Goal: Task Accomplishment & Management: Manage account settings

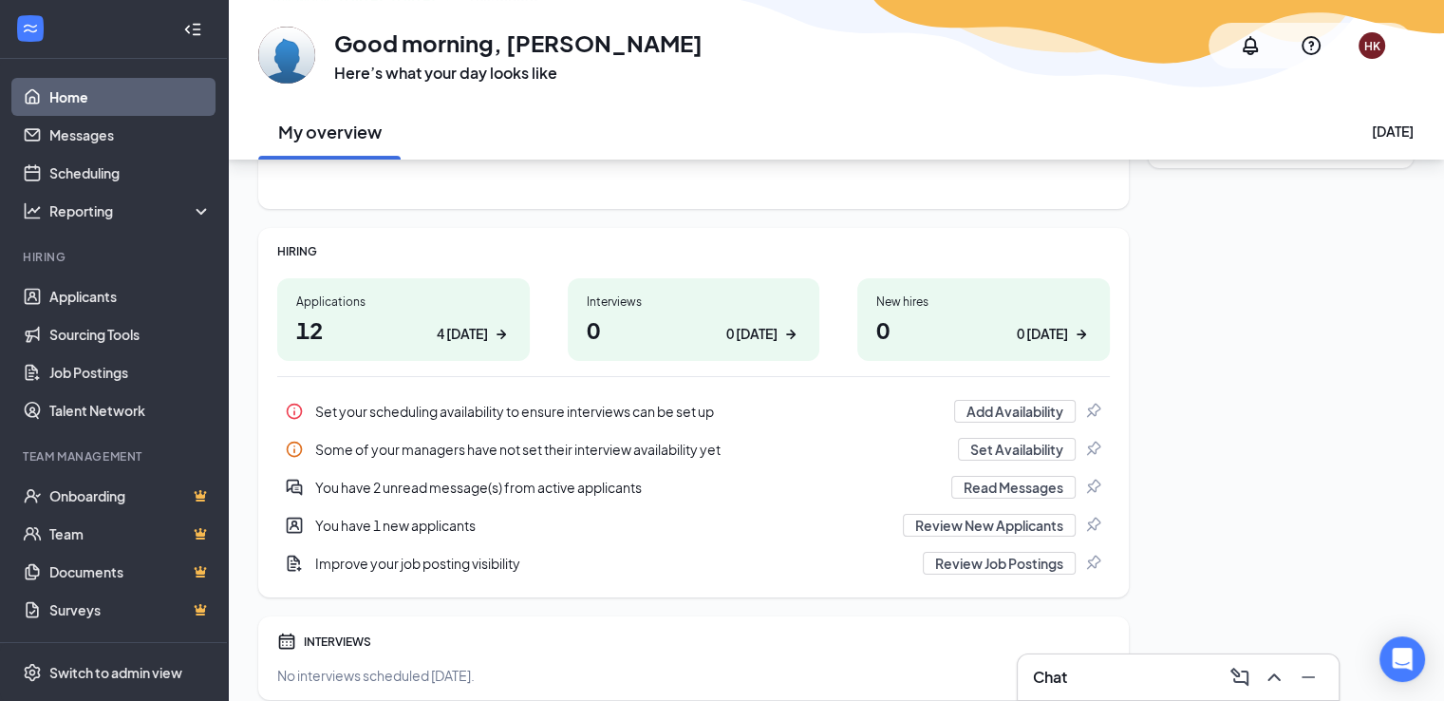
scroll to position [265, 0]
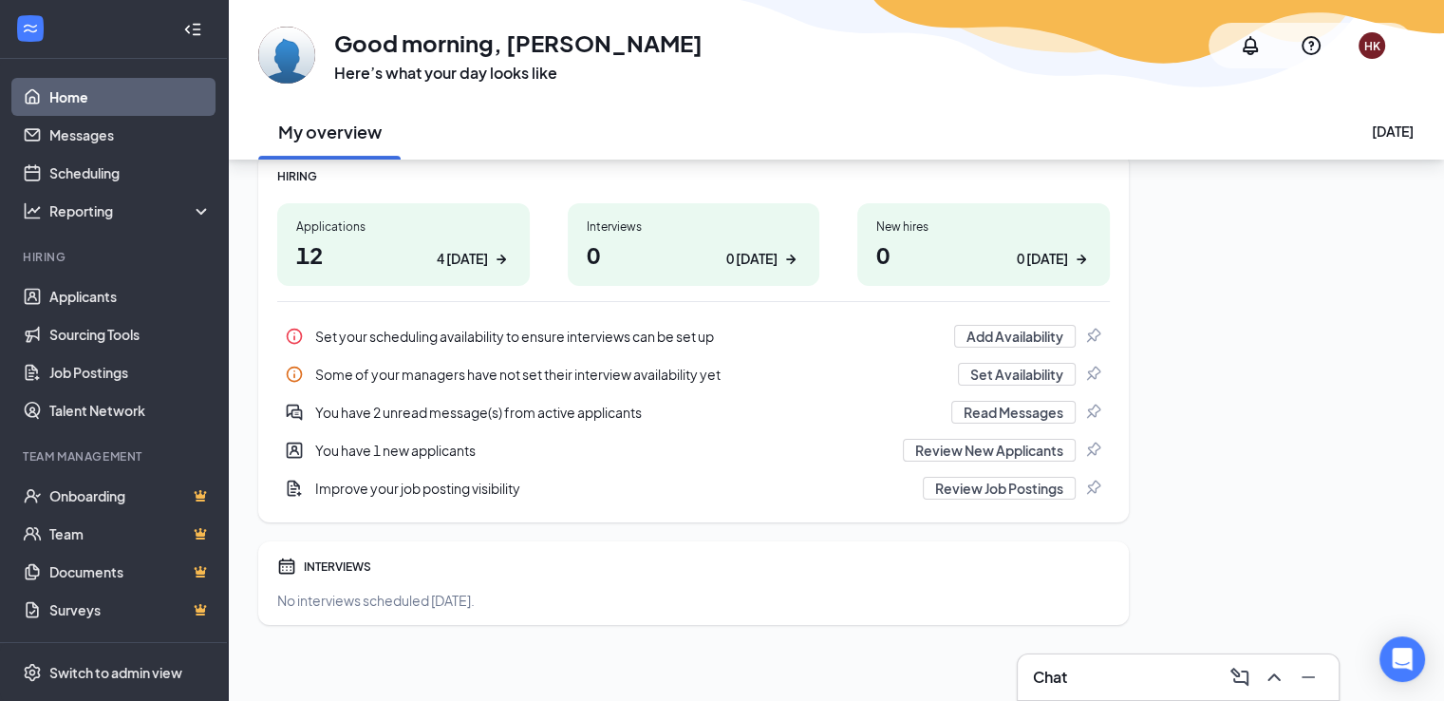
click at [1155, 671] on div "Chat" at bounding box center [1178, 677] width 291 height 30
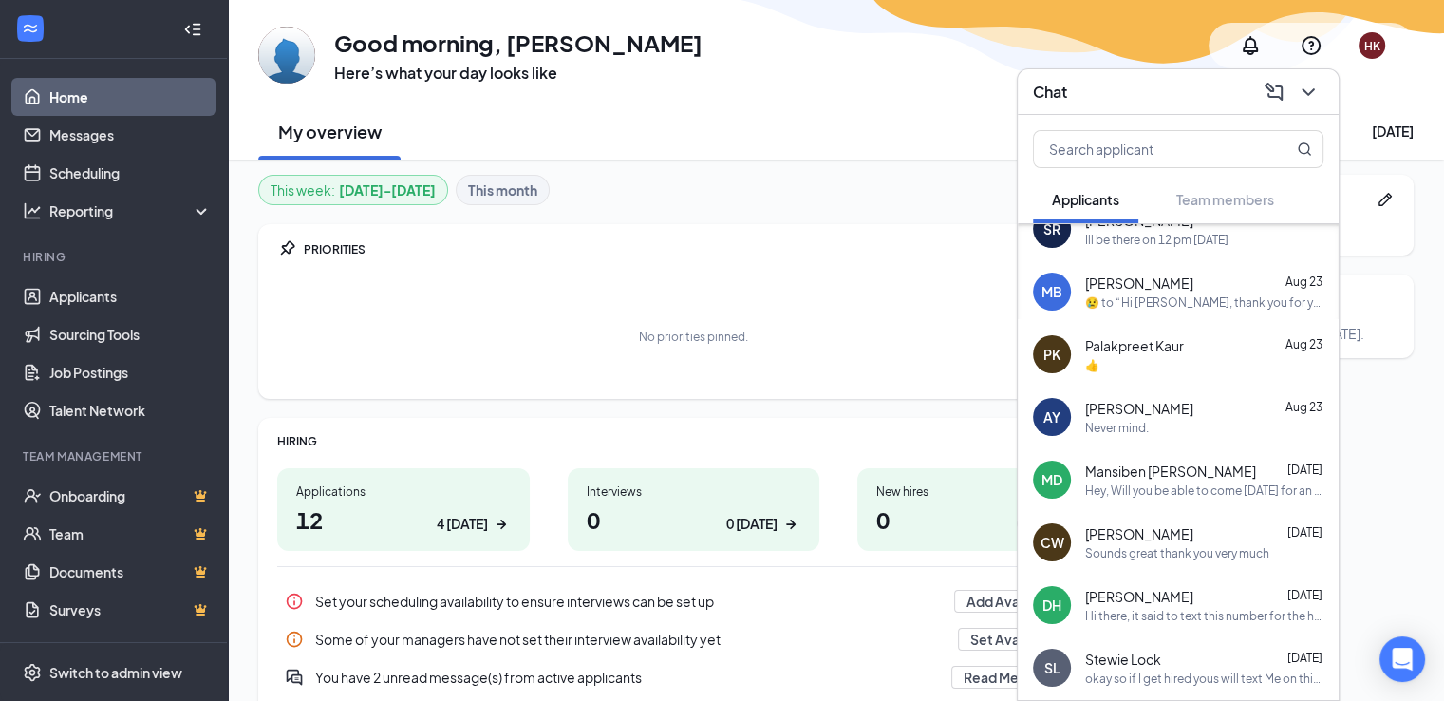
scroll to position [435, 0]
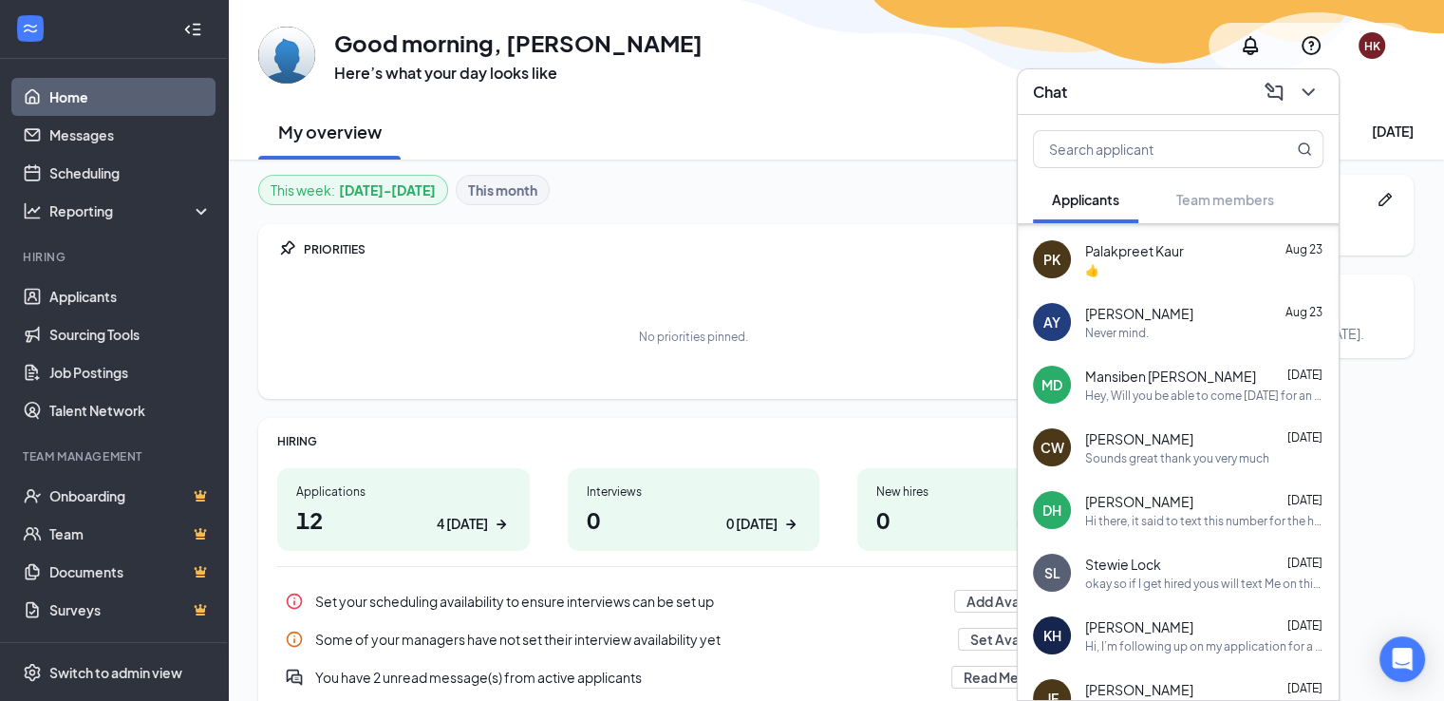
click at [1143, 578] on div "okay so if I get hired yous will text Me on this number?" at bounding box center [1204, 583] width 238 height 16
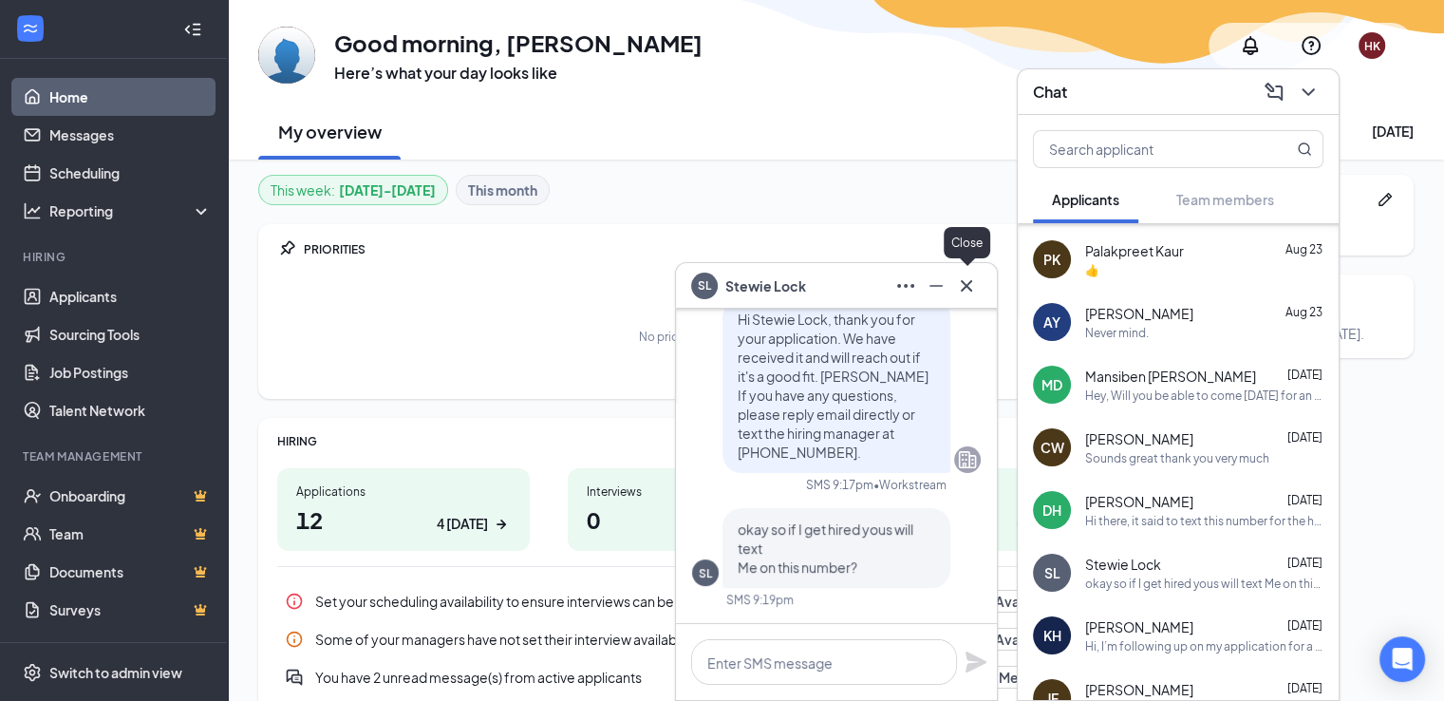
click at [972, 296] on icon "Cross" at bounding box center [966, 285] width 23 height 23
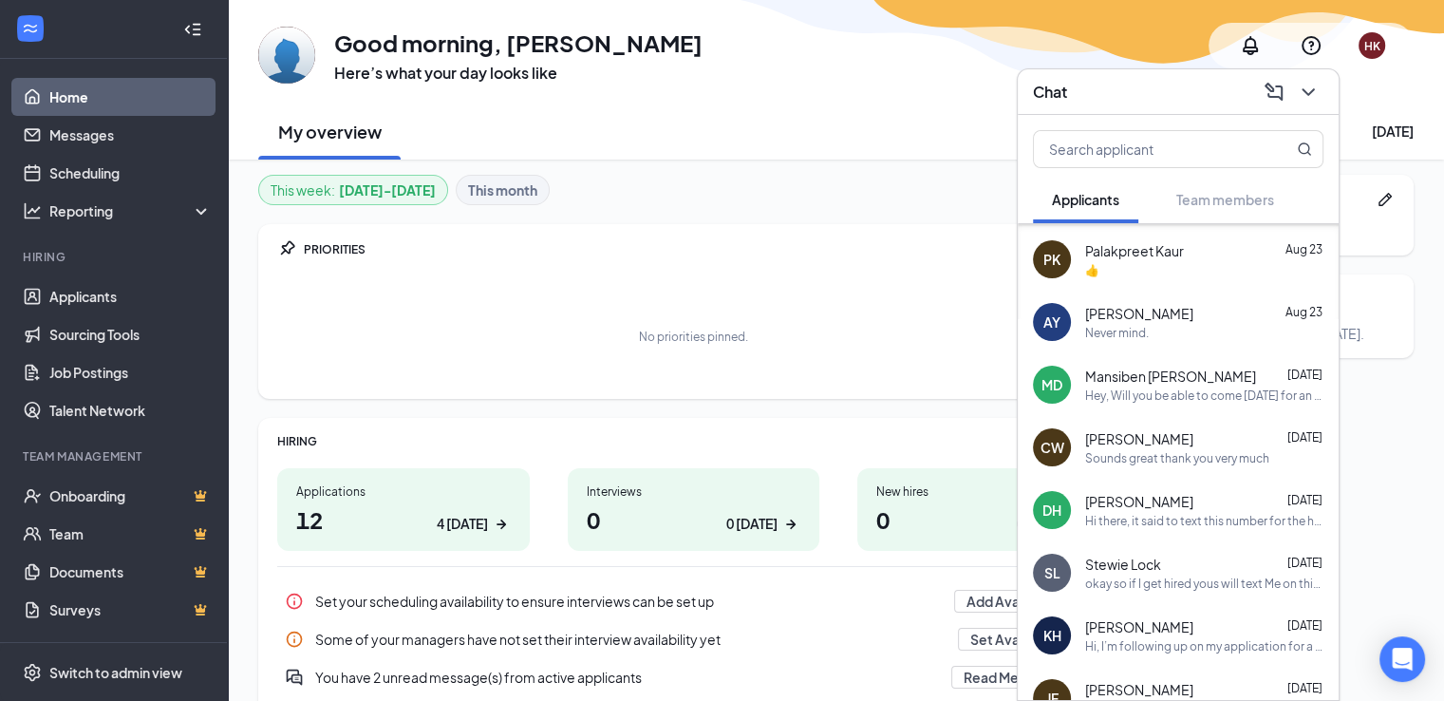
scroll to position [530, 0]
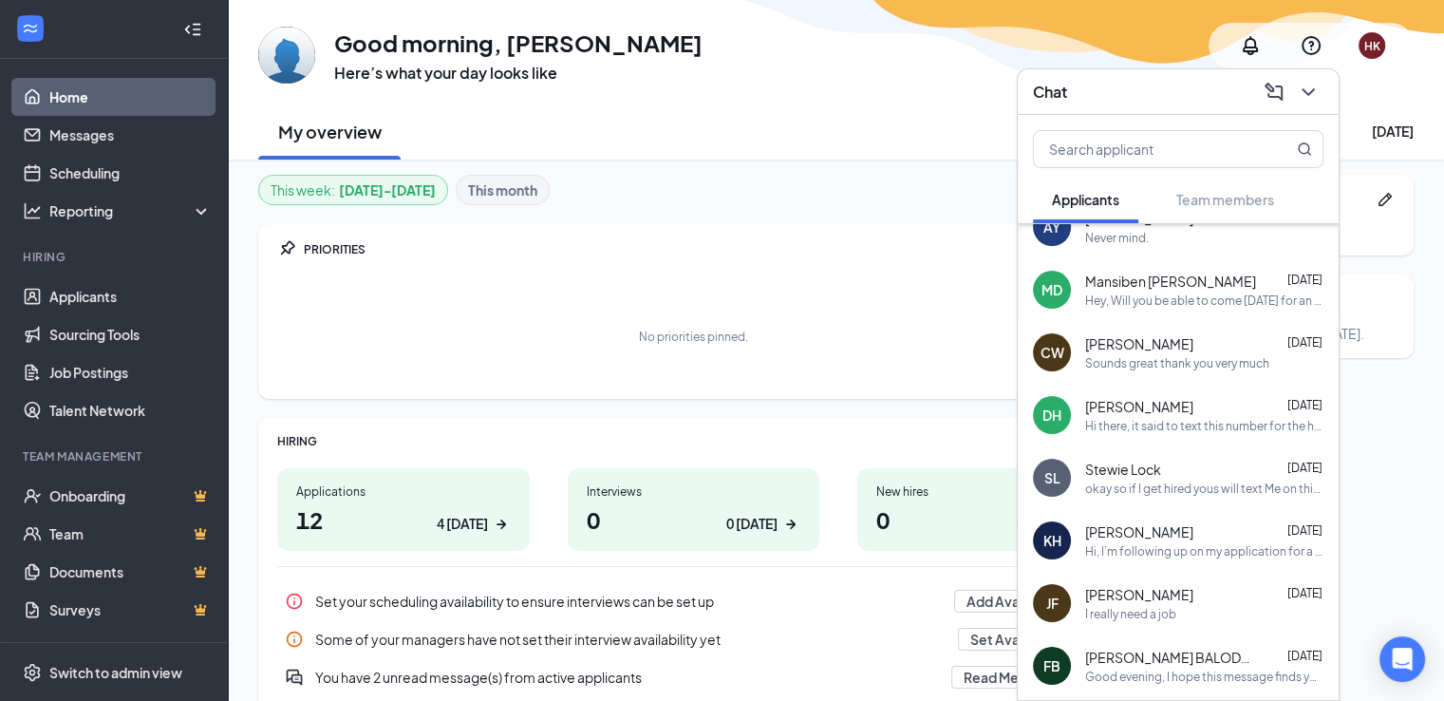
click at [1189, 549] on div "Hi, I’m following up on my application for a Team Member position with Tim Hort…" at bounding box center [1204, 551] width 238 height 16
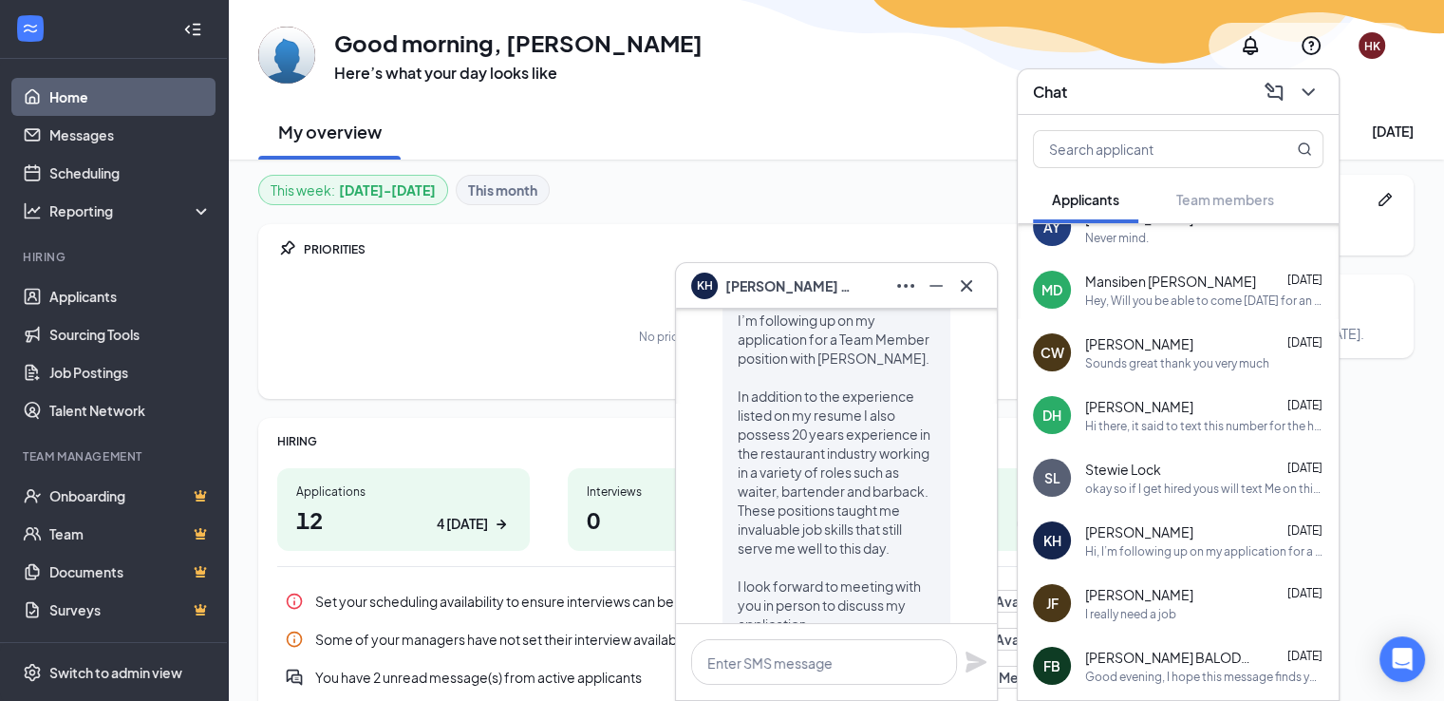
scroll to position [-190, 0]
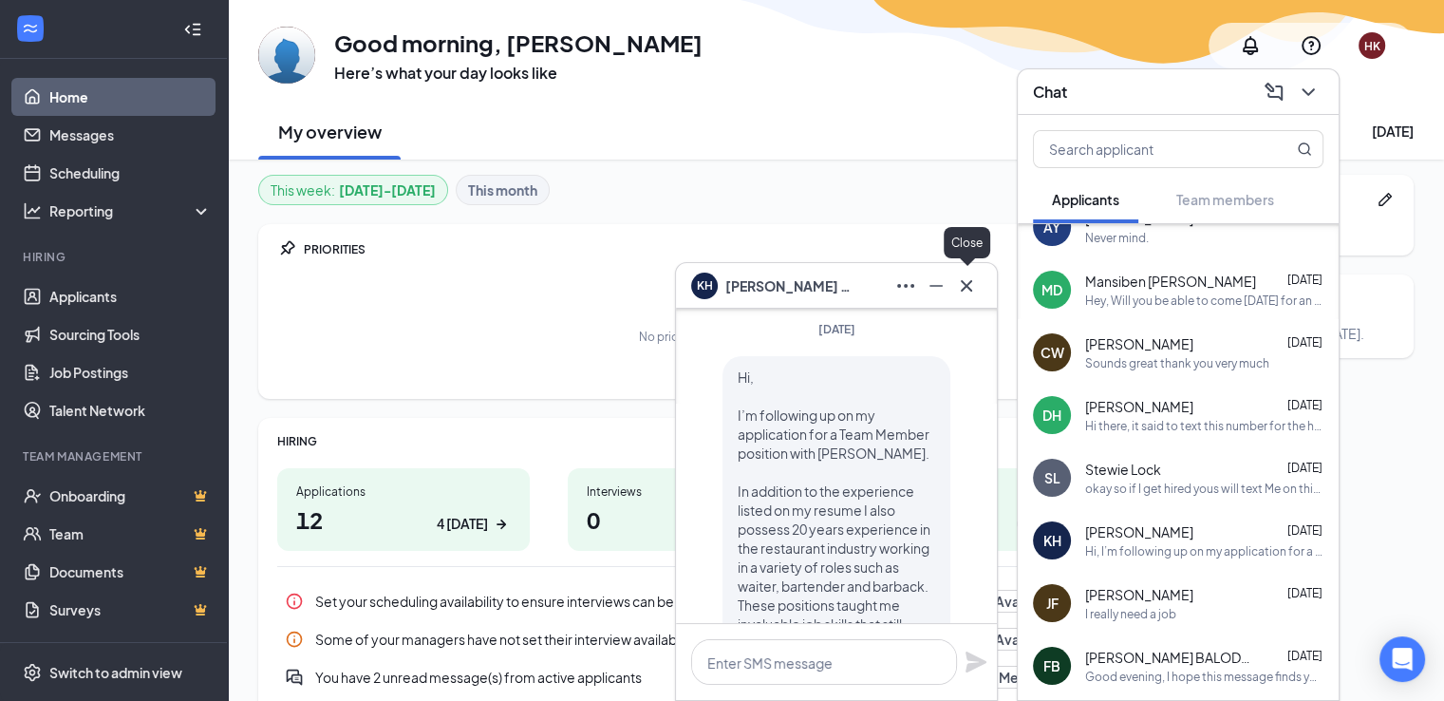
click at [971, 292] on icon "Cross" at bounding box center [966, 285] width 23 height 23
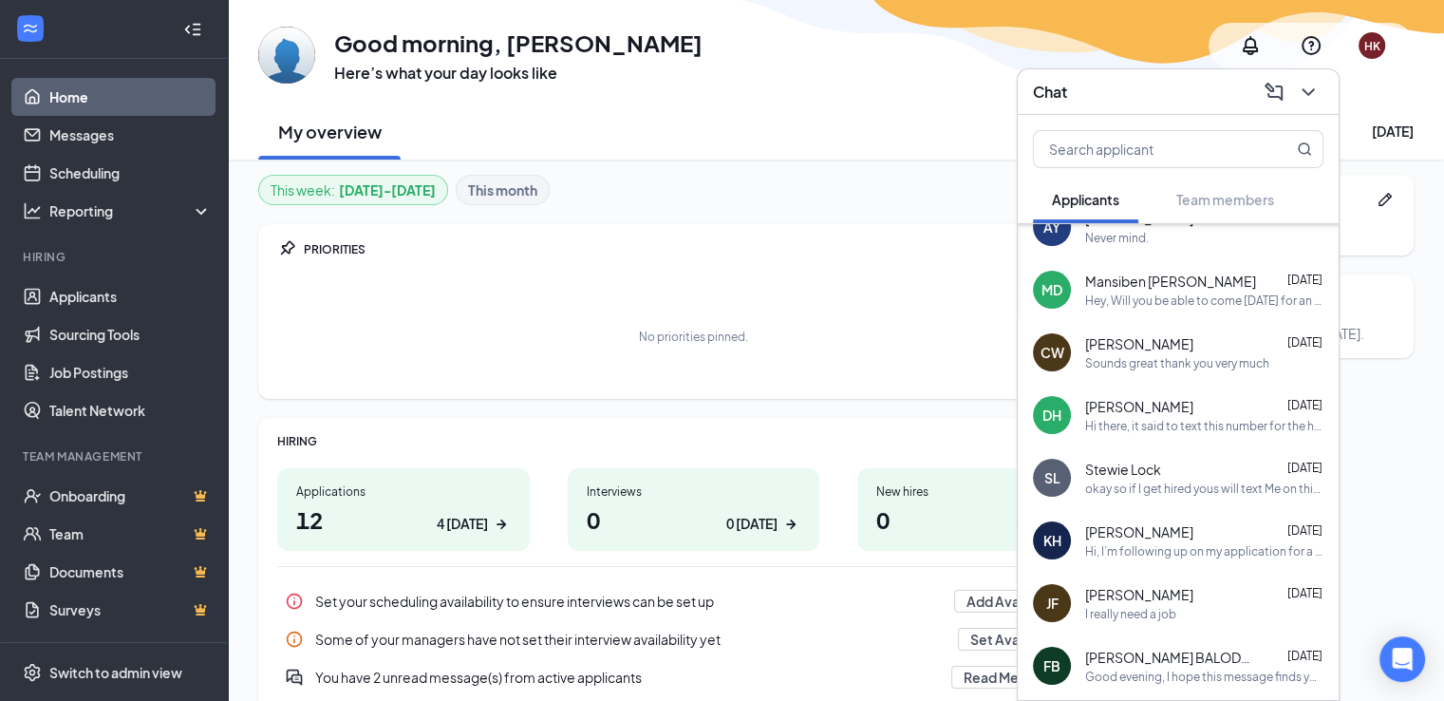
click at [1141, 610] on div "I really need a job" at bounding box center [1130, 614] width 91 height 16
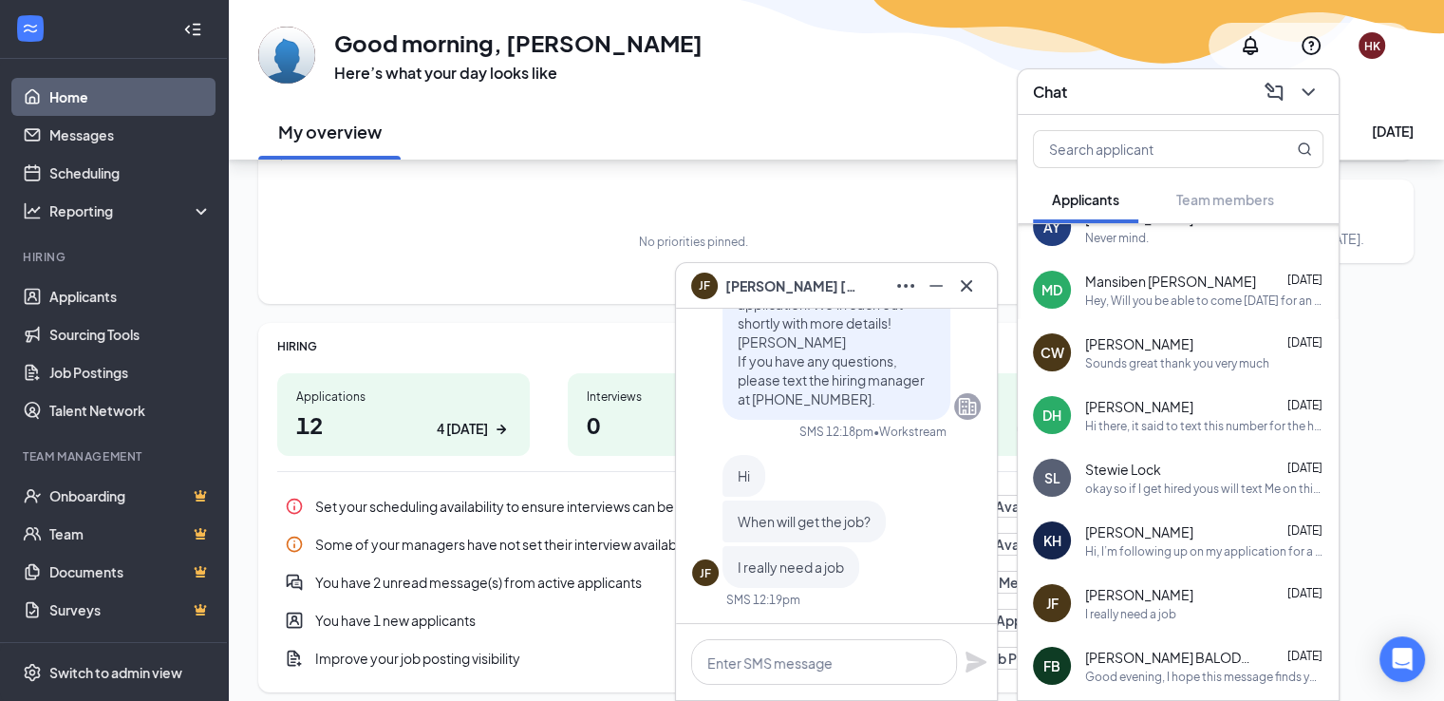
scroll to position [190, 0]
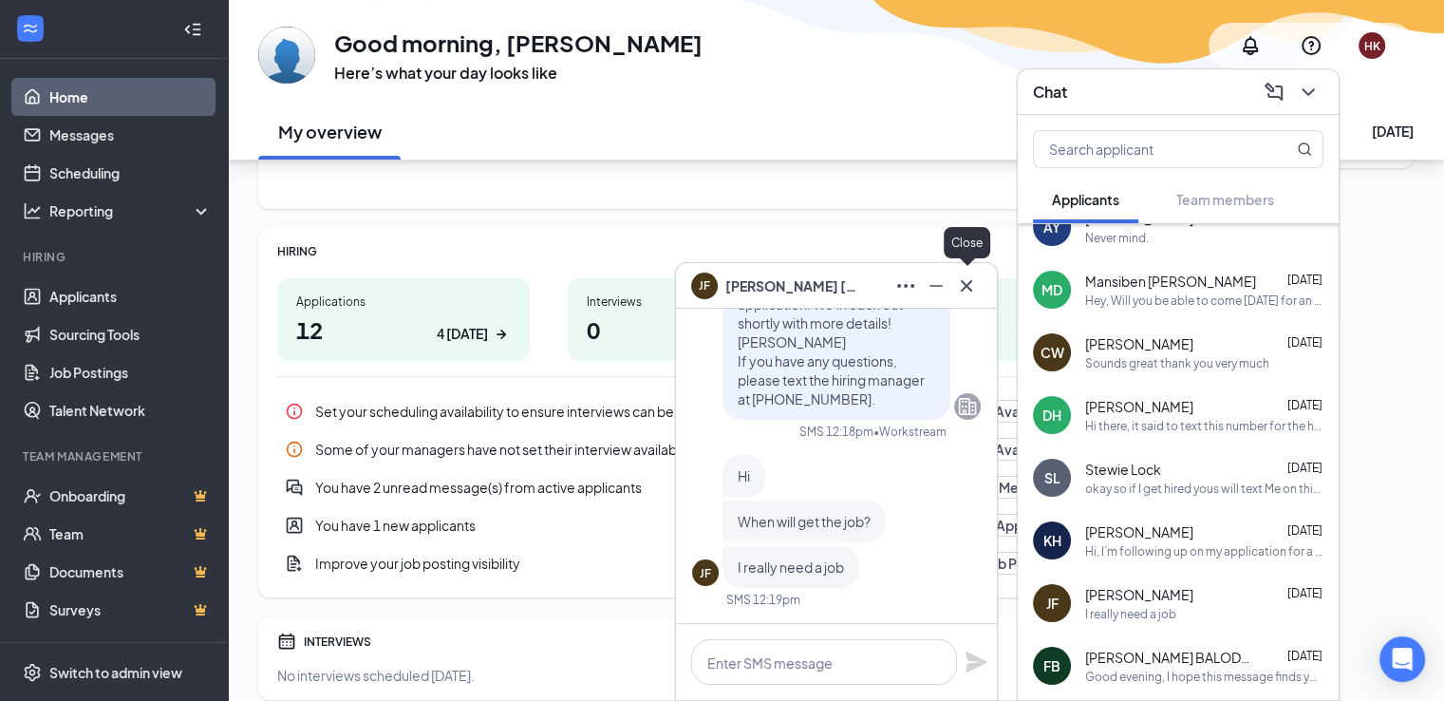
click at [976, 288] on icon "Cross" at bounding box center [966, 285] width 23 height 23
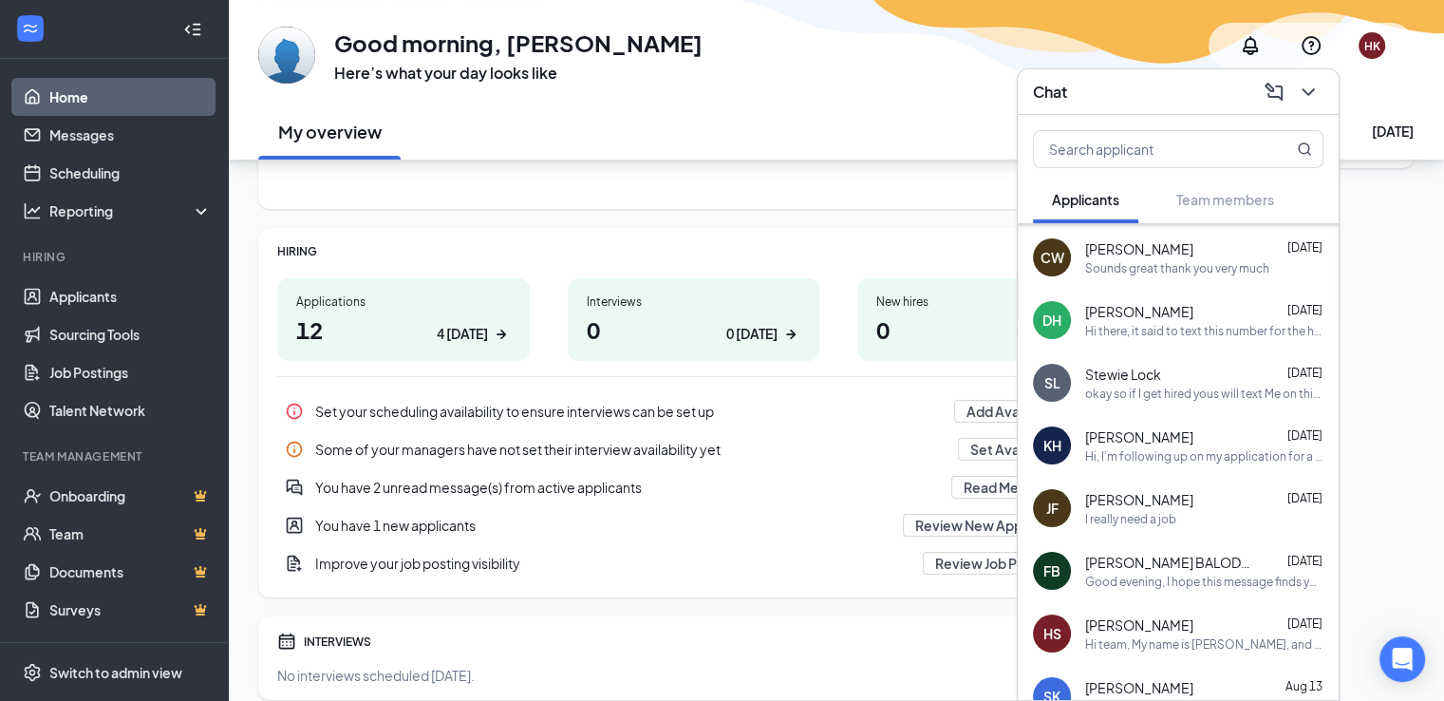
scroll to position [720, 0]
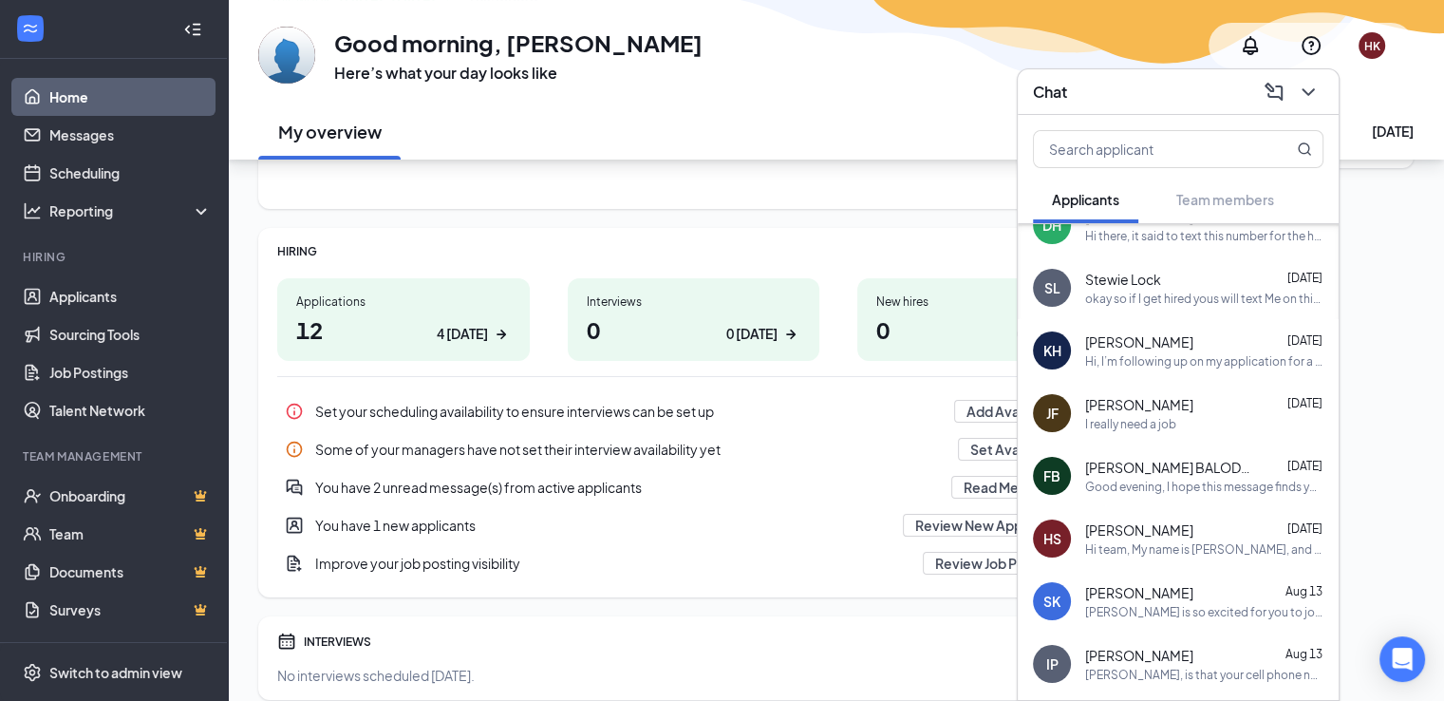
click at [1149, 485] on div "Good evening, I hope this message finds you well. I was wondering if I could dr…" at bounding box center [1204, 487] width 238 height 16
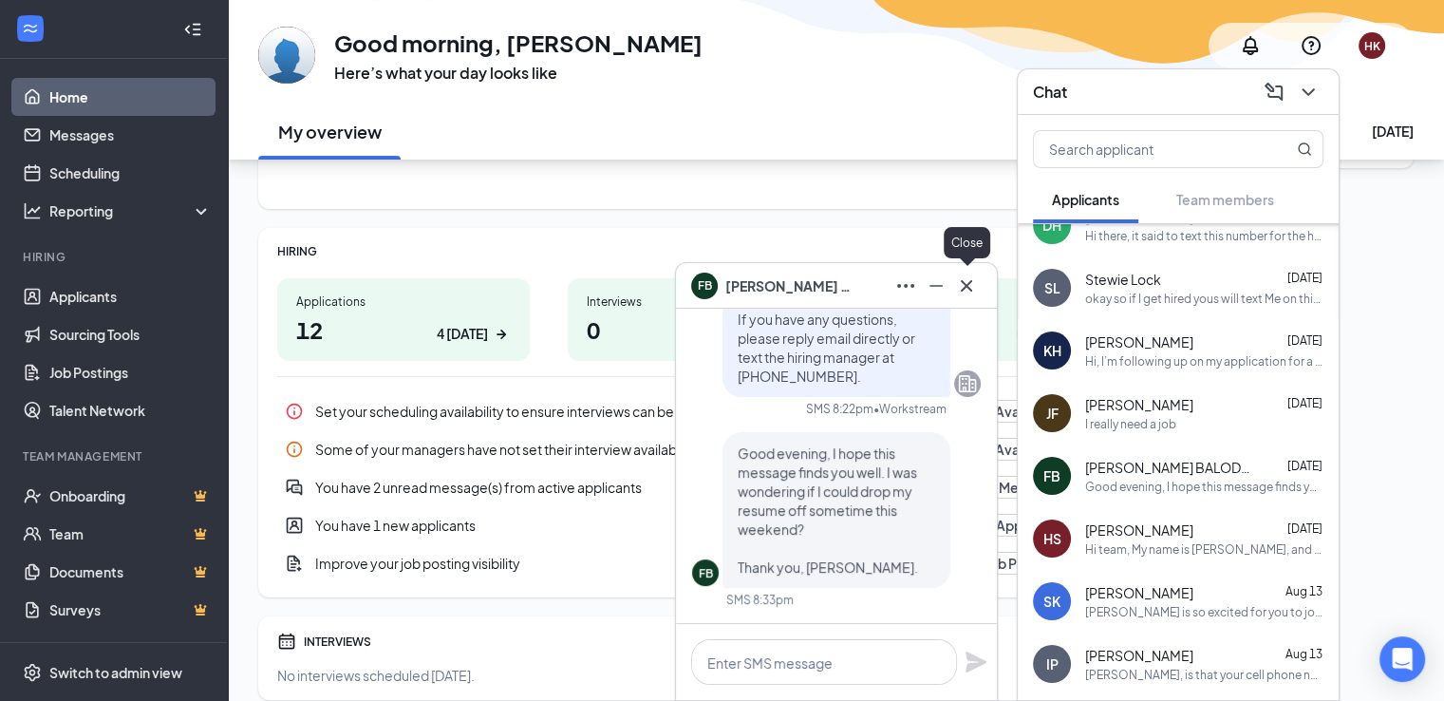
click at [971, 293] on icon "Cross" at bounding box center [966, 285] width 23 height 23
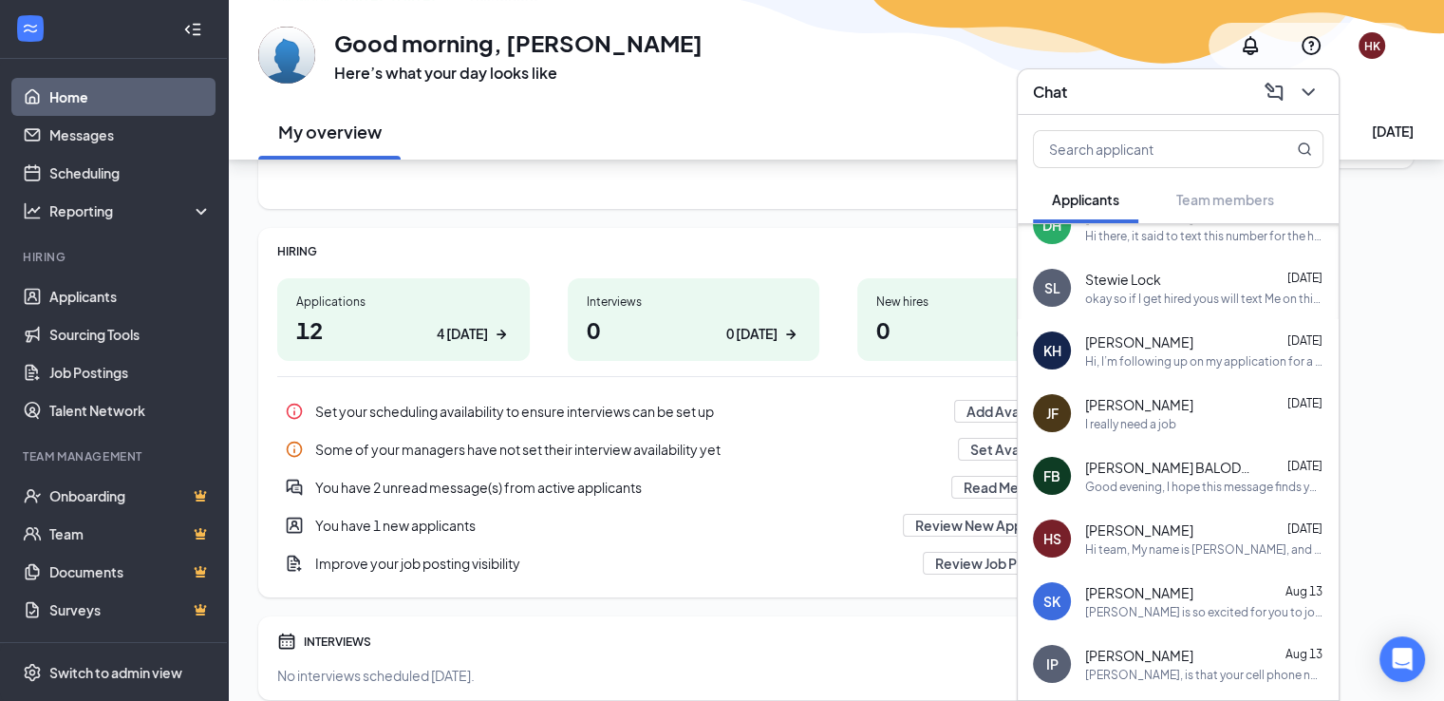
click at [1147, 541] on div "Hi team, My name is Harmanpreet Kaur, and I am currently looking for a part-tim…" at bounding box center [1204, 549] width 238 height 16
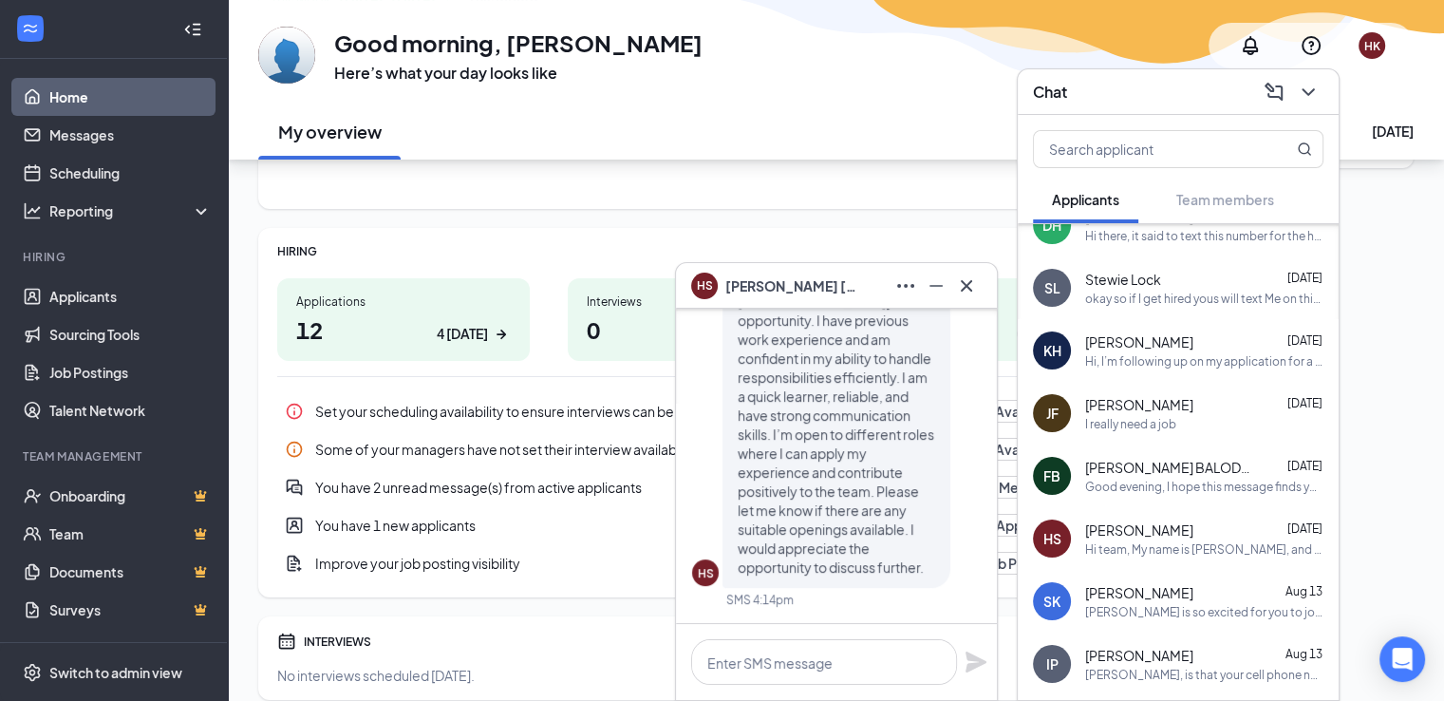
scroll to position [-95, 0]
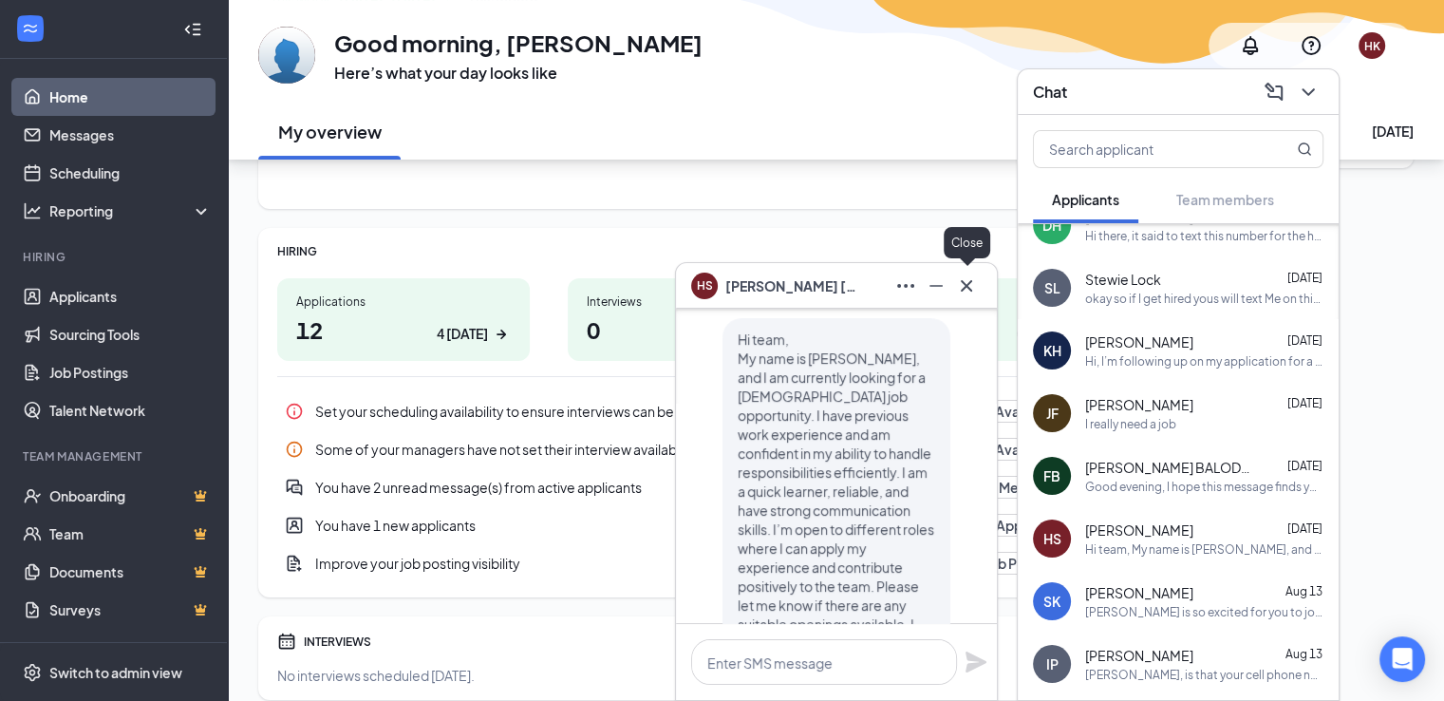
click at [975, 293] on icon "Cross" at bounding box center [966, 285] width 23 height 23
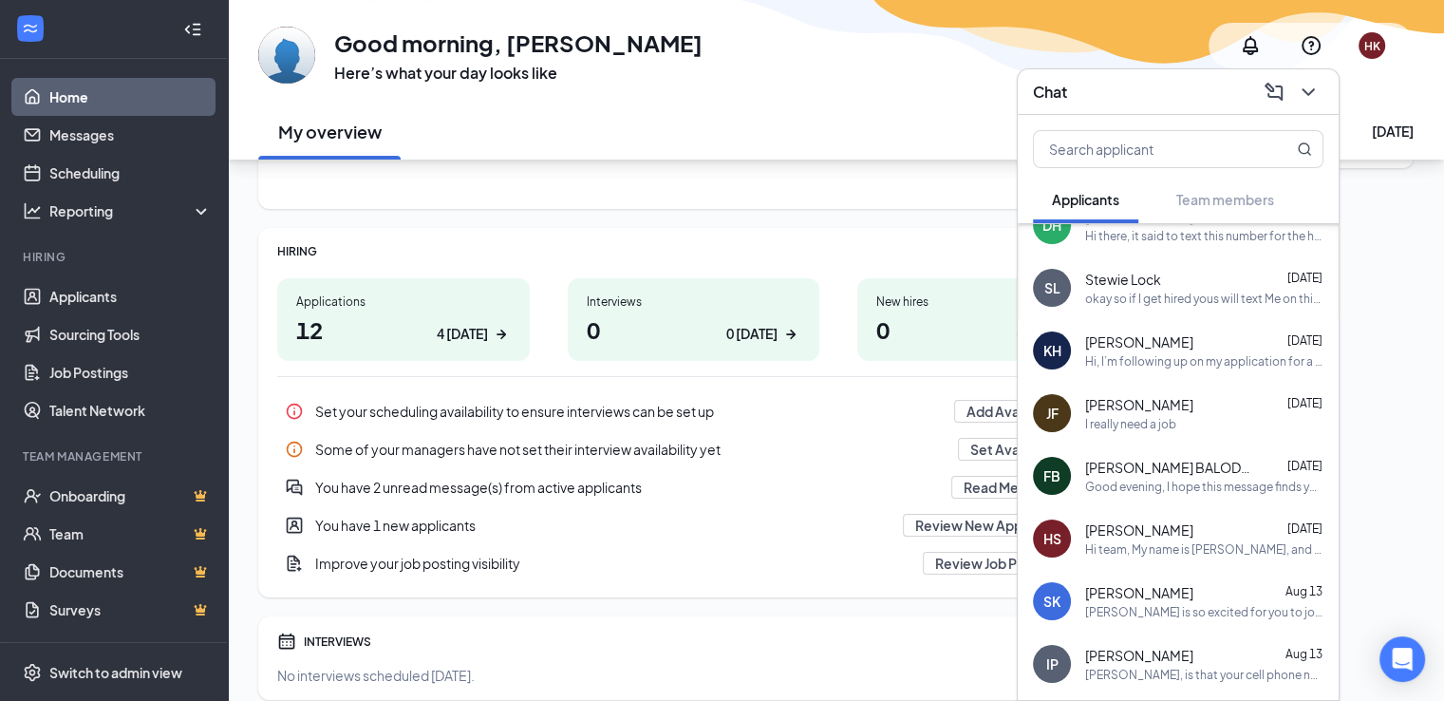
click at [1153, 604] on div "Tim Hortons is so excited for you to join our team! Do you know anyone else who…" at bounding box center [1204, 612] width 238 height 16
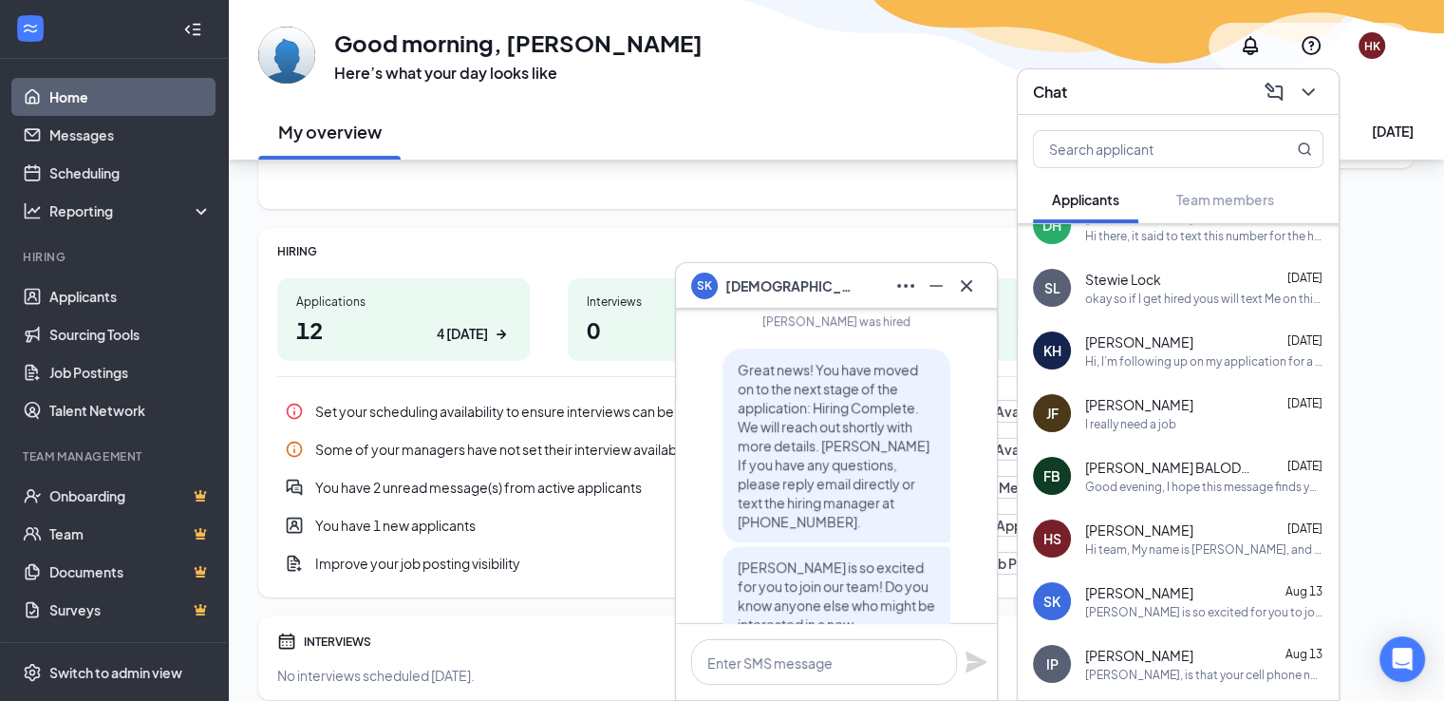
scroll to position [0, 0]
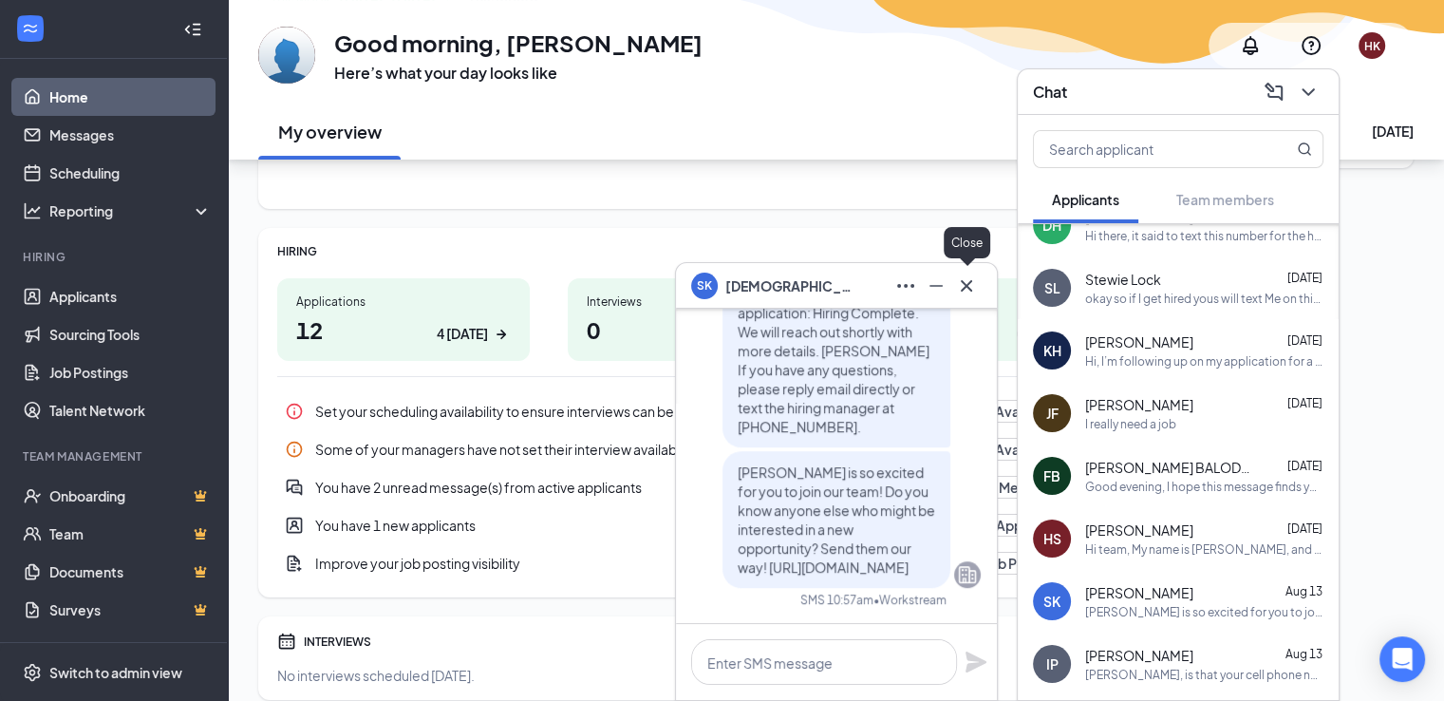
click at [979, 284] on button at bounding box center [967, 286] width 30 height 30
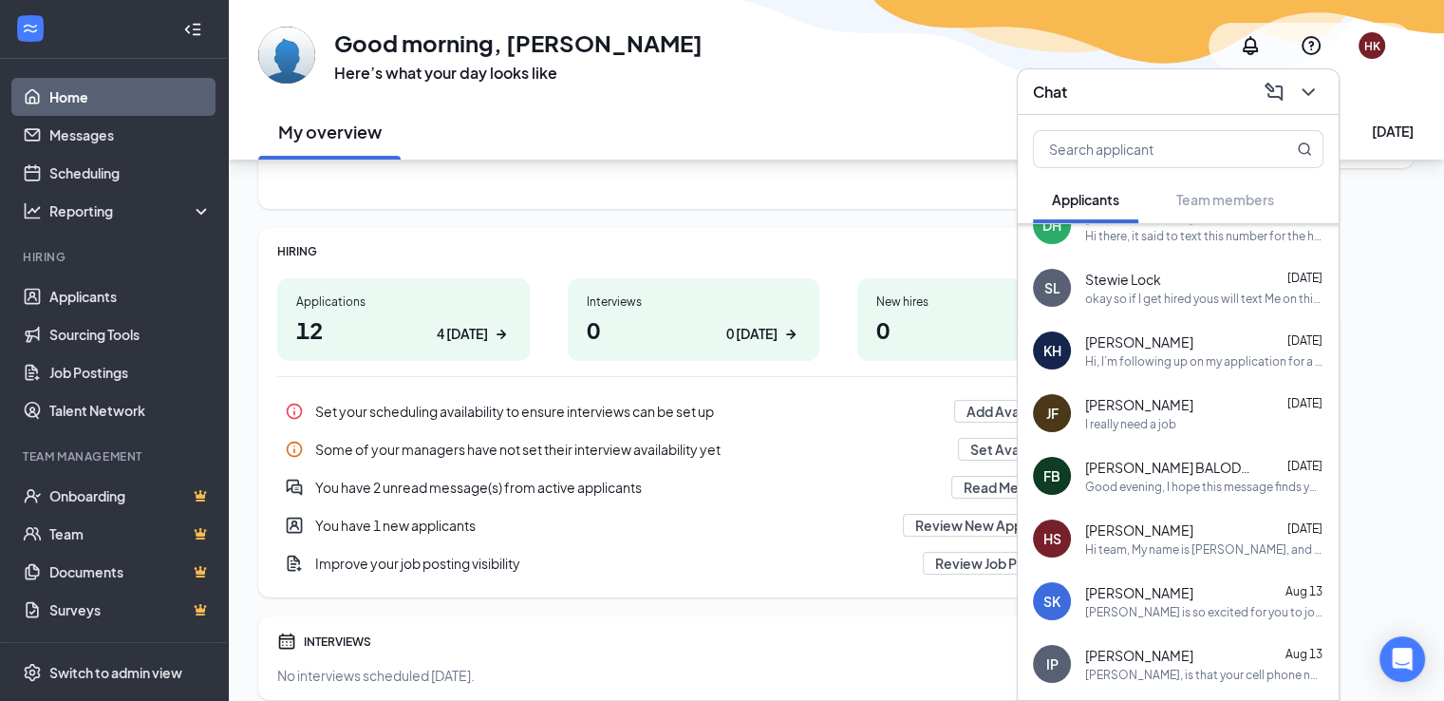
scroll to position [815, 0]
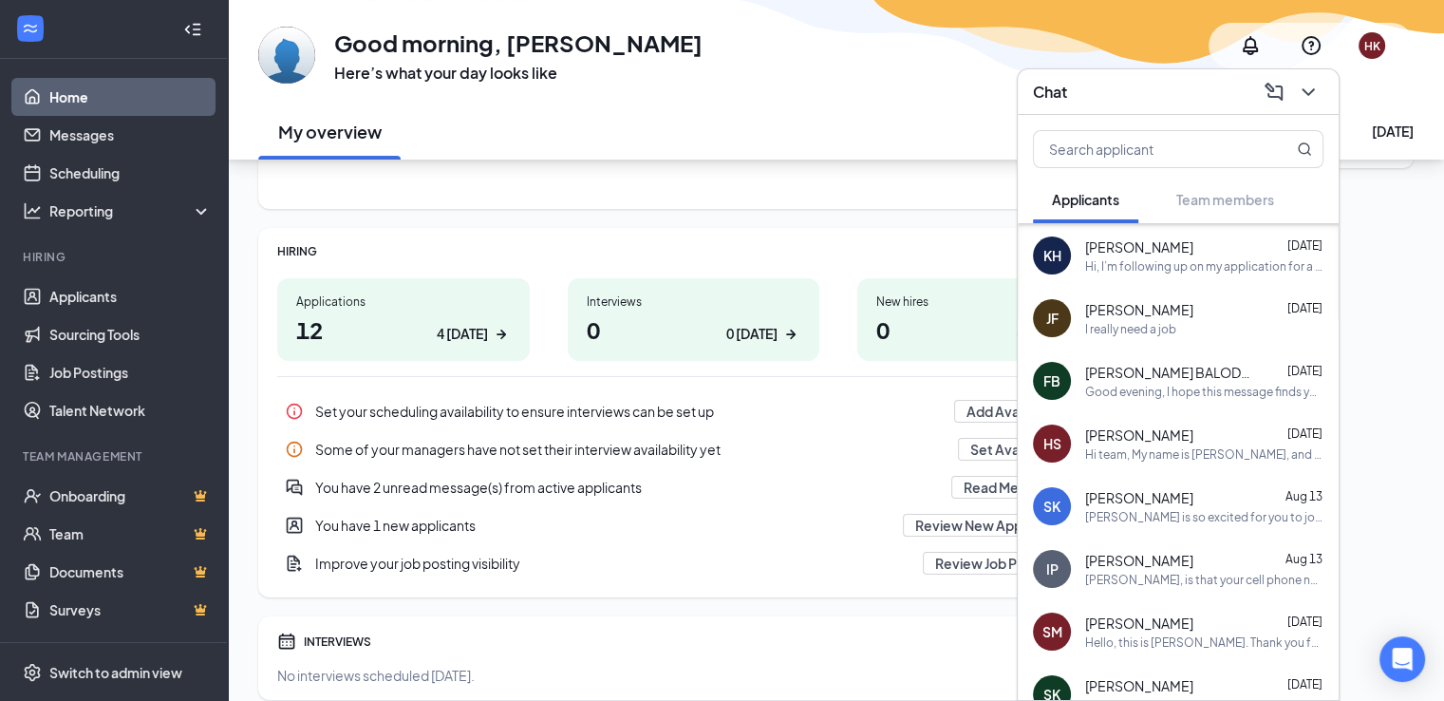
click at [1151, 567] on span "Itishri Patel" at bounding box center [1139, 560] width 108 height 19
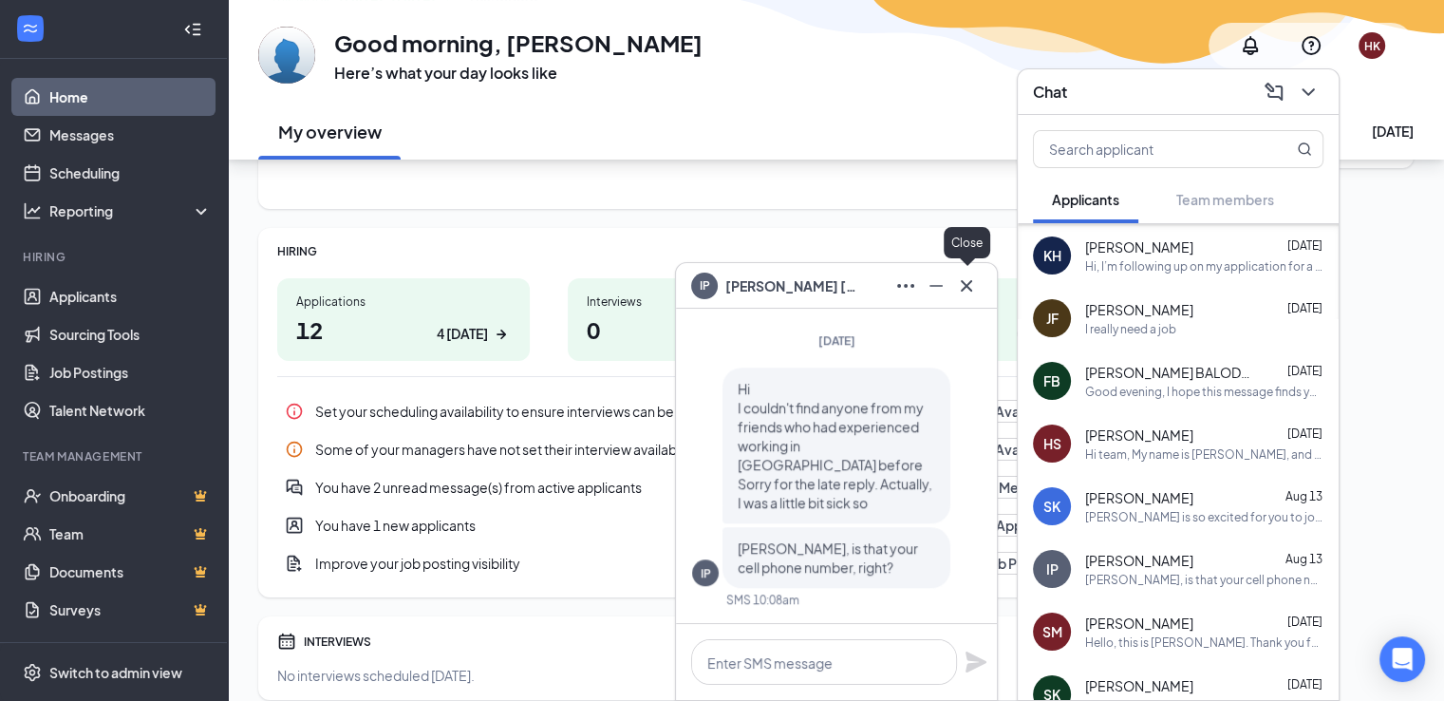
click at [971, 285] on icon "Cross" at bounding box center [966, 285] width 23 height 23
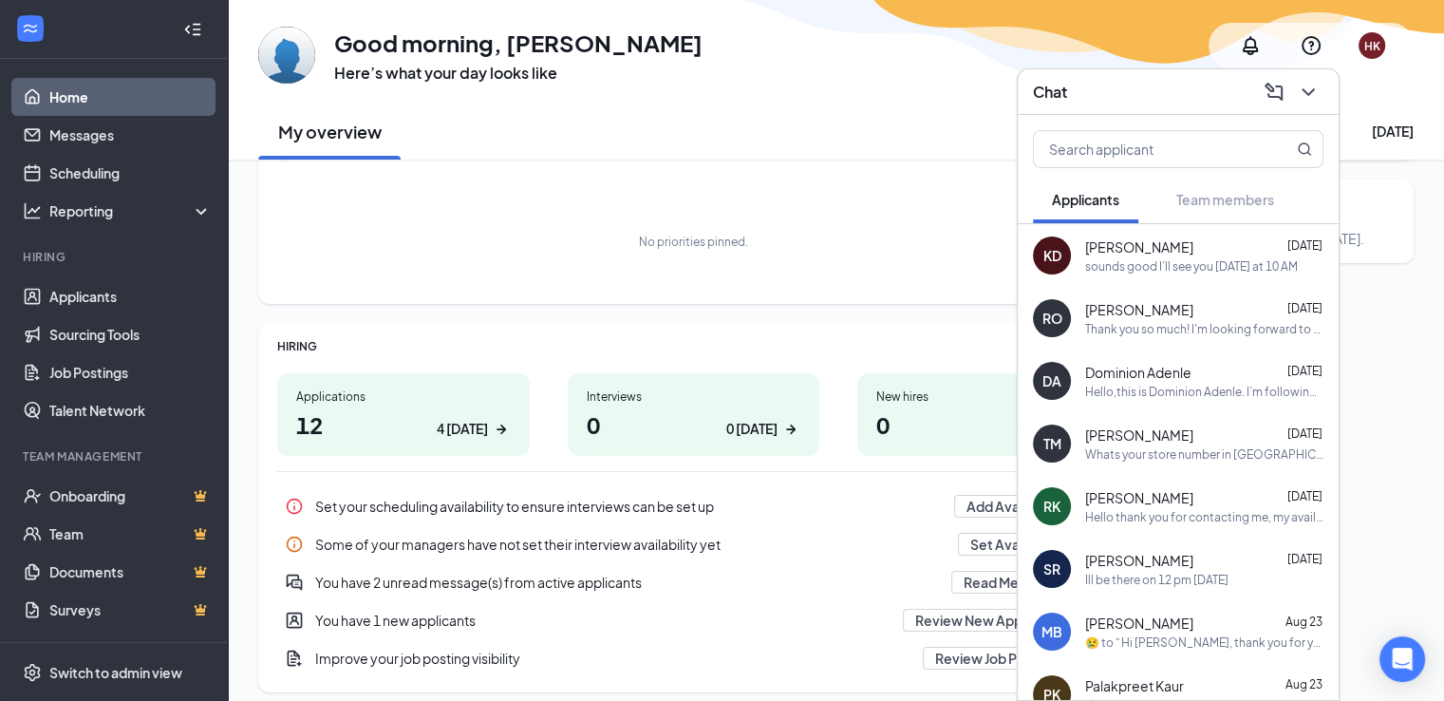
scroll to position [0, 0]
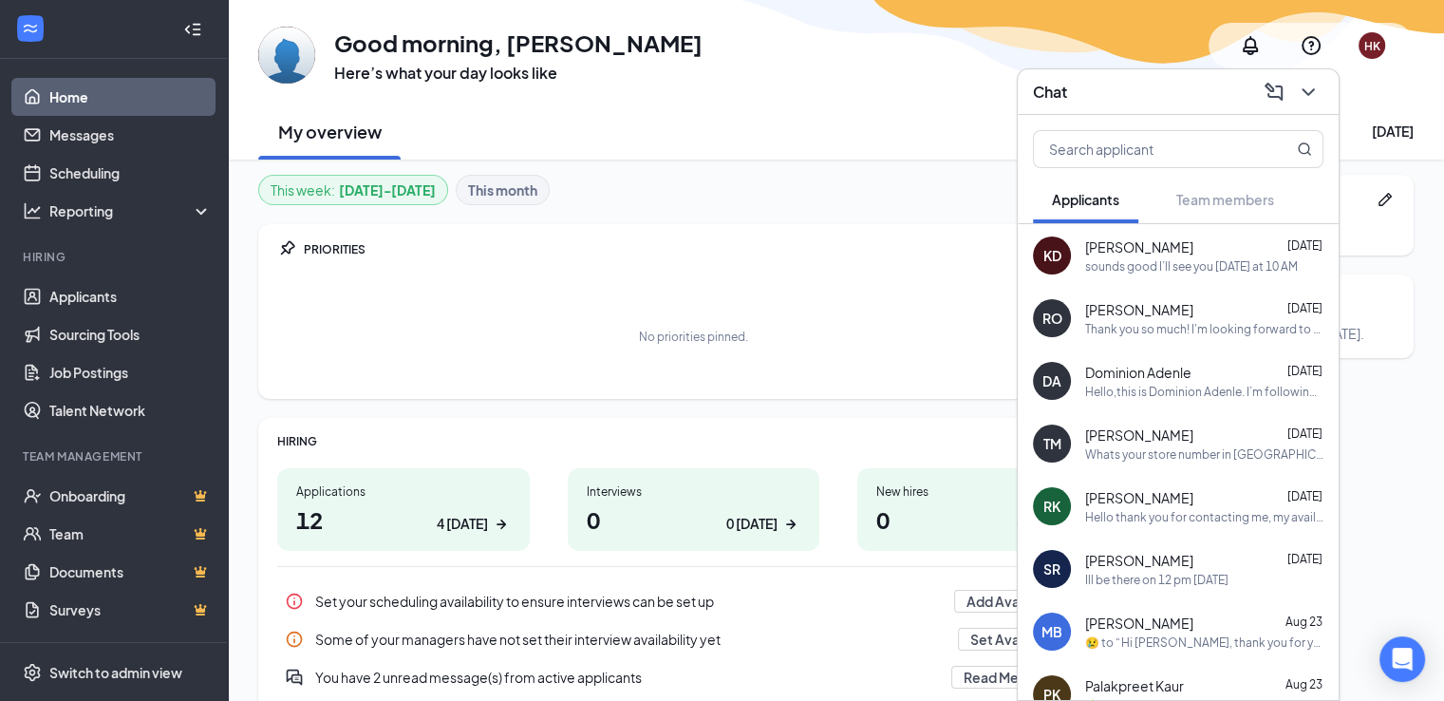
click at [1164, 452] on div "Whats your store number in [GEOGRAPHIC_DATA] ? or address" at bounding box center [1204, 454] width 238 height 16
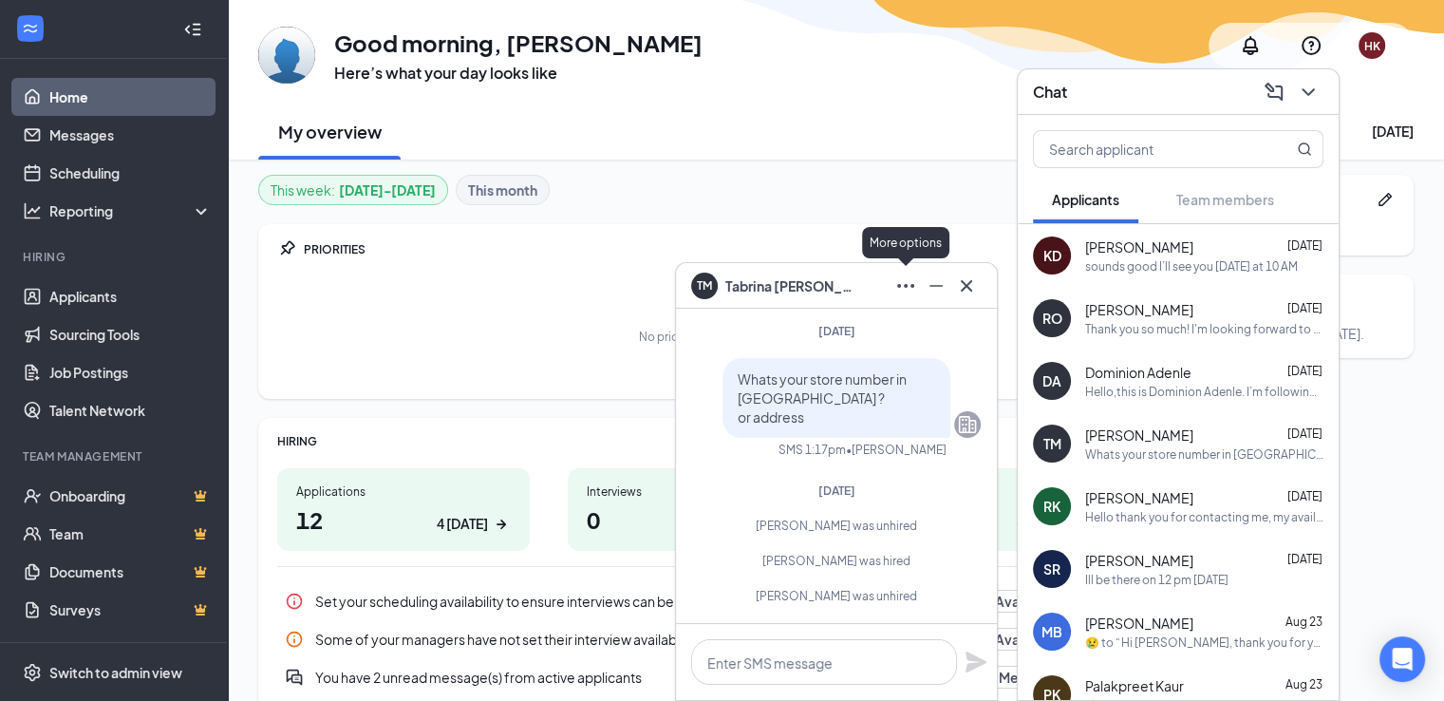
click at [915, 292] on icon "Ellipses" at bounding box center [906, 285] width 23 height 23
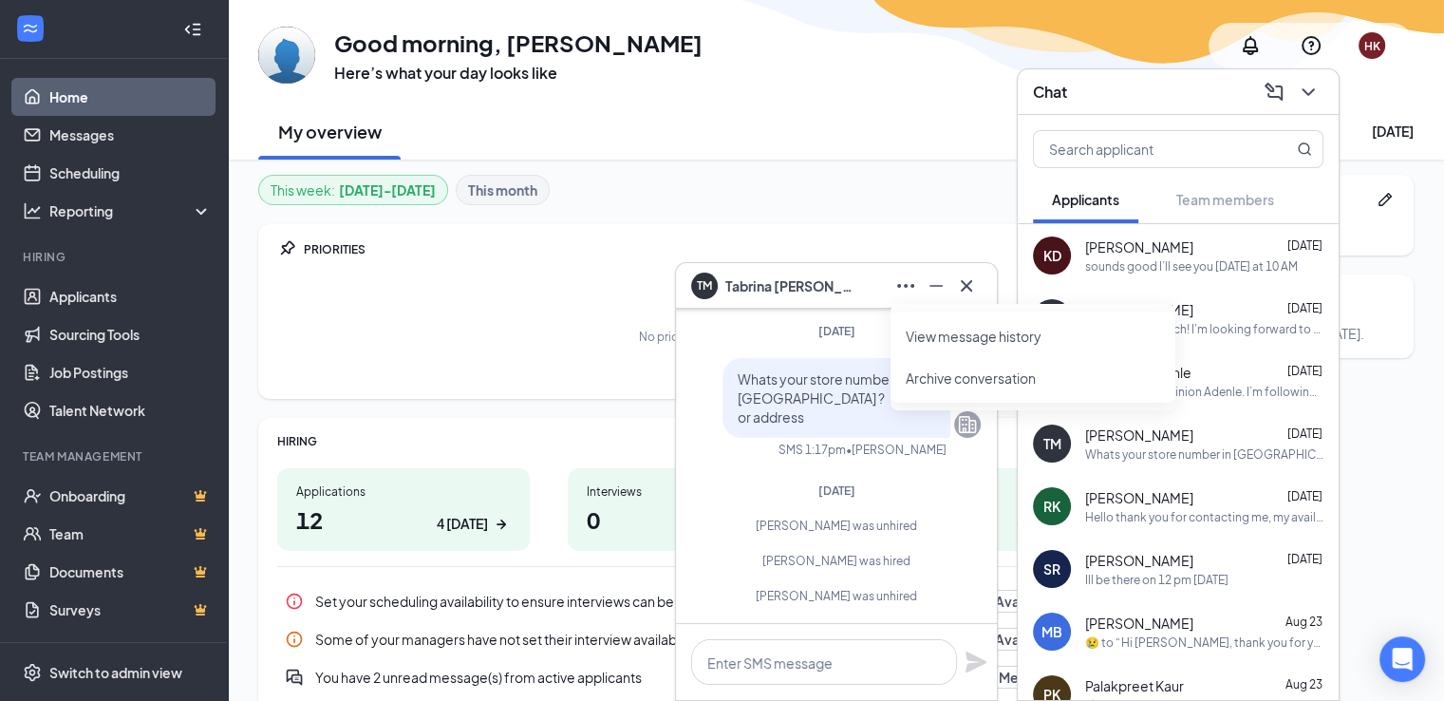
click at [950, 338] on link "View message history" at bounding box center [1033, 336] width 255 height 19
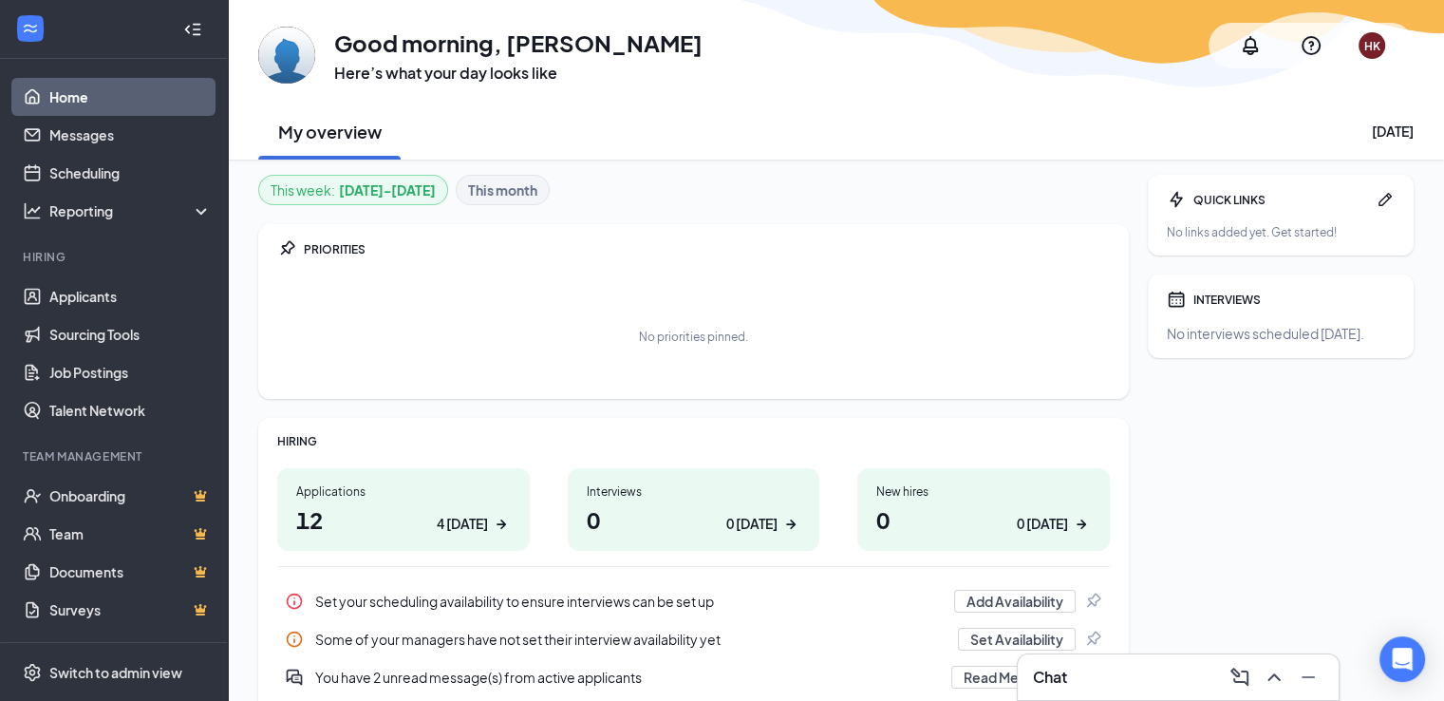
click at [1310, 601] on div "QUICK LINKS No links added yet. Get started! INTERVIEWS No interviews scheduled…" at bounding box center [1281, 532] width 266 height 715
click at [91, 300] on link "Applicants" at bounding box center [130, 296] width 162 height 38
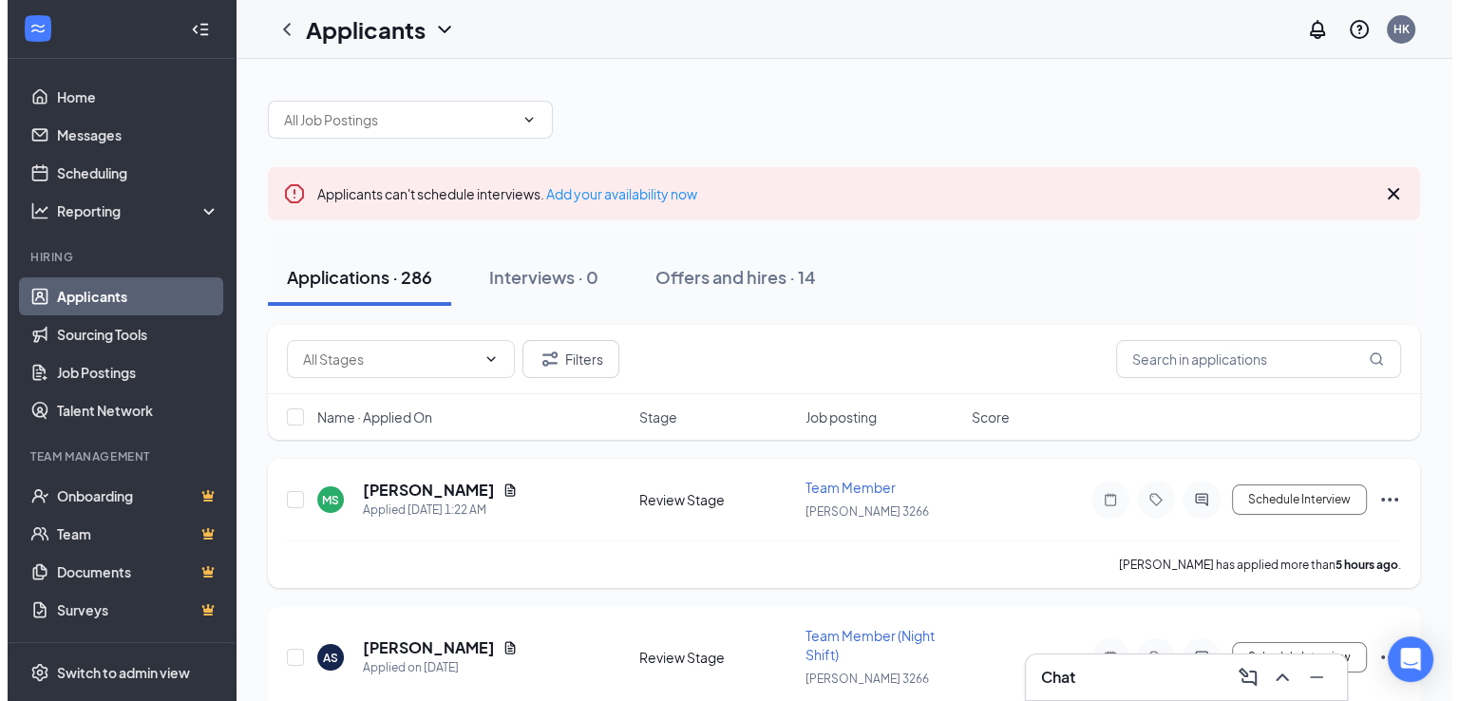
scroll to position [95, 0]
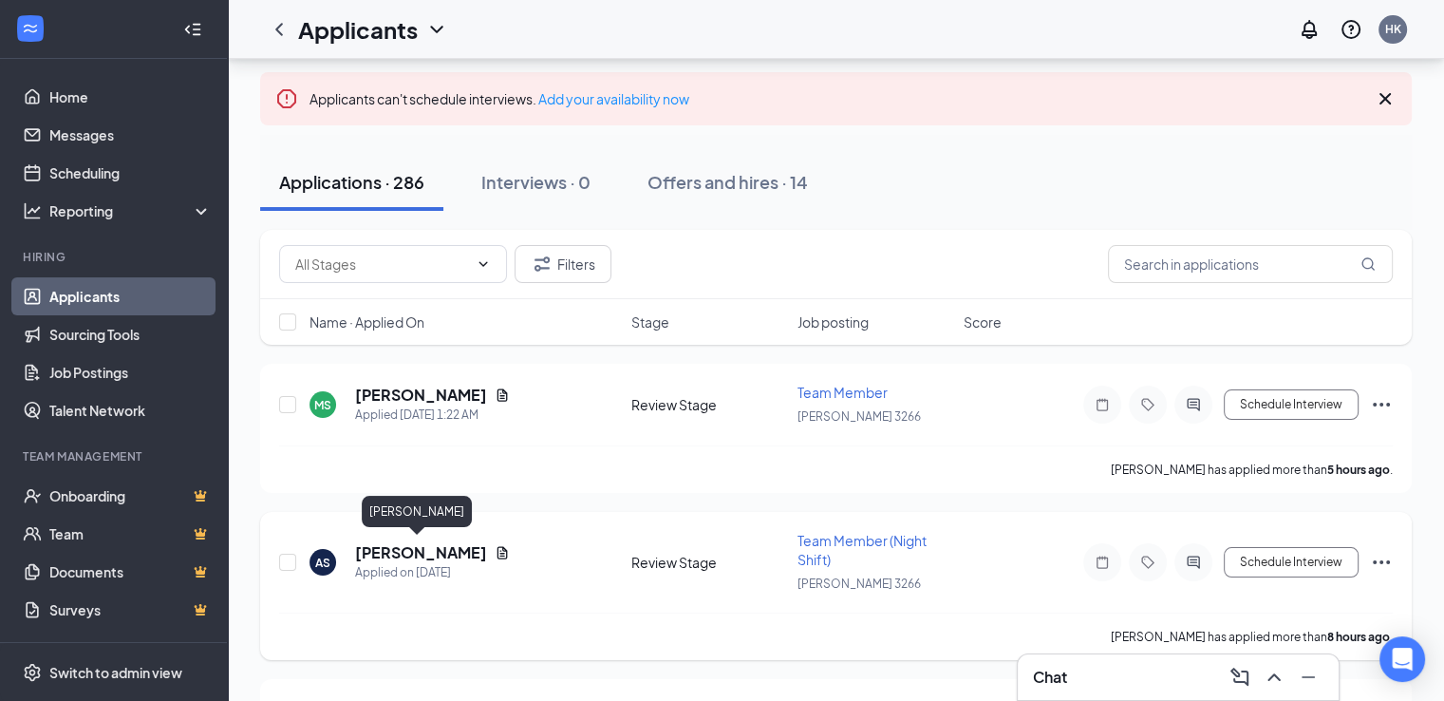
click at [400, 544] on h5 "Ammar Shallah" at bounding box center [421, 552] width 132 height 21
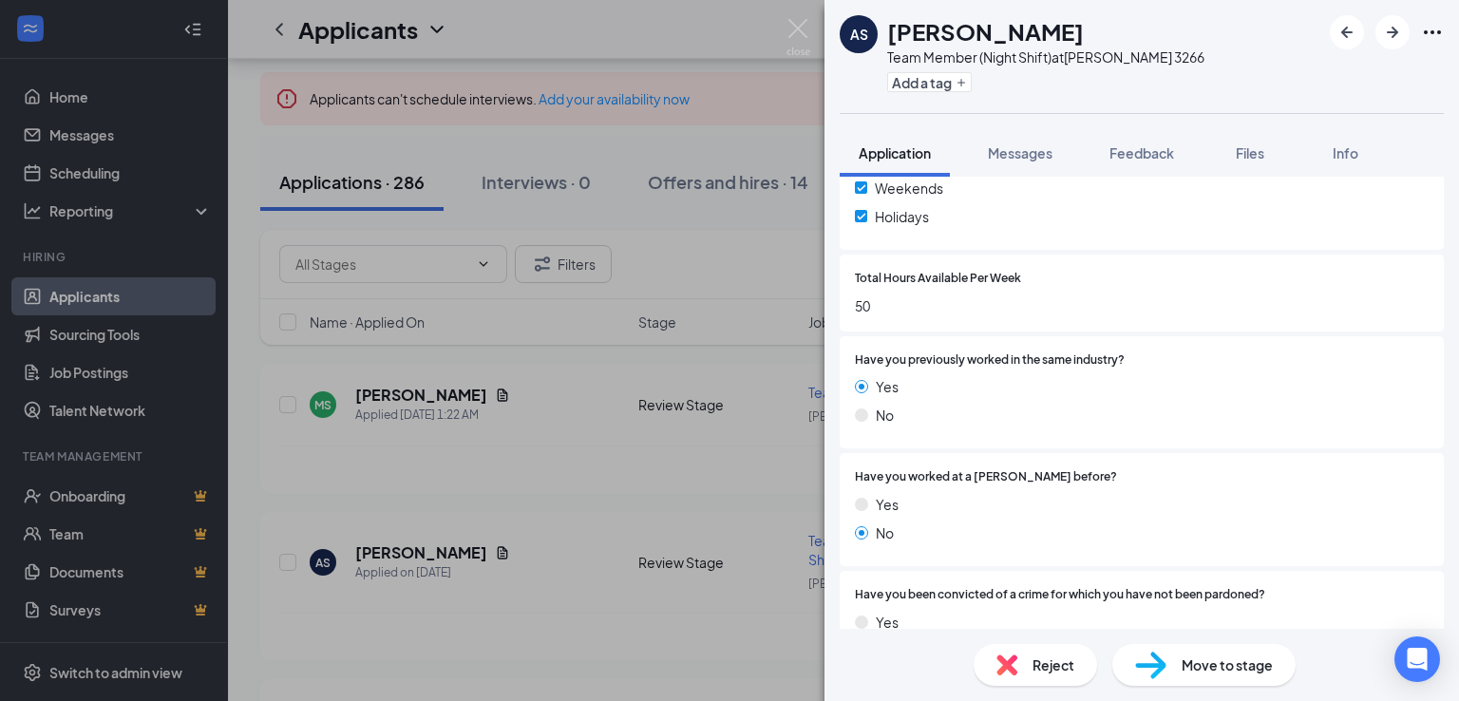
scroll to position [760, 0]
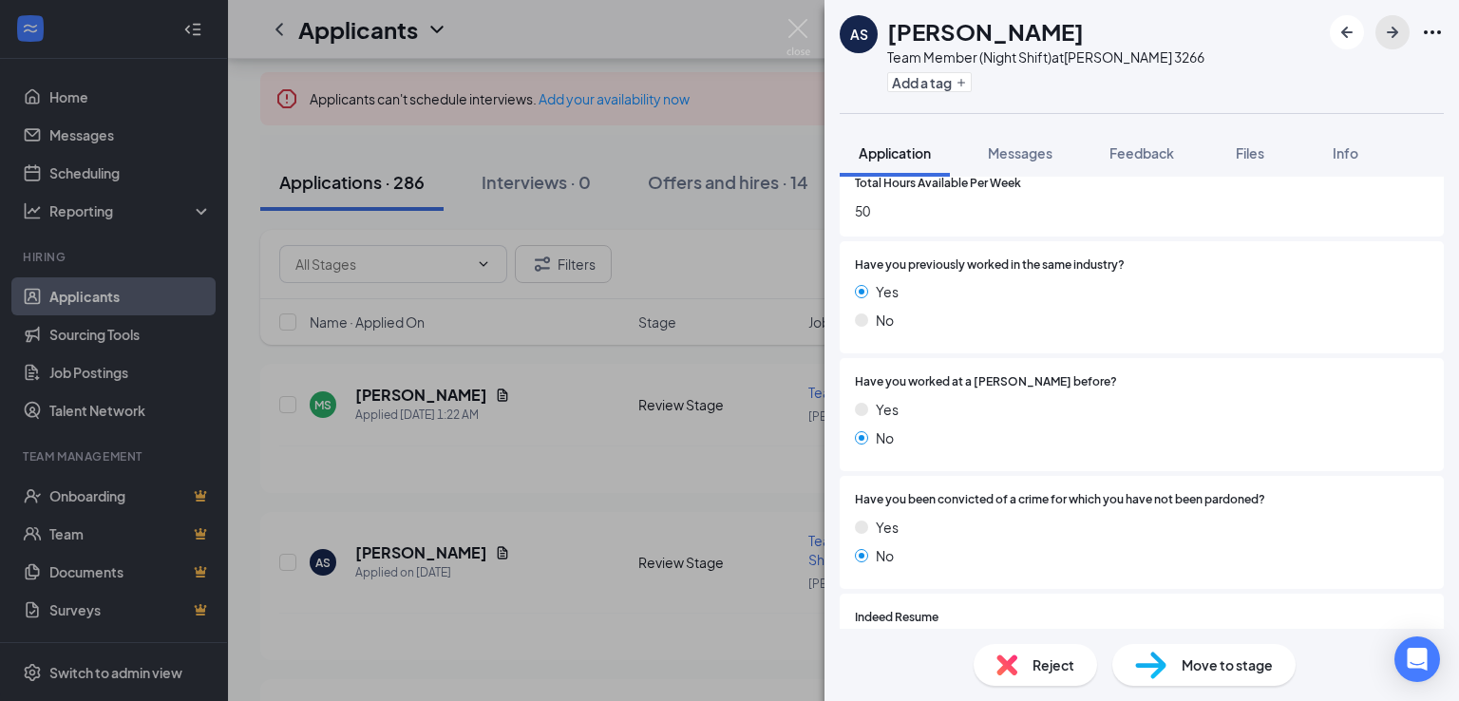
click at [1396, 36] on icon "ArrowRight" at bounding box center [1392, 32] width 23 height 23
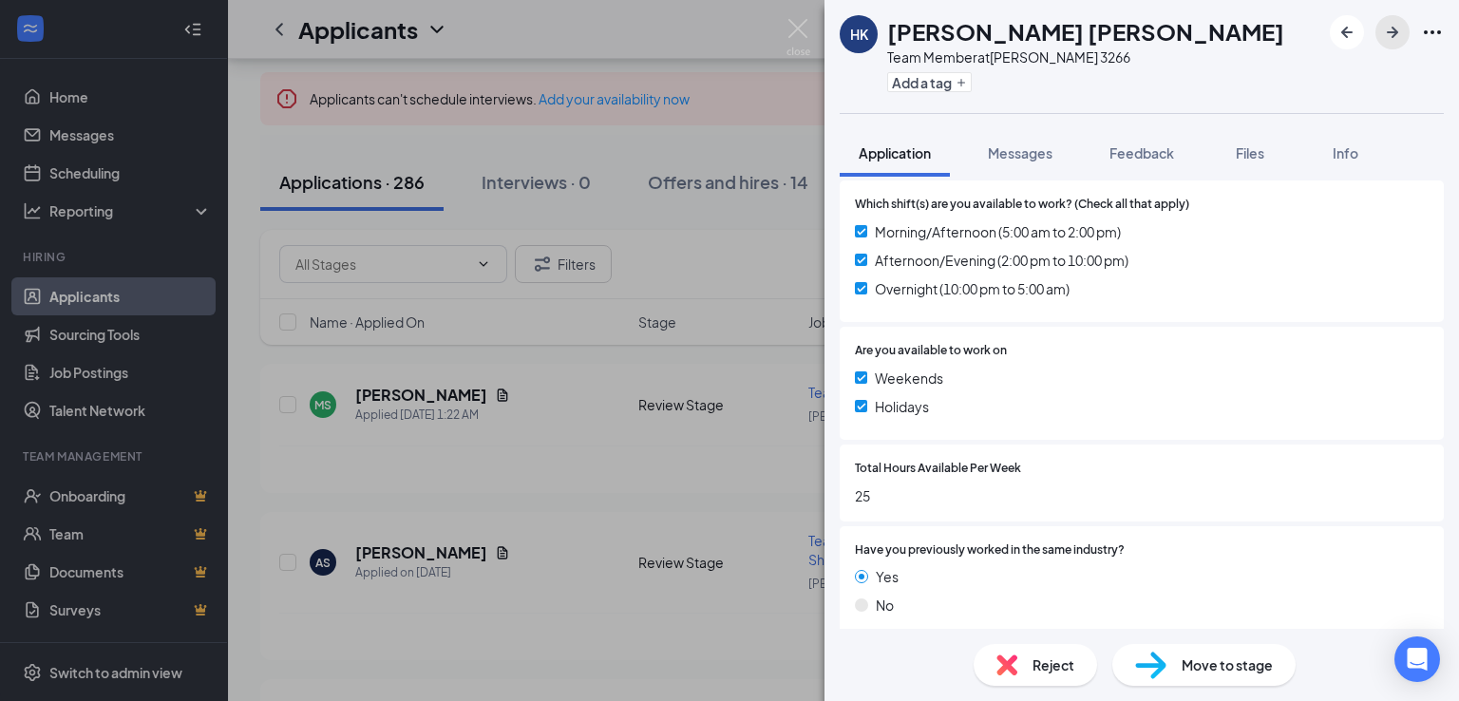
scroll to position [570, 0]
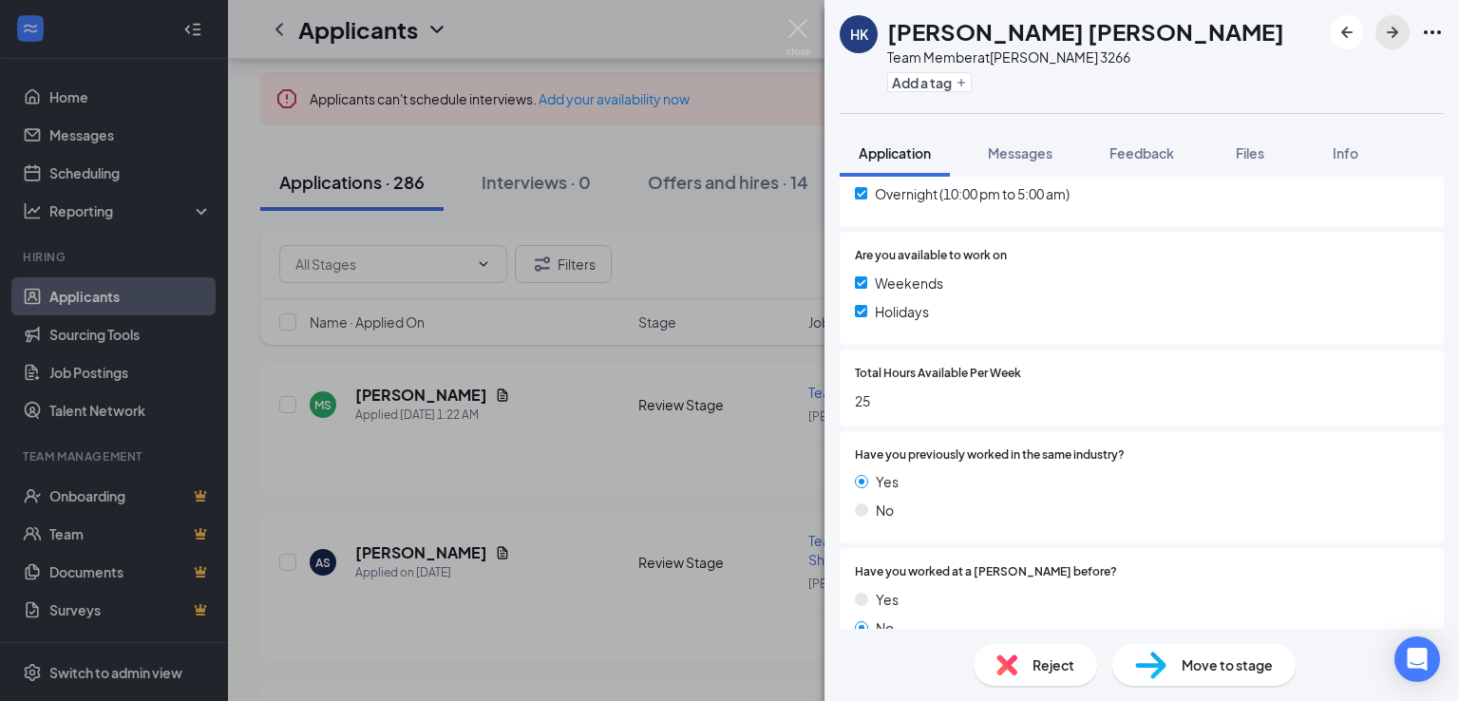
click at [1377, 31] on button "button" at bounding box center [1392, 32] width 34 height 34
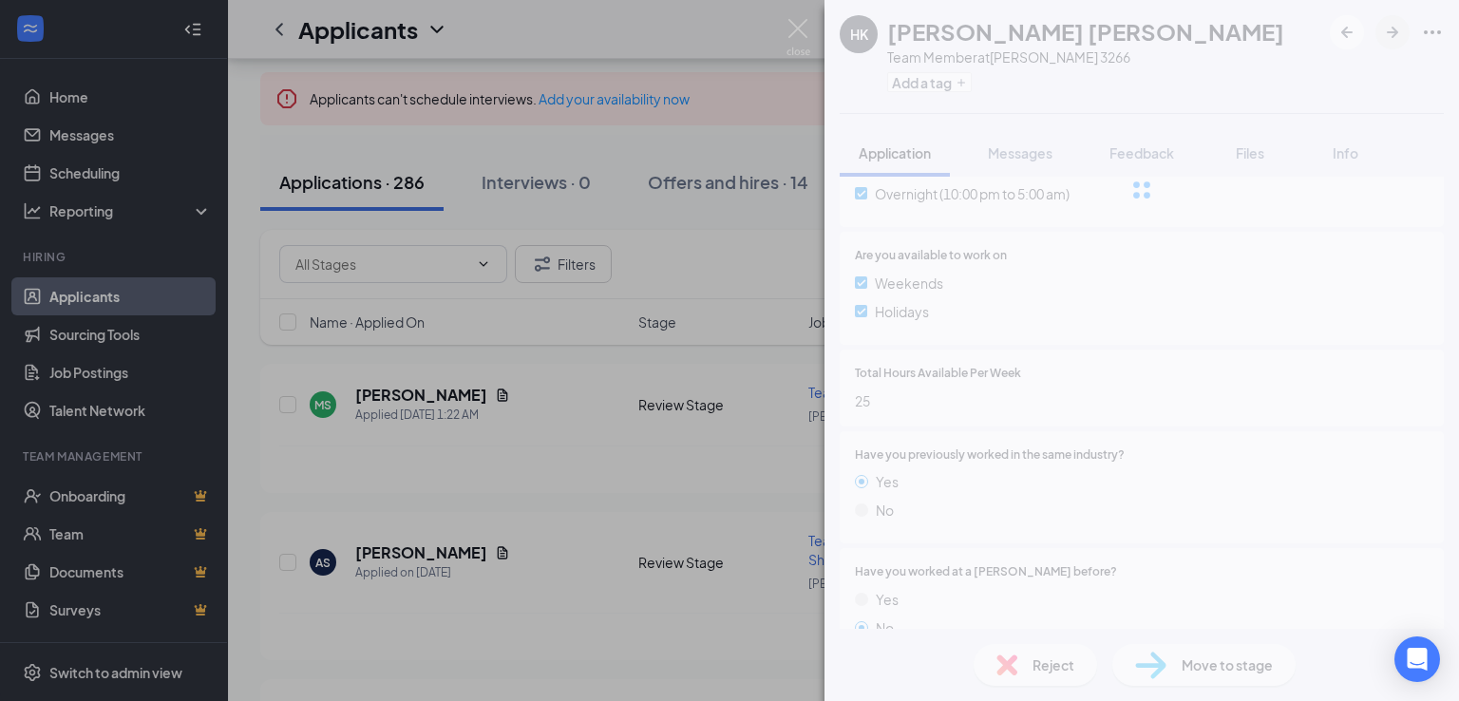
click at [1387, 34] on div at bounding box center [1141, 190] width 634 height 380
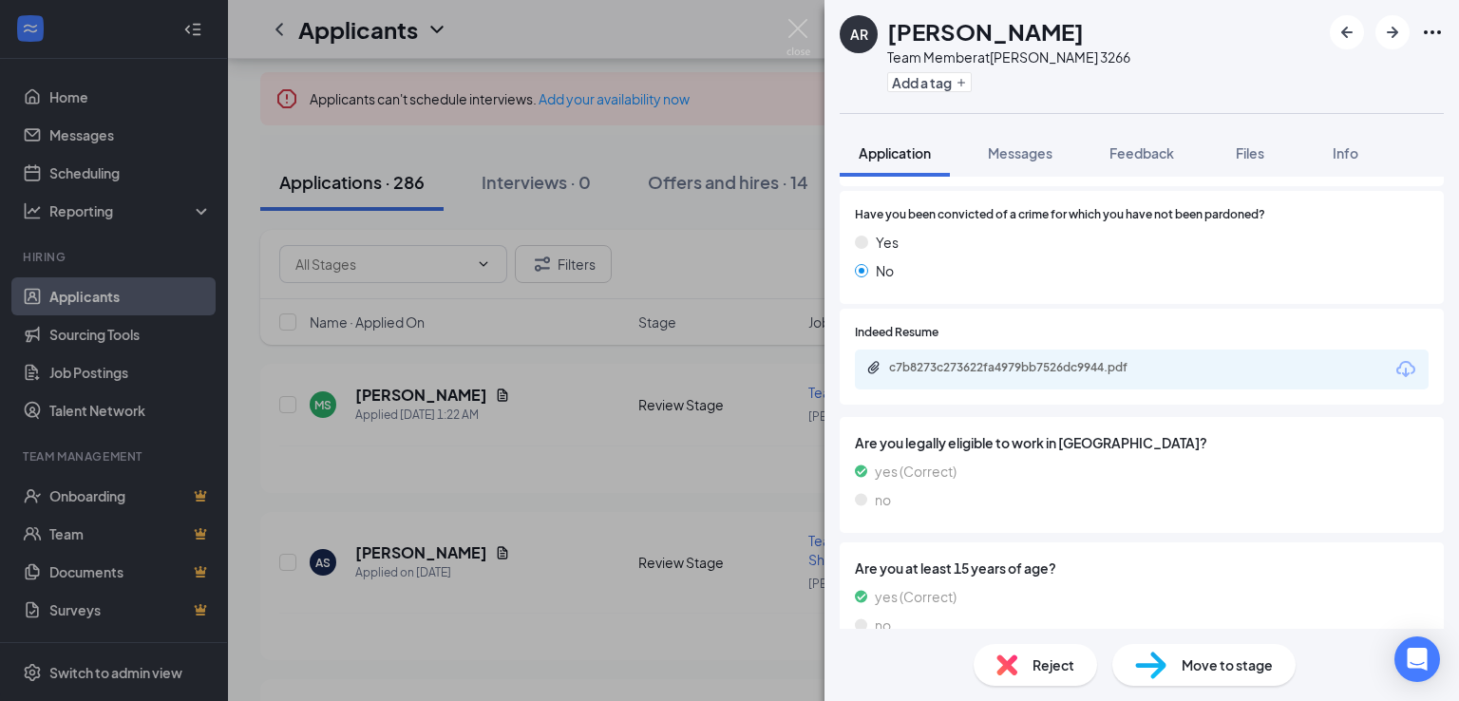
scroll to position [1079, 0]
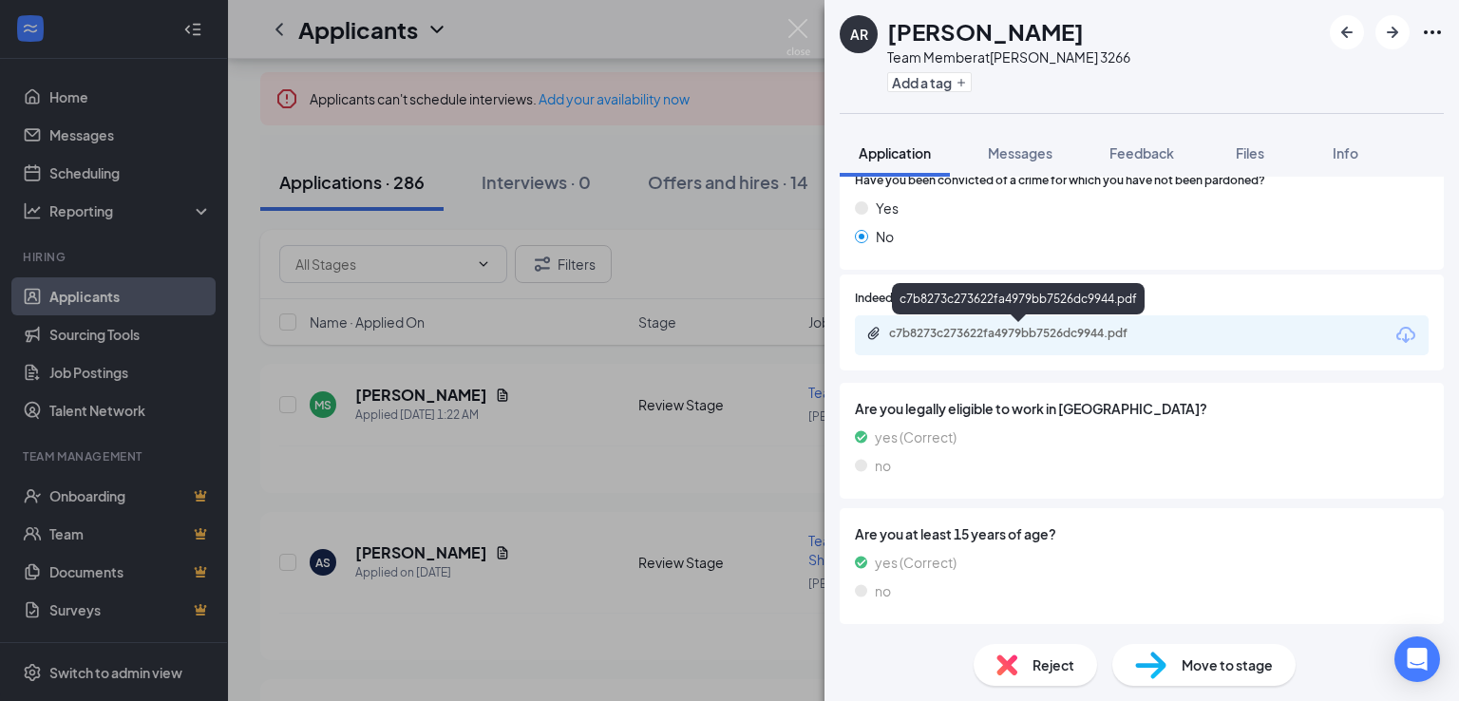
click at [952, 332] on div "c7b8273c273622fa4979bb7526dc9944.pdf" at bounding box center [1022, 333] width 266 height 15
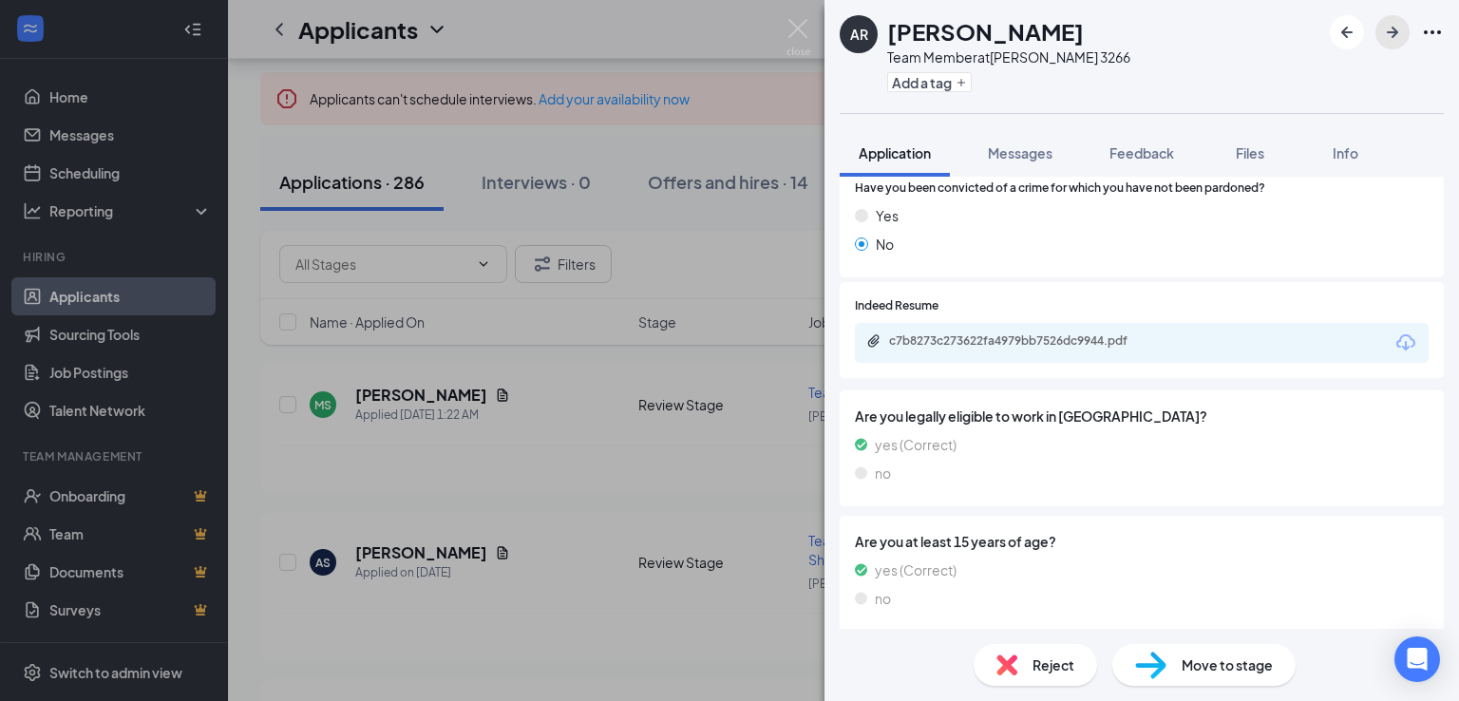
click at [1402, 34] on icon "ArrowRight" at bounding box center [1392, 32] width 23 height 23
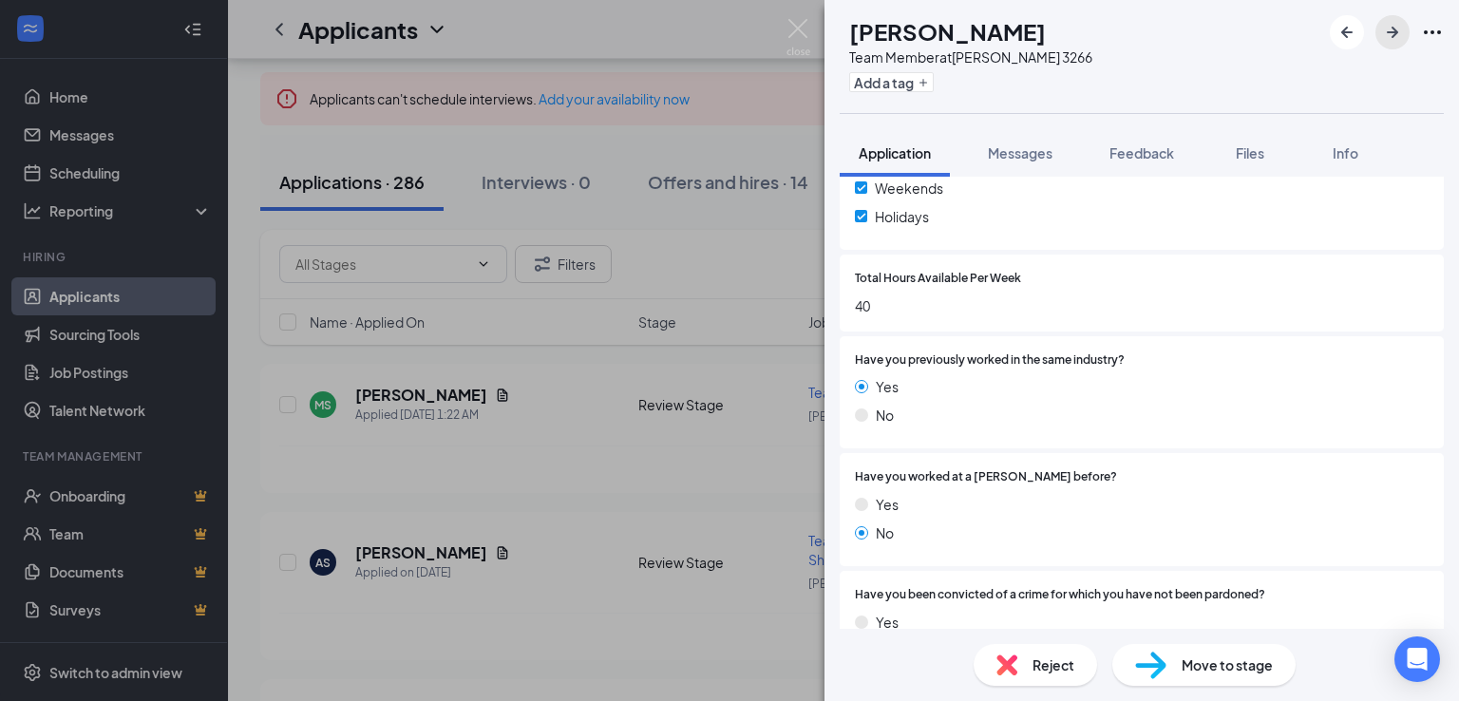
scroll to position [760, 0]
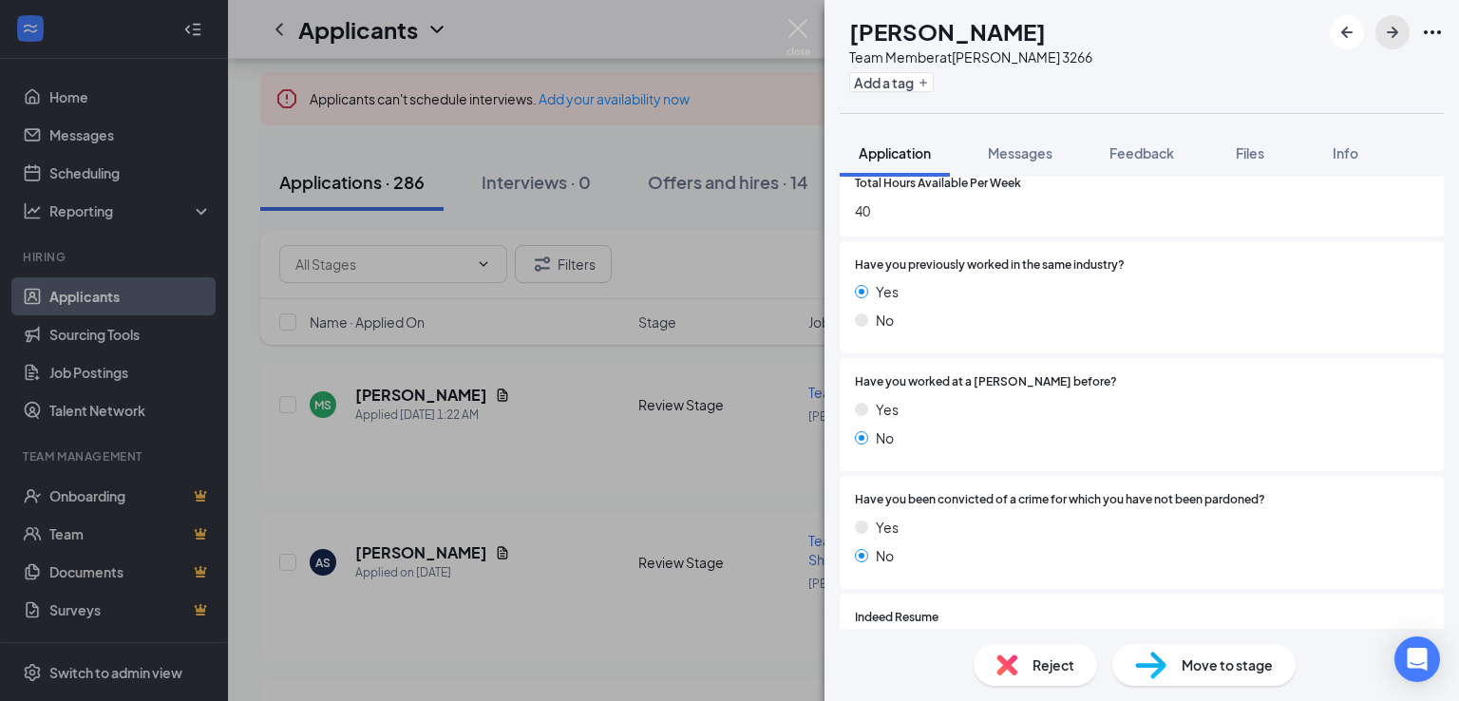
click at [1394, 35] on icon "ArrowRight" at bounding box center [1391, 32] width 11 height 11
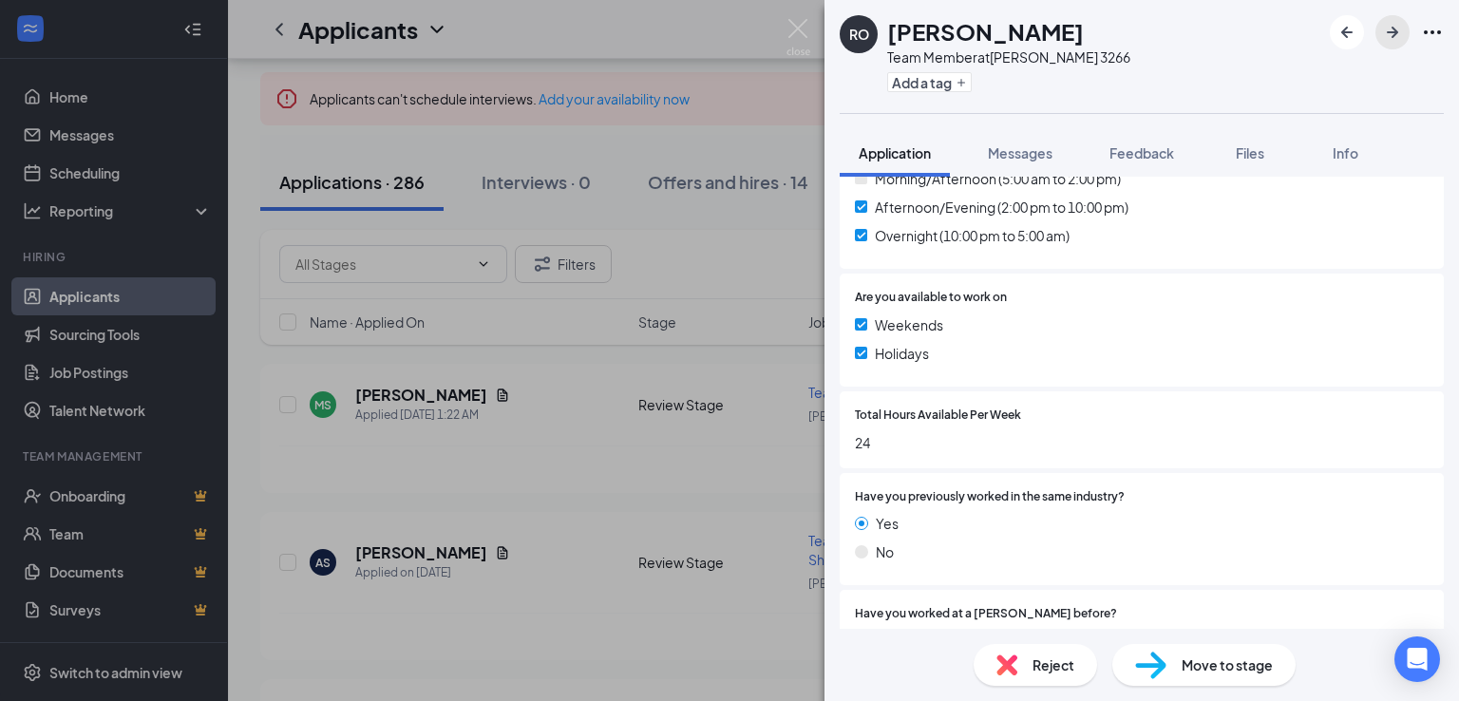
scroll to position [570, 0]
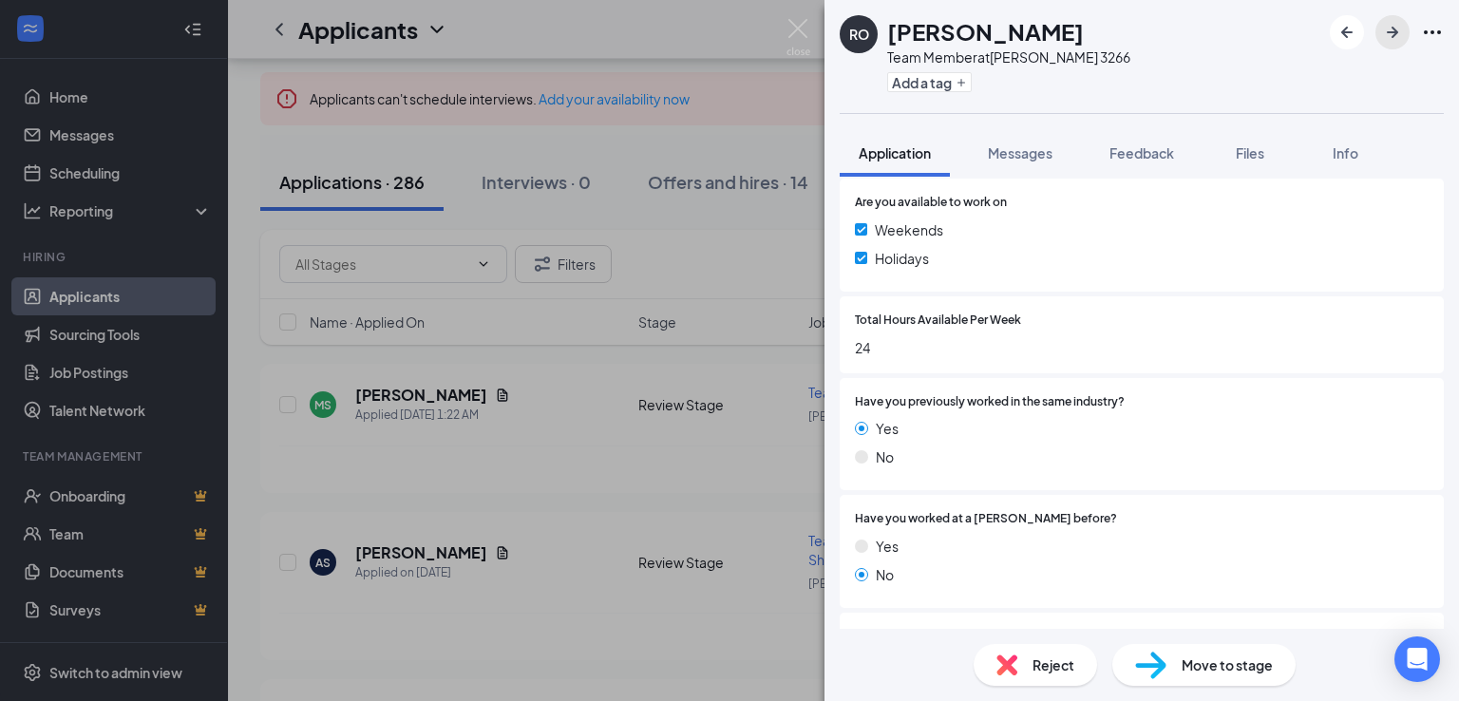
click at [1398, 43] on icon "ArrowRight" at bounding box center [1392, 32] width 23 height 23
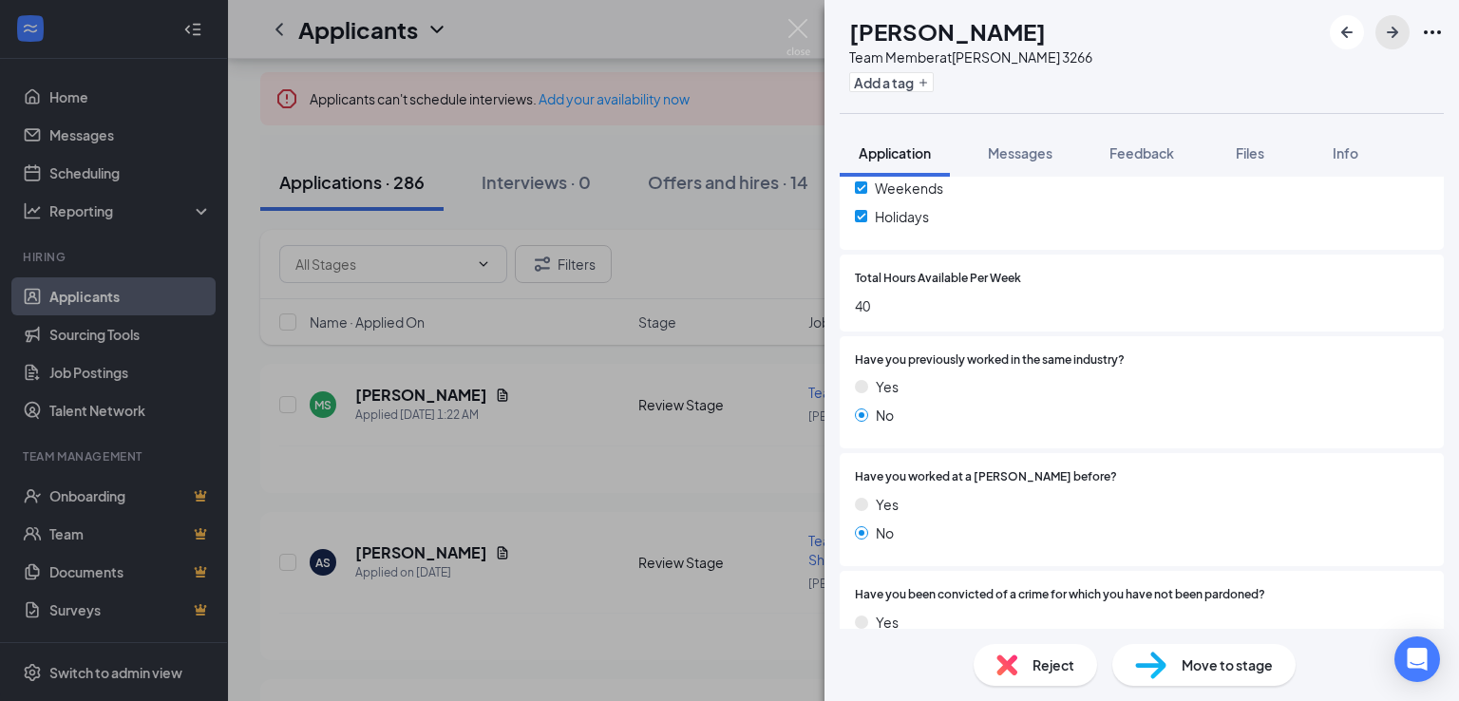
scroll to position [760, 0]
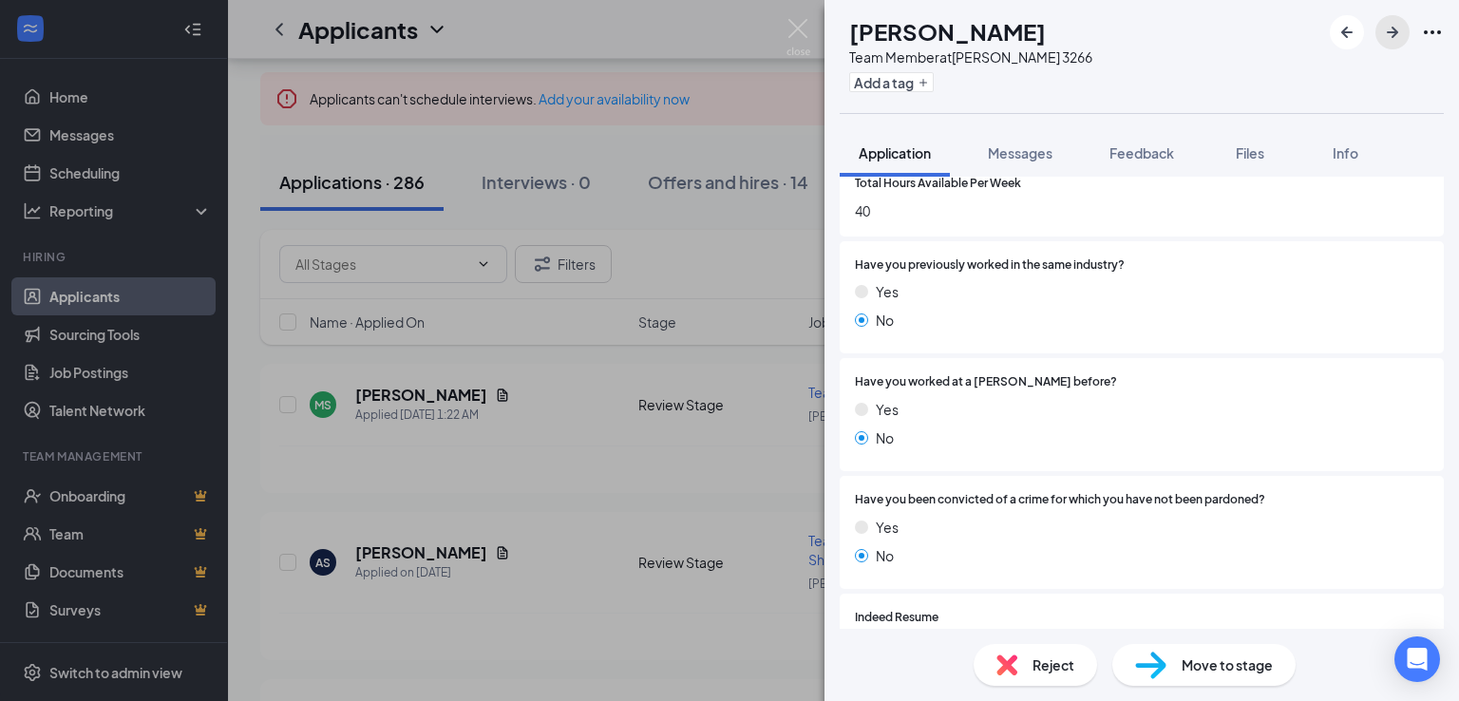
click at [1387, 33] on icon "ArrowRight" at bounding box center [1392, 32] width 23 height 23
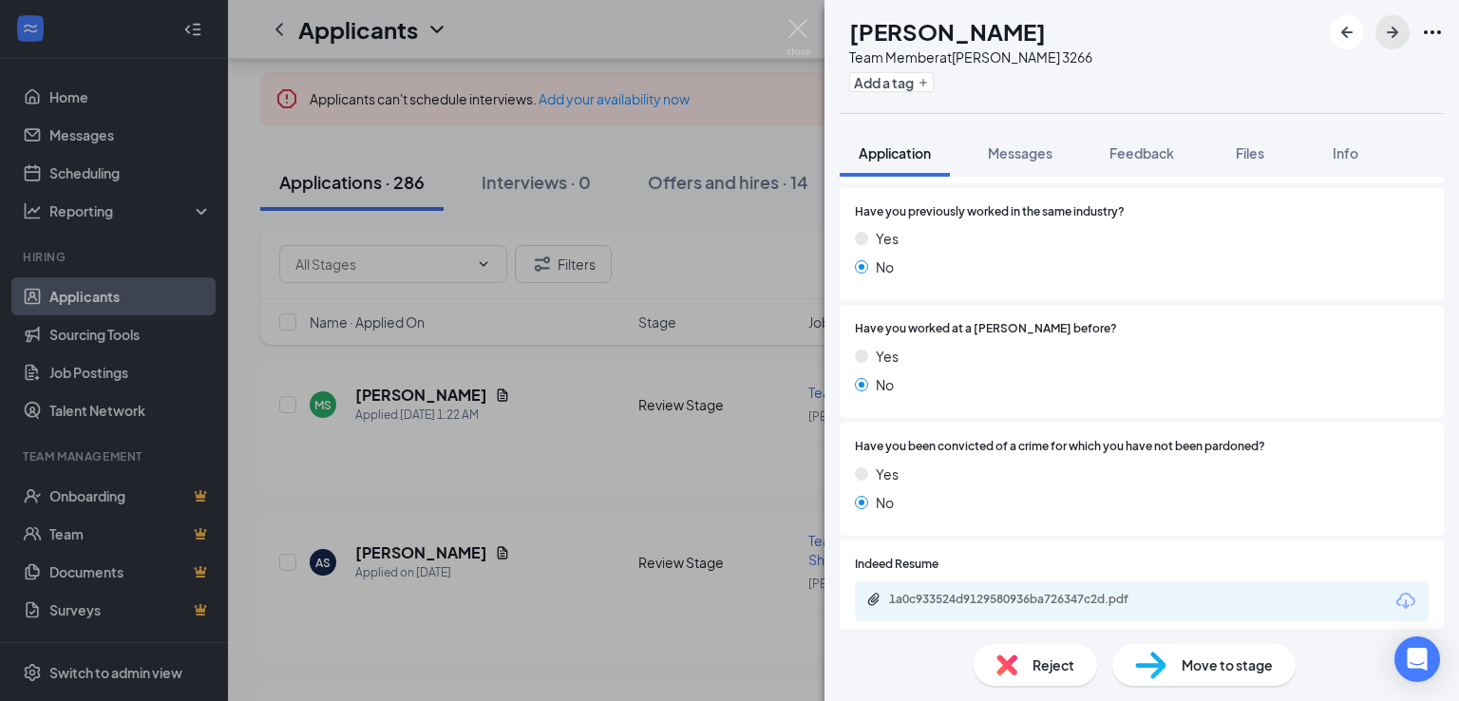
scroll to position [855, 0]
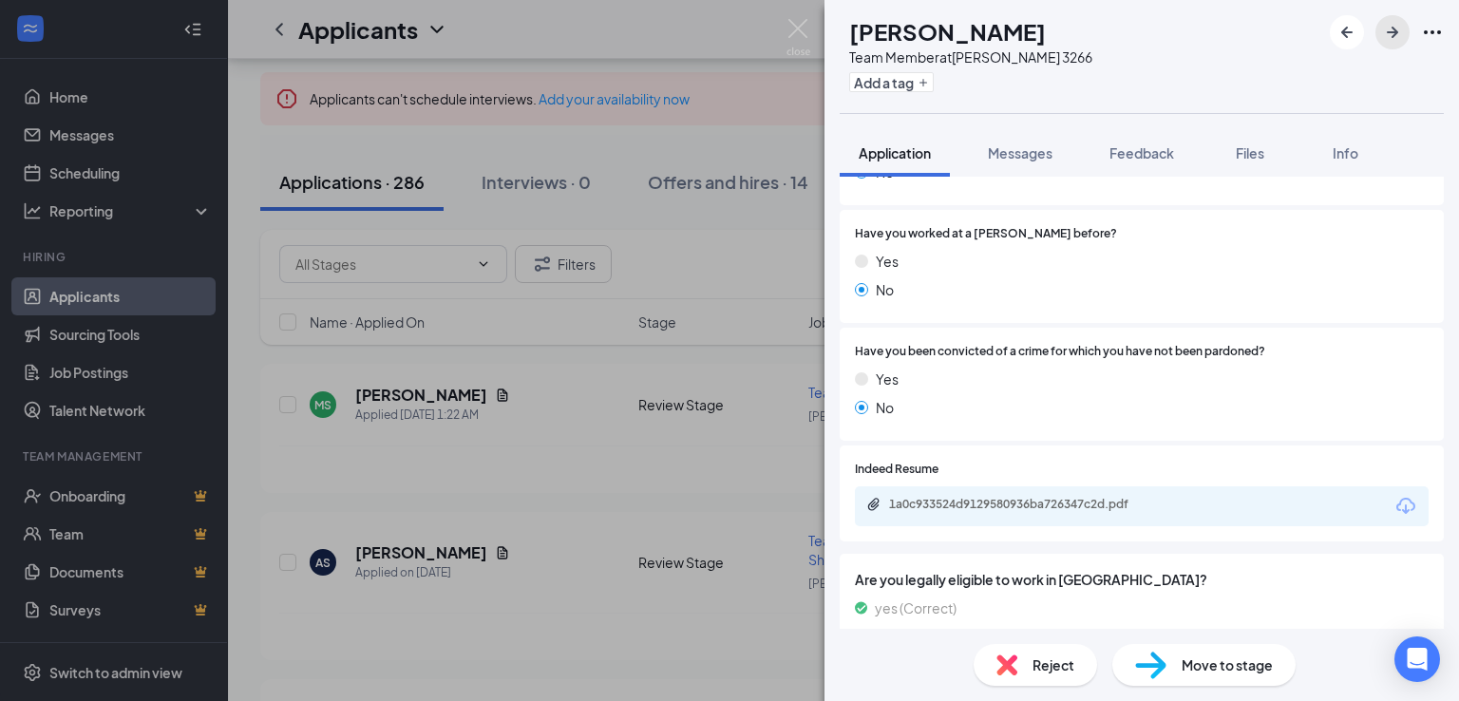
click at [1388, 40] on icon "ArrowRight" at bounding box center [1392, 32] width 23 height 23
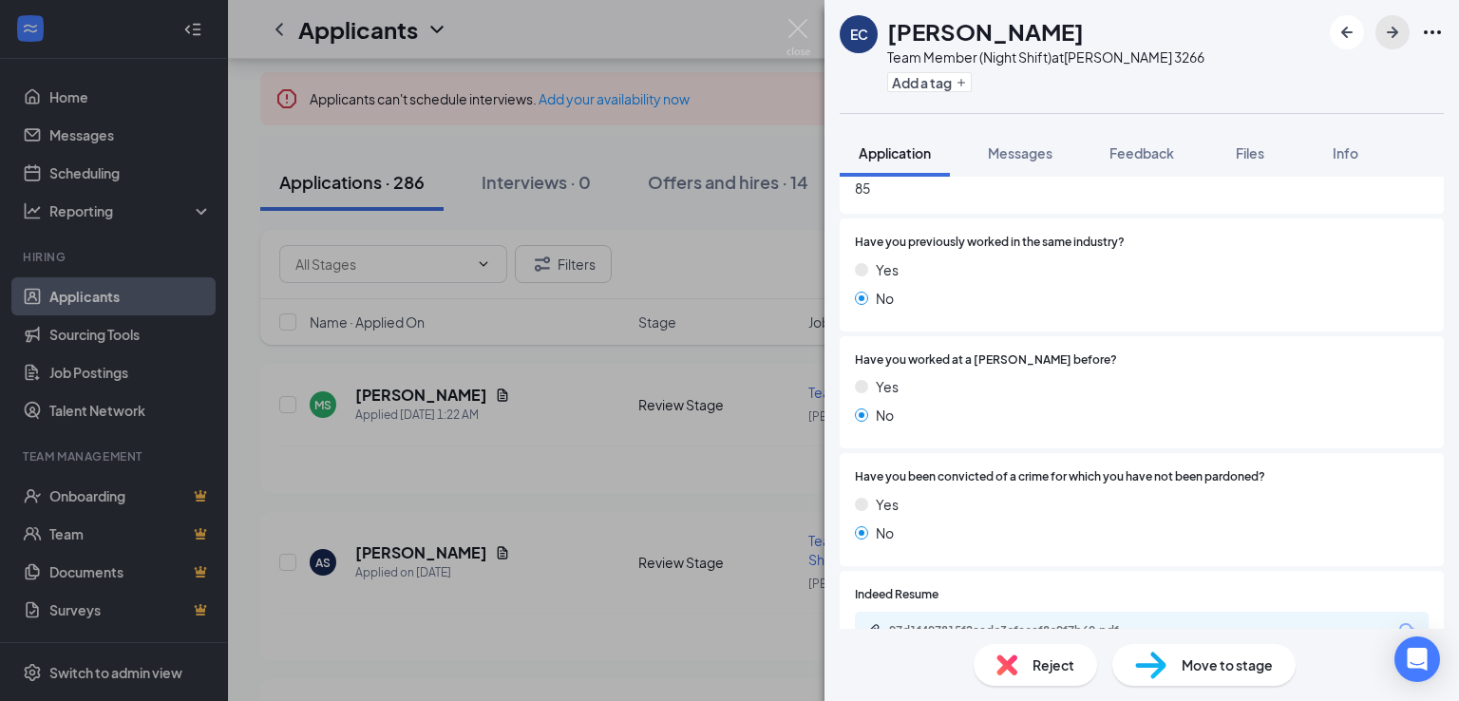
scroll to position [760, 0]
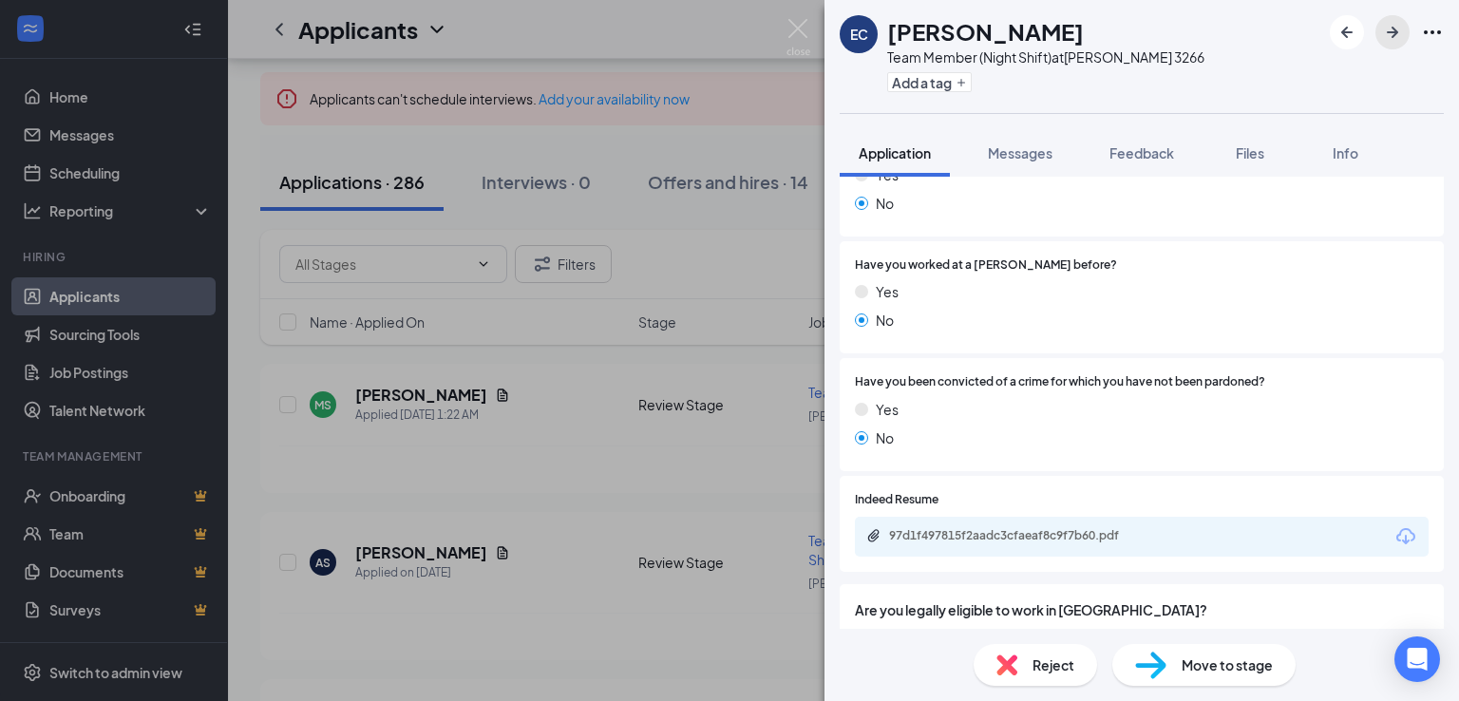
click at [1386, 30] on icon "ArrowRight" at bounding box center [1392, 32] width 23 height 23
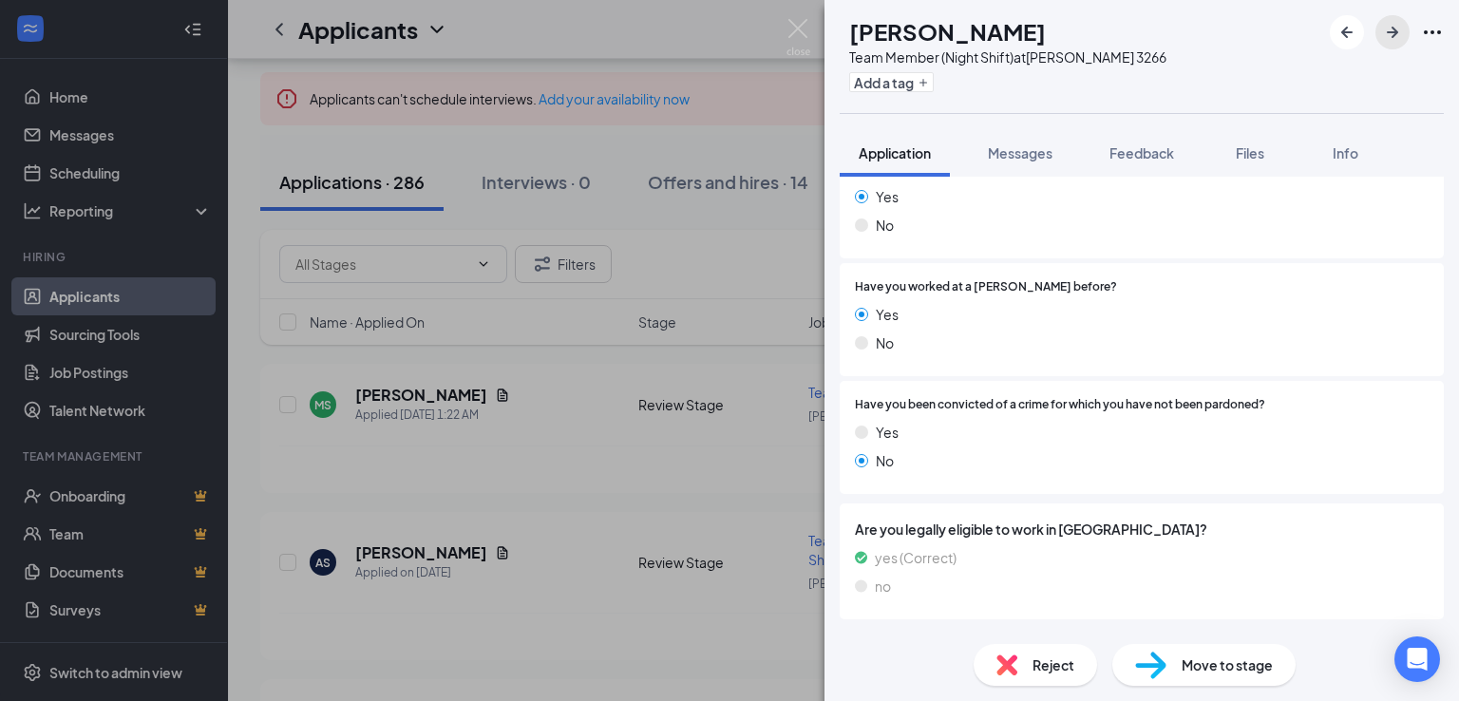
scroll to position [975, 0]
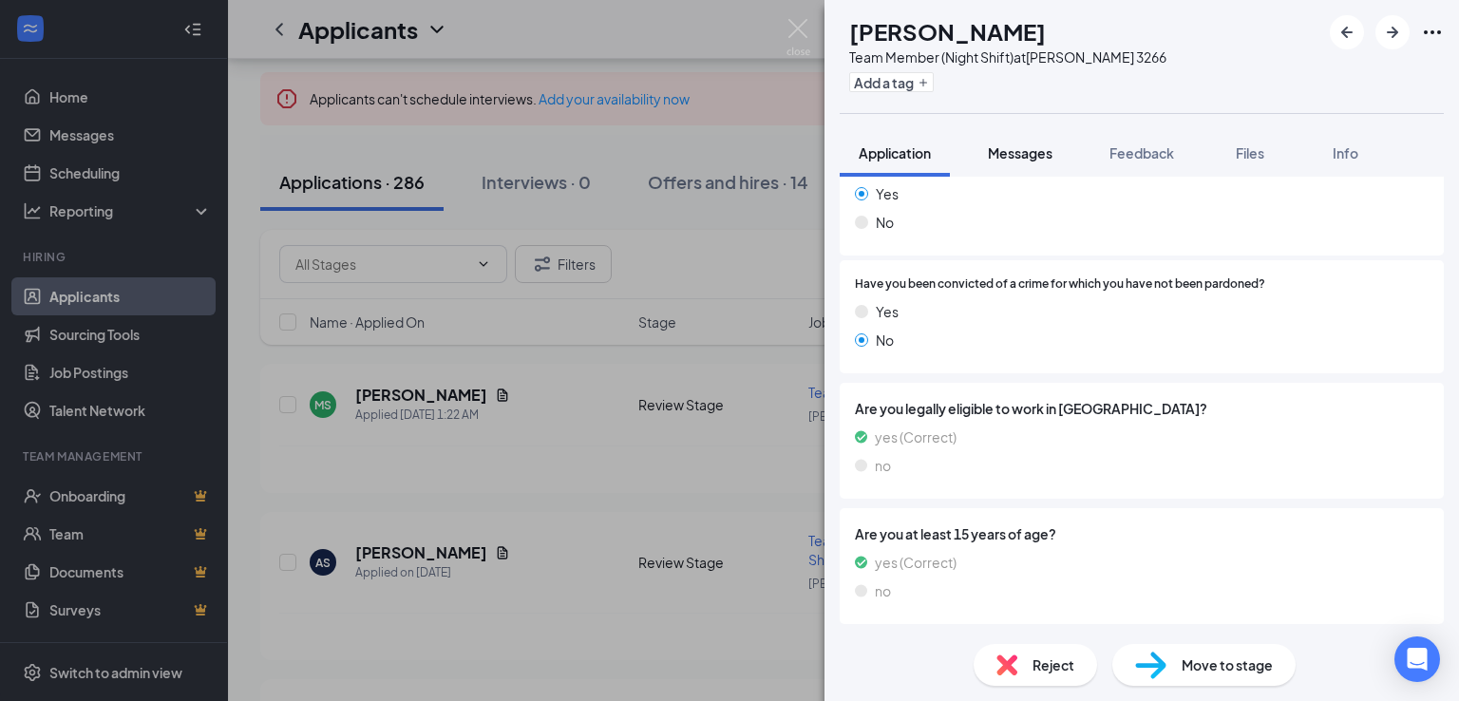
click at [1039, 153] on span "Messages" at bounding box center [1020, 152] width 65 height 17
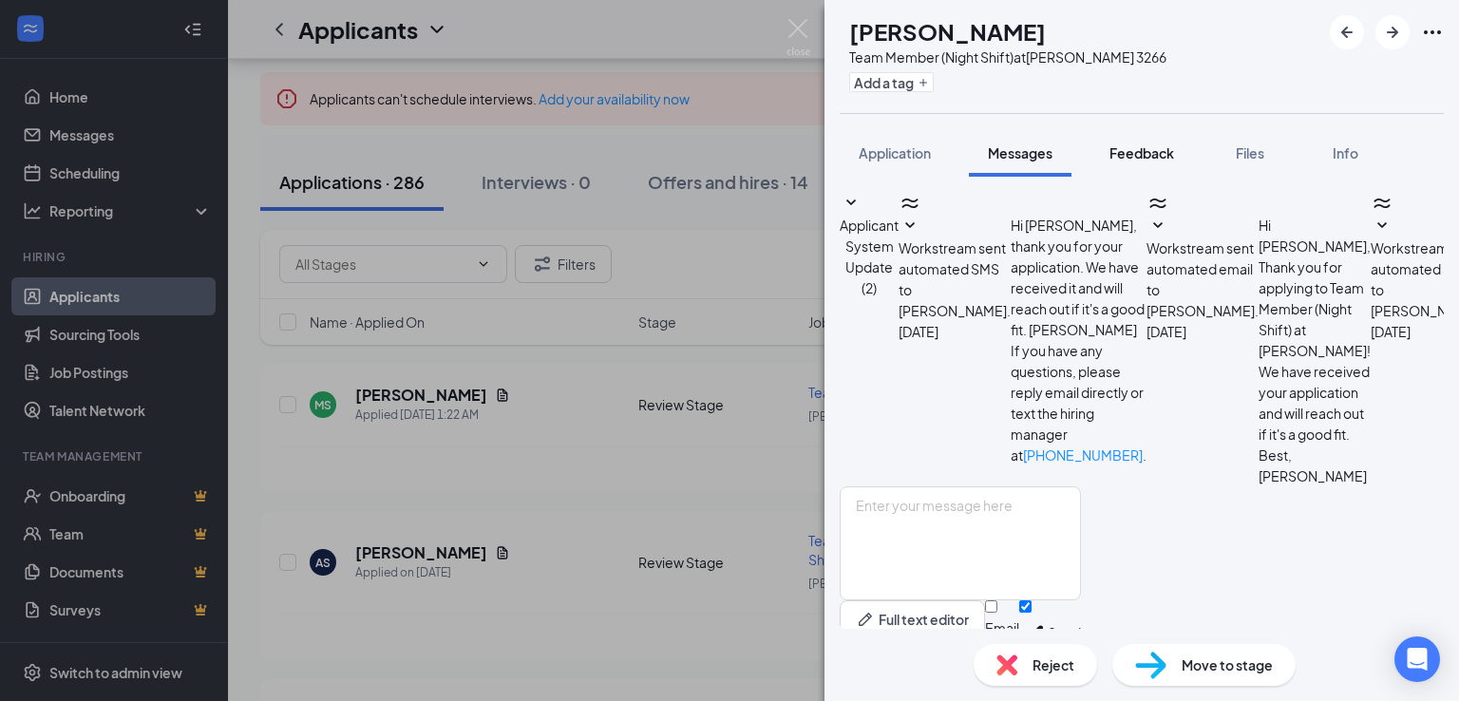
click at [1155, 157] on span "Feedback" at bounding box center [1141, 152] width 65 height 17
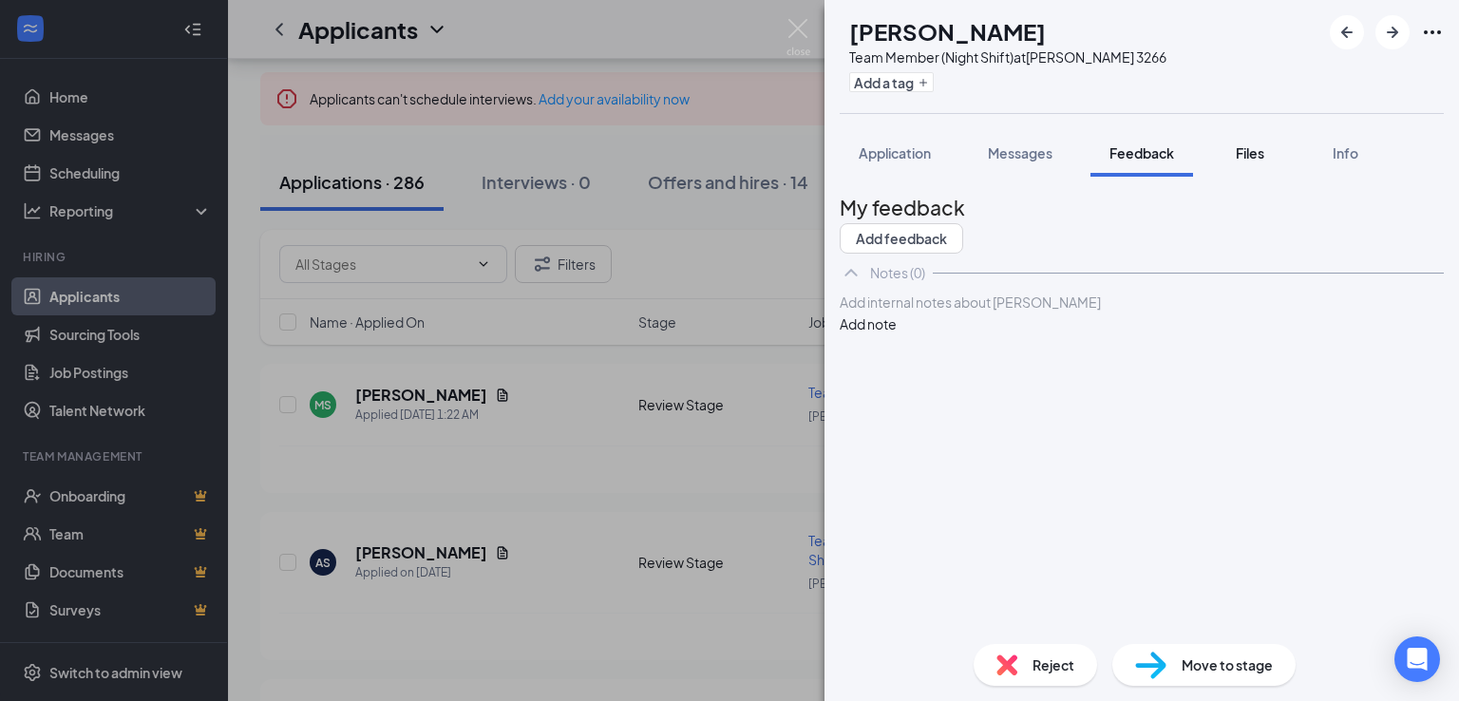
click at [1284, 164] on button "Files" at bounding box center [1250, 152] width 76 height 47
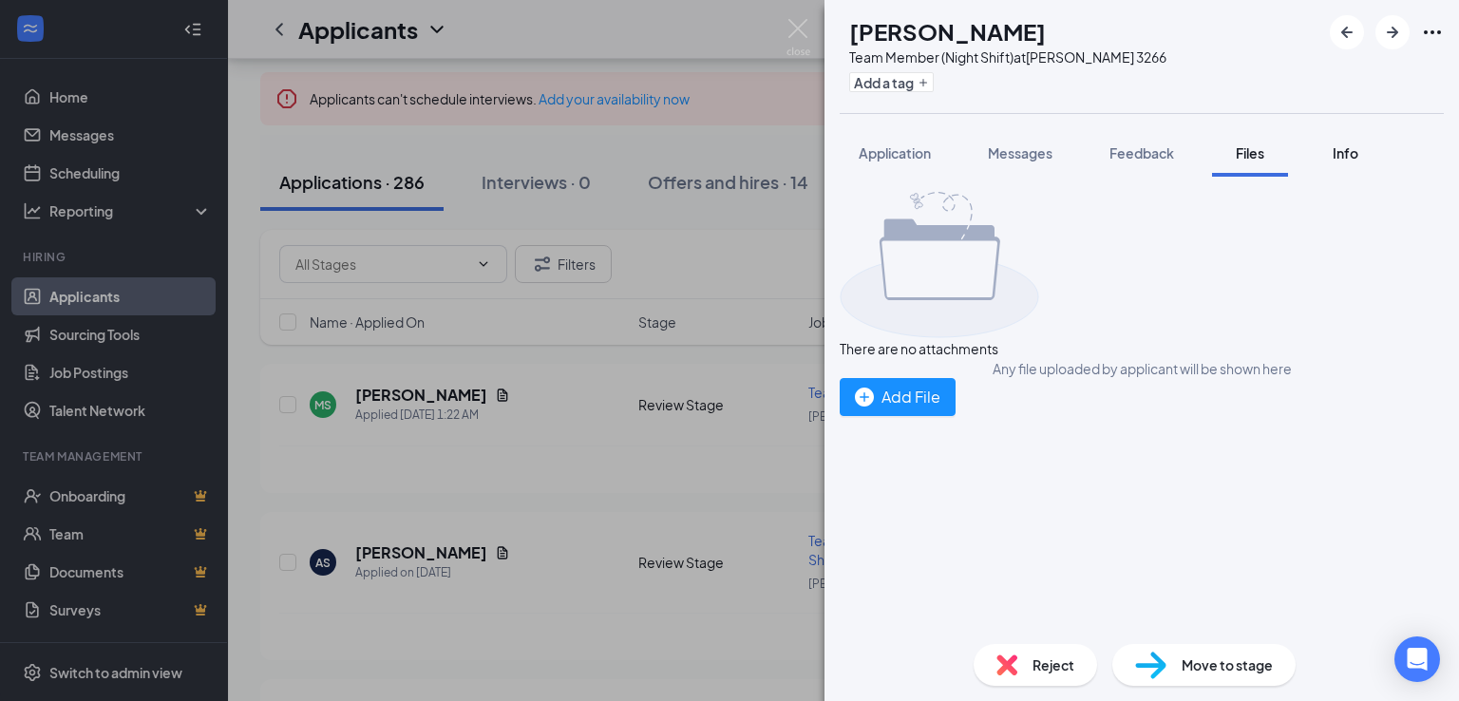
click at [1368, 166] on button "Info" at bounding box center [1345, 152] width 76 height 47
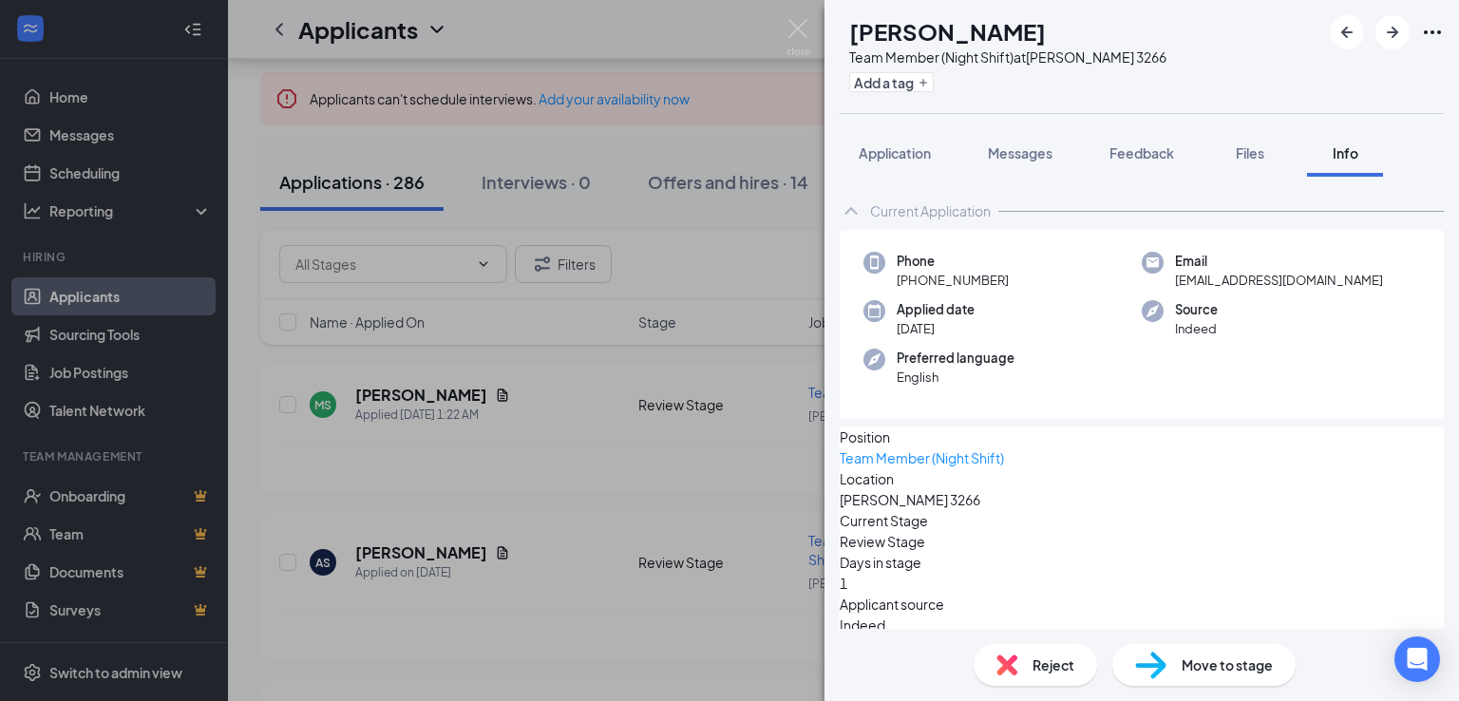
scroll to position [122, 0]
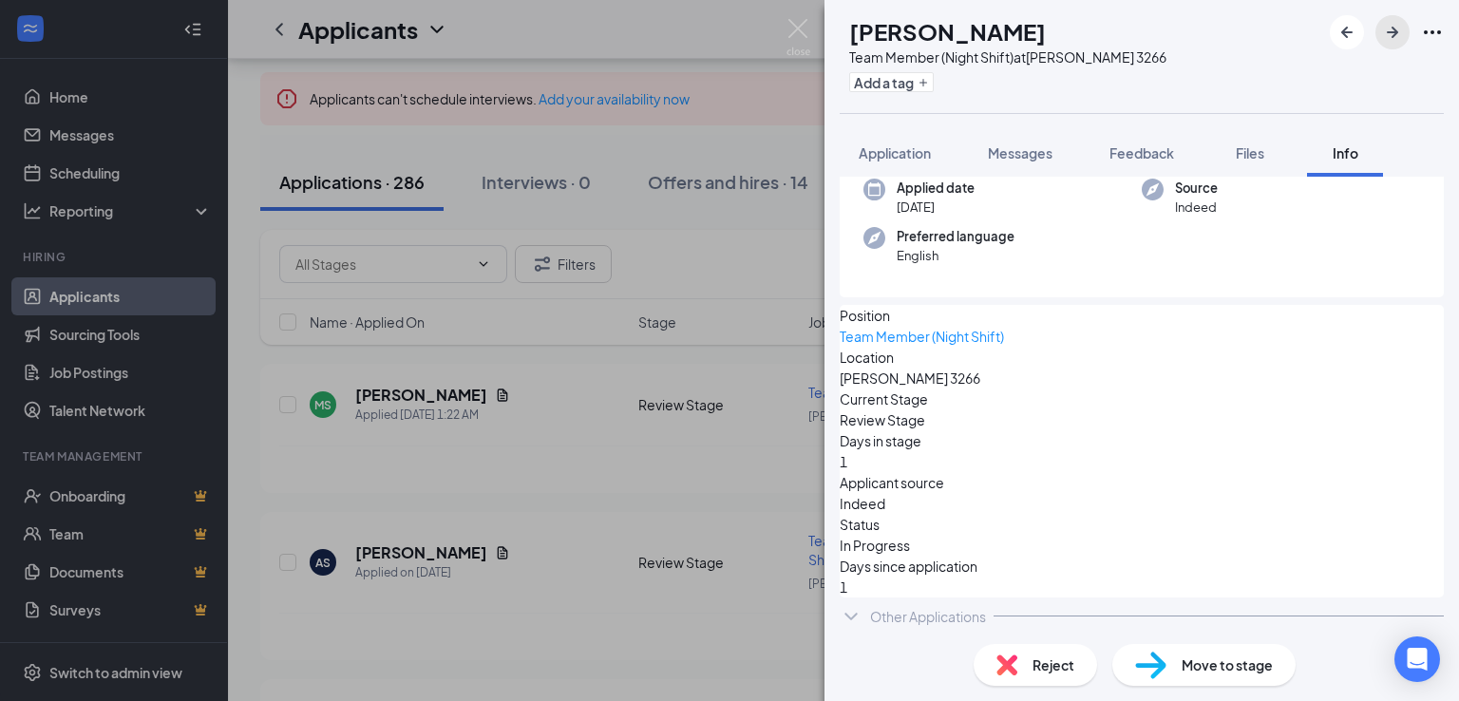
click at [1396, 39] on icon "ArrowRight" at bounding box center [1392, 32] width 23 height 23
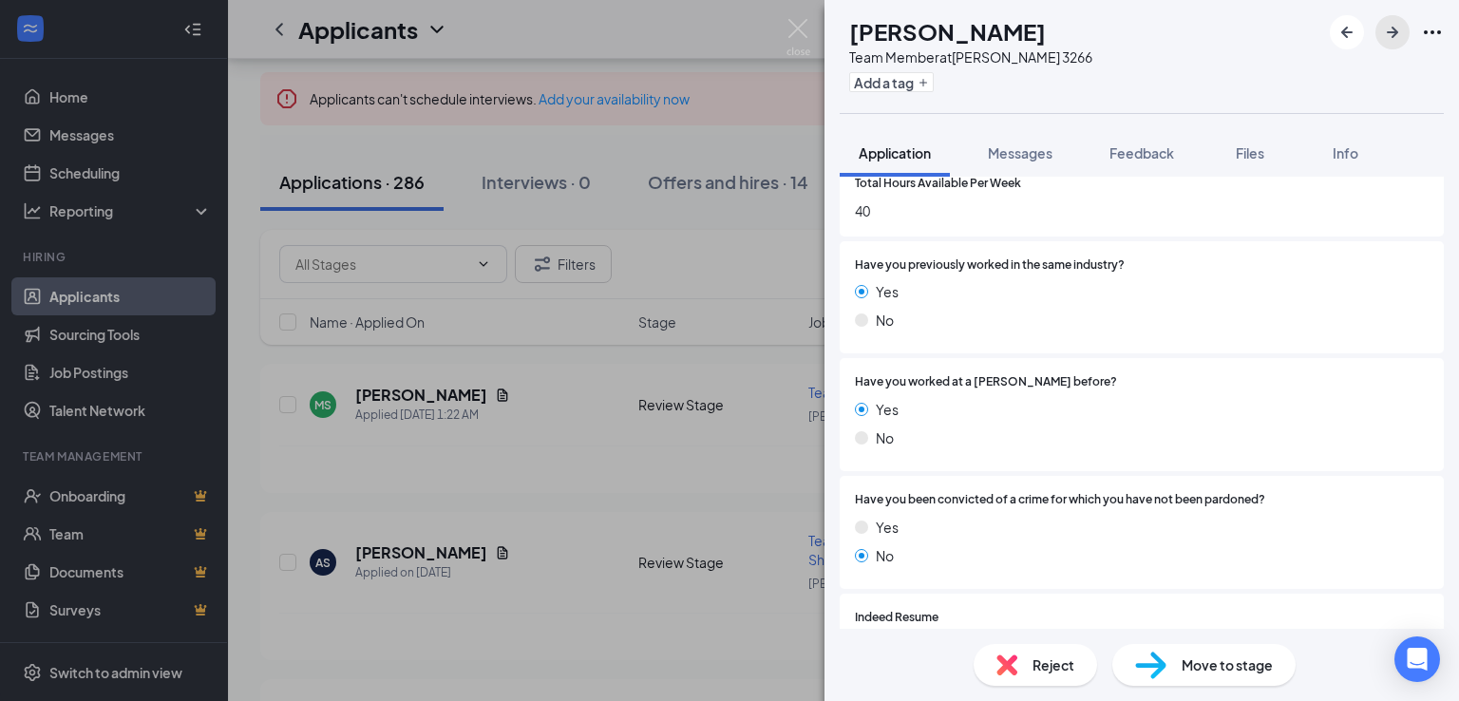
scroll to position [855, 0]
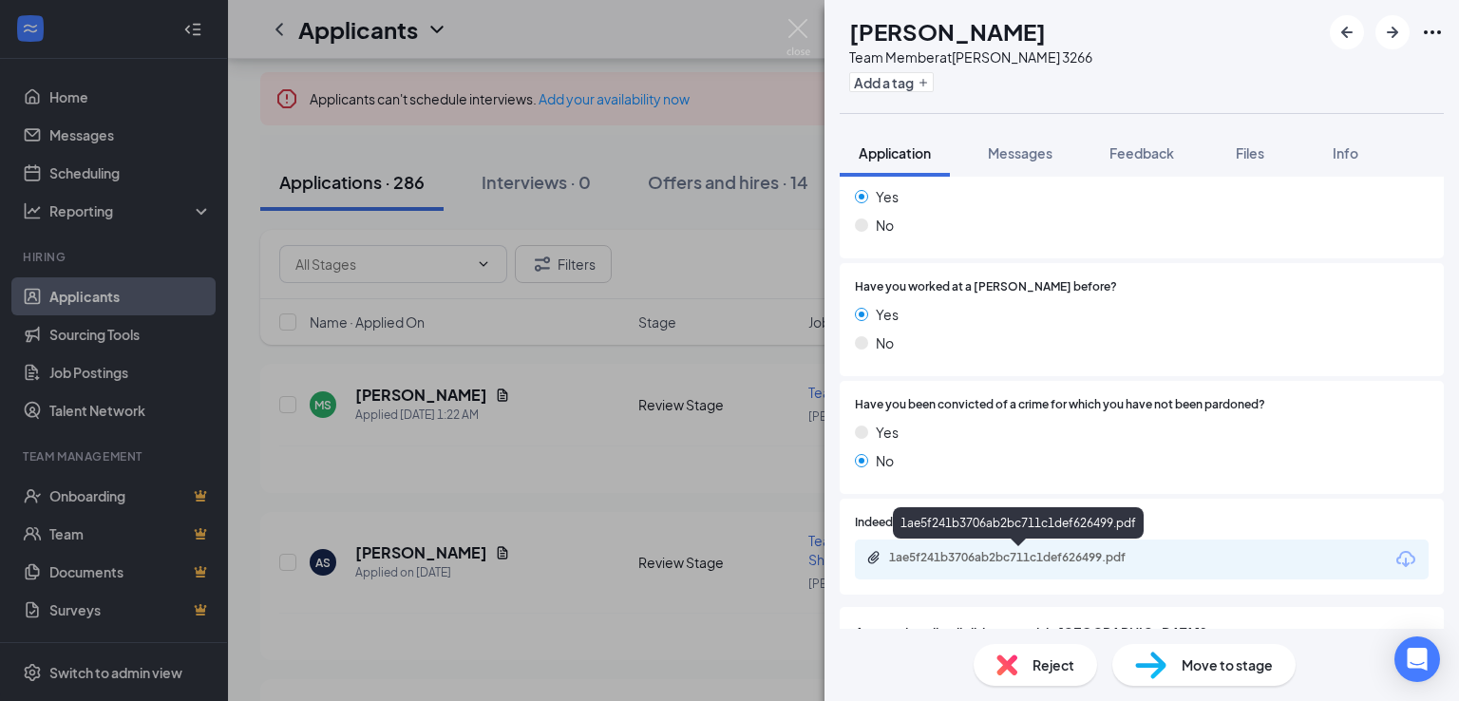
click at [1057, 554] on div "1ae5f241b3706ab2bc711c1def626499.pdf" at bounding box center [1022, 557] width 266 height 15
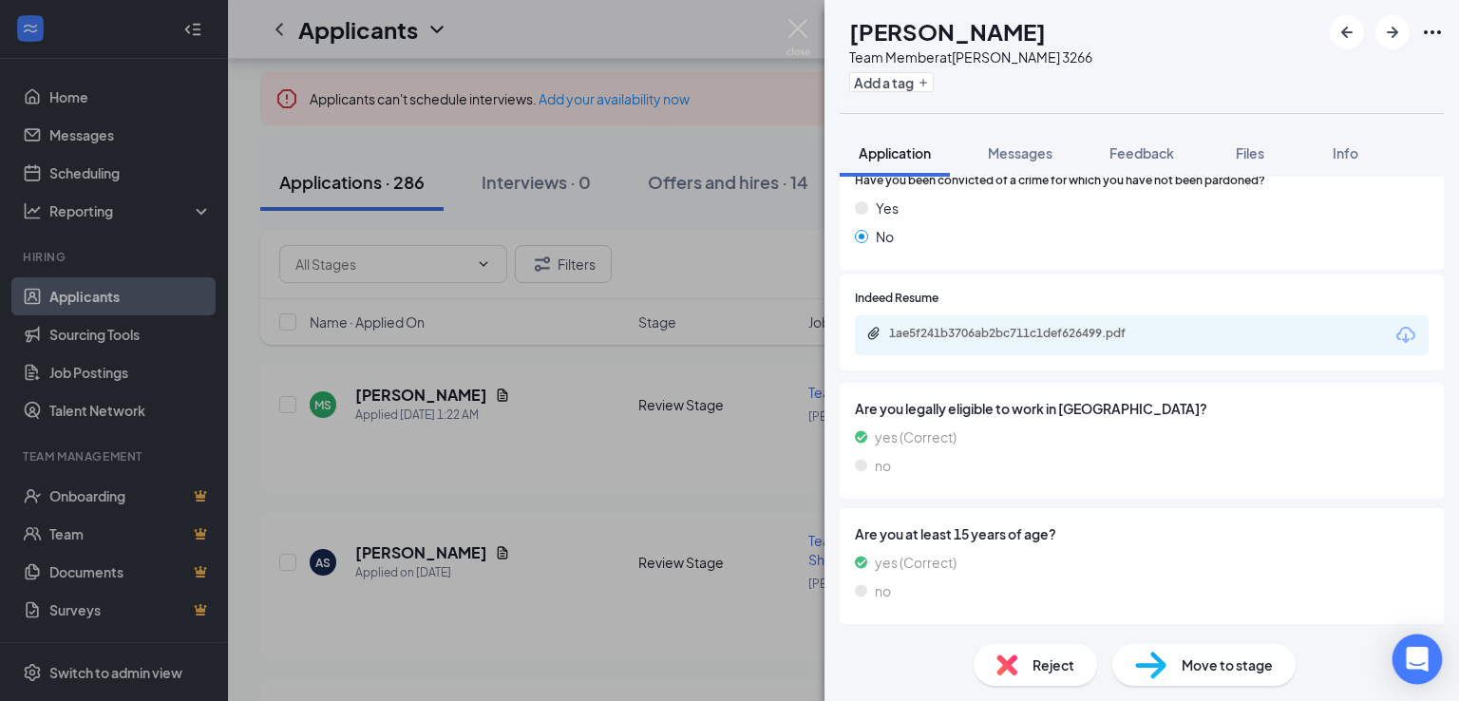
click at [1409, 647] on div "Open Intercom Messenger" at bounding box center [1417, 659] width 50 height 50
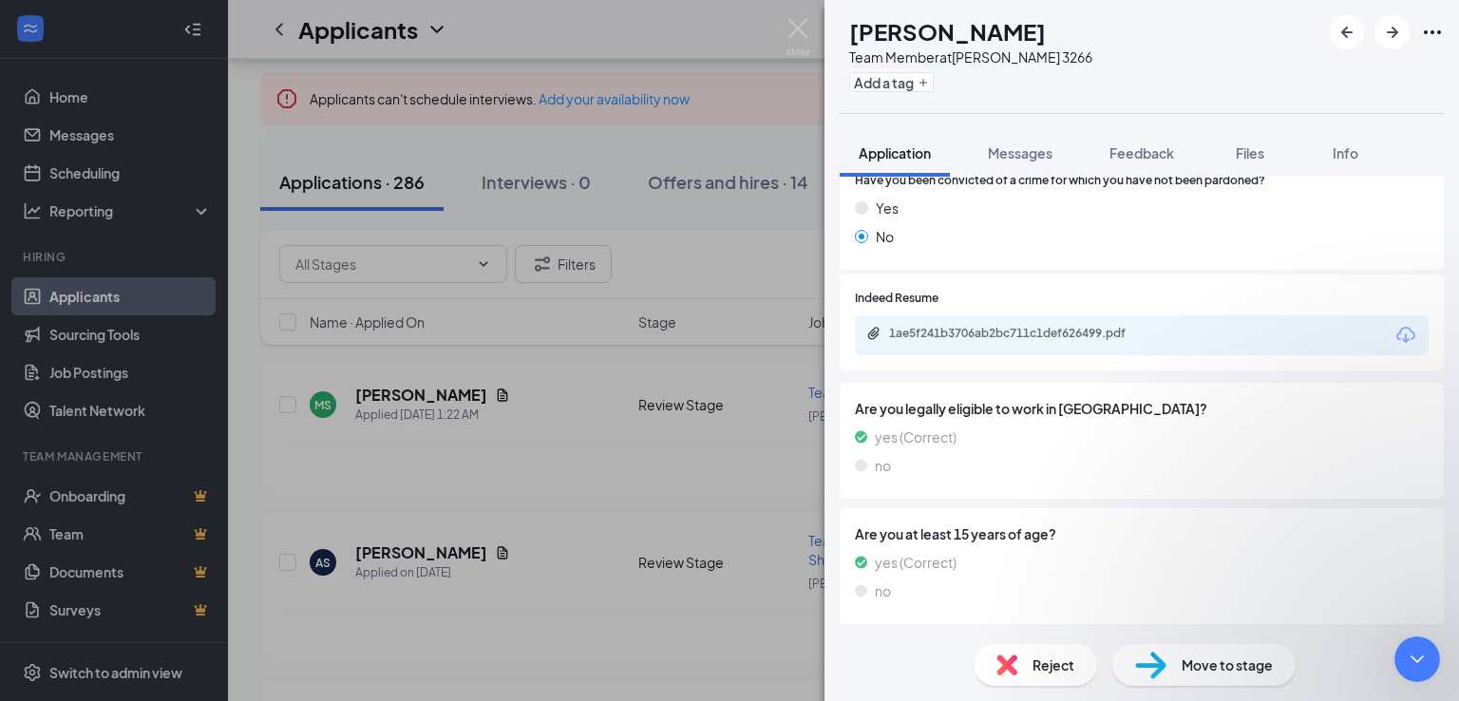
scroll to position [0, 0]
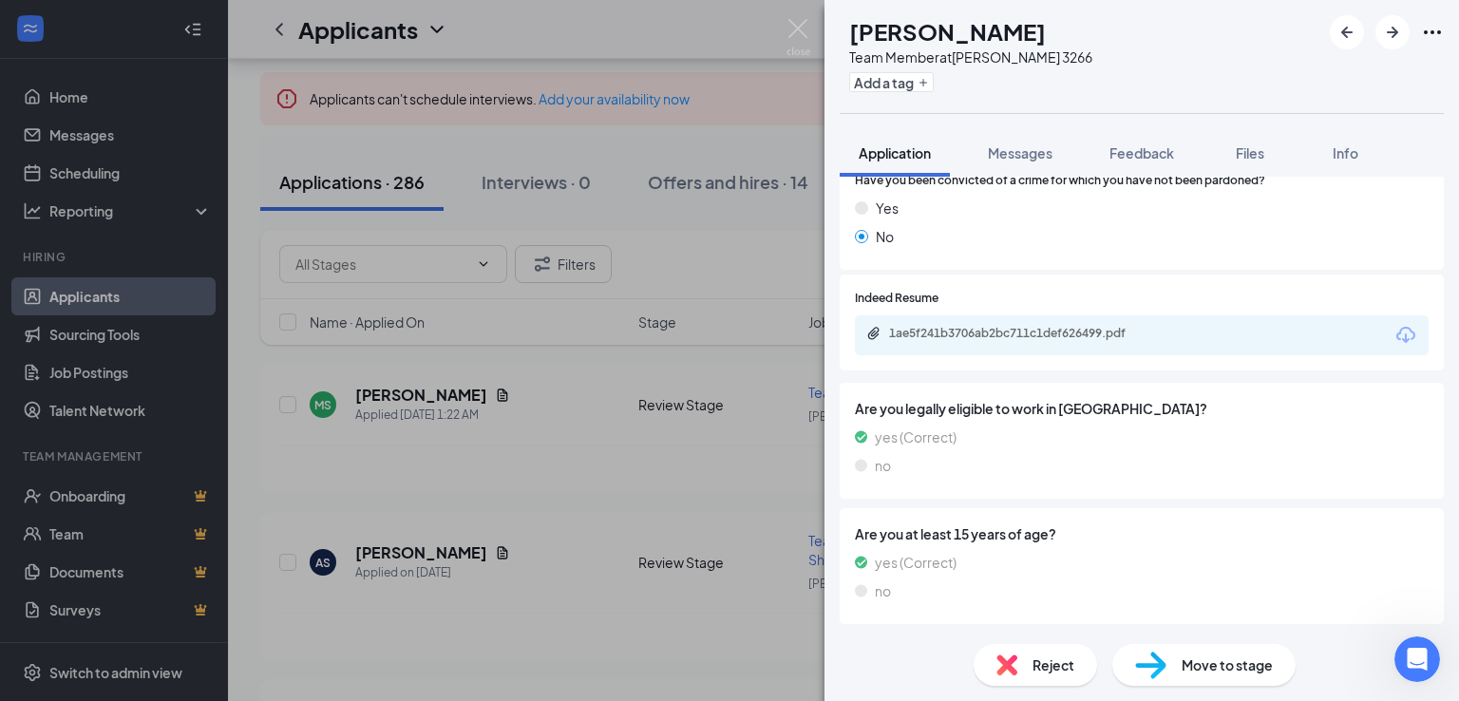
scroll to position [889, 0]
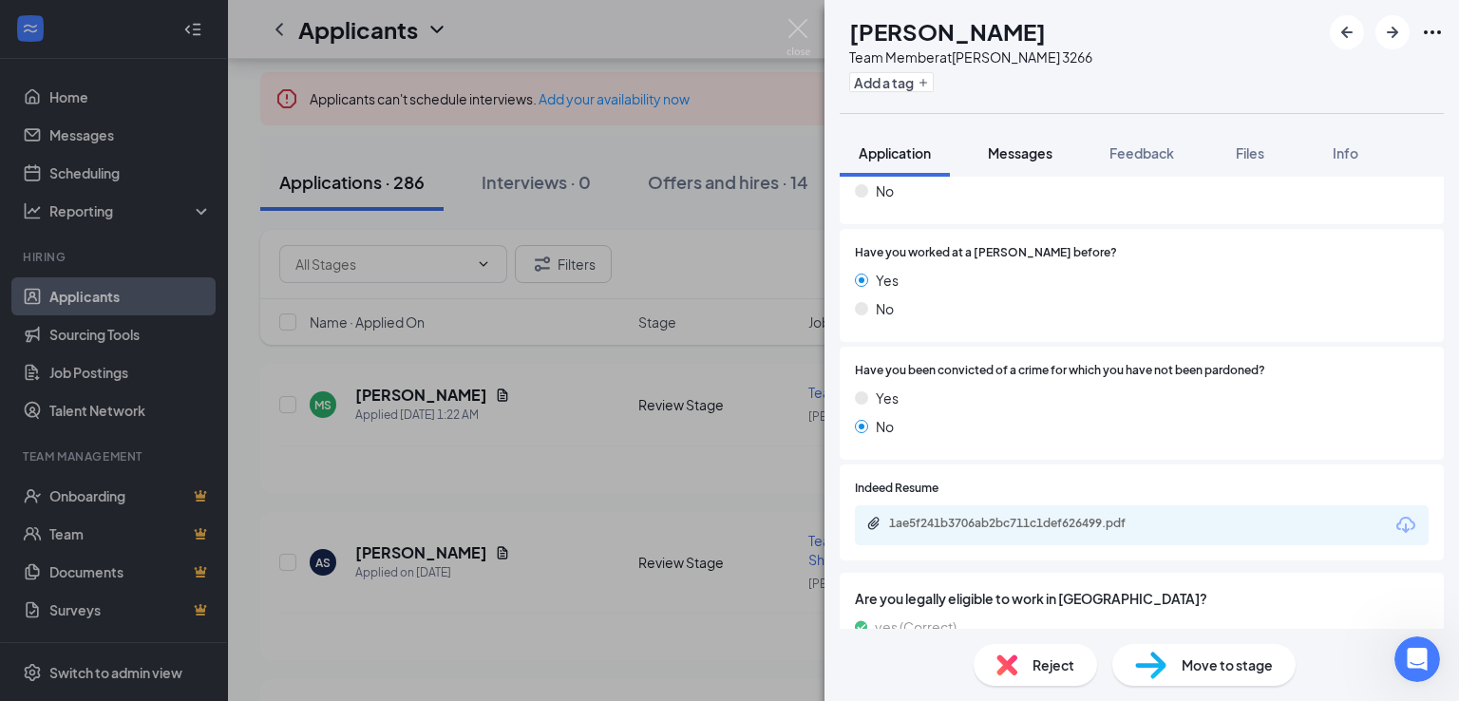
click at [1031, 164] on button "Messages" at bounding box center [1020, 152] width 103 height 47
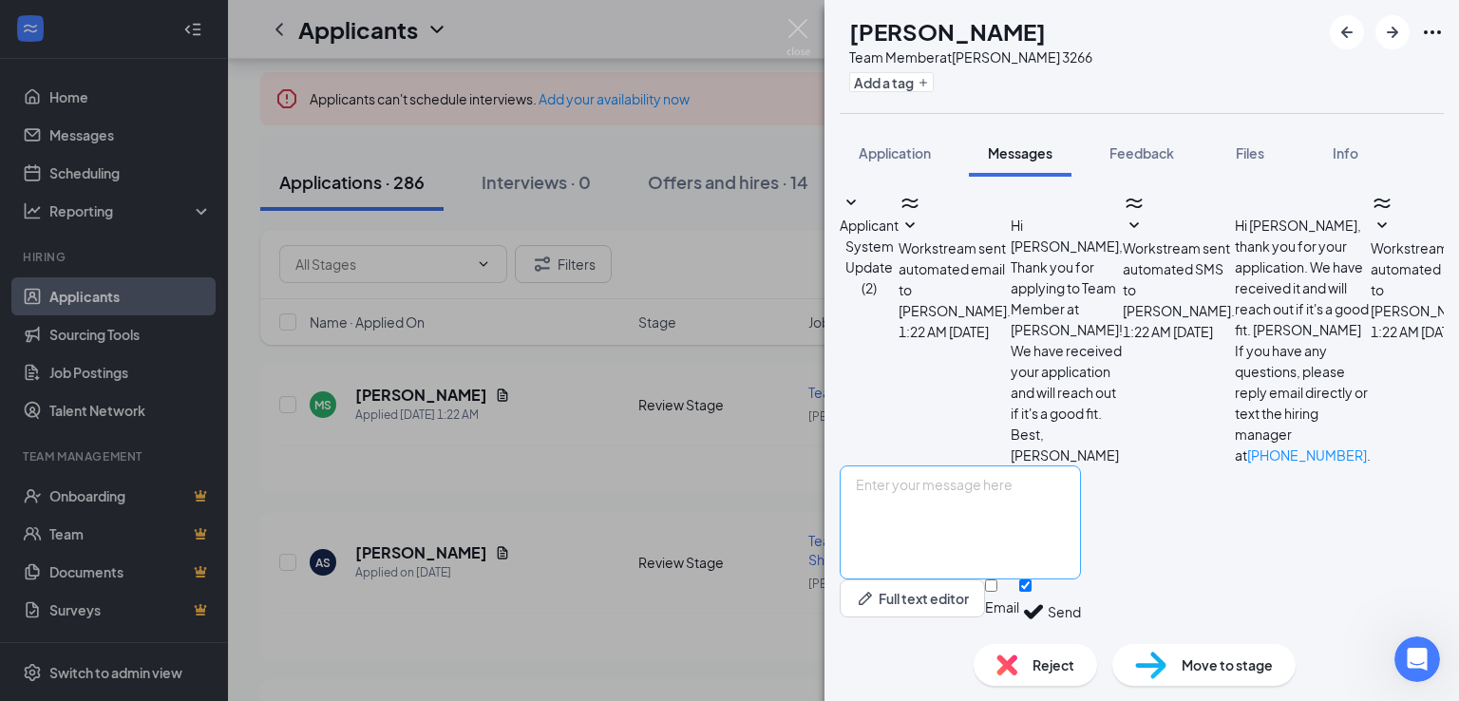
scroll to position [170, 0]
click at [1048, 487] on textarea at bounding box center [959, 522] width 241 height 114
type textarea "Hey, Which location you worked in the past?"
click at [1081, 598] on button "Send" at bounding box center [1063, 612] width 33 height 66
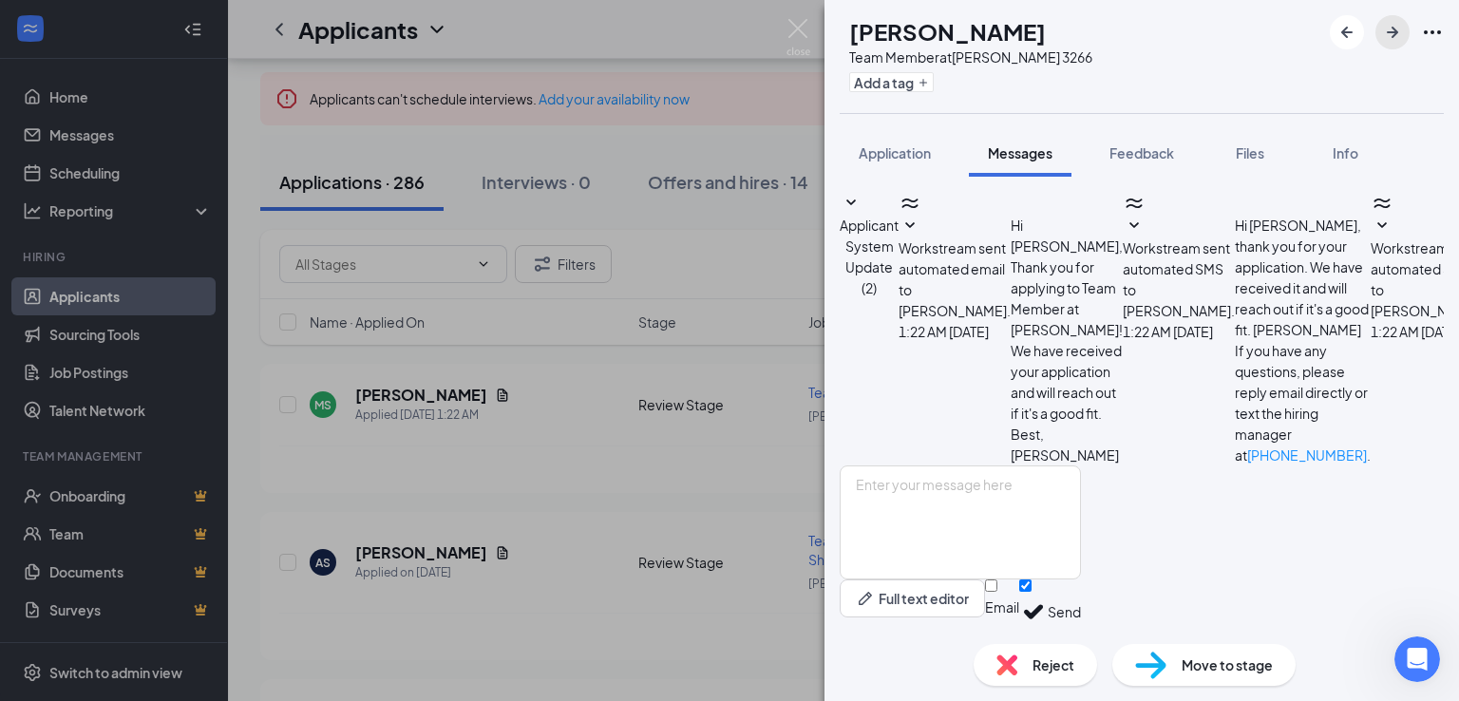
click at [1394, 39] on icon "ArrowRight" at bounding box center [1392, 32] width 23 height 23
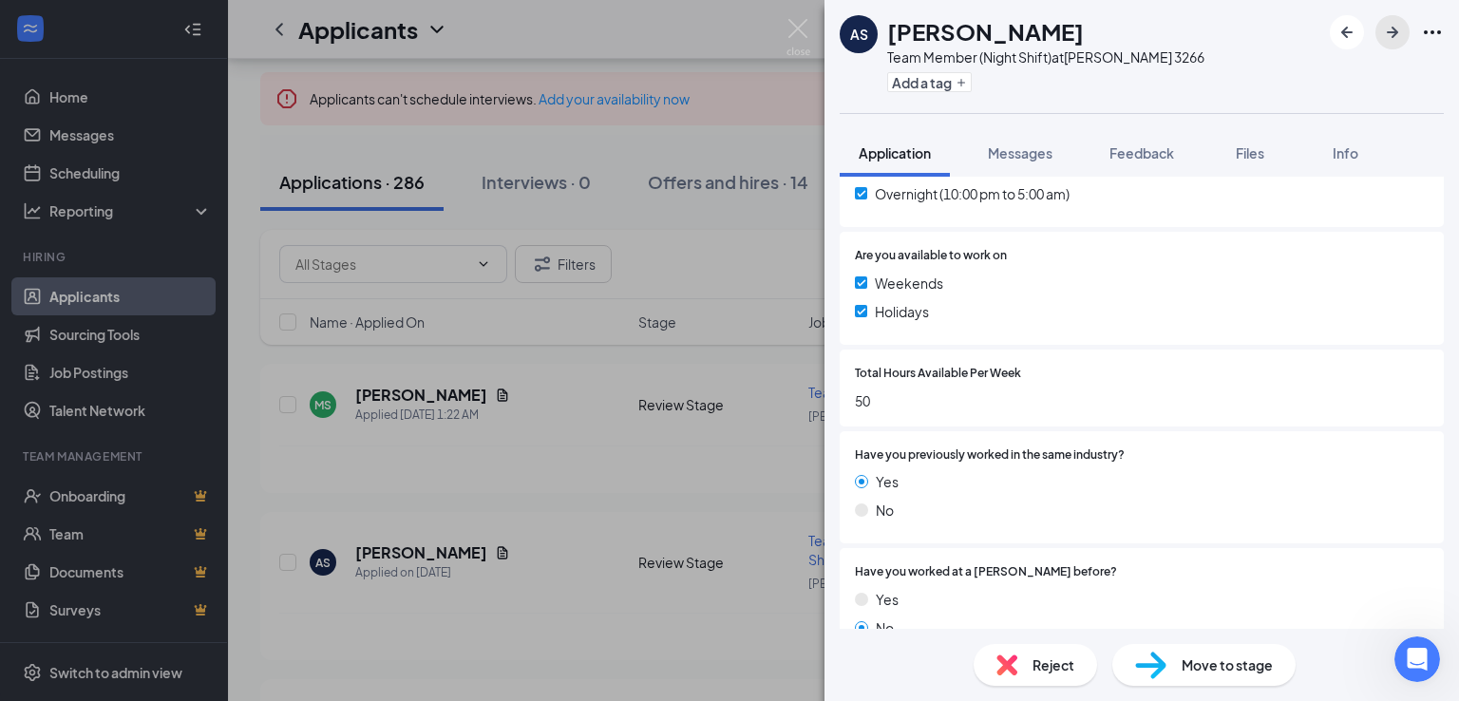
scroll to position [665, 0]
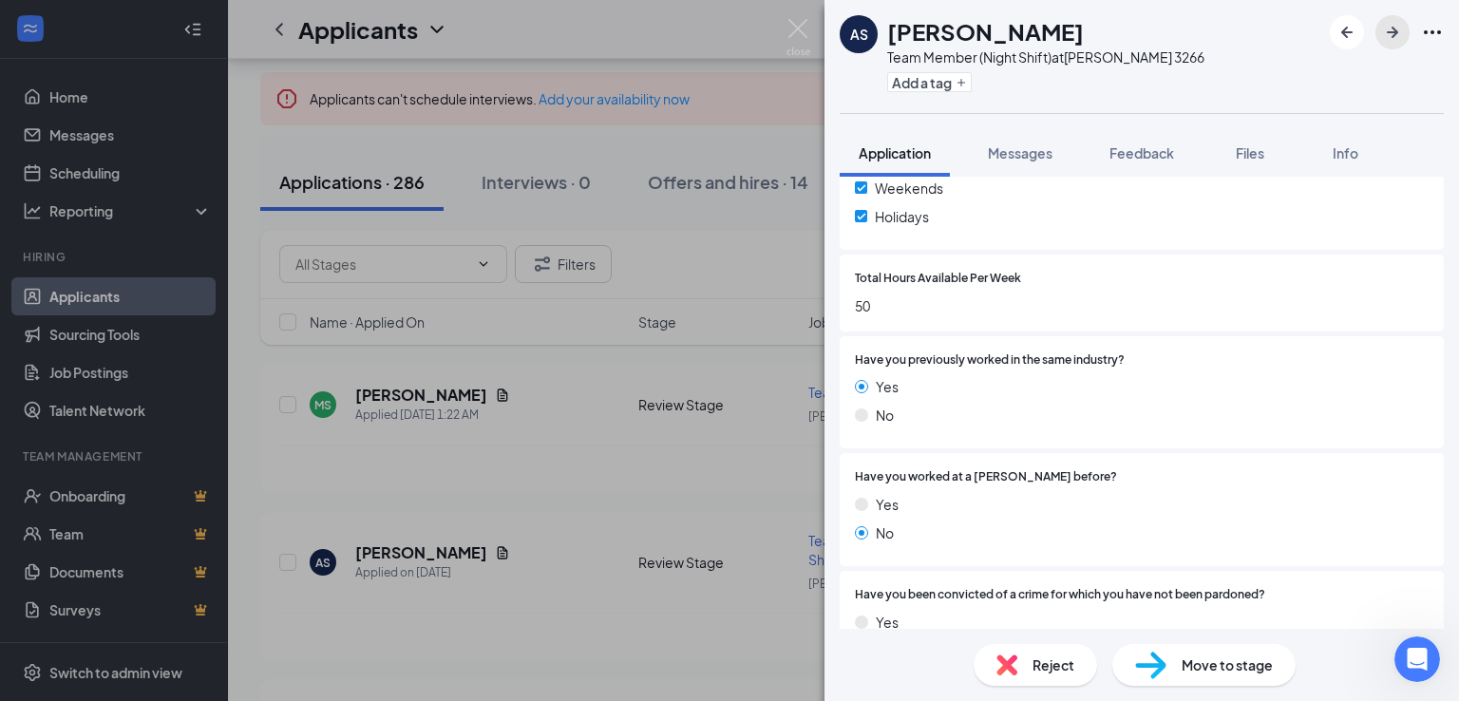
click at [1388, 44] on button "button" at bounding box center [1392, 32] width 34 height 34
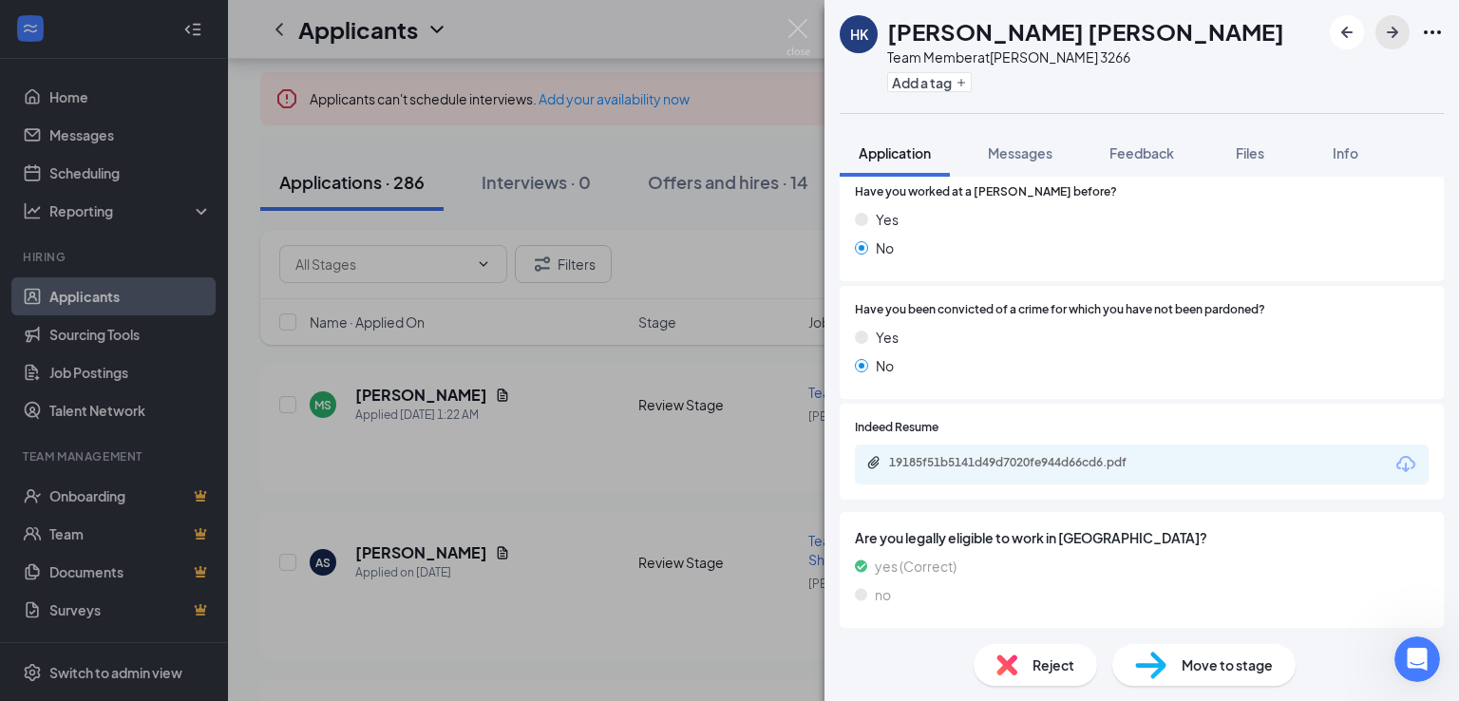
click at [1400, 34] on icon "ArrowRight" at bounding box center [1392, 32] width 23 height 23
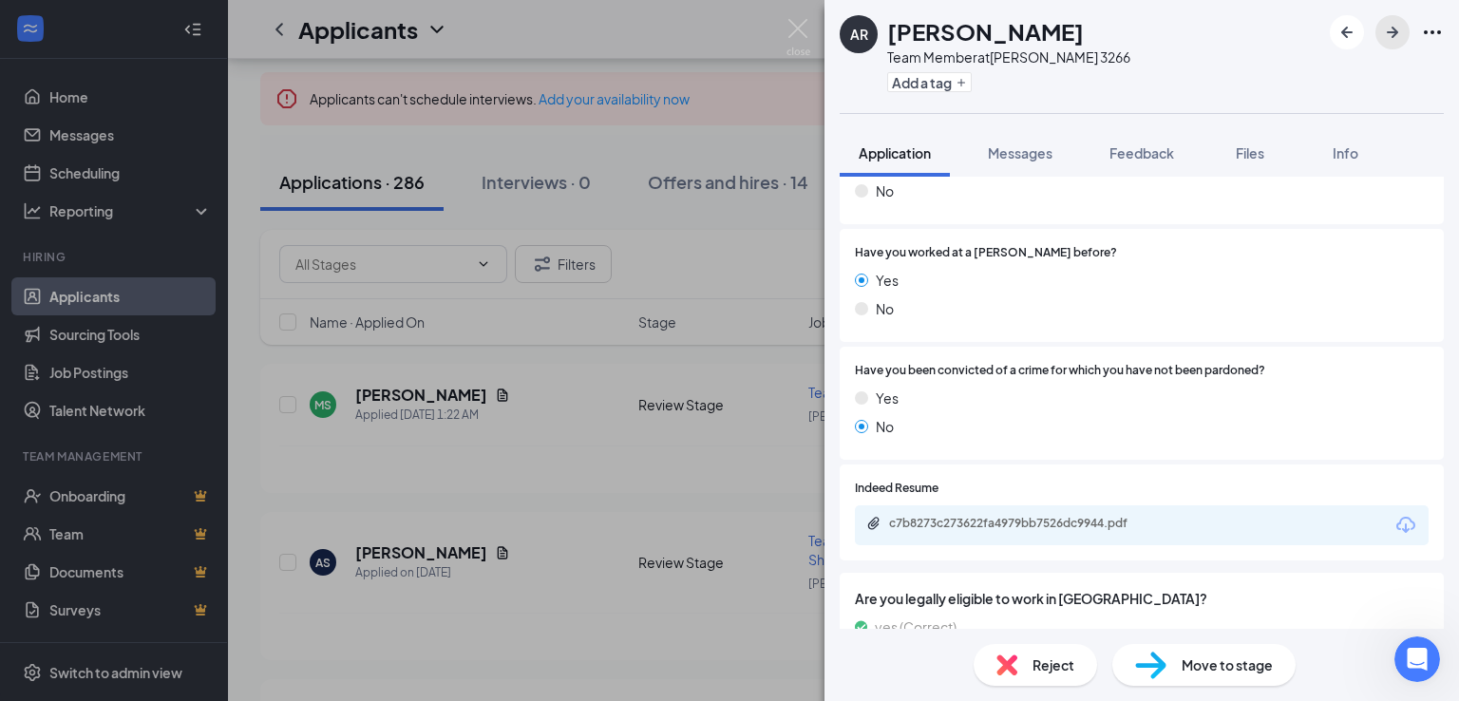
scroll to position [1079, 0]
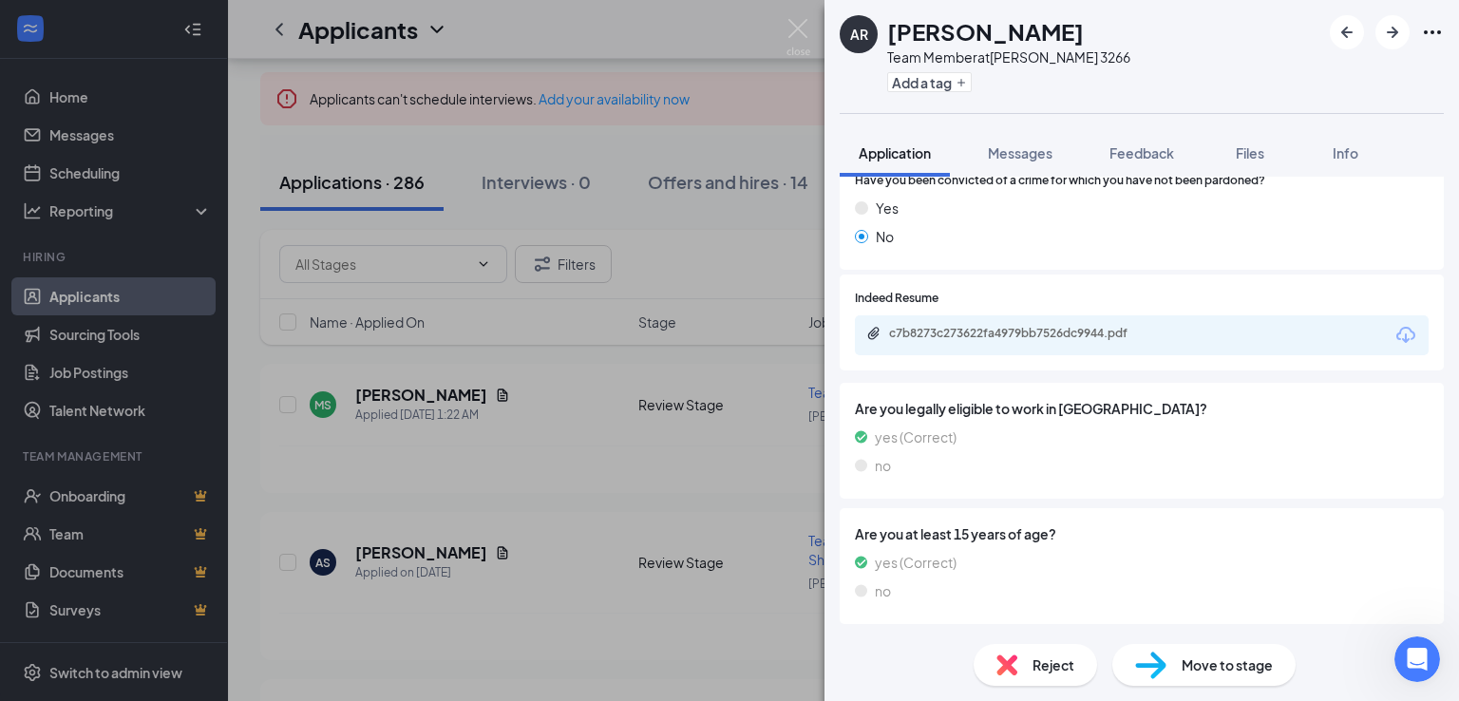
click at [1071, 324] on div "c7b8273c273622fa4979bb7526dc9944.pdf" at bounding box center [1142, 335] width 574 height 40
click at [1071, 330] on div "c7b8273c273622fa4979bb7526dc9944.pdf" at bounding box center [1022, 333] width 266 height 15
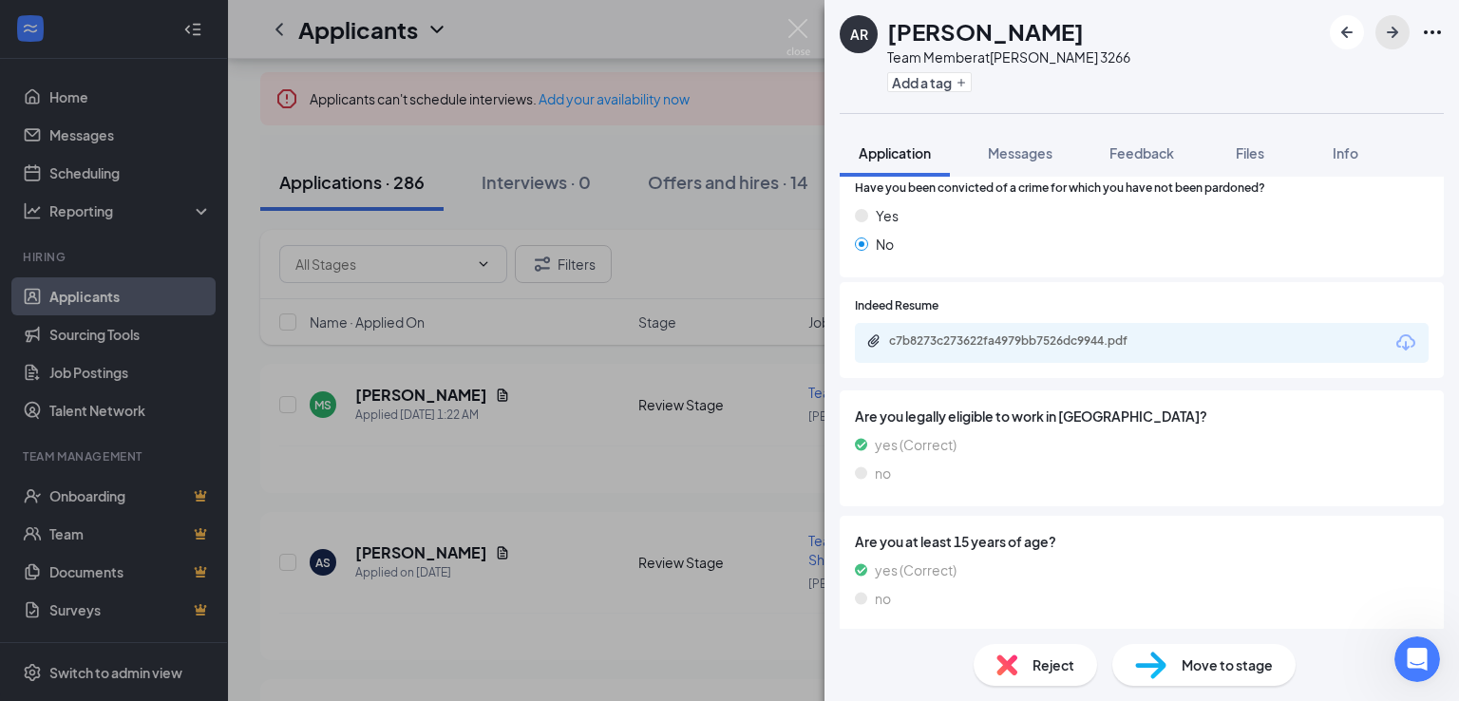
click at [1390, 44] on button "button" at bounding box center [1392, 32] width 34 height 34
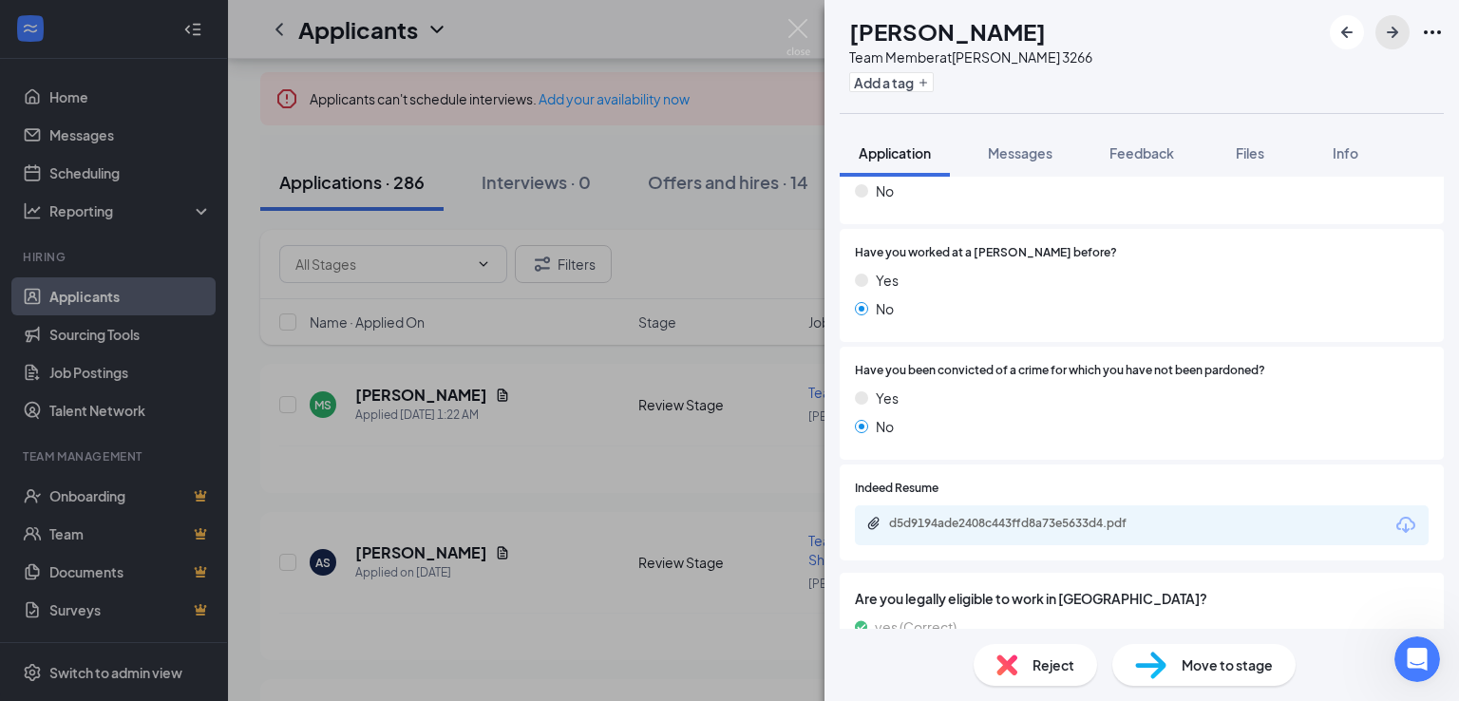
scroll to position [794, 0]
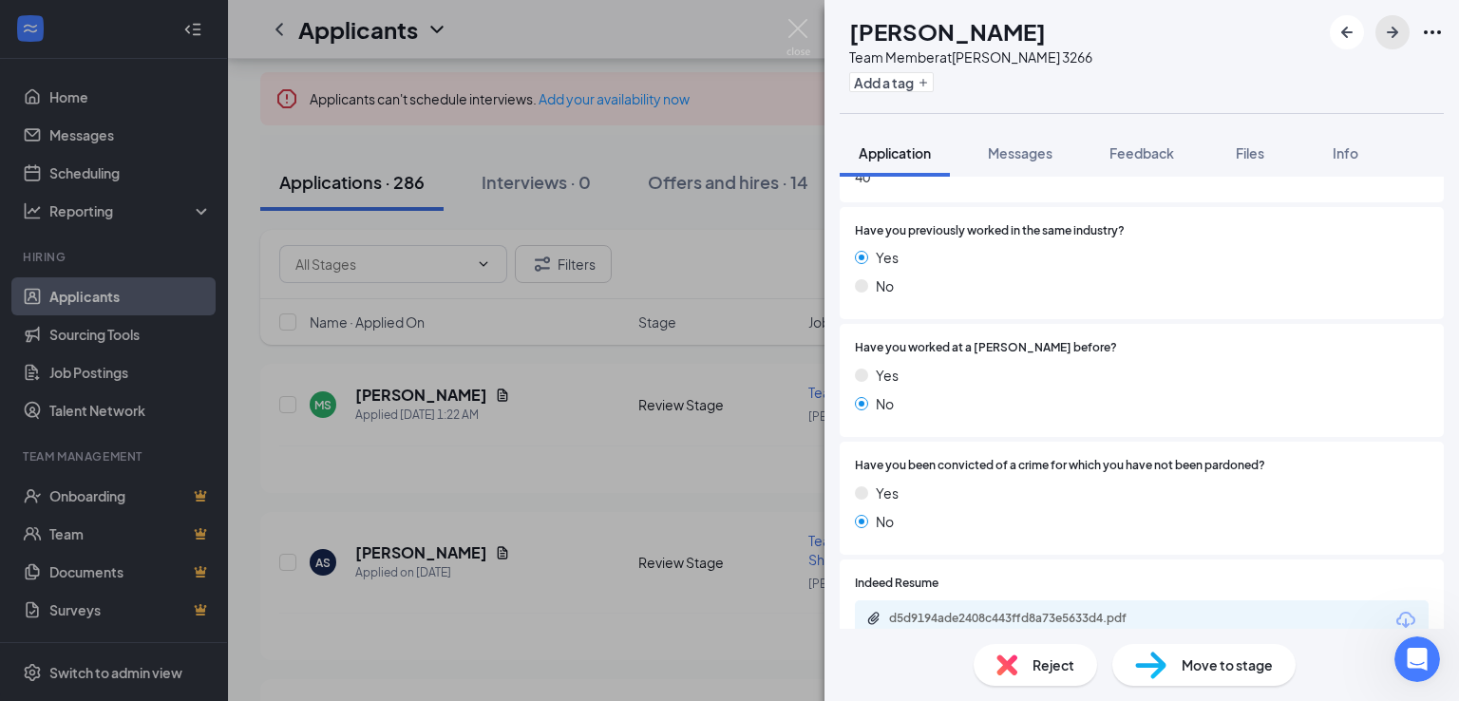
click at [1394, 41] on icon "ArrowRight" at bounding box center [1392, 32] width 23 height 23
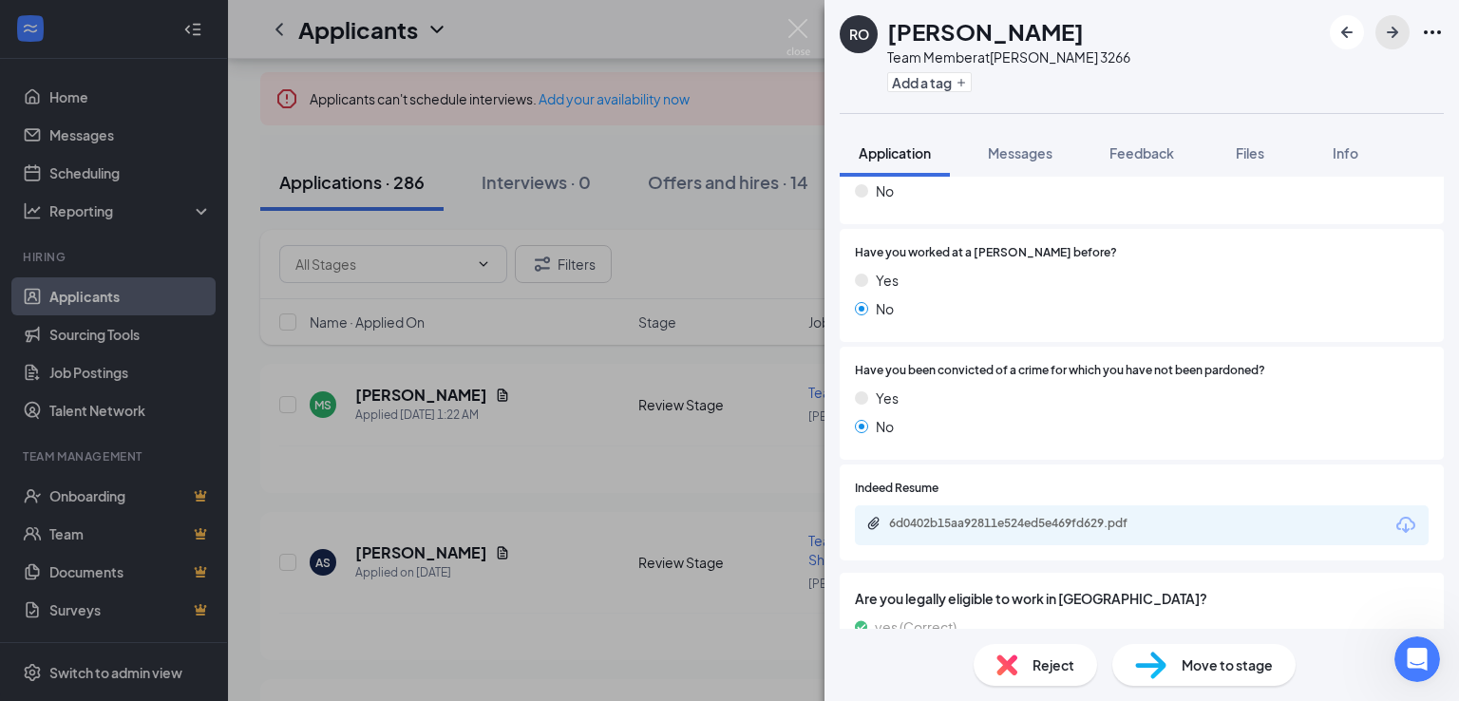
scroll to position [741, 0]
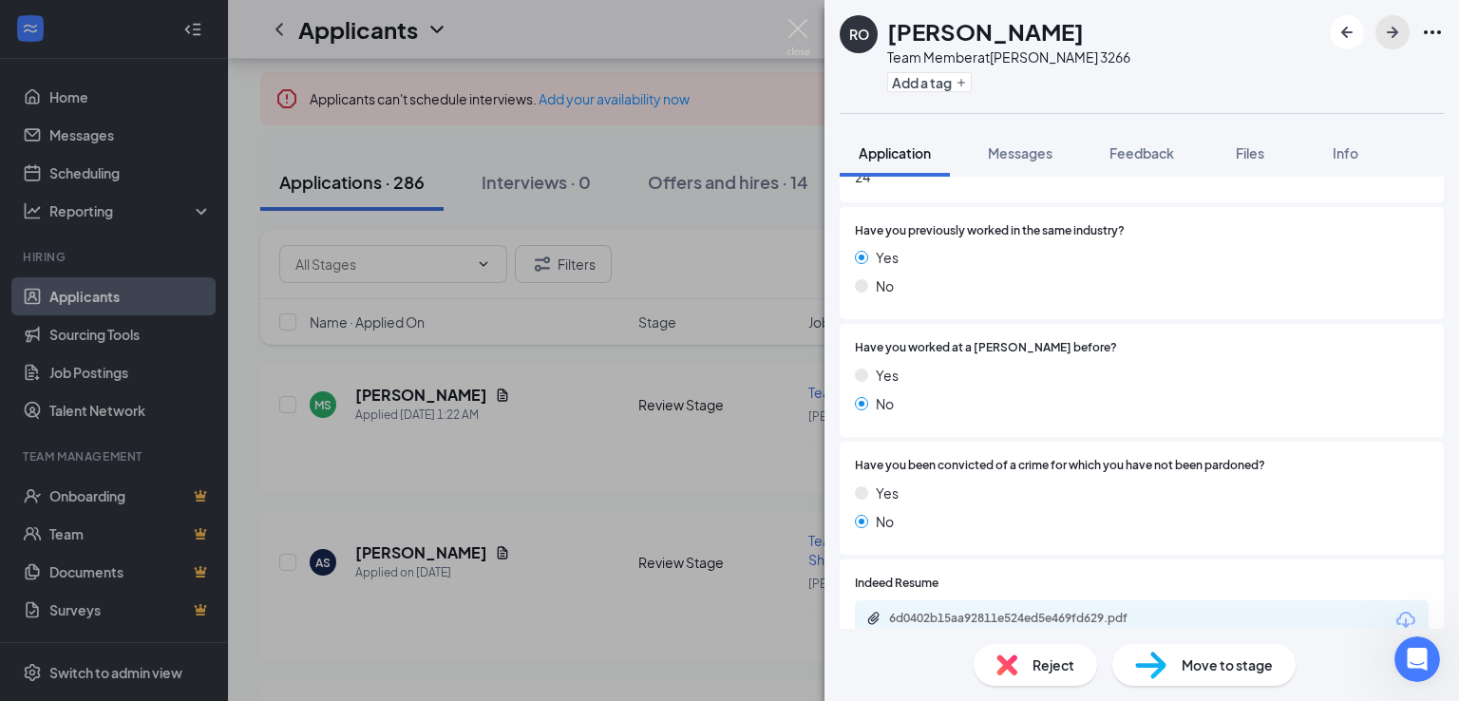
click at [1385, 24] on icon "ArrowRight" at bounding box center [1392, 32] width 23 height 23
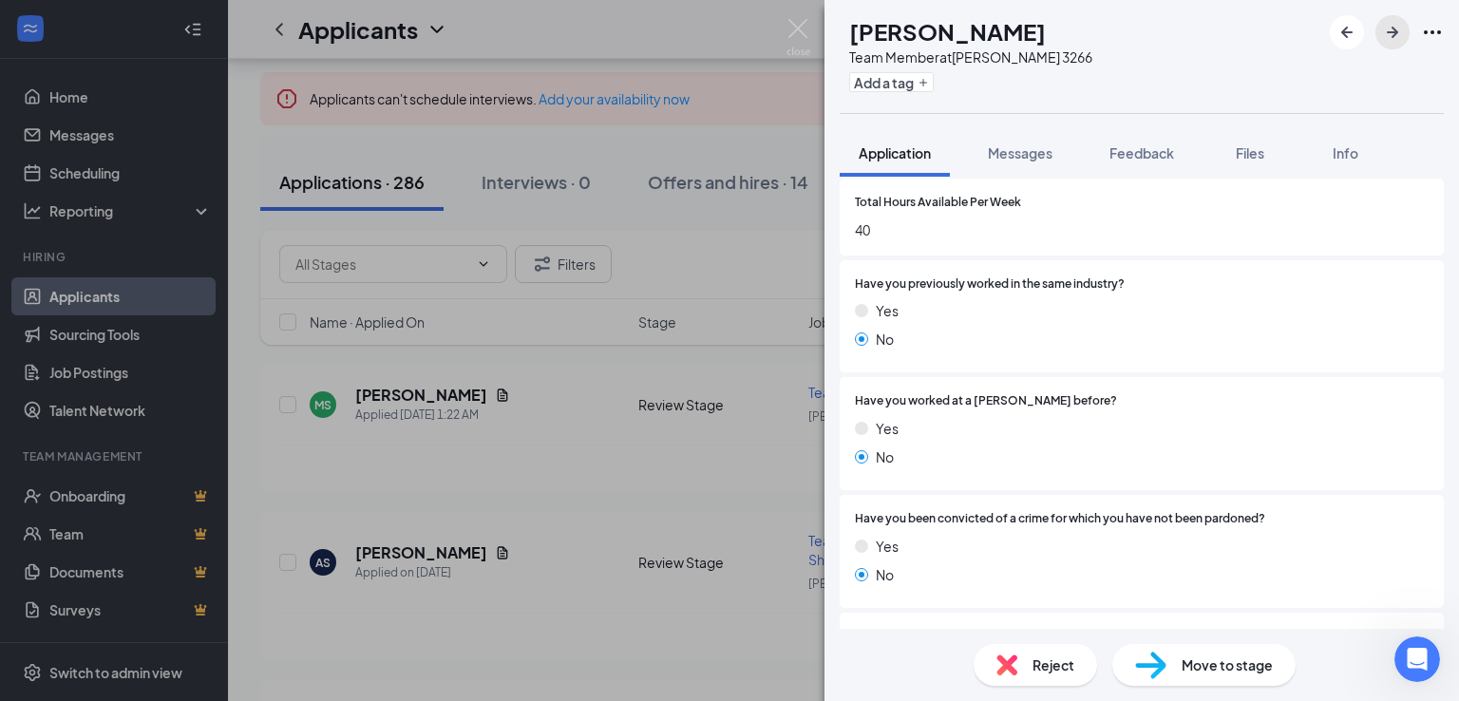
scroll to position [1026, 0]
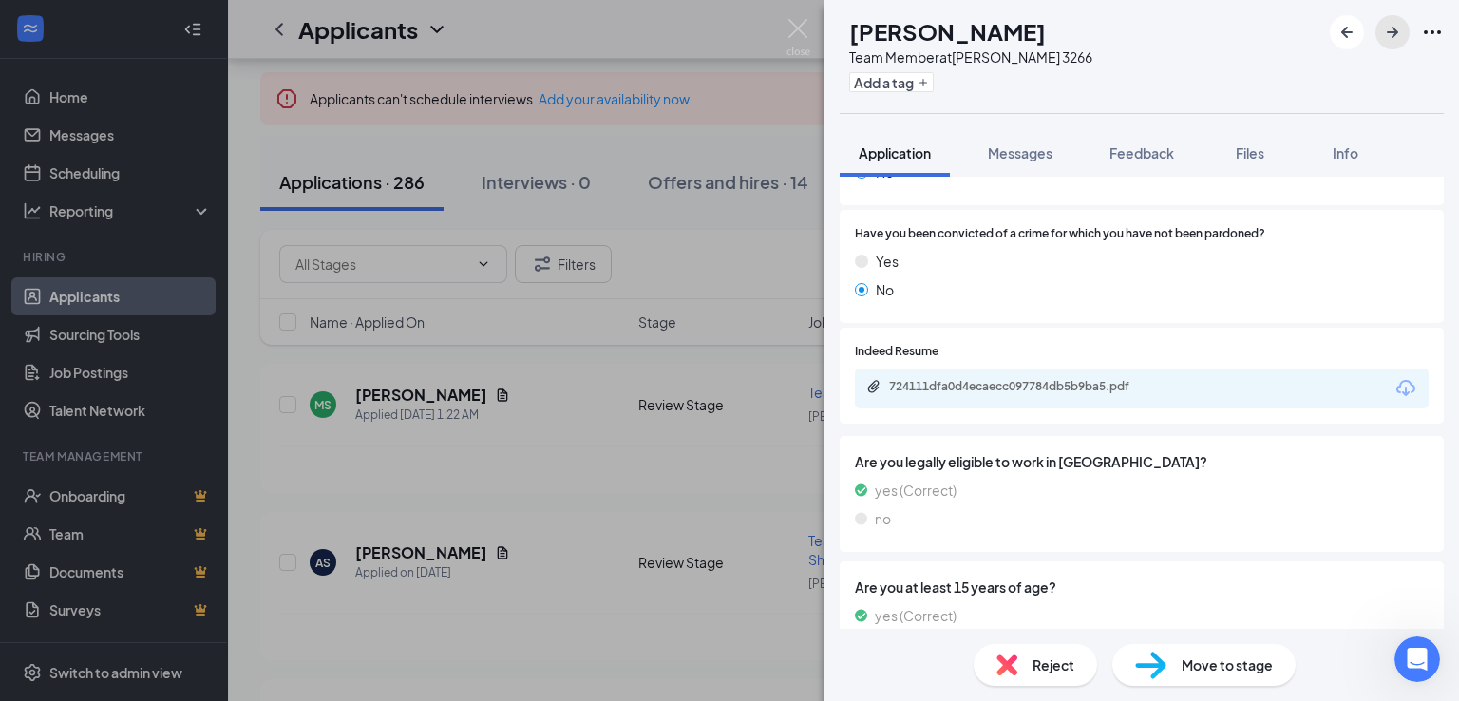
click at [1391, 28] on icon "ArrowRight" at bounding box center [1391, 32] width 11 height 11
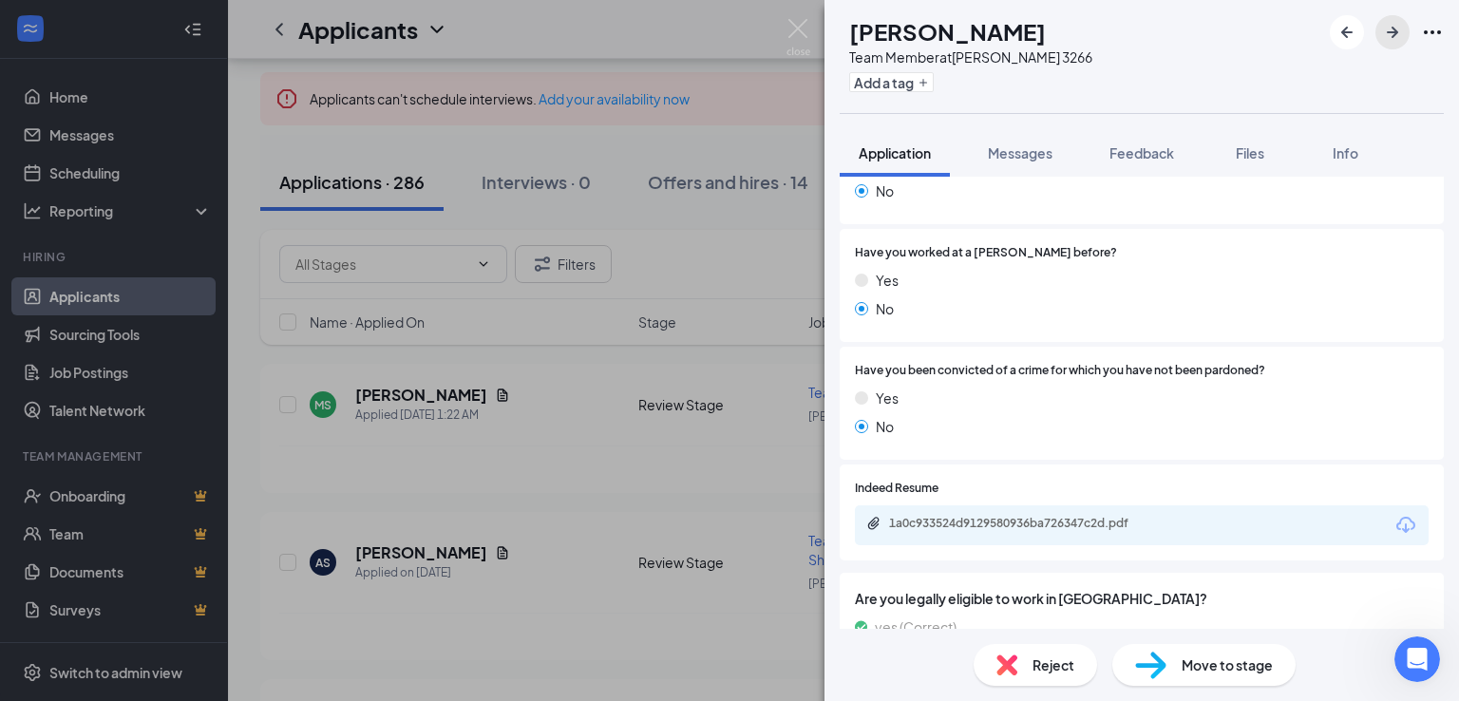
scroll to position [741, 0]
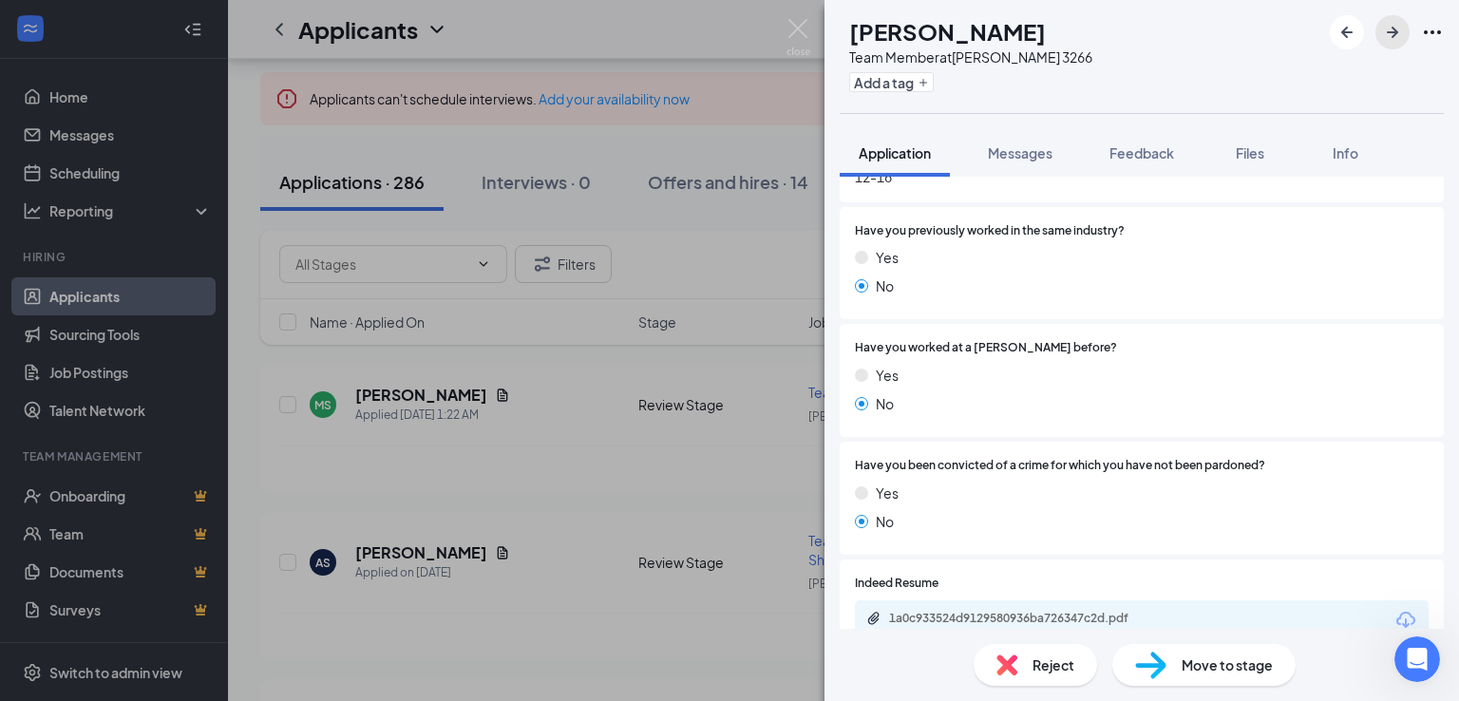
click at [1382, 28] on icon "ArrowRight" at bounding box center [1392, 32] width 23 height 23
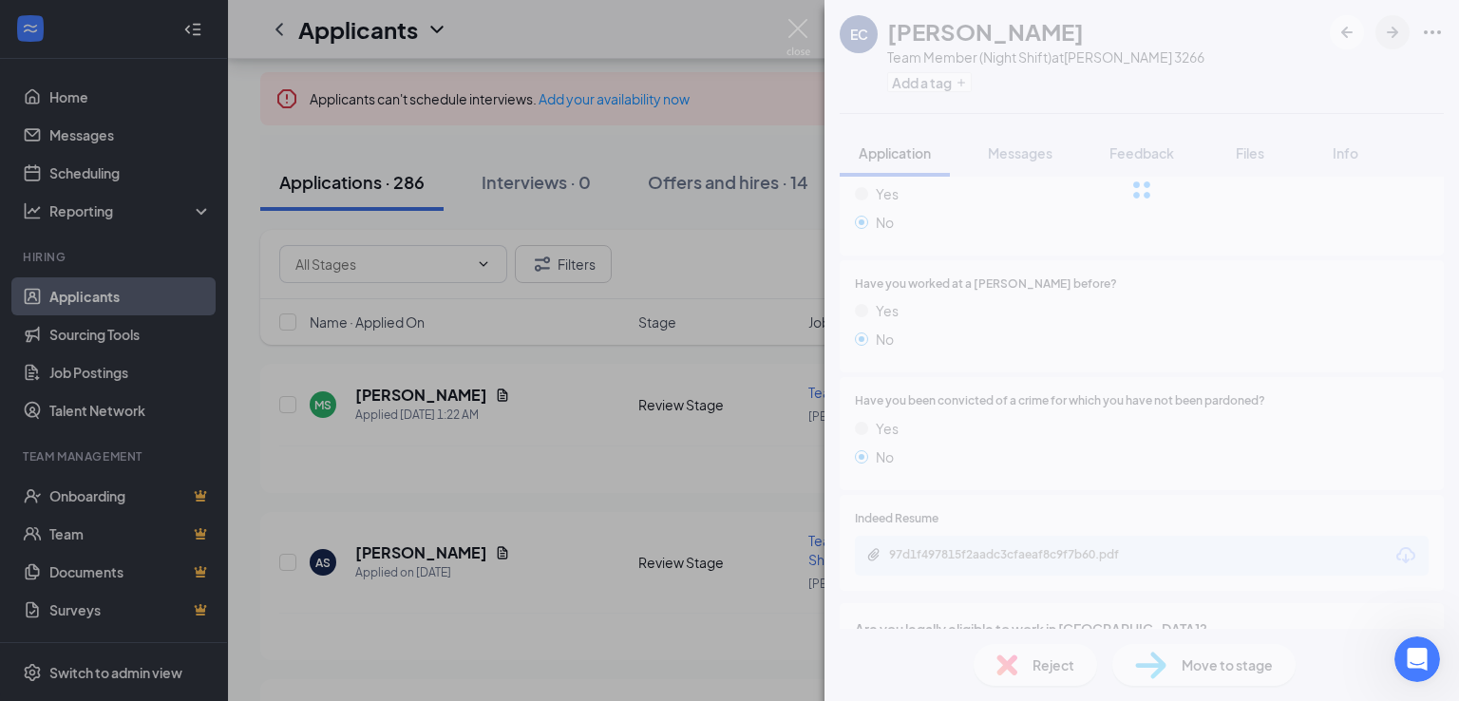
scroll to position [705, 0]
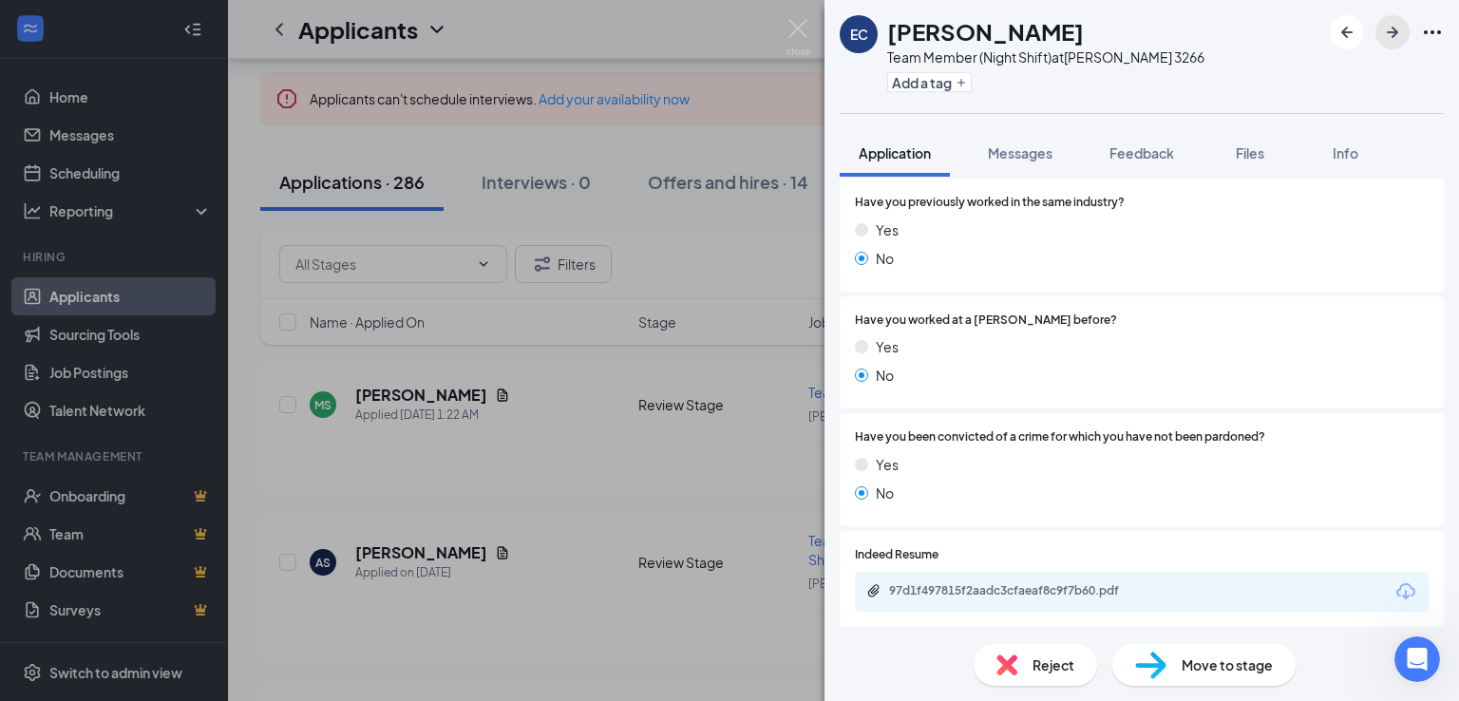
click at [1386, 37] on icon "ArrowRight" at bounding box center [1392, 32] width 23 height 23
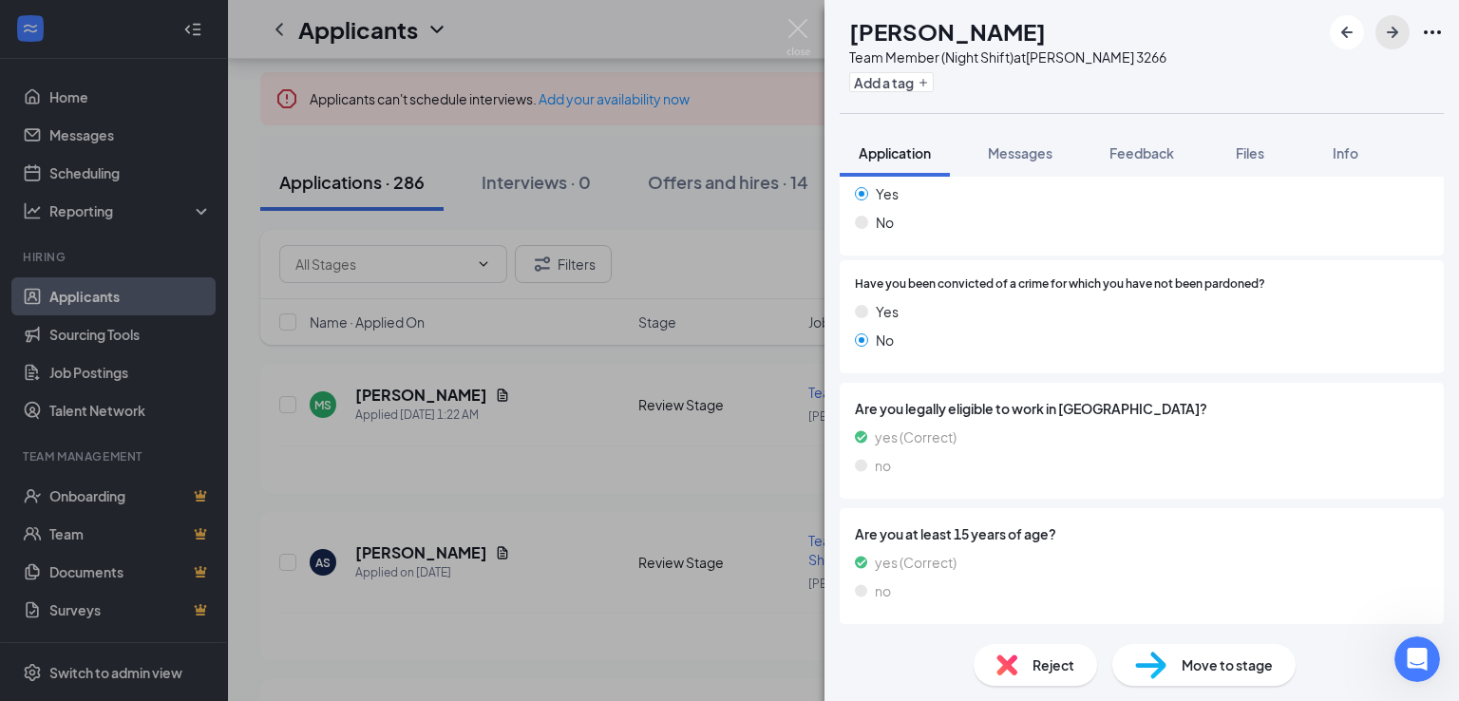
scroll to position [690, 0]
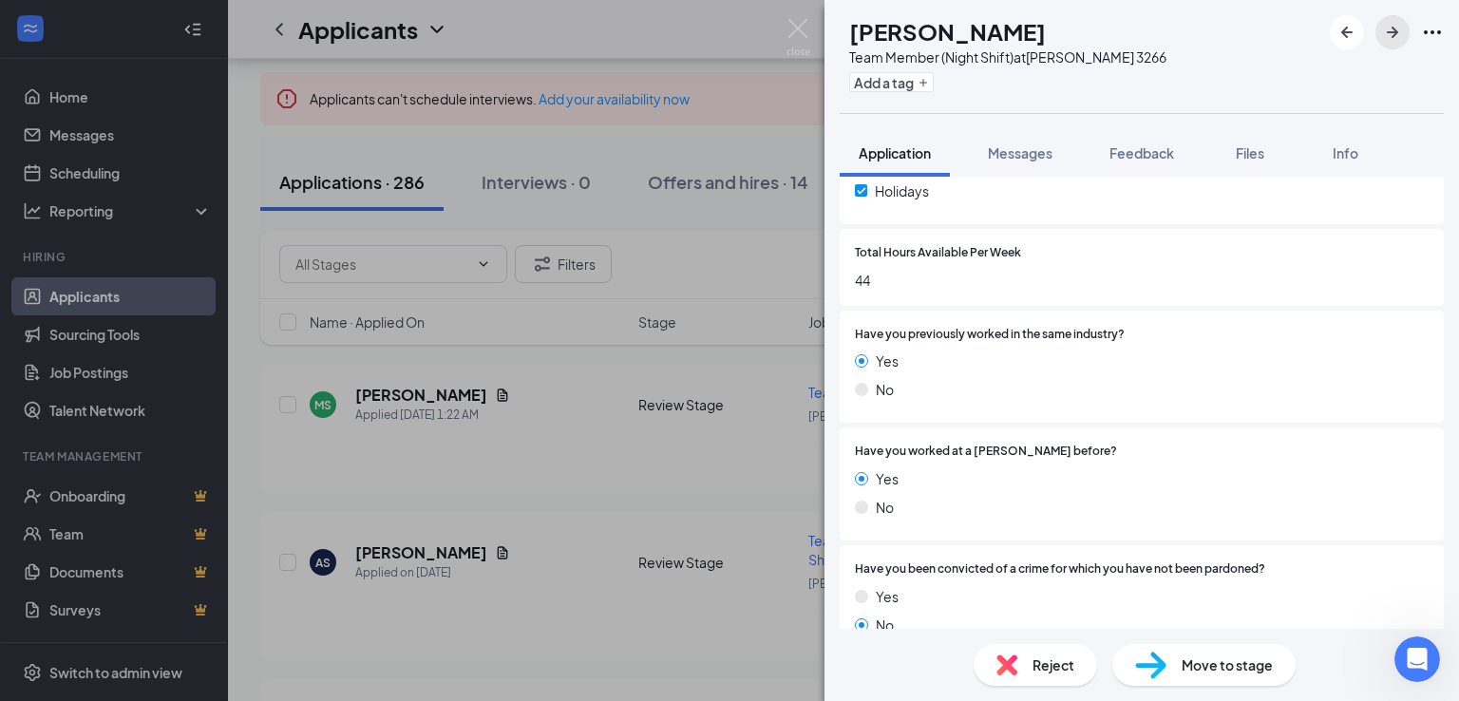
click at [1392, 31] on icon "ArrowRight" at bounding box center [1391, 32] width 11 height 11
click at [1028, 152] on span "Messages" at bounding box center [1020, 152] width 65 height 17
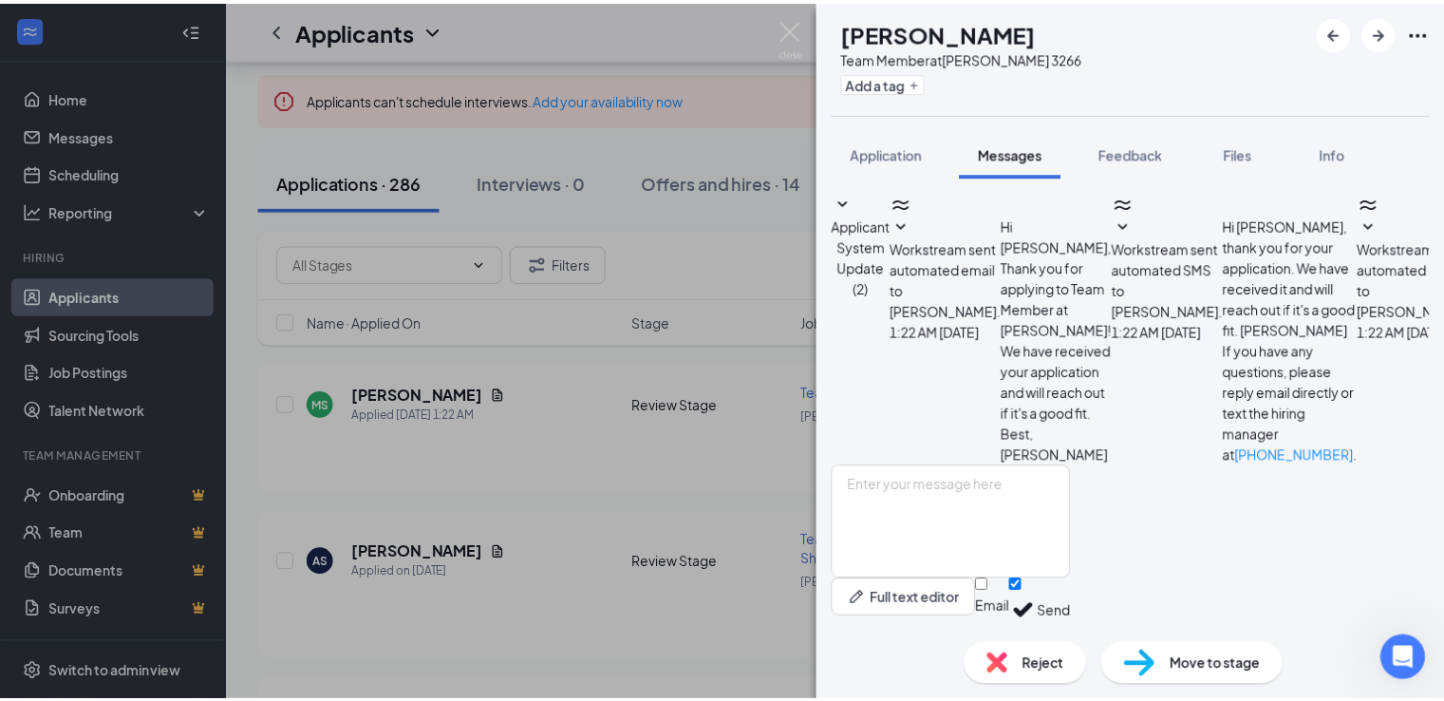
scroll to position [311, 0]
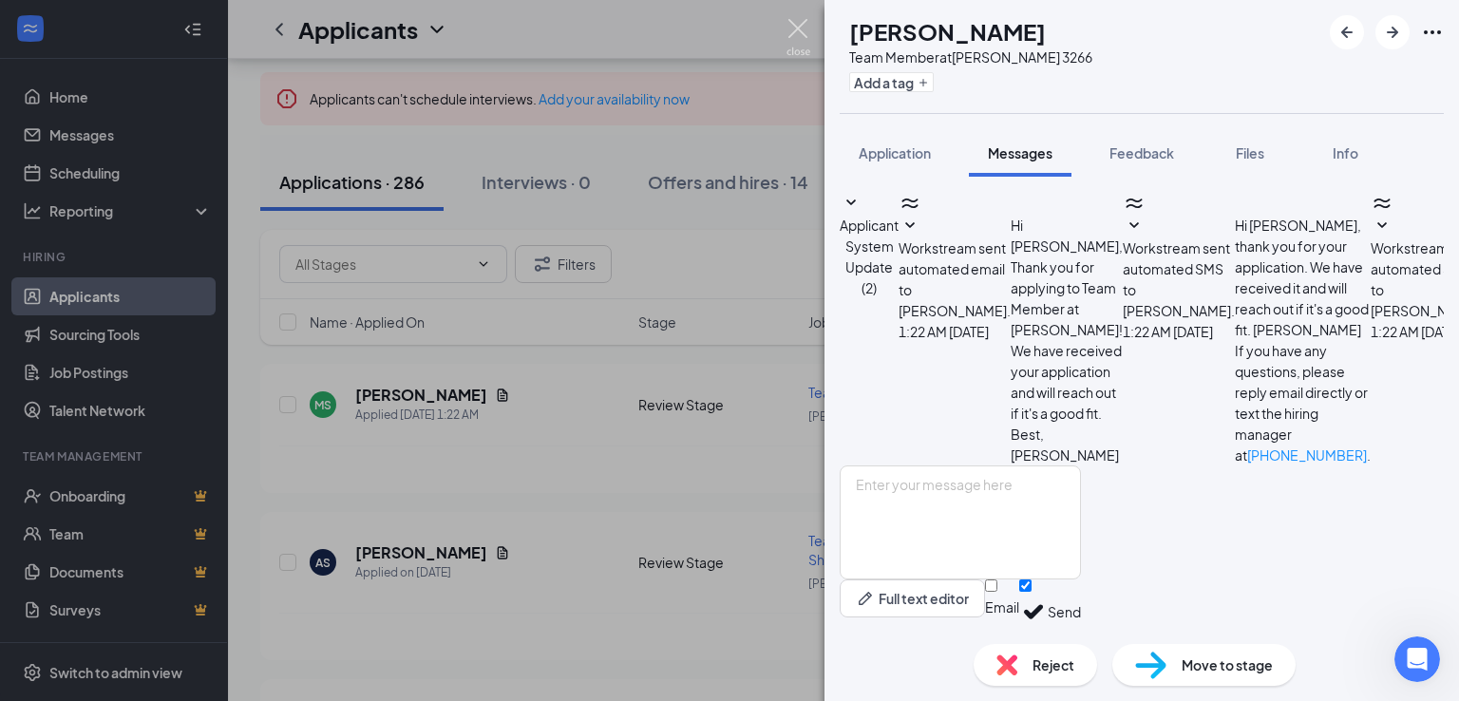
click at [801, 39] on img at bounding box center [798, 37] width 24 height 37
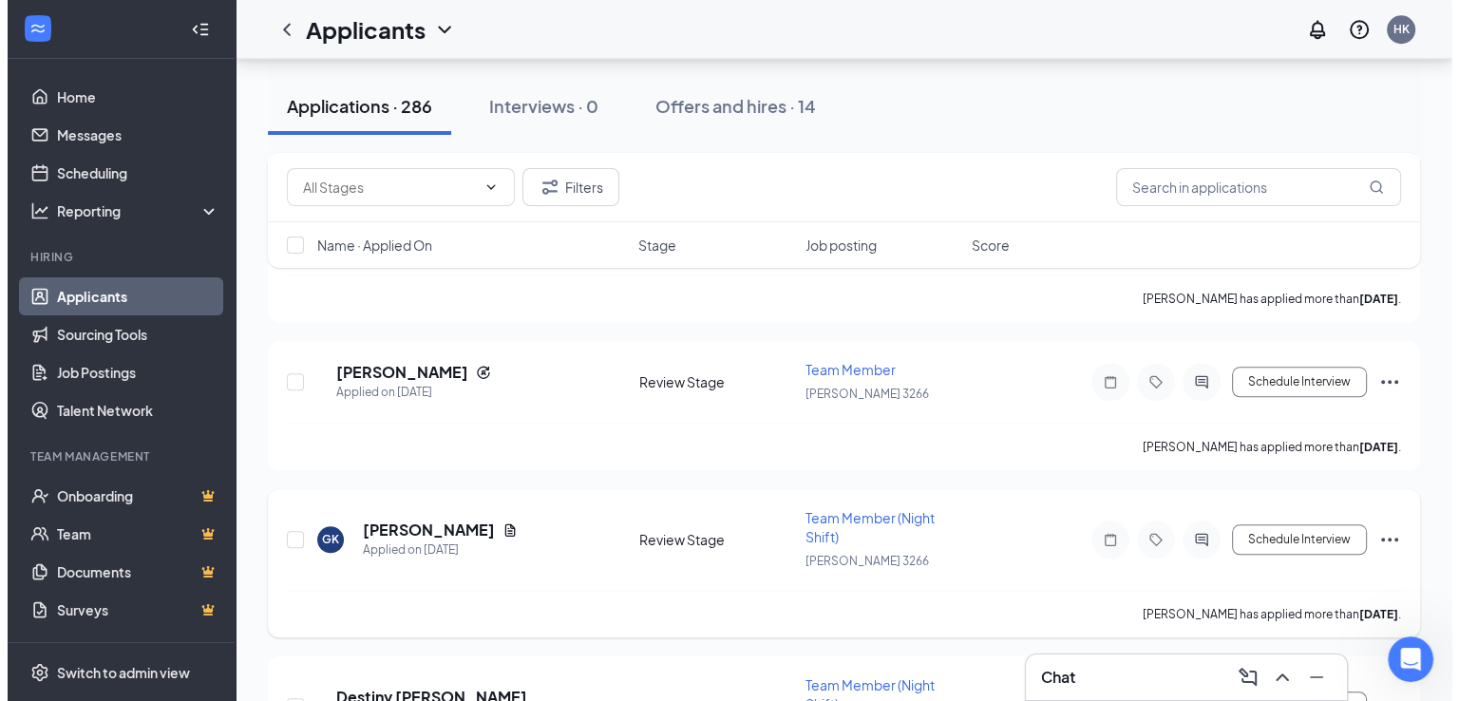
scroll to position [1994, 0]
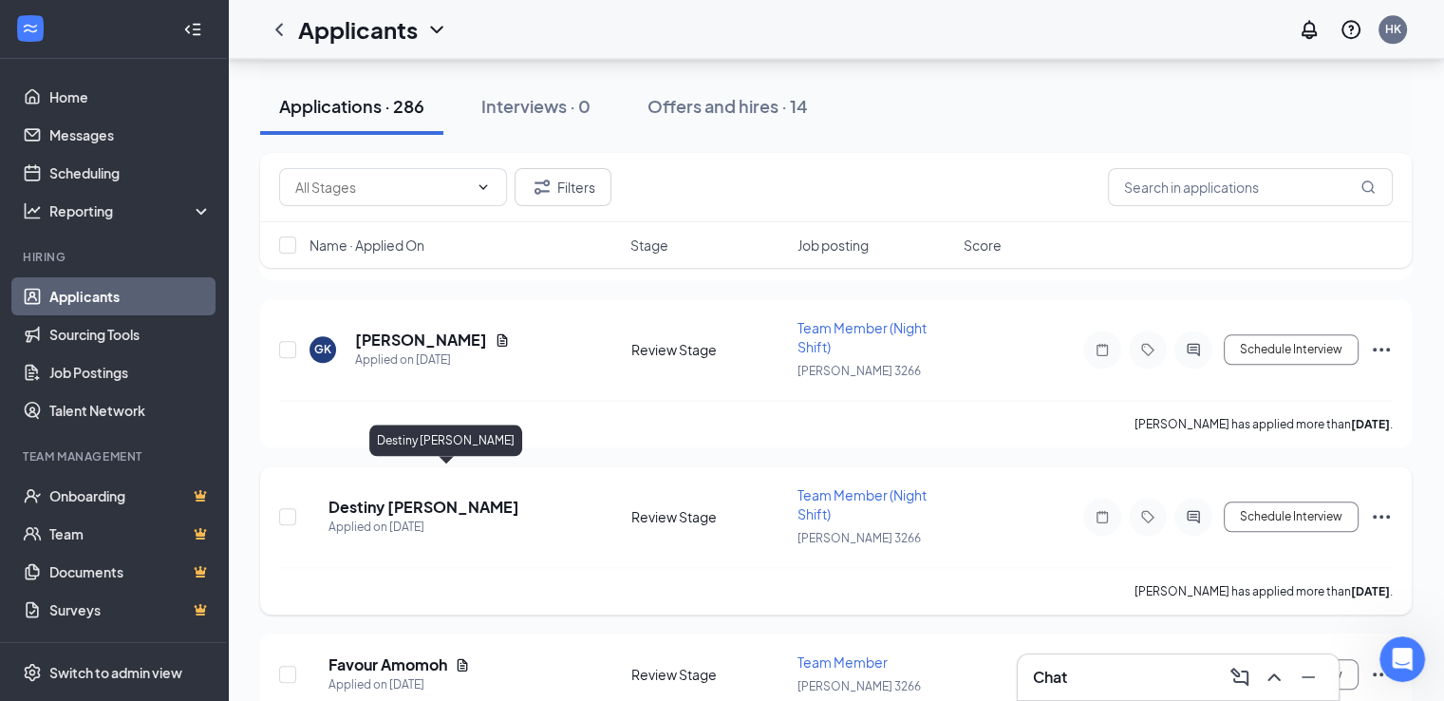
click at [444, 497] on h5 "Destiny Chant-Clarke" at bounding box center [424, 507] width 191 height 21
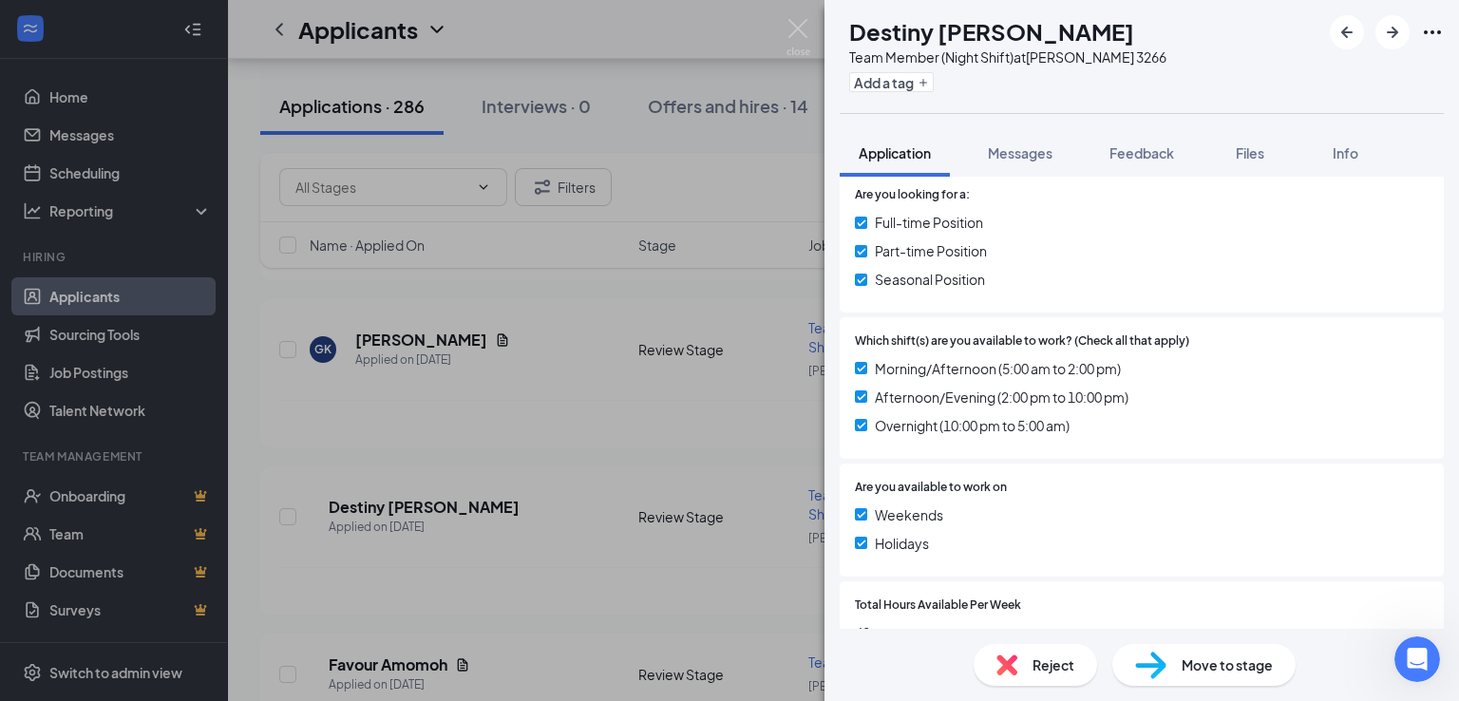
scroll to position [570, 0]
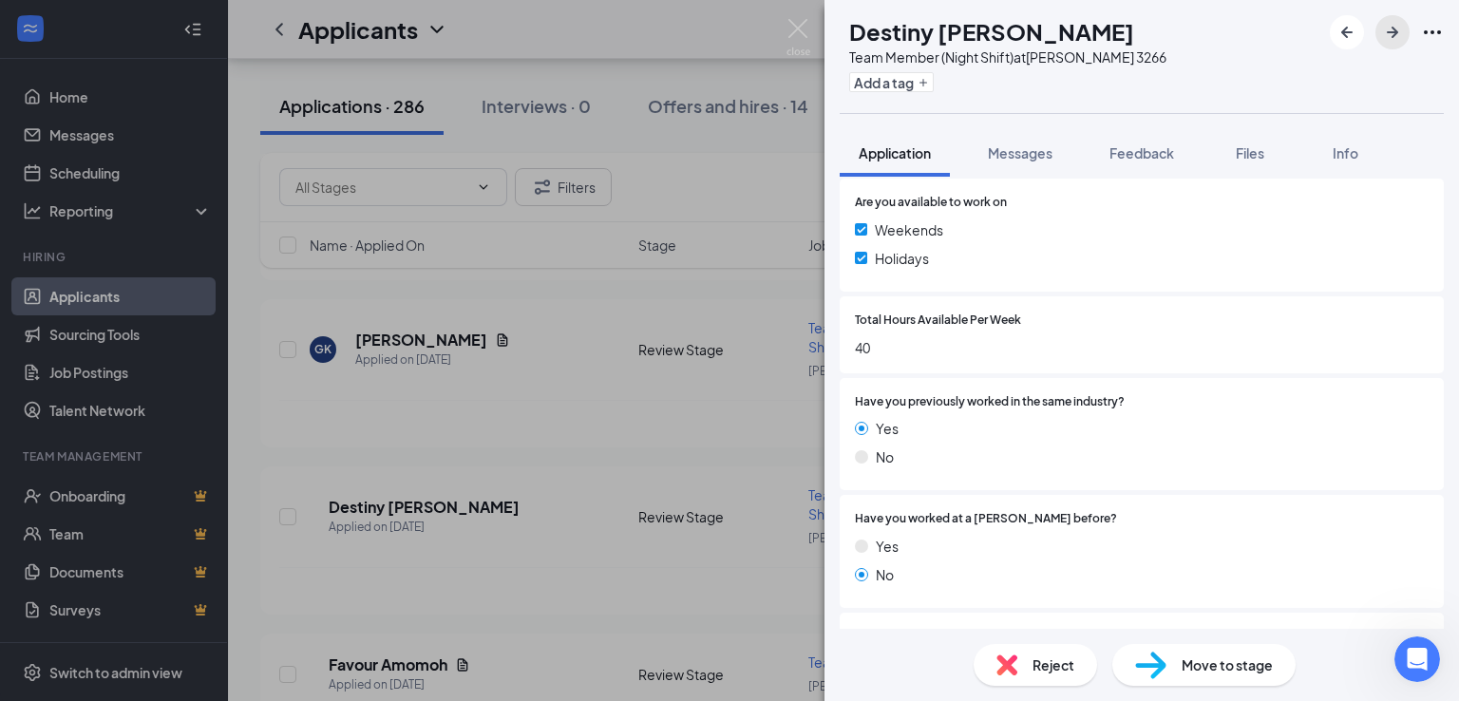
click at [1387, 28] on icon "ArrowRight" at bounding box center [1392, 32] width 23 height 23
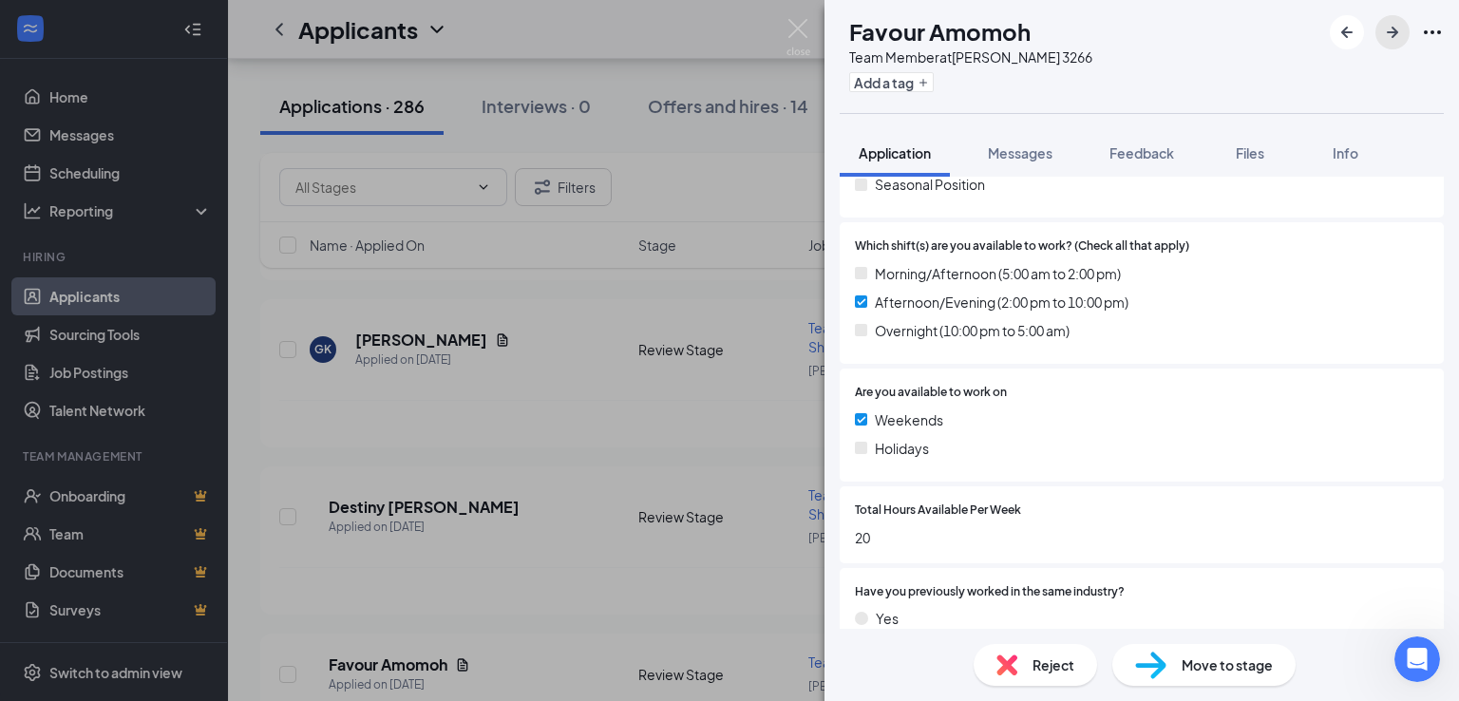
scroll to position [570, 0]
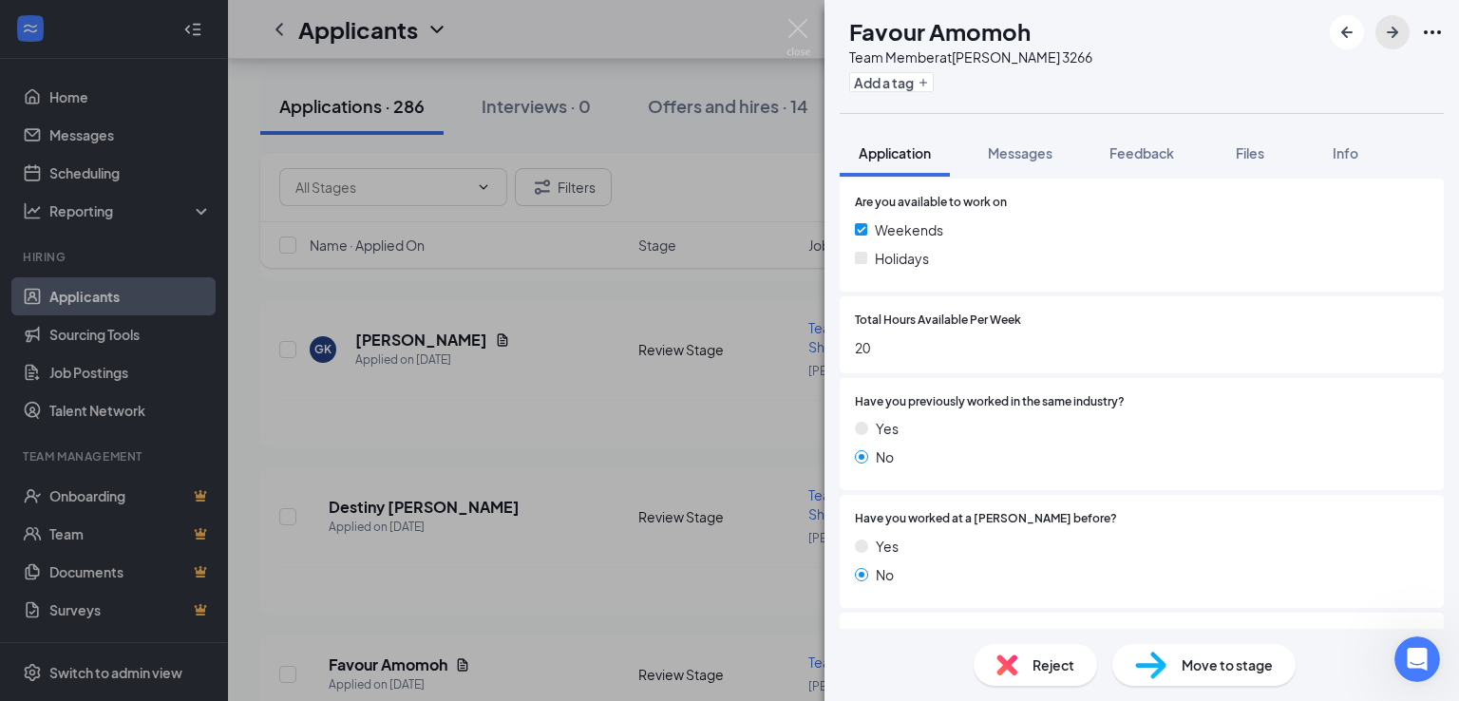
click at [1386, 35] on icon "ArrowRight" at bounding box center [1392, 32] width 23 height 23
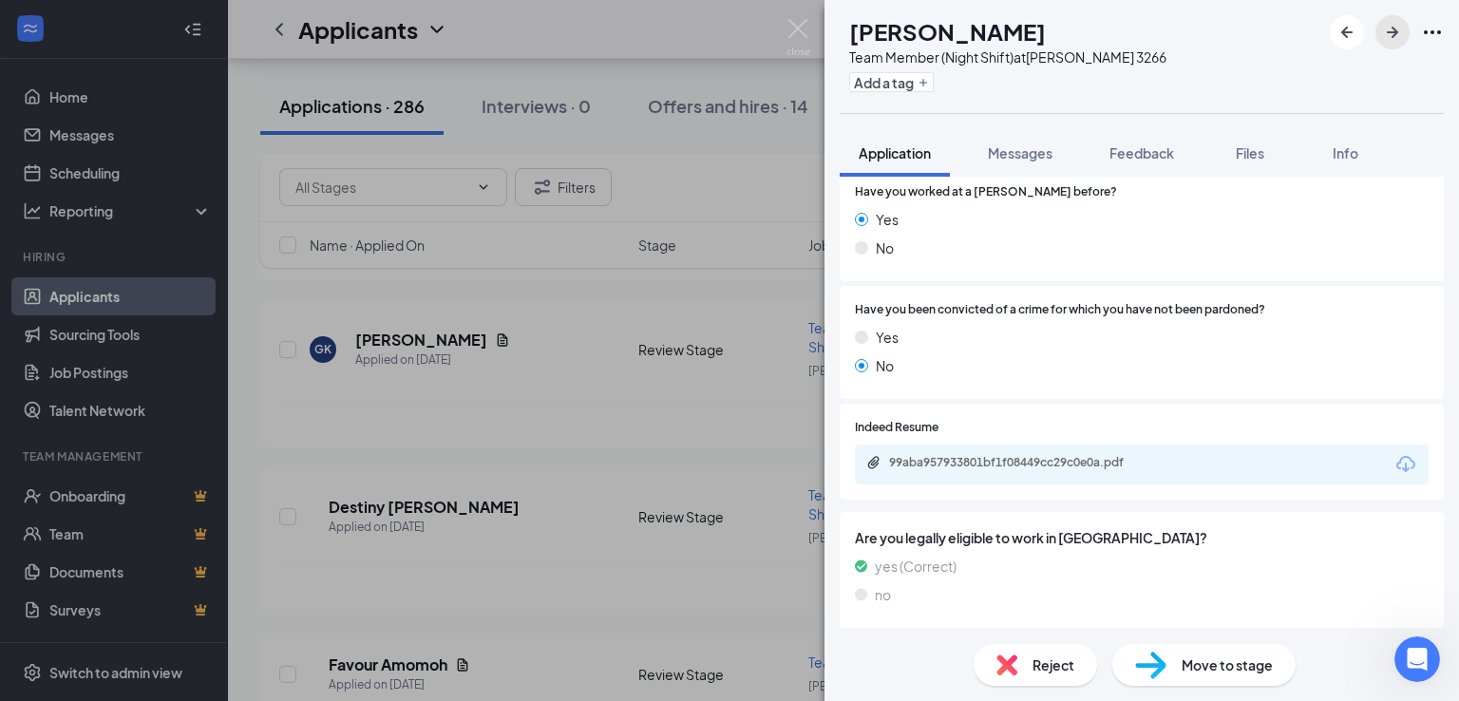
scroll to position [1045, 0]
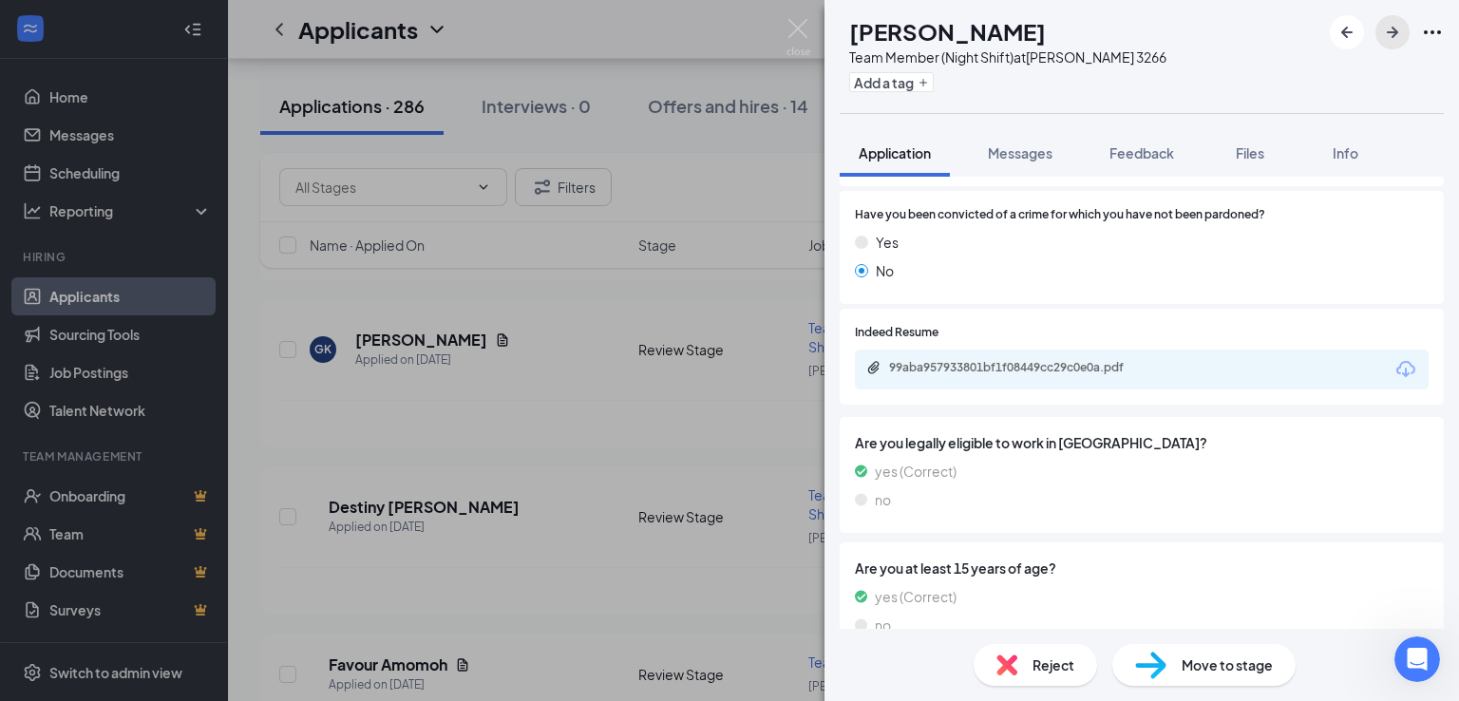
click at [1396, 35] on icon "ArrowRight" at bounding box center [1392, 32] width 23 height 23
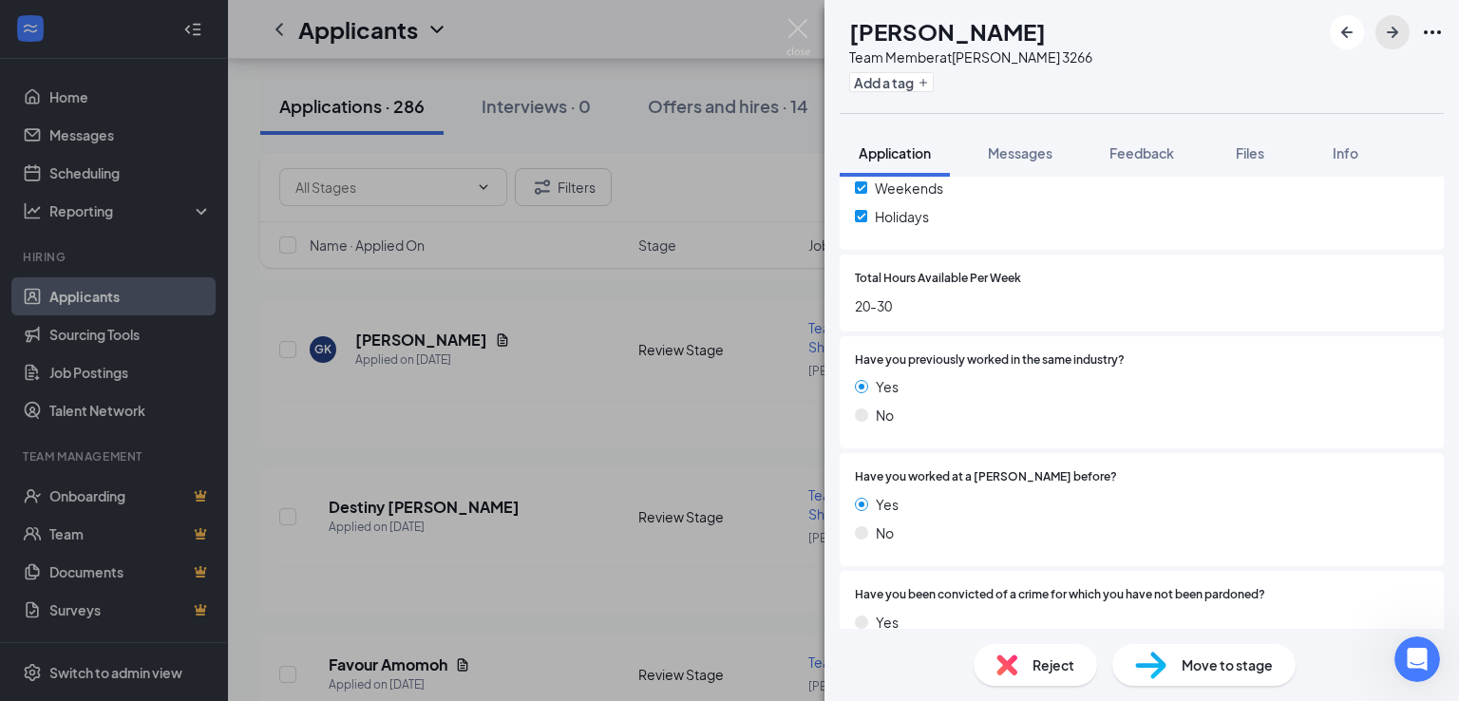
scroll to position [760, 0]
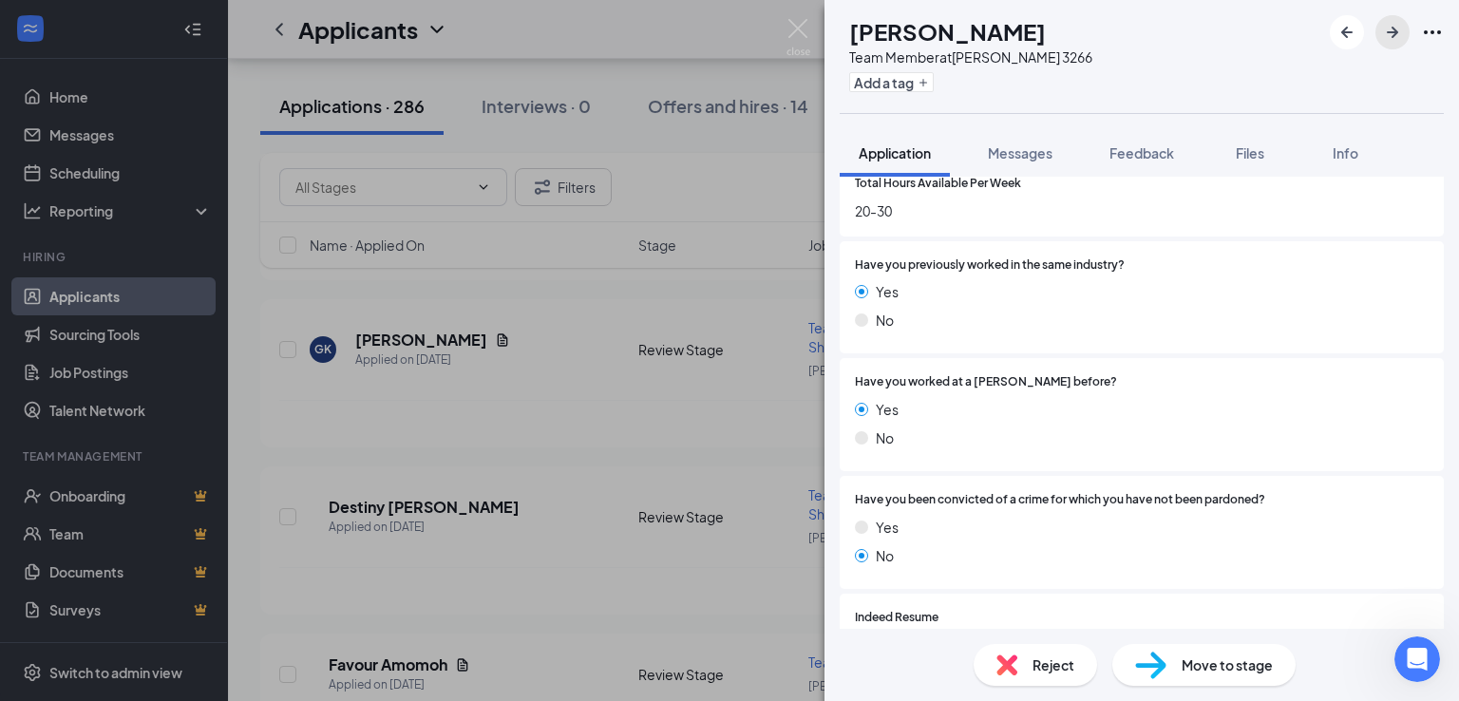
click at [1395, 35] on icon "ArrowRight" at bounding box center [1392, 32] width 23 height 23
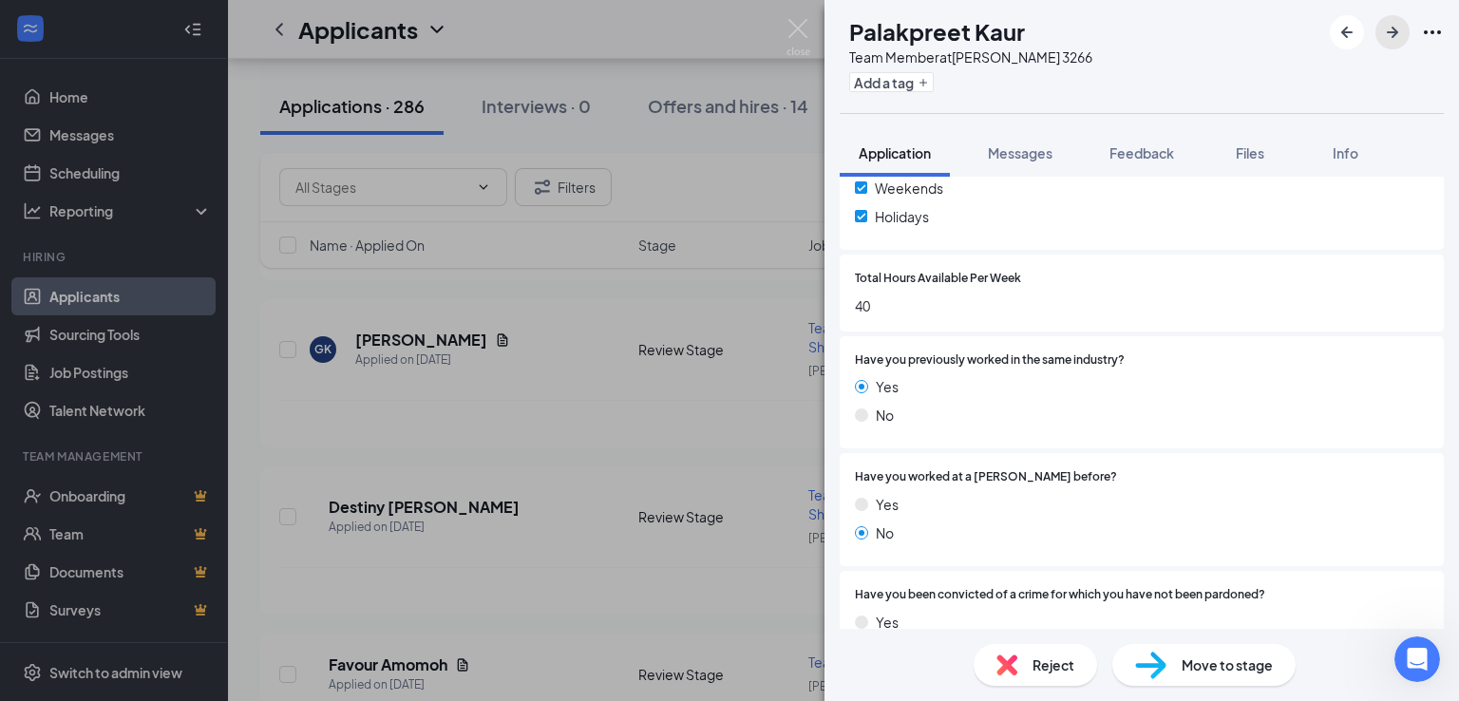
scroll to position [760, 0]
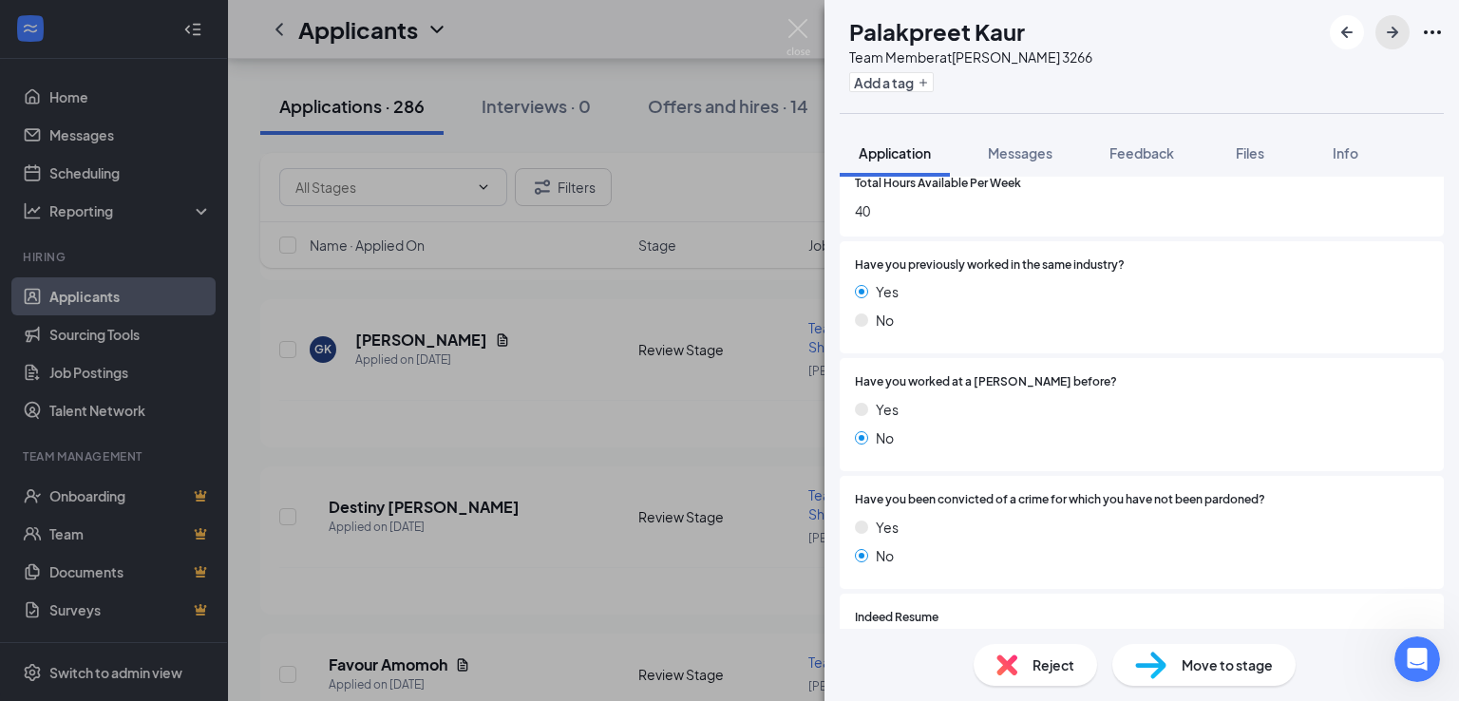
click at [1391, 35] on icon "ArrowRight" at bounding box center [1392, 32] width 23 height 23
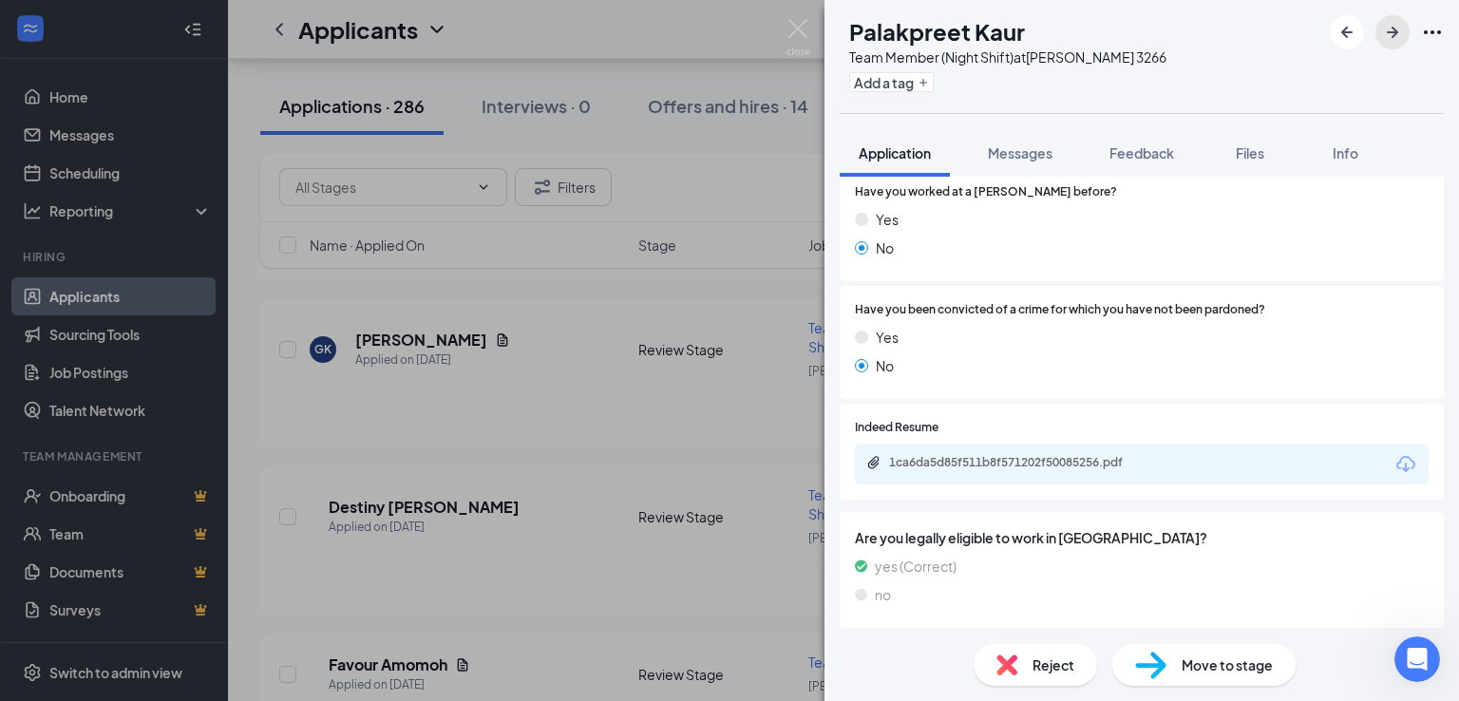
scroll to position [1045, 0]
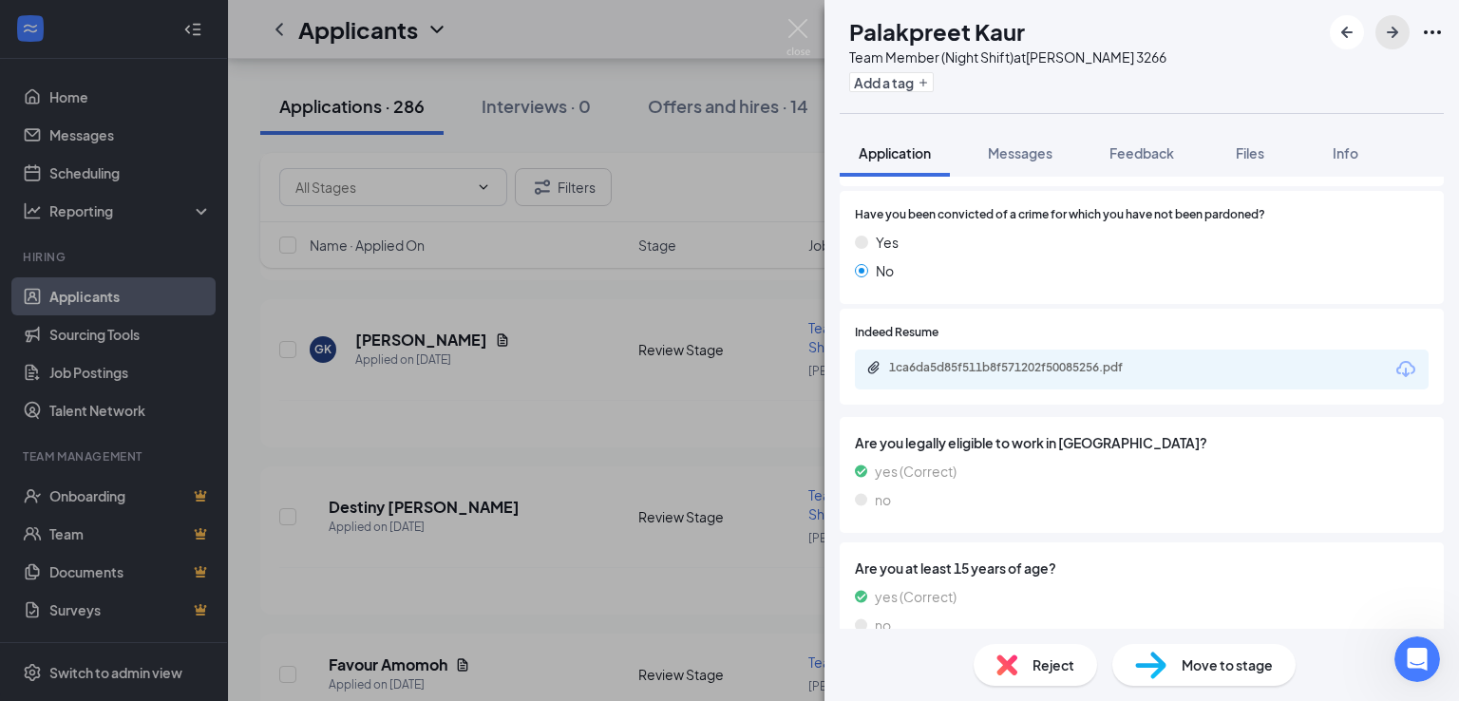
click at [1399, 36] on icon "ArrowRight" at bounding box center [1392, 32] width 23 height 23
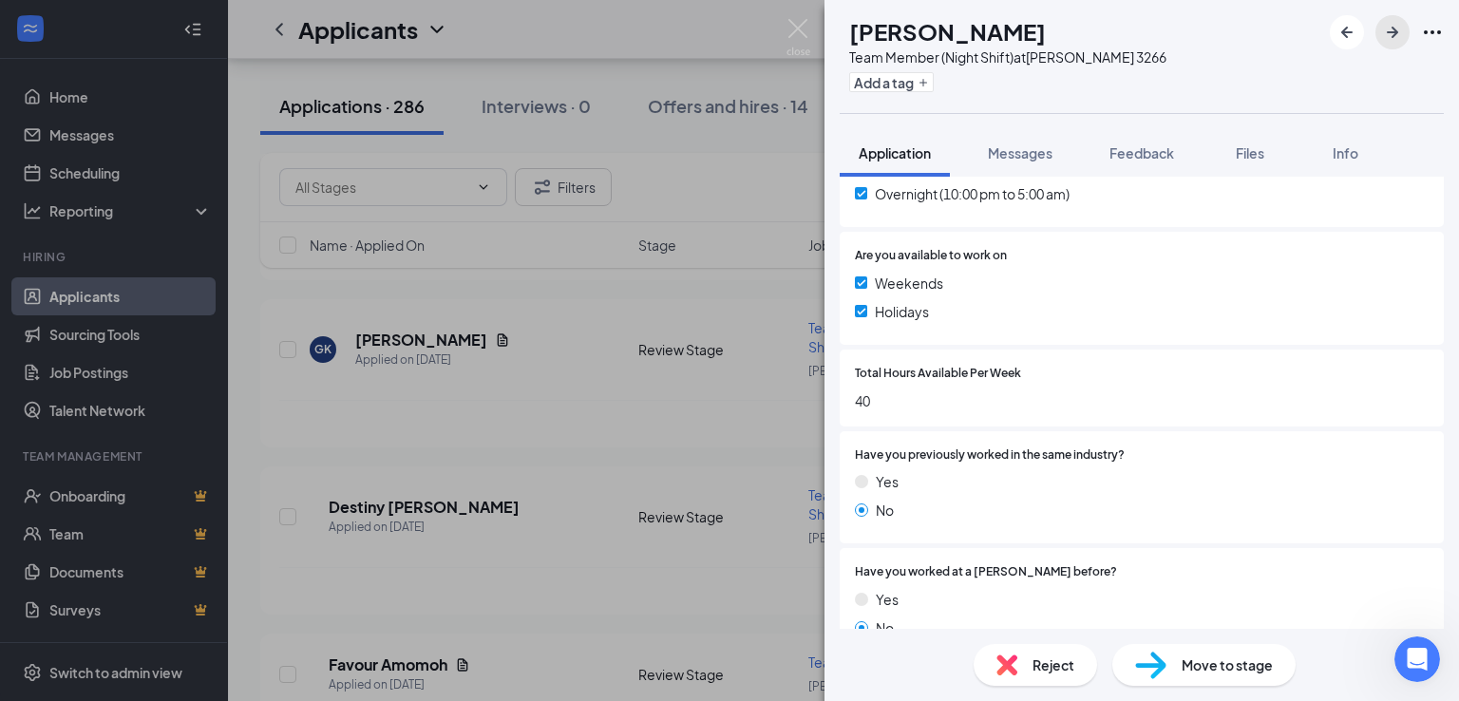
scroll to position [665, 0]
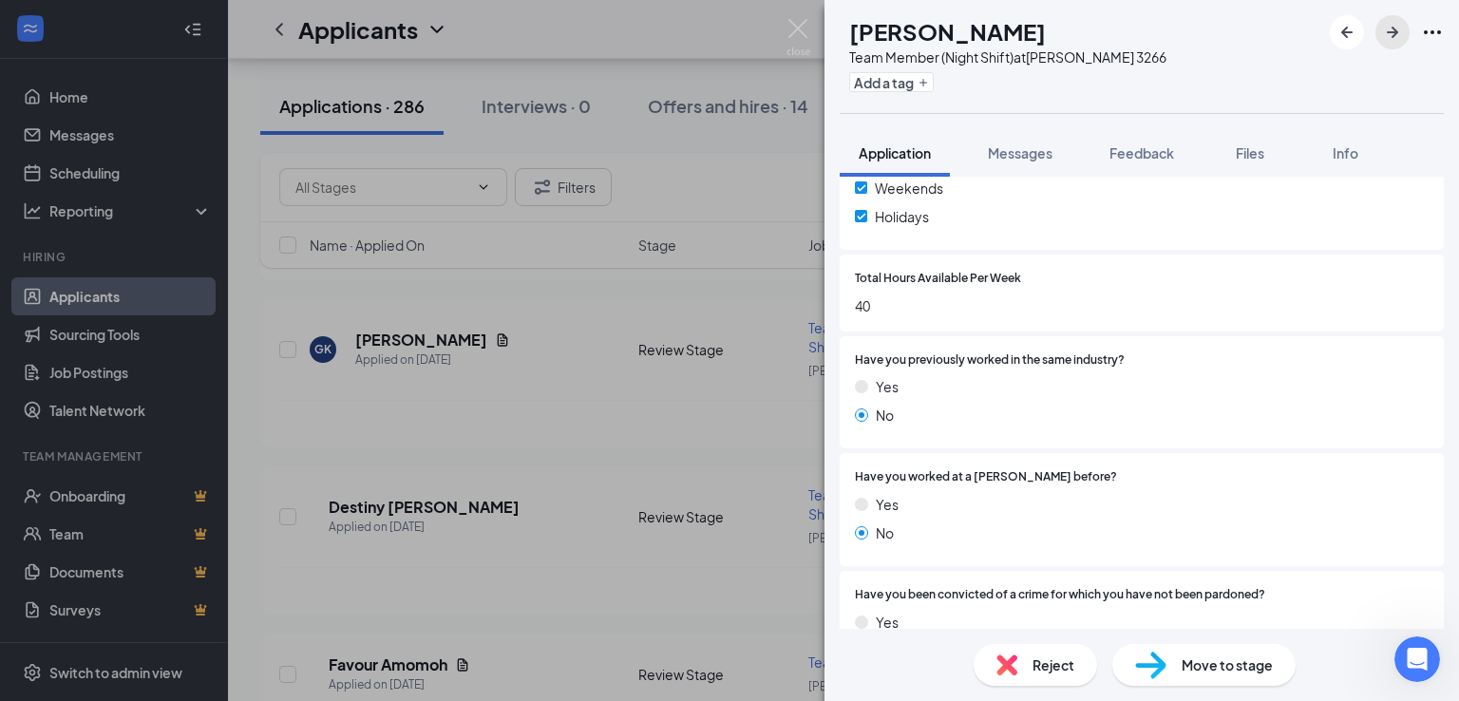
click at [1390, 39] on icon "ArrowRight" at bounding box center [1392, 32] width 23 height 23
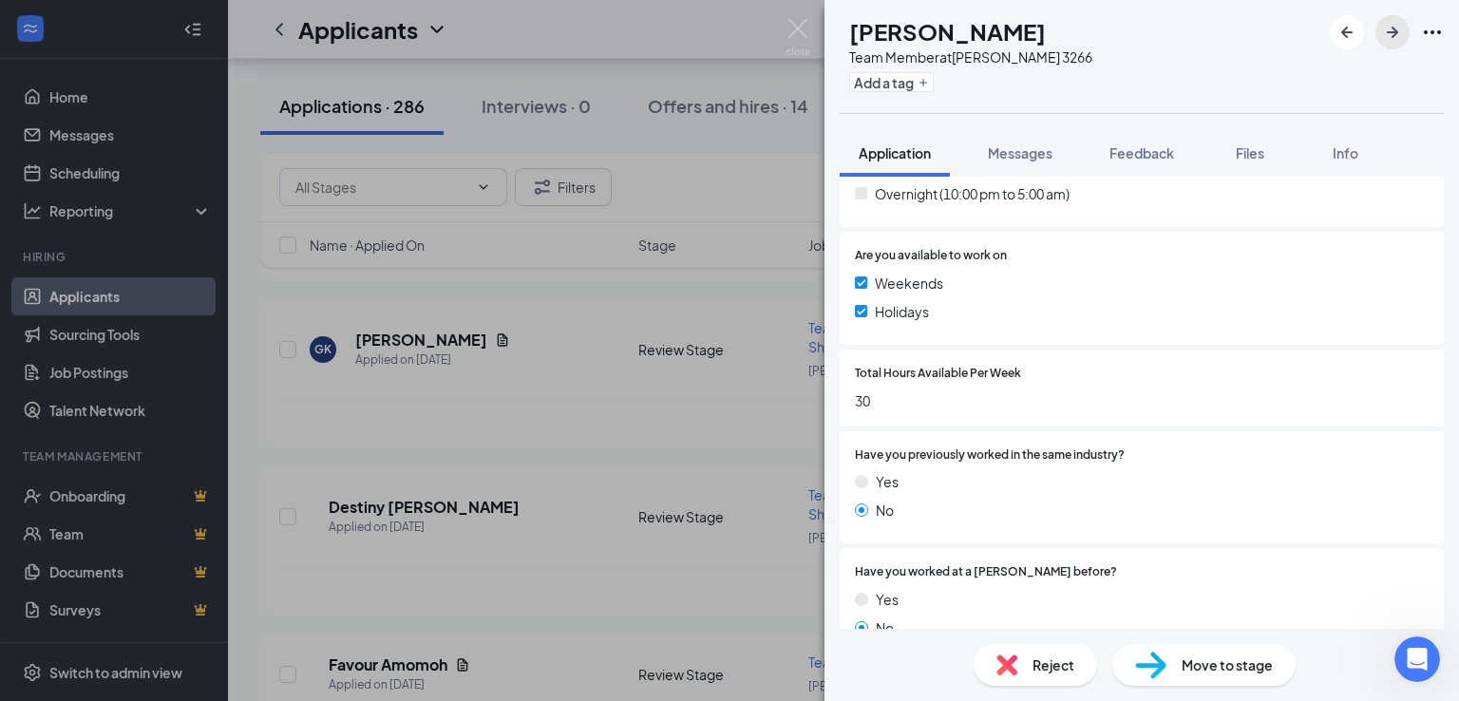
scroll to position [665, 0]
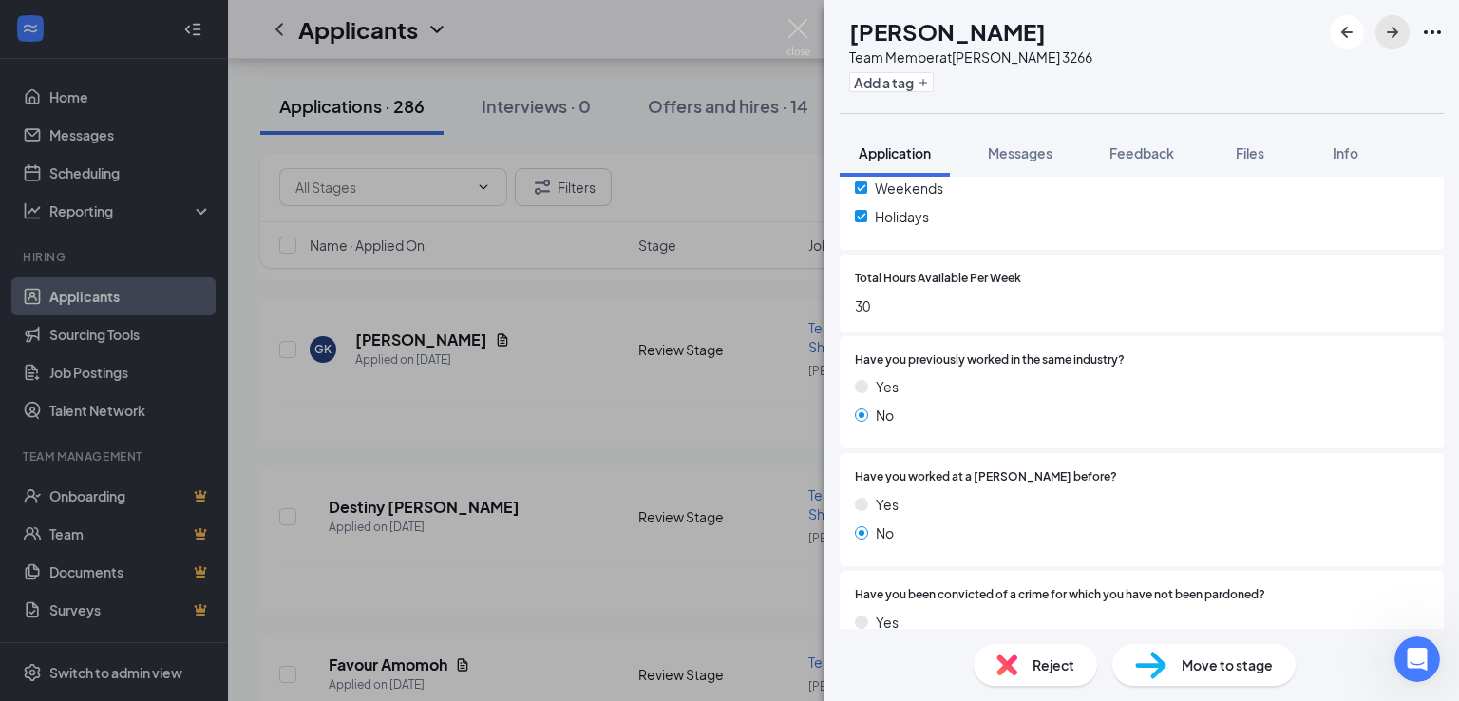
click at [1385, 38] on icon "ArrowRight" at bounding box center [1392, 32] width 23 height 23
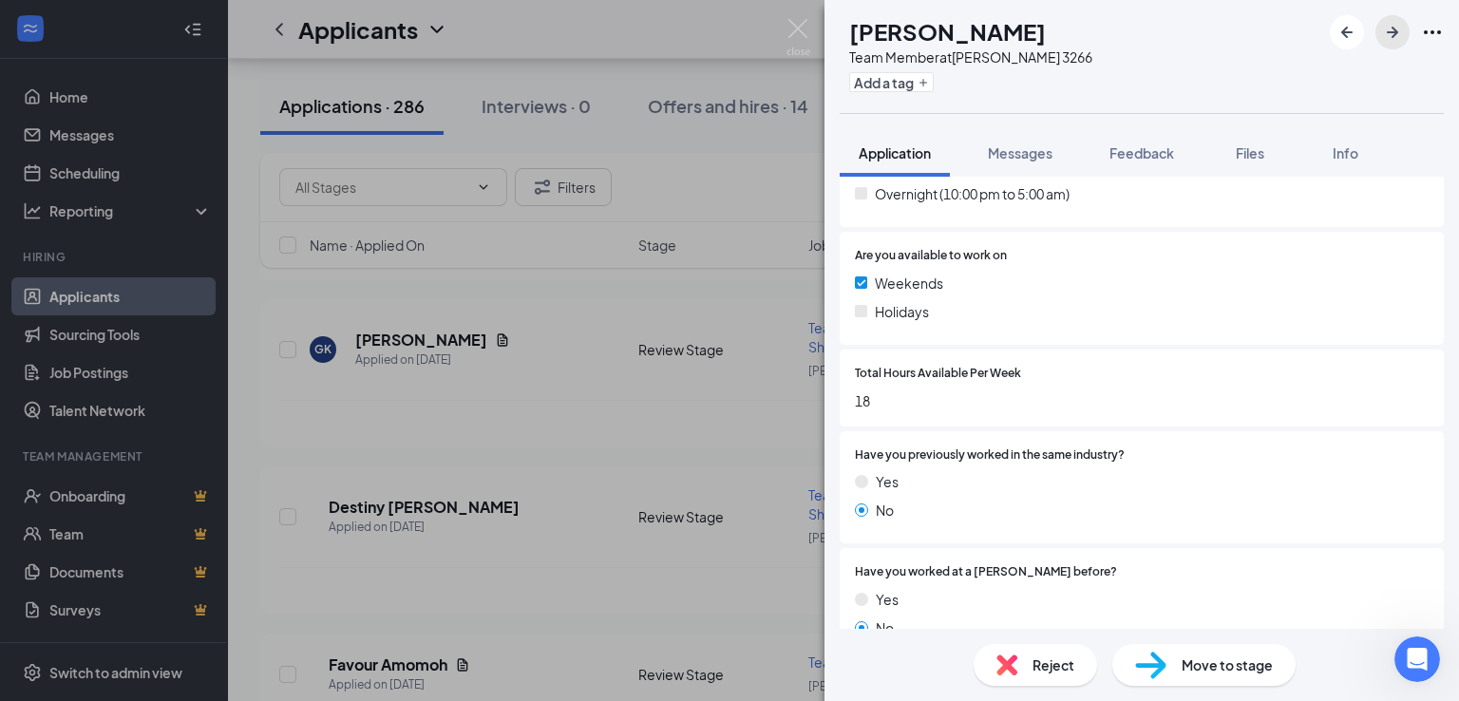
scroll to position [760, 0]
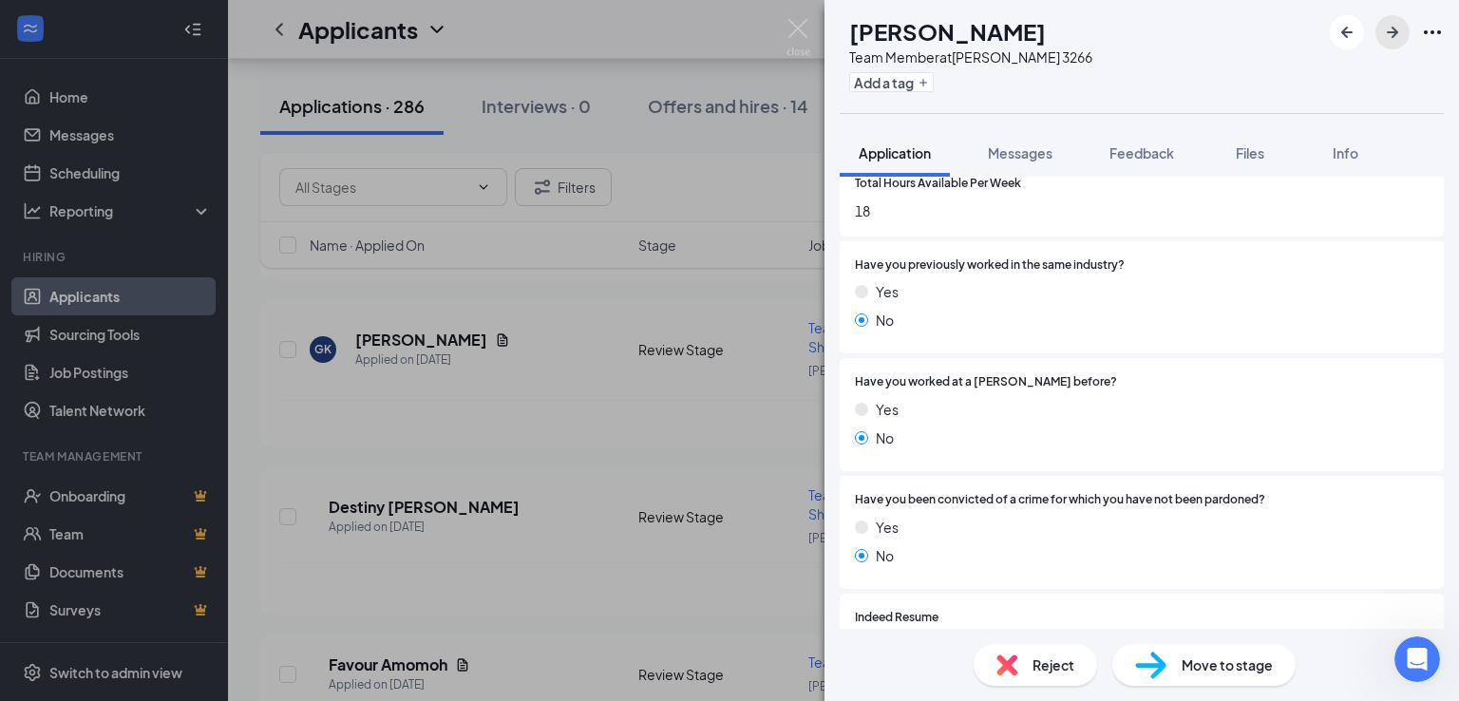
click at [1395, 43] on icon "ArrowRight" at bounding box center [1392, 32] width 23 height 23
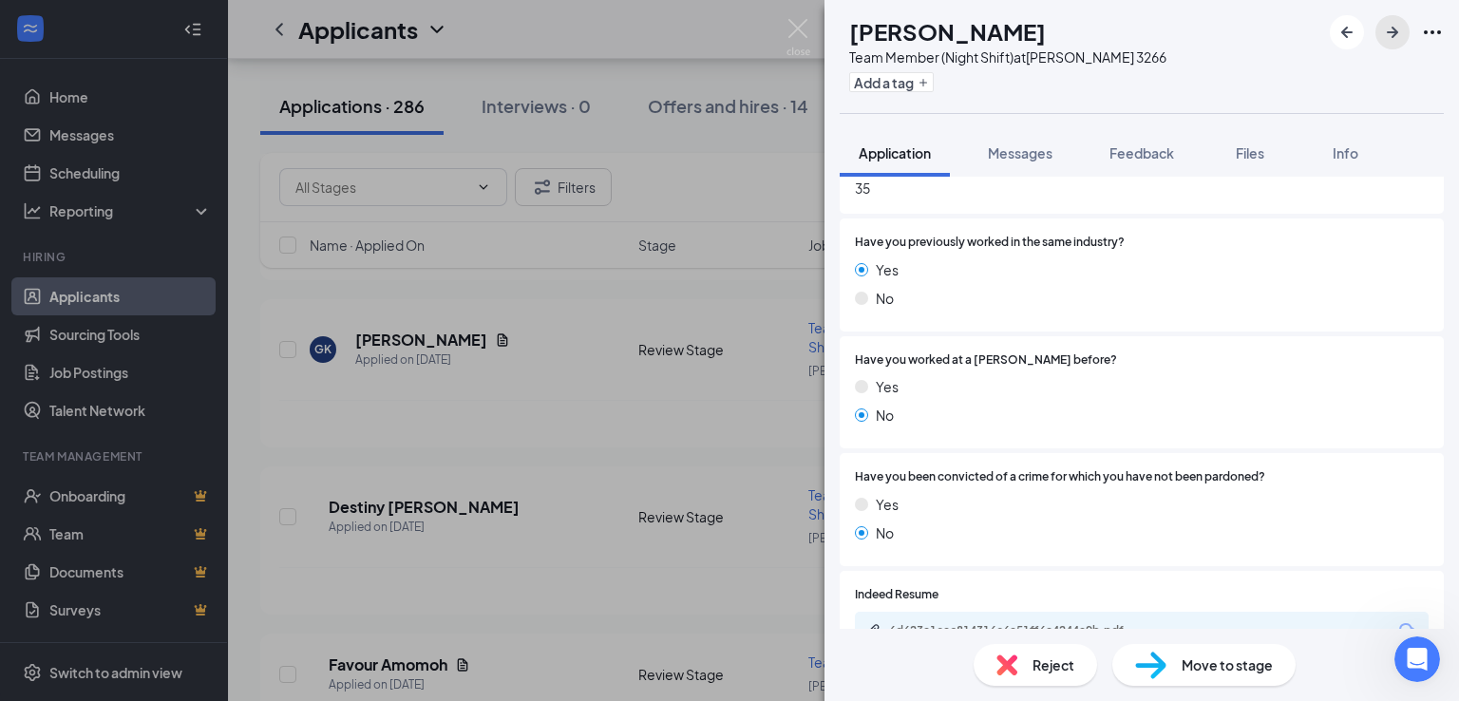
scroll to position [760, 0]
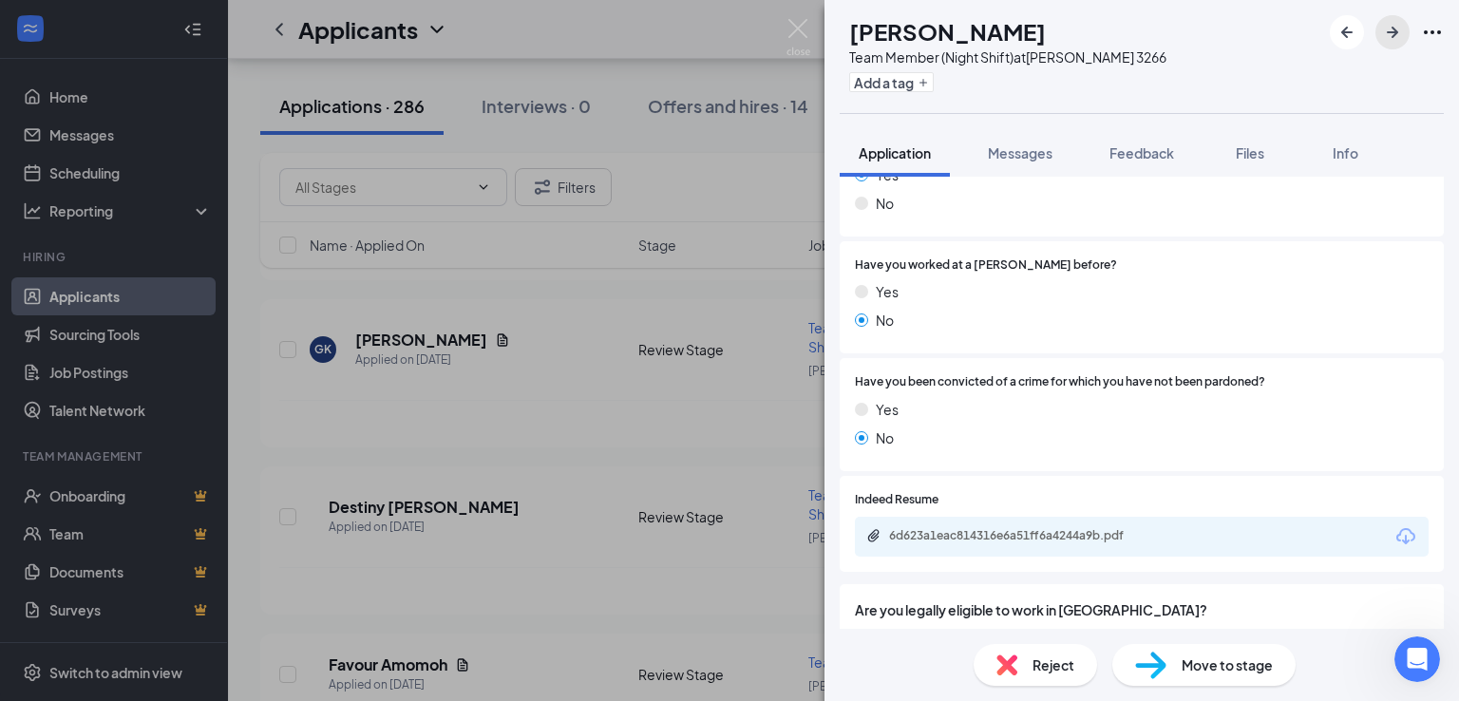
click at [1390, 30] on icon "ArrowRight" at bounding box center [1392, 32] width 23 height 23
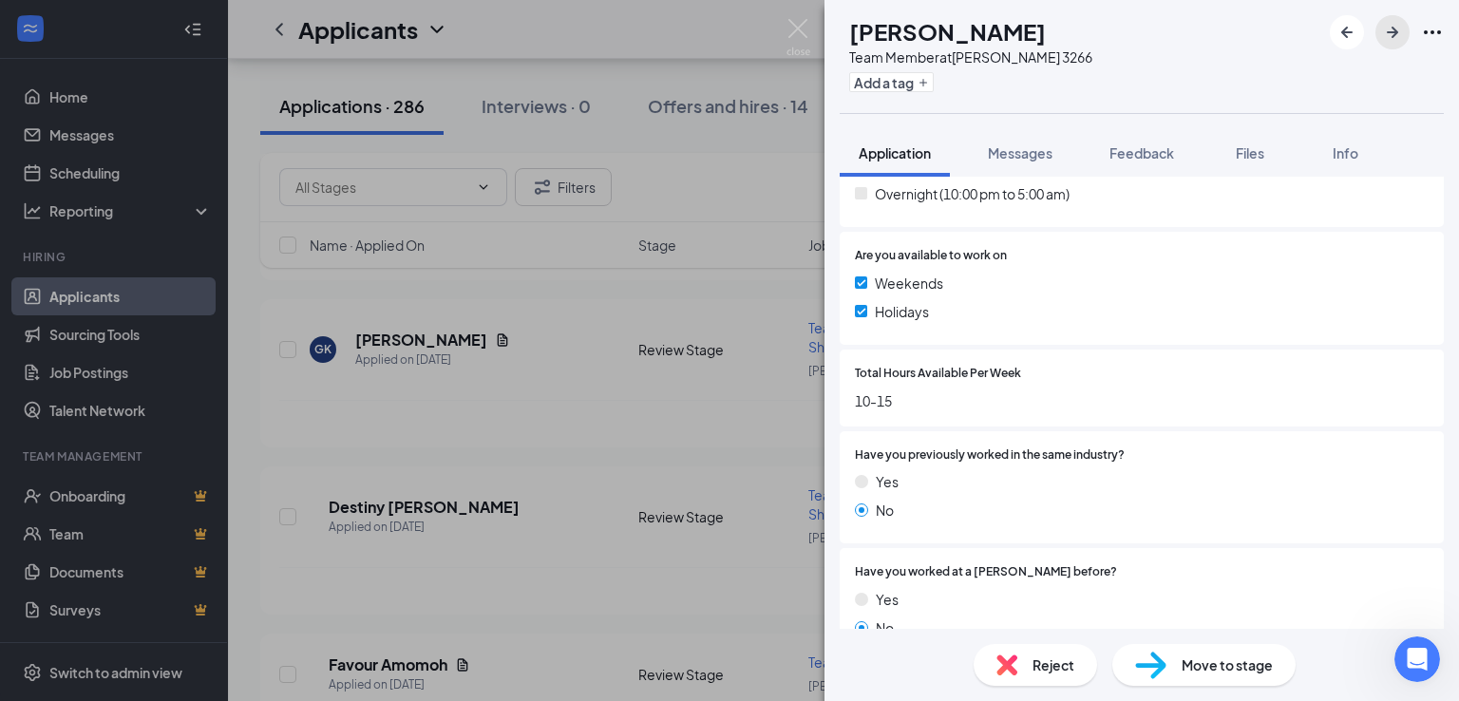
scroll to position [665, 0]
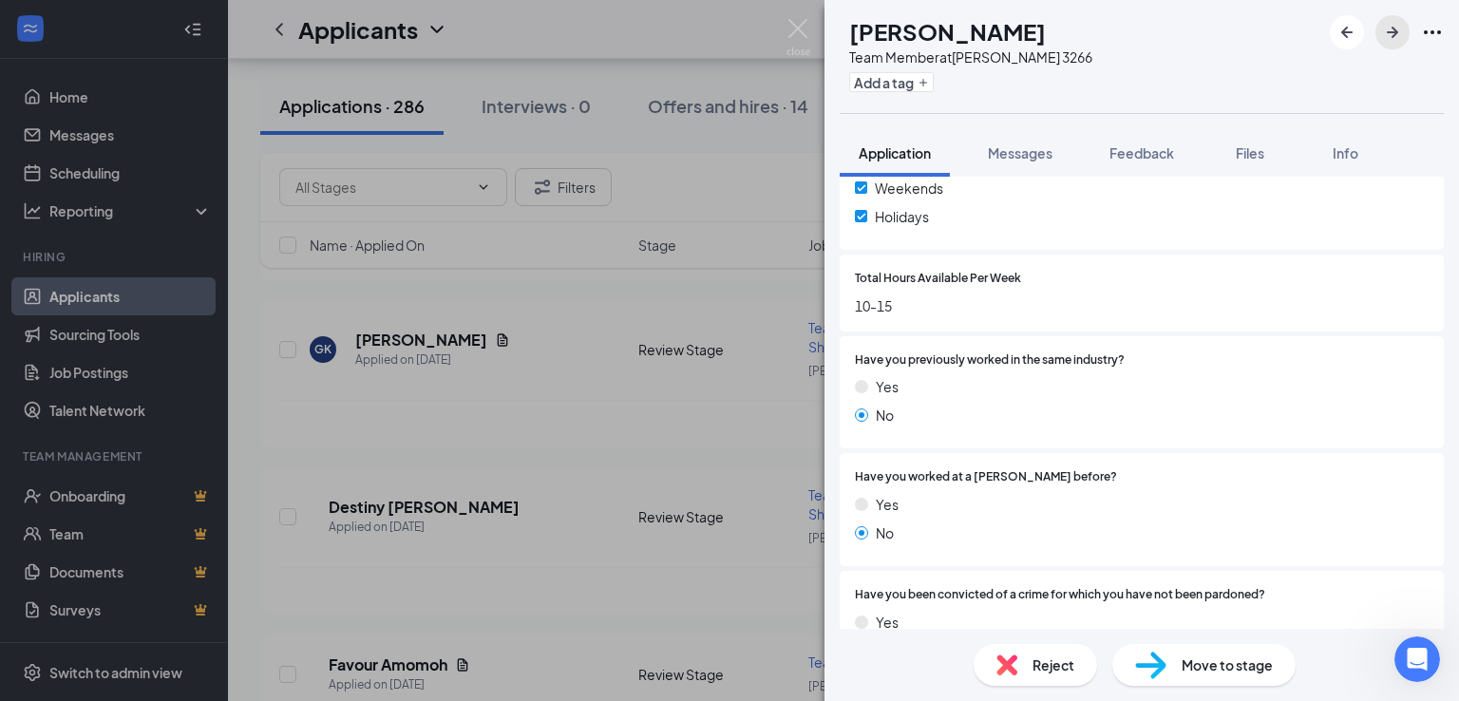
click at [1390, 43] on icon "ArrowRight" at bounding box center [1392, 32] width 23 height 23
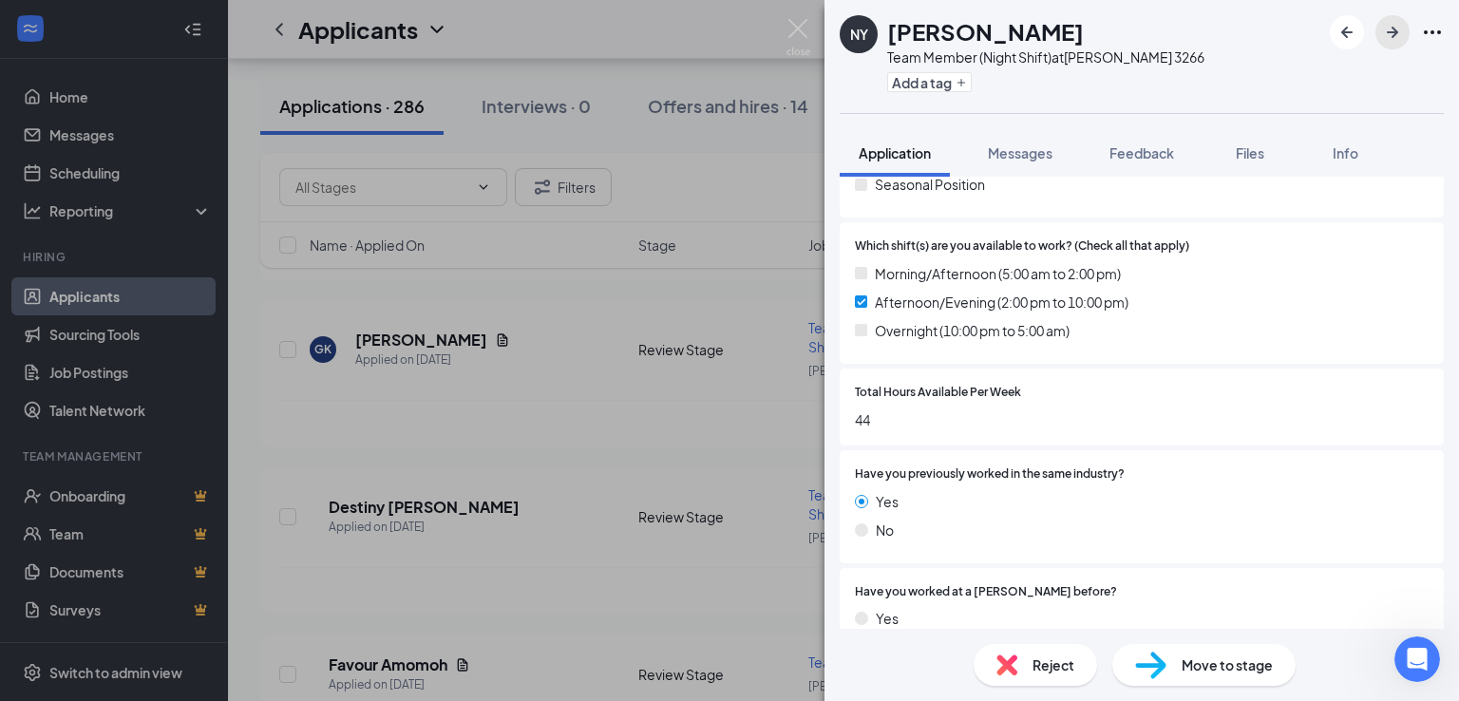
scroll to position [475, 0]
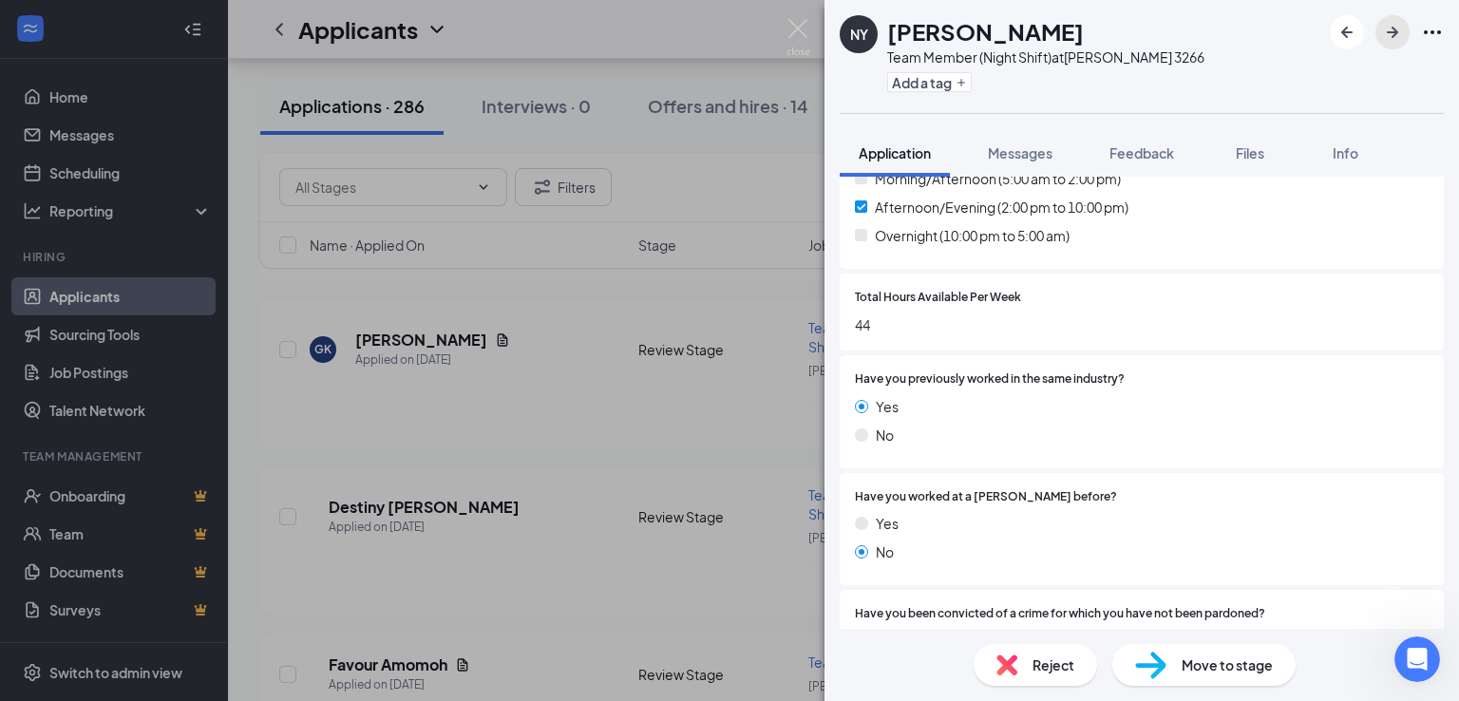
click at [1396, 39] on icon "ArrowRight" at bounding box center [1392, 32] width 23 height 23
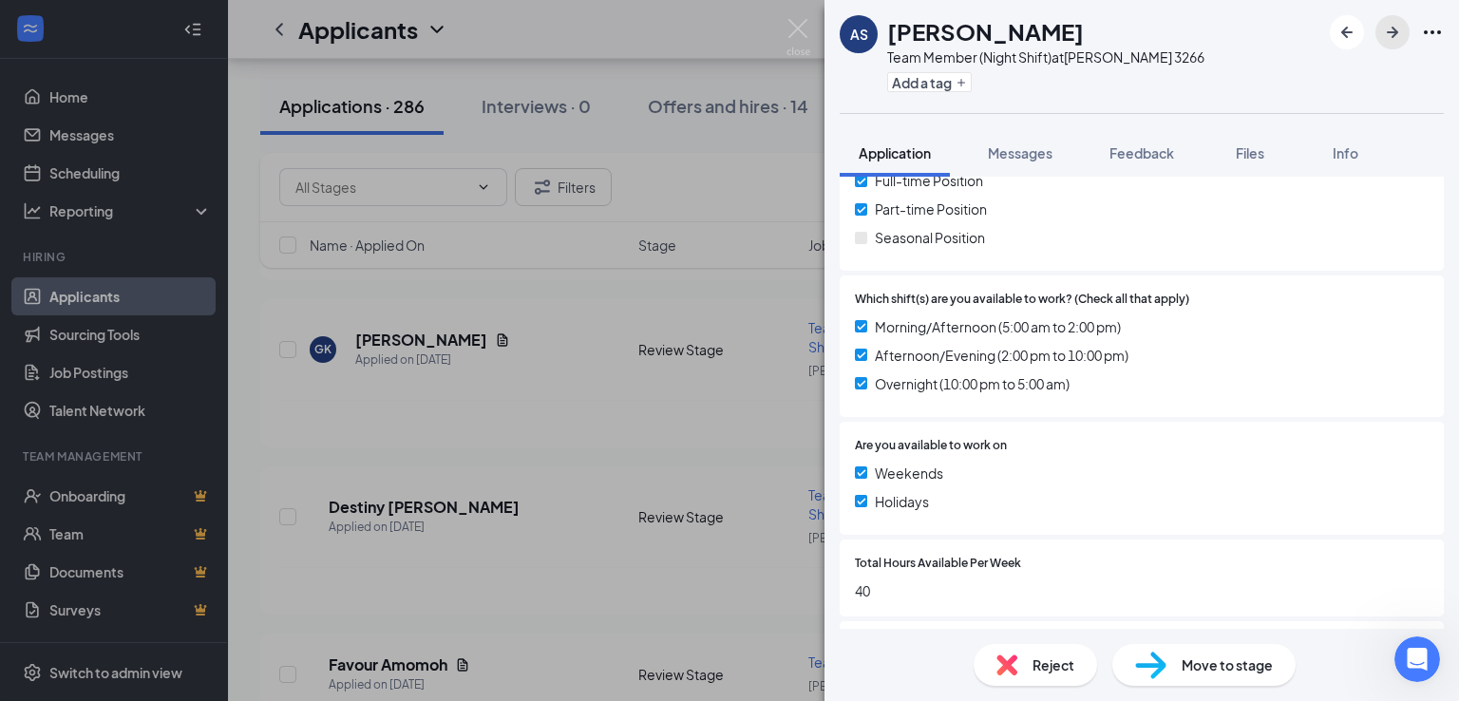
scroll to position [665, 0]
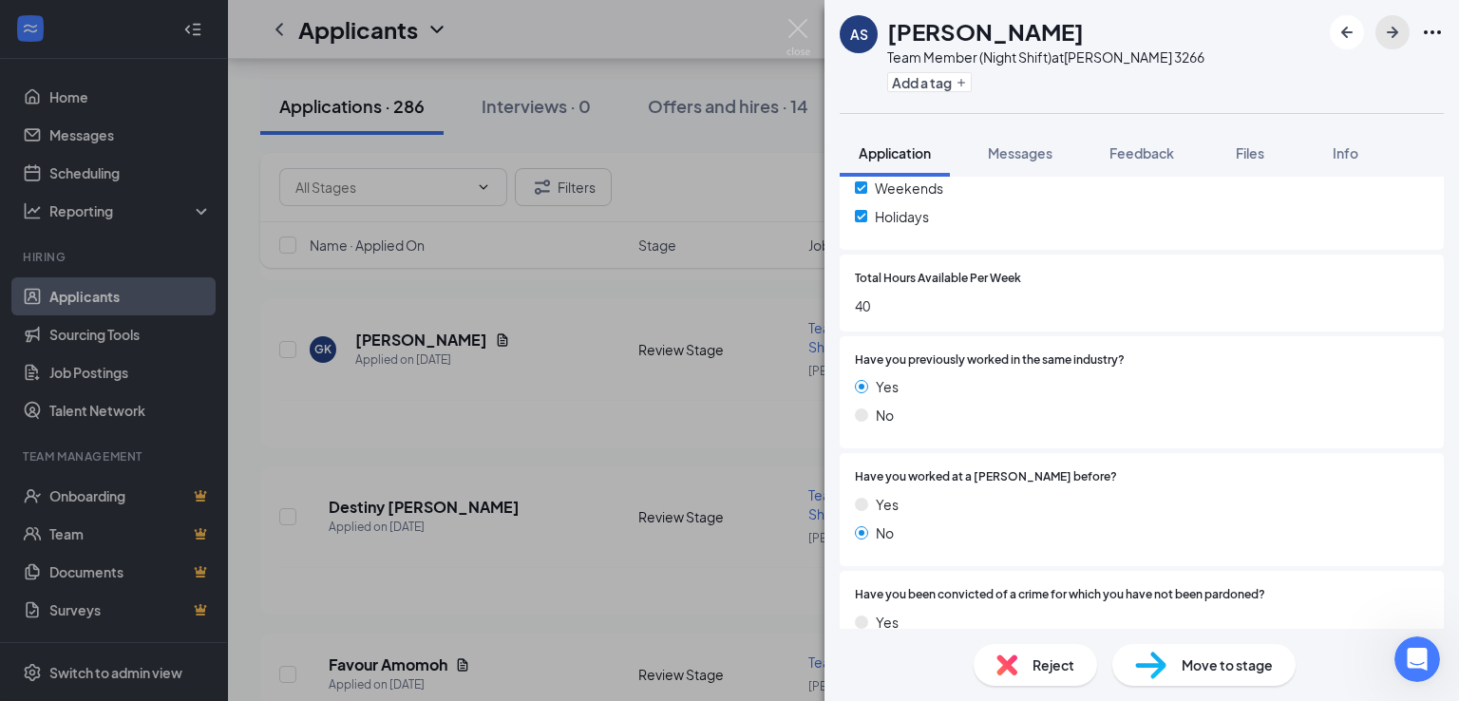
click at [1396, 29] on icon "ArrowRight" at bounding box center [1392, 32] width 23 height 23
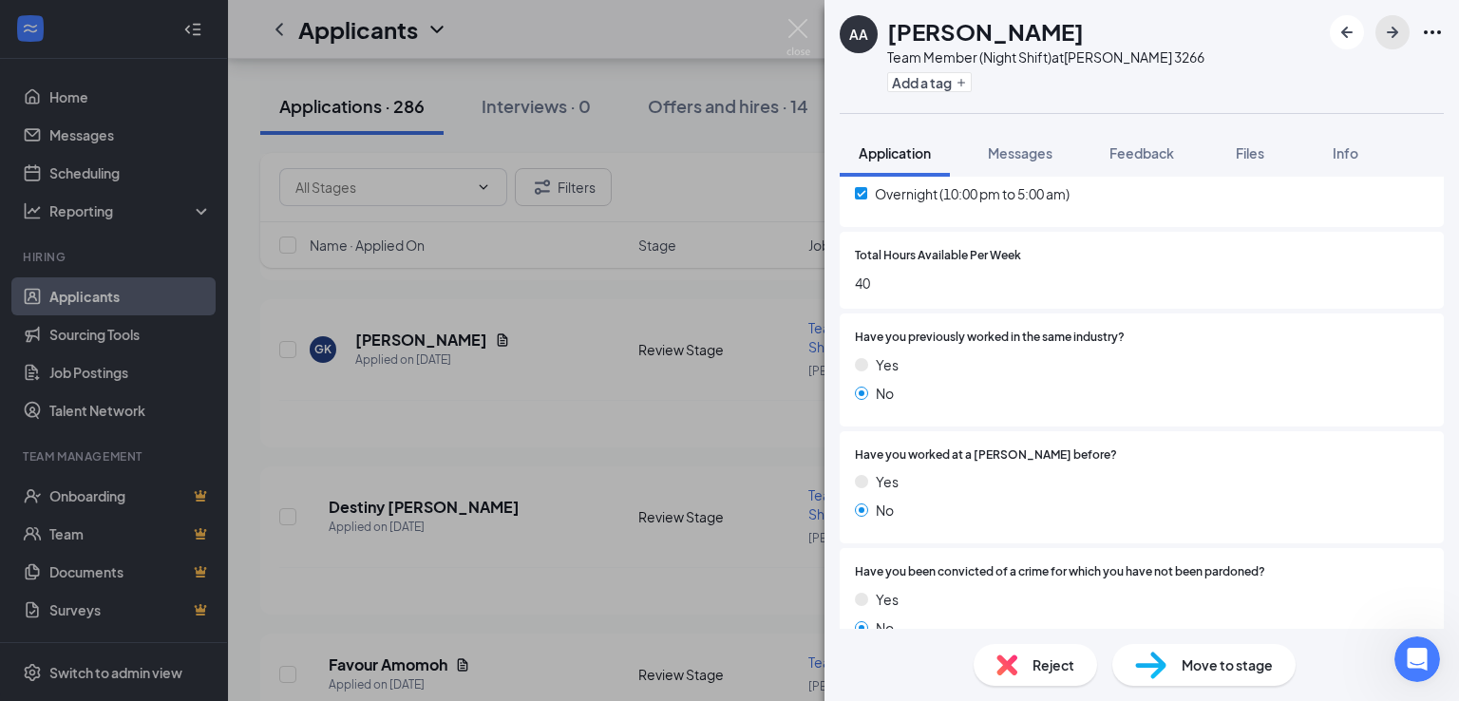
scroll to position [665, 0]
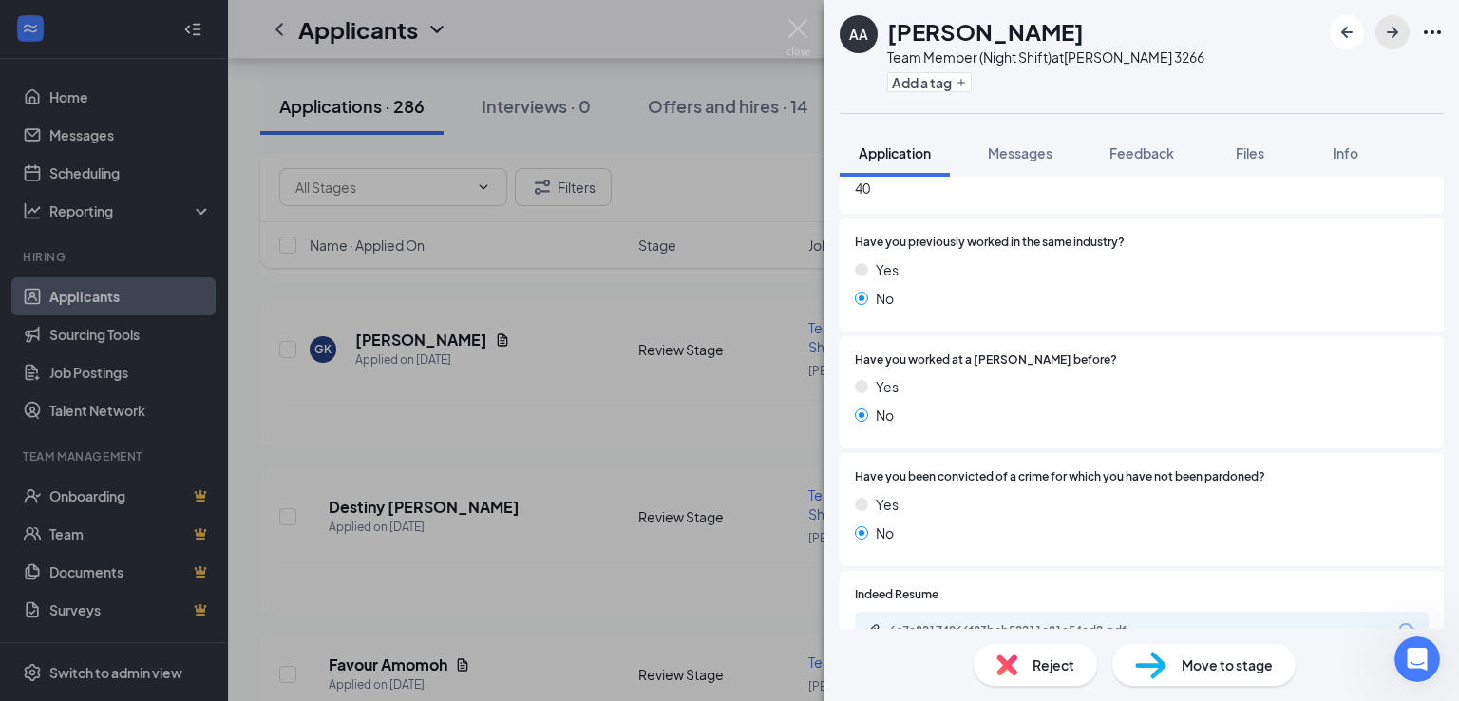
click at [1398, 28] on icon "ArrowRight" at bounding box center [1392, 32] width 23 height 23
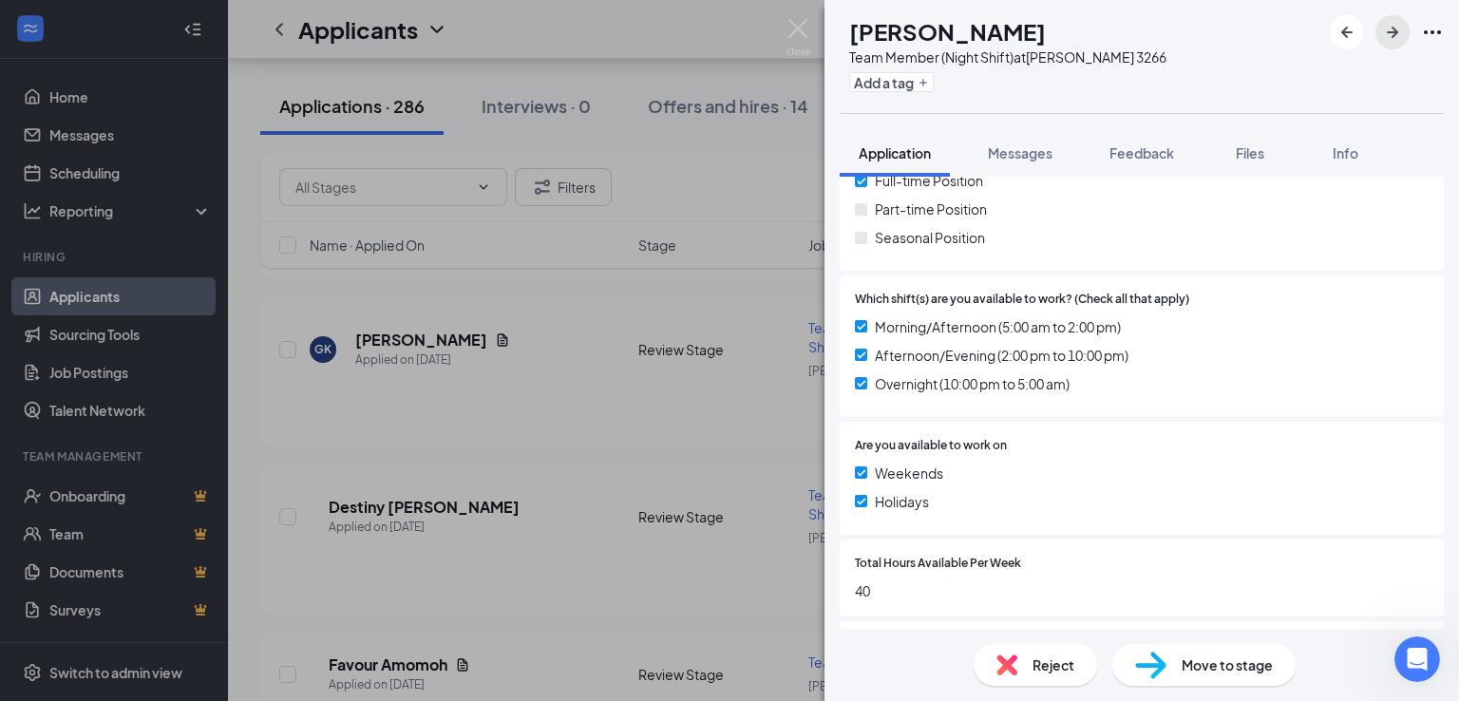
scroll to position [570, 0]
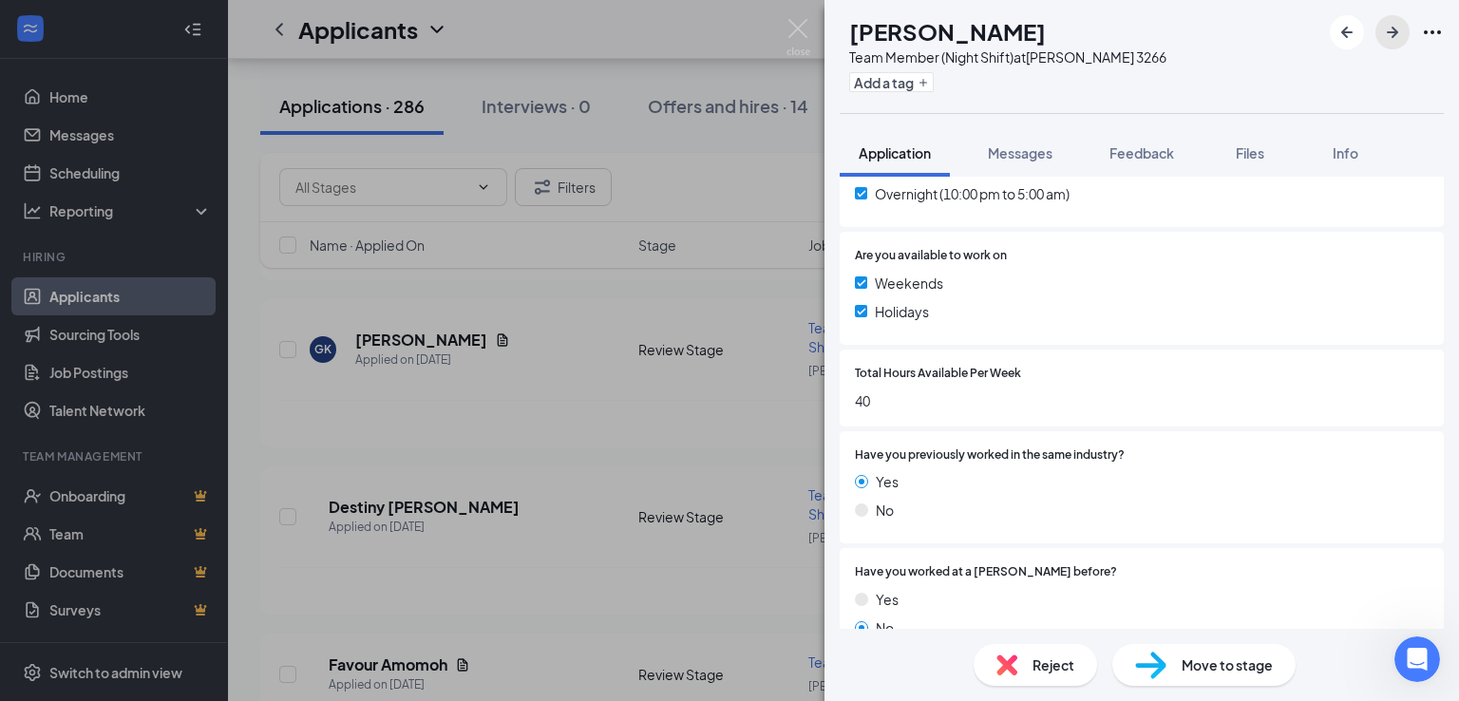
click at [1386, 25] on icon "ArrowRight" at bounding box center [1392, 32] width 23 height 23
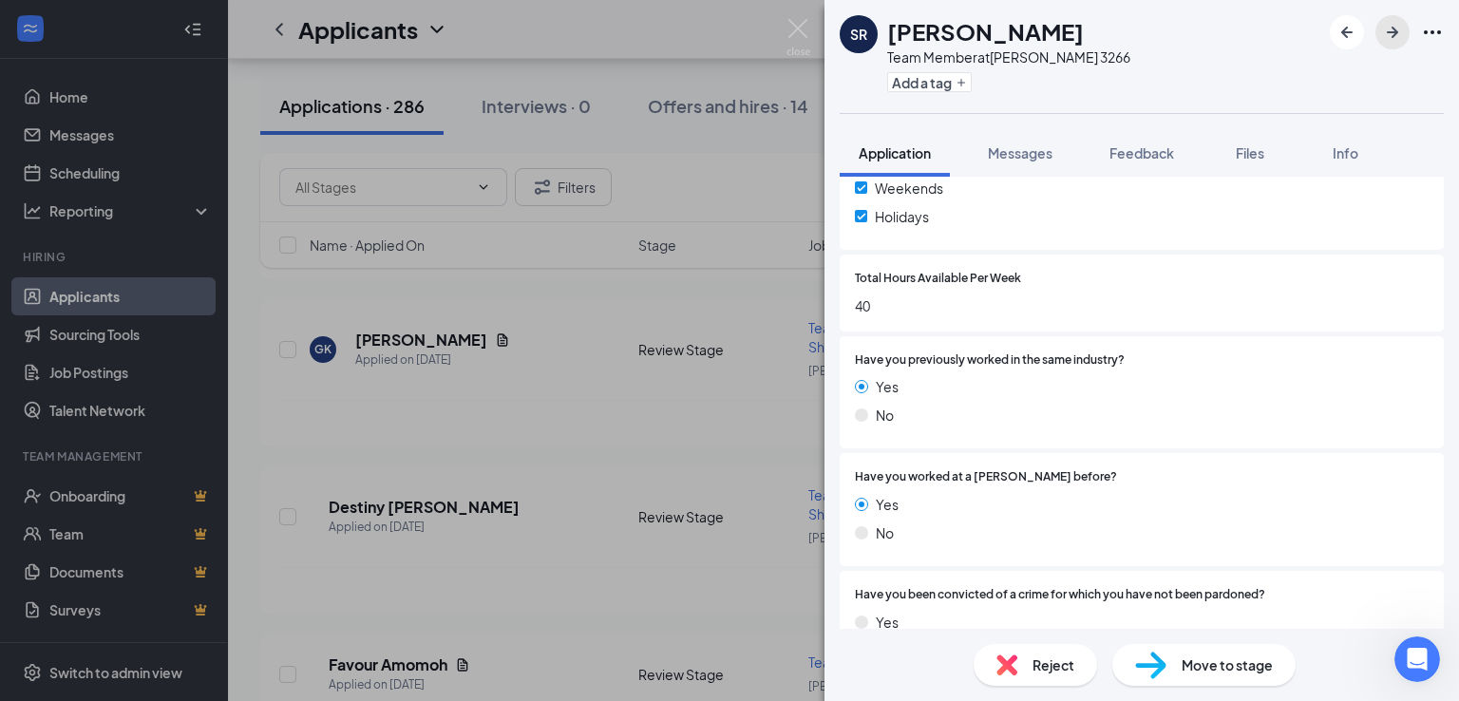
click at [1386, 35] on icon "ArrowRight" at bounding box center [1392, 32] width 23 height 23
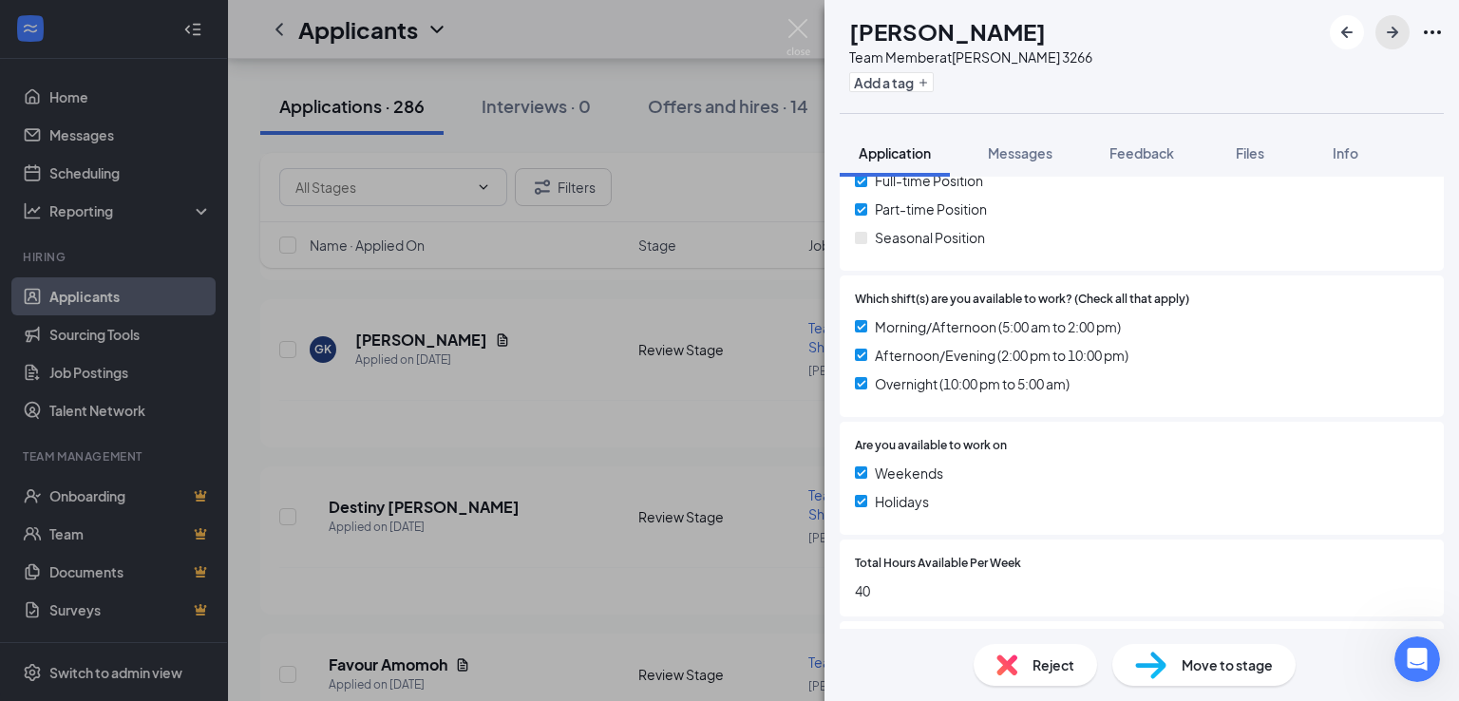
scroll to position [570, 0]
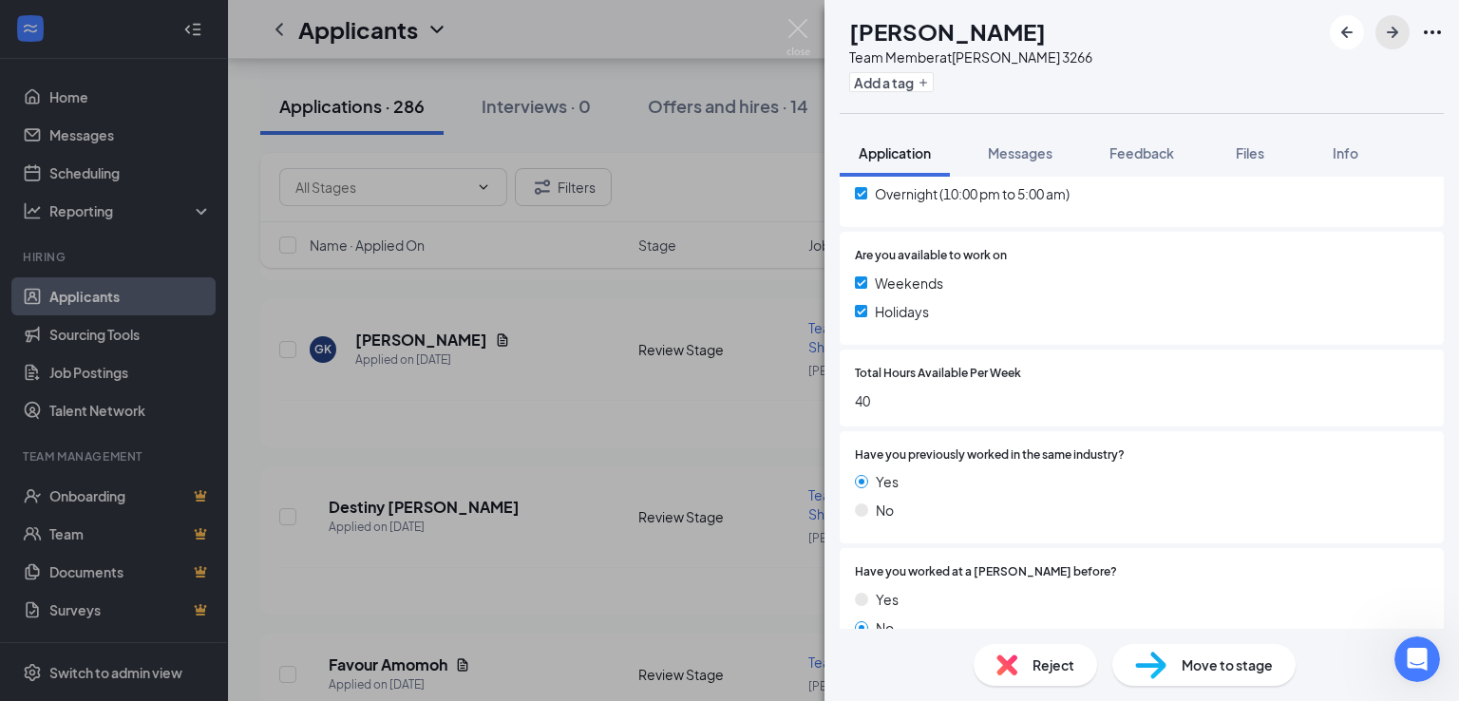
click at [1390, 28] on icon "ArrowRight" at bounding box center [1392, 32] width 23 height 23
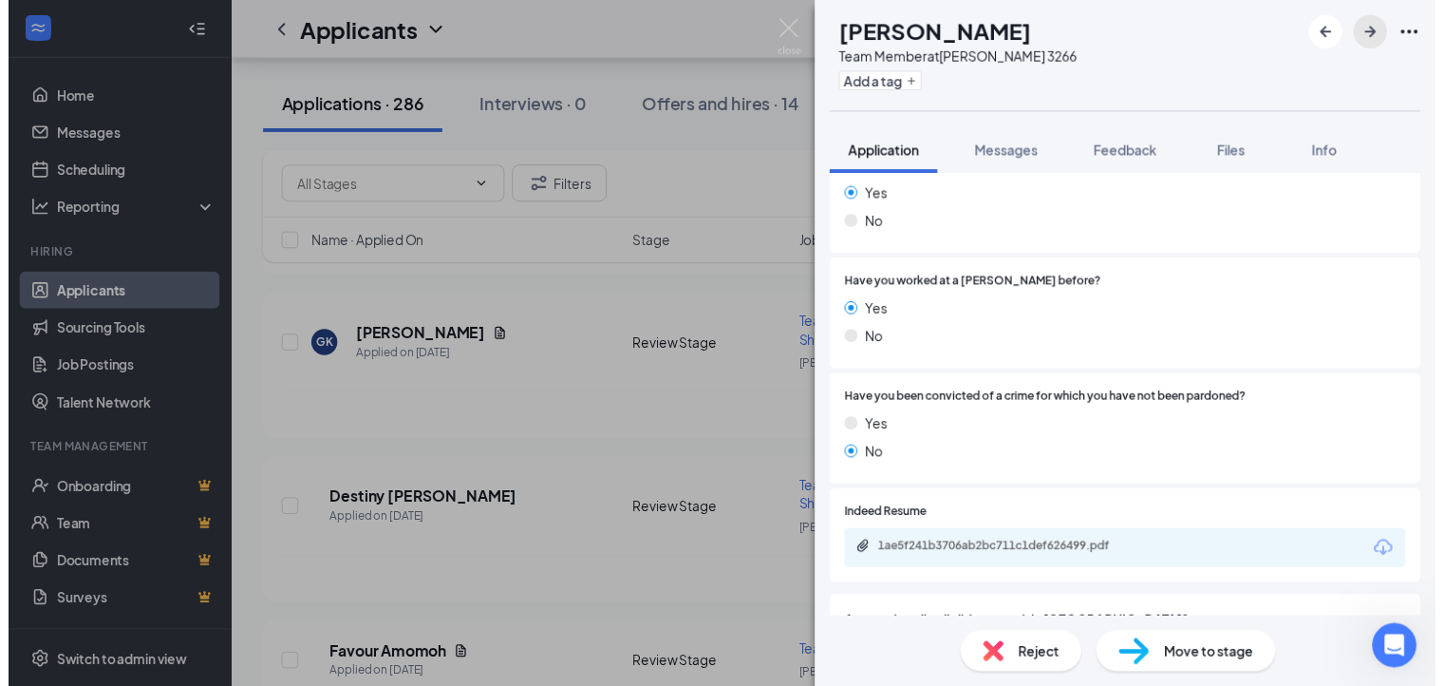
scroll to position [950, 0]
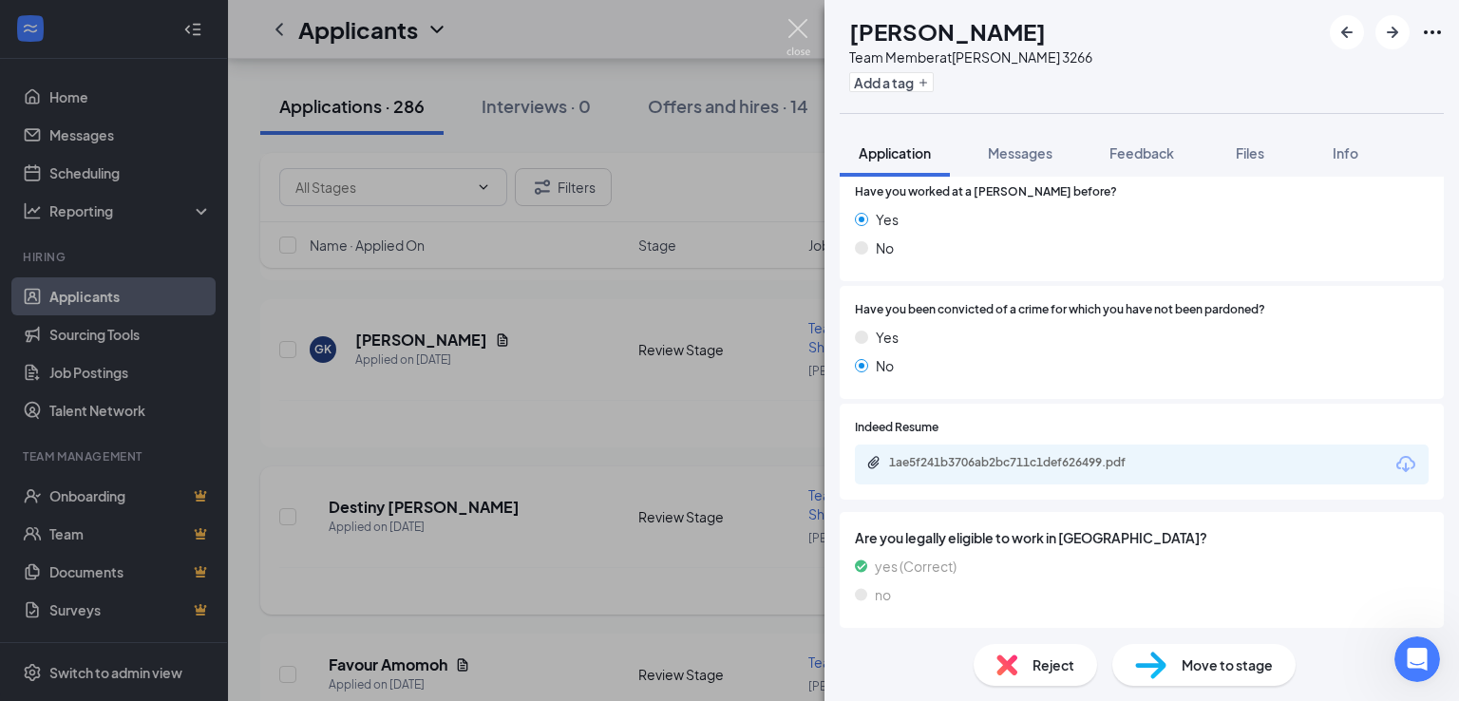
click at [805, 39] on img at bounding box center [798, 37] width 24 height 37
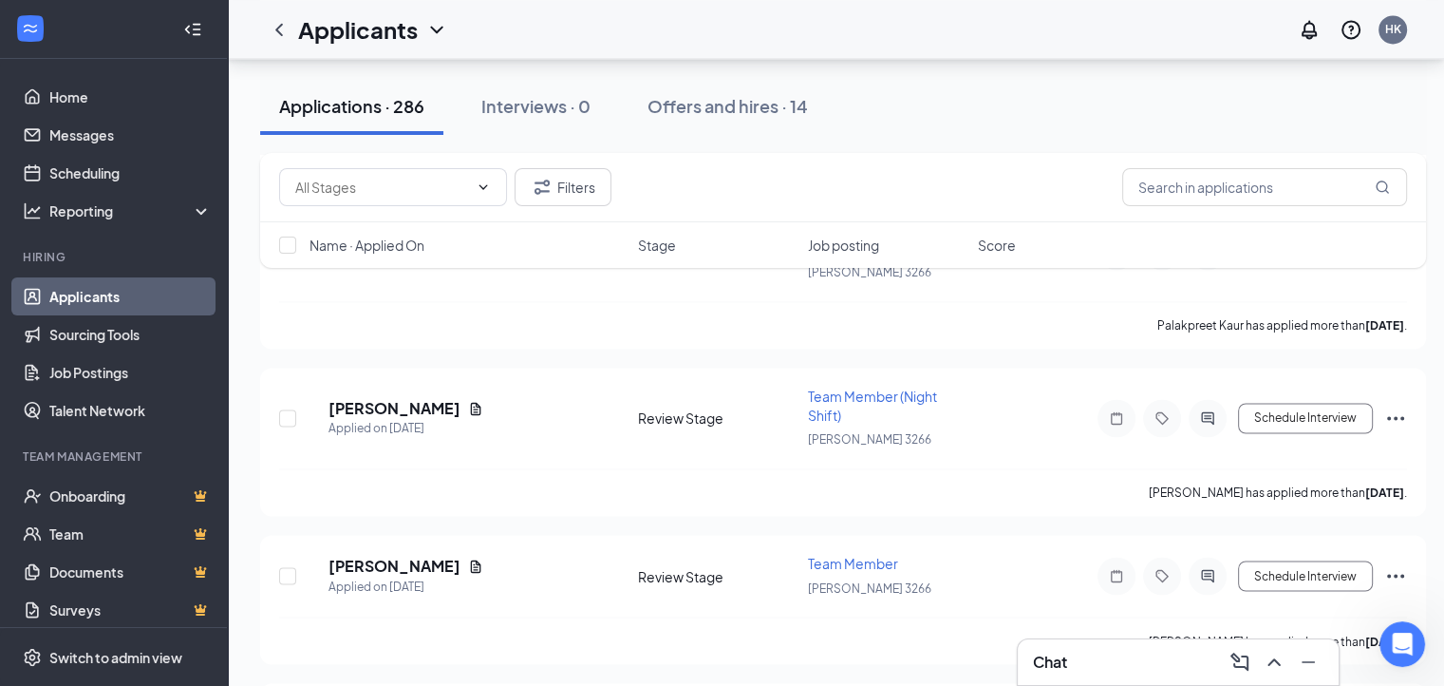
scroll to position [3419, 0]
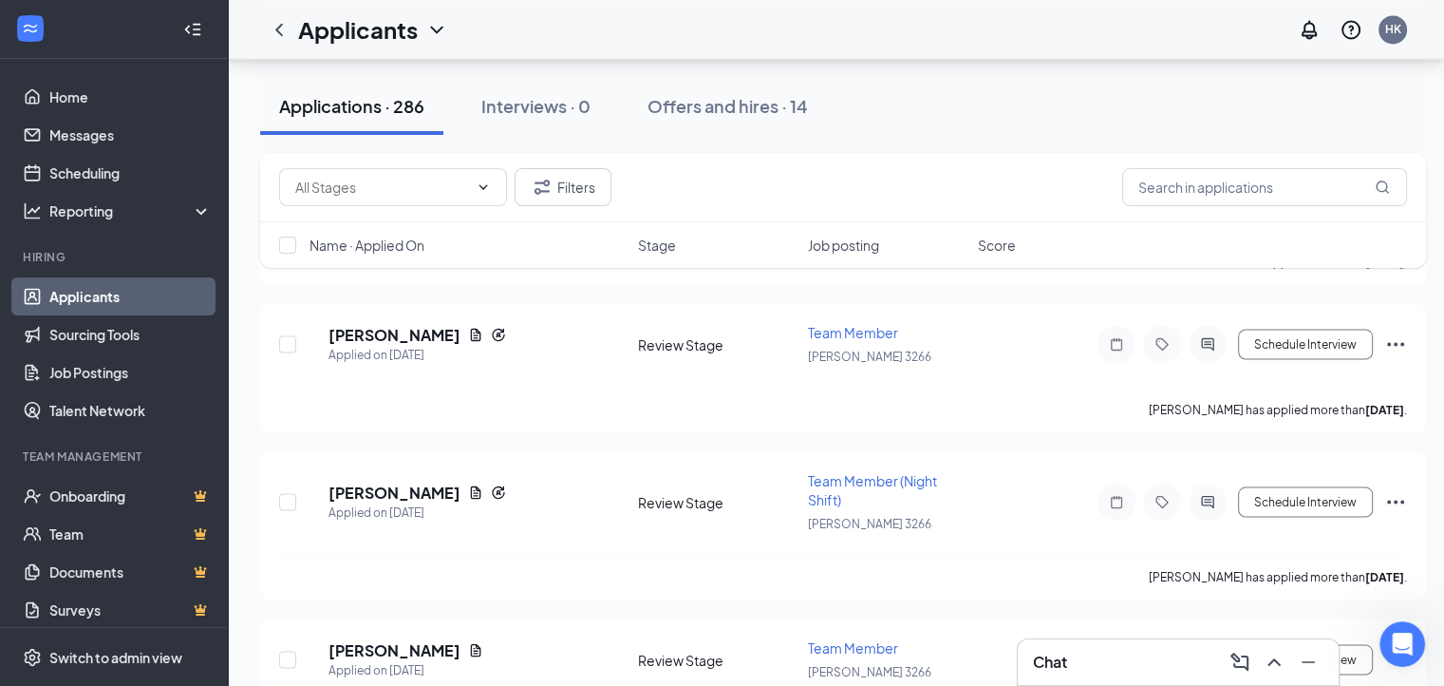
click at [98, 305] on link "Applicants" at bounding box center [130, 296] width 162 height 38
click at [100, 305] on link "Applicants" at bounding box center [130, 296] width 162 height 38
click at [95, 297] on link "Applicants" at bounding box center [130, 296] width 162 height 38
click at [98, 292] on link "Applicants" at bounding box center [130, 296] width 162 height 38
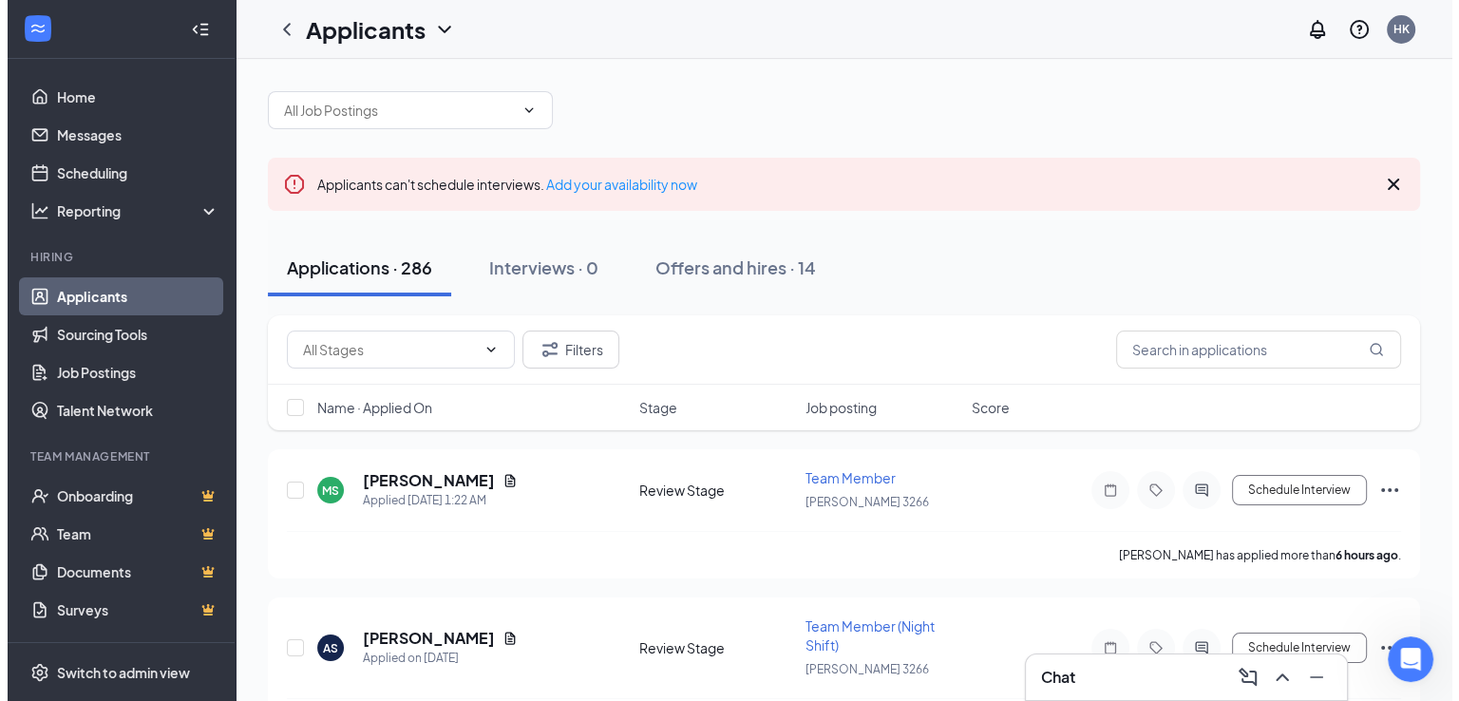
scroll to position [0, 0]
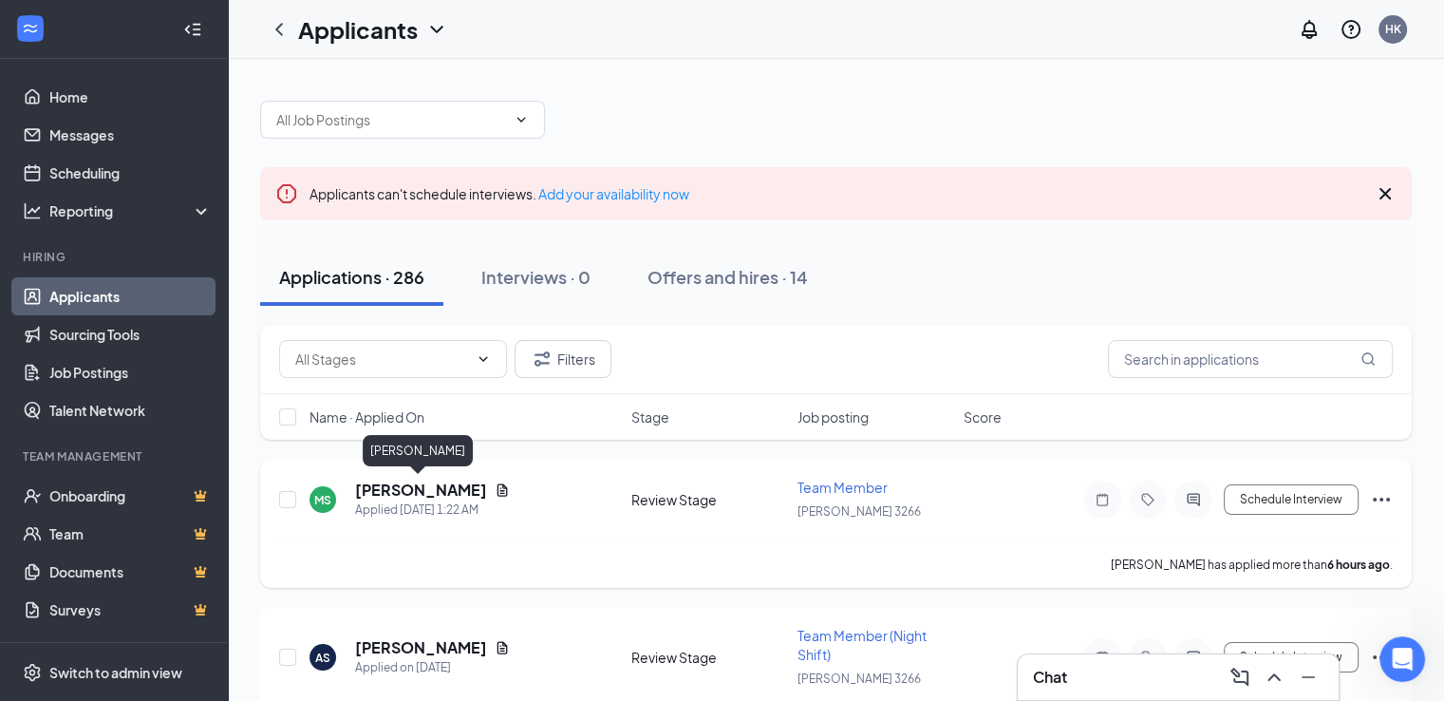
click at [372, 486] on h5 "Manpreet Sidhu" at bounding box center [421, 490] width 132 height 21
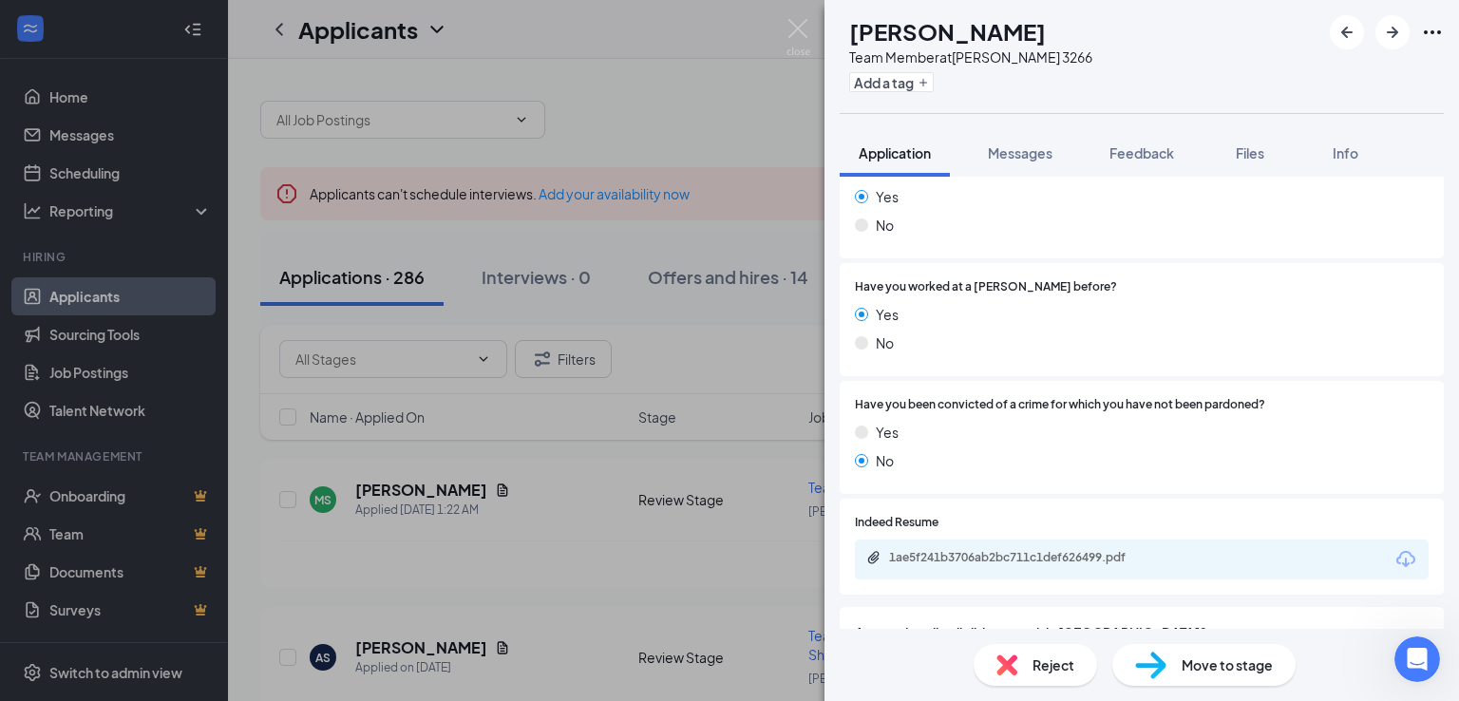
scroll to position [950, 0]
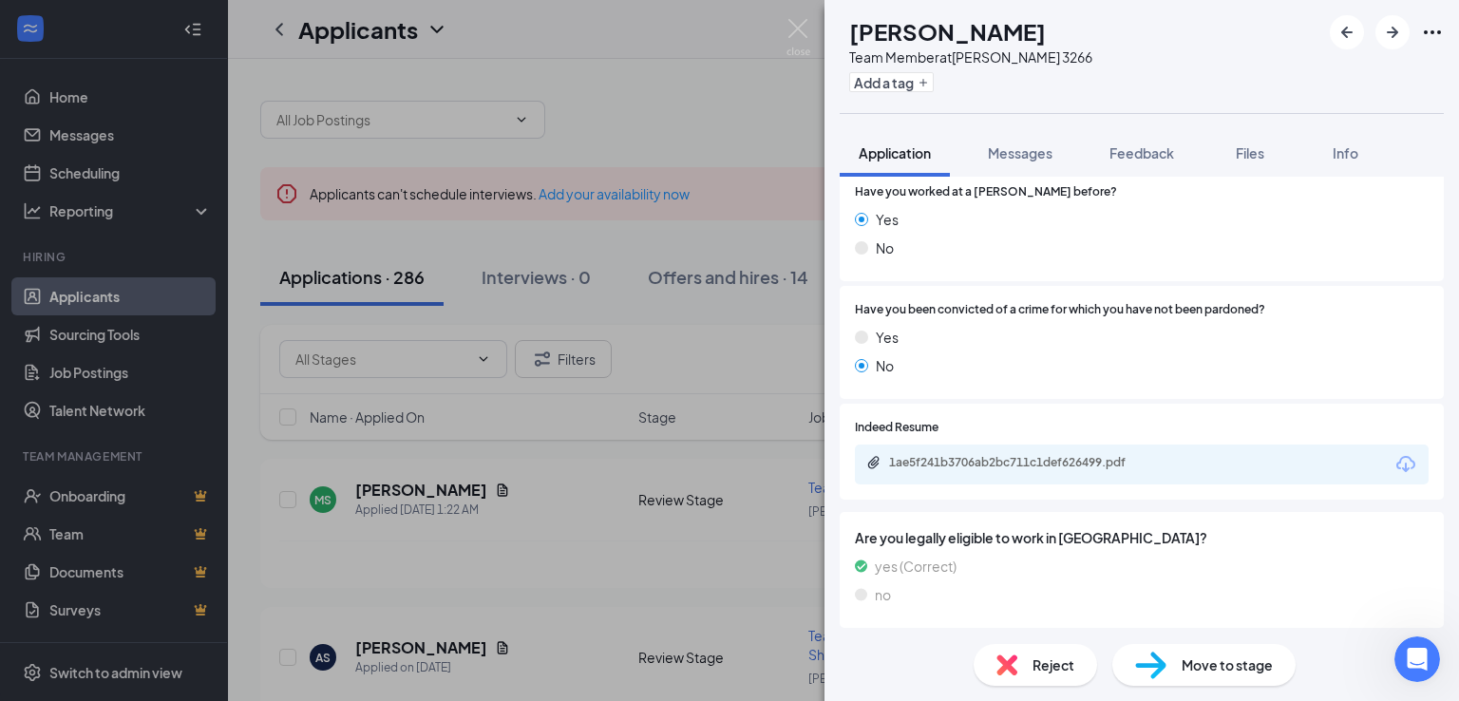
click at [1060, 467] on div "1ae5f241b3706ab2bc711c1def626499.pdf" at bounding box center [1022, 462] width 266 height 15
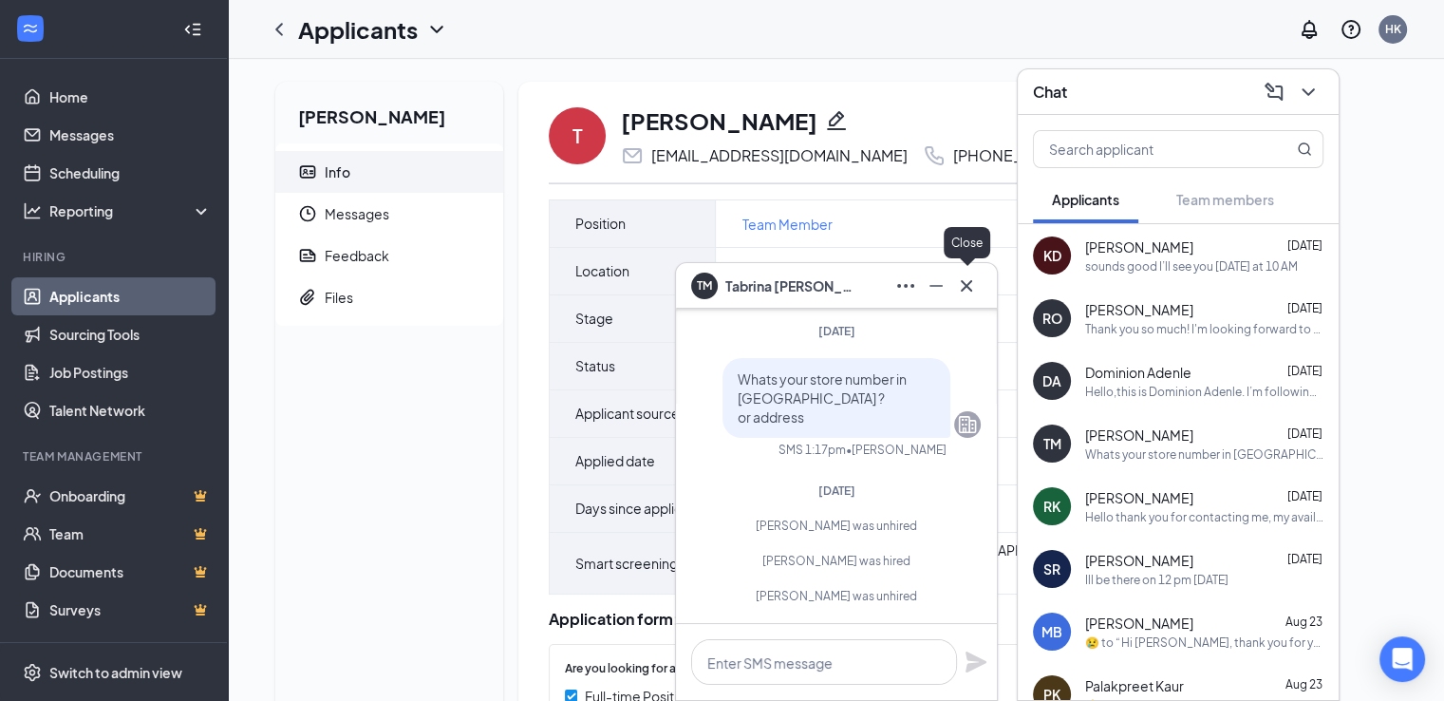
click at [965, 287] on icon "Cross" at bounding box center [966, 284] width 11 height 11
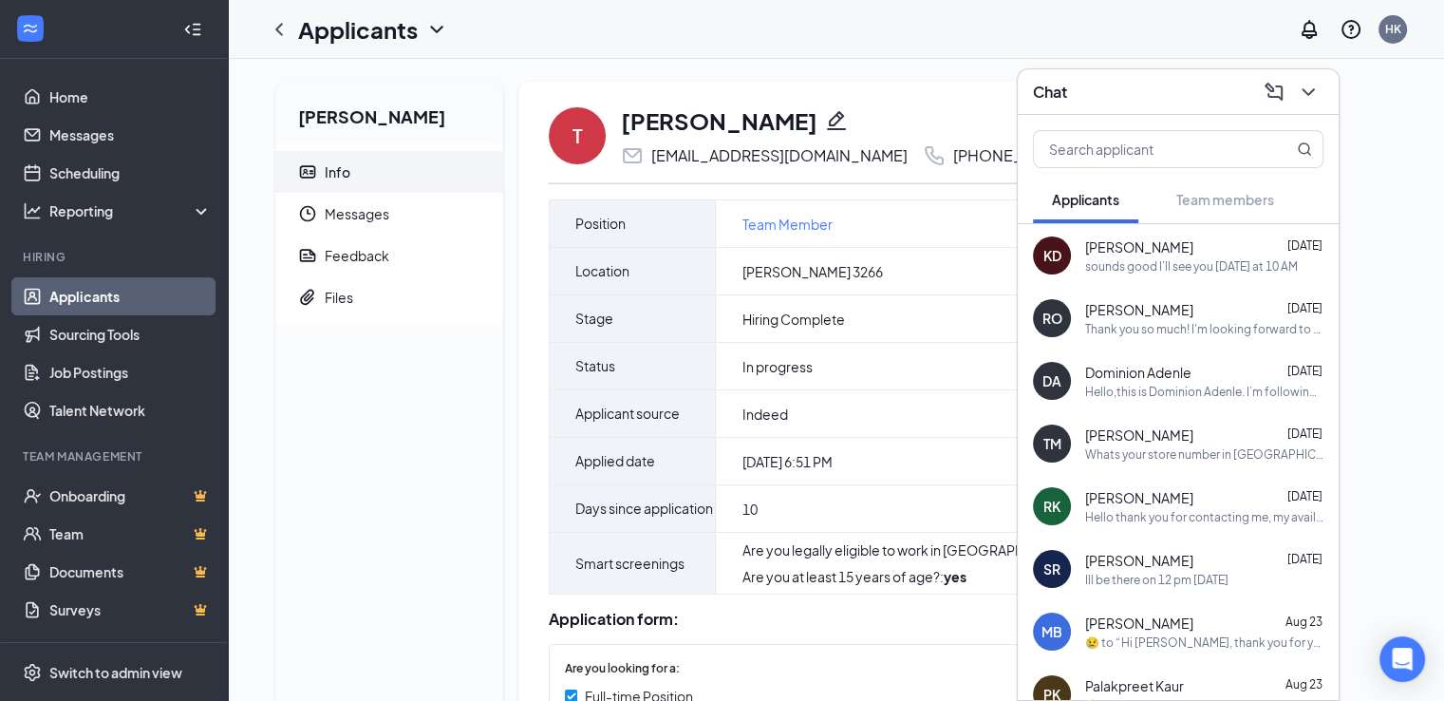
click at [1320, 96] on button at bounding box center [1308, 92] width 30 height 30
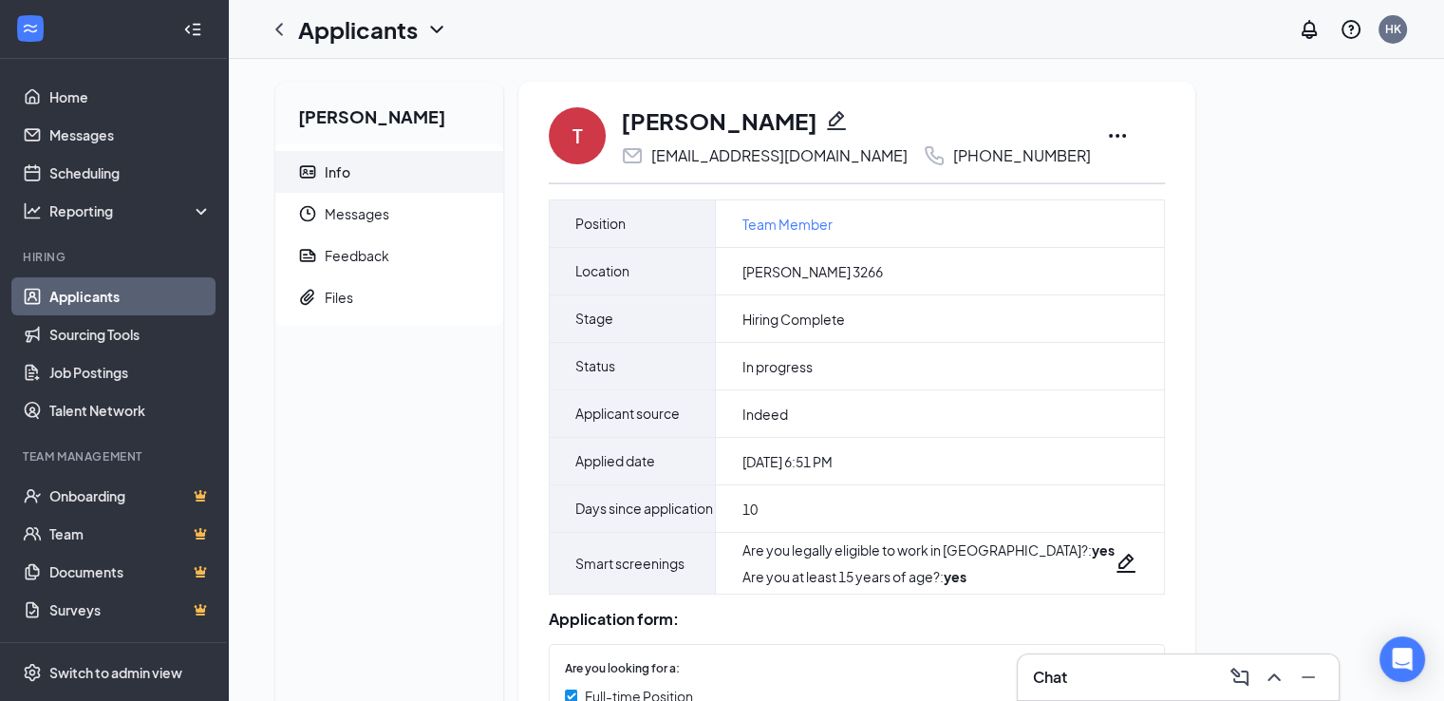
click at [1129, 138] on icon "Ellipses" at bounding box center [1117, 135] width 23 height 23
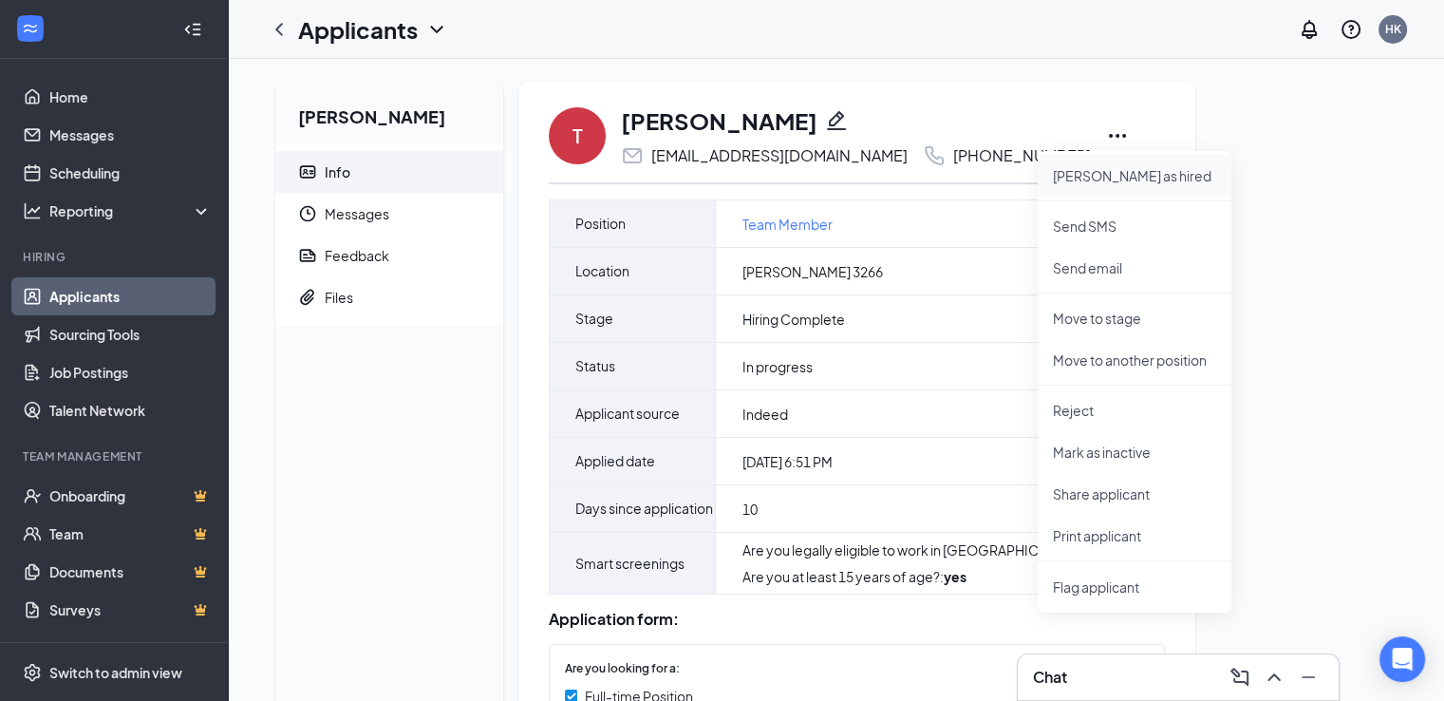
click at [1178, 179] on p "[PERSON_NAME] as hired" at bounding box center [1134, 175] width 163 height 19
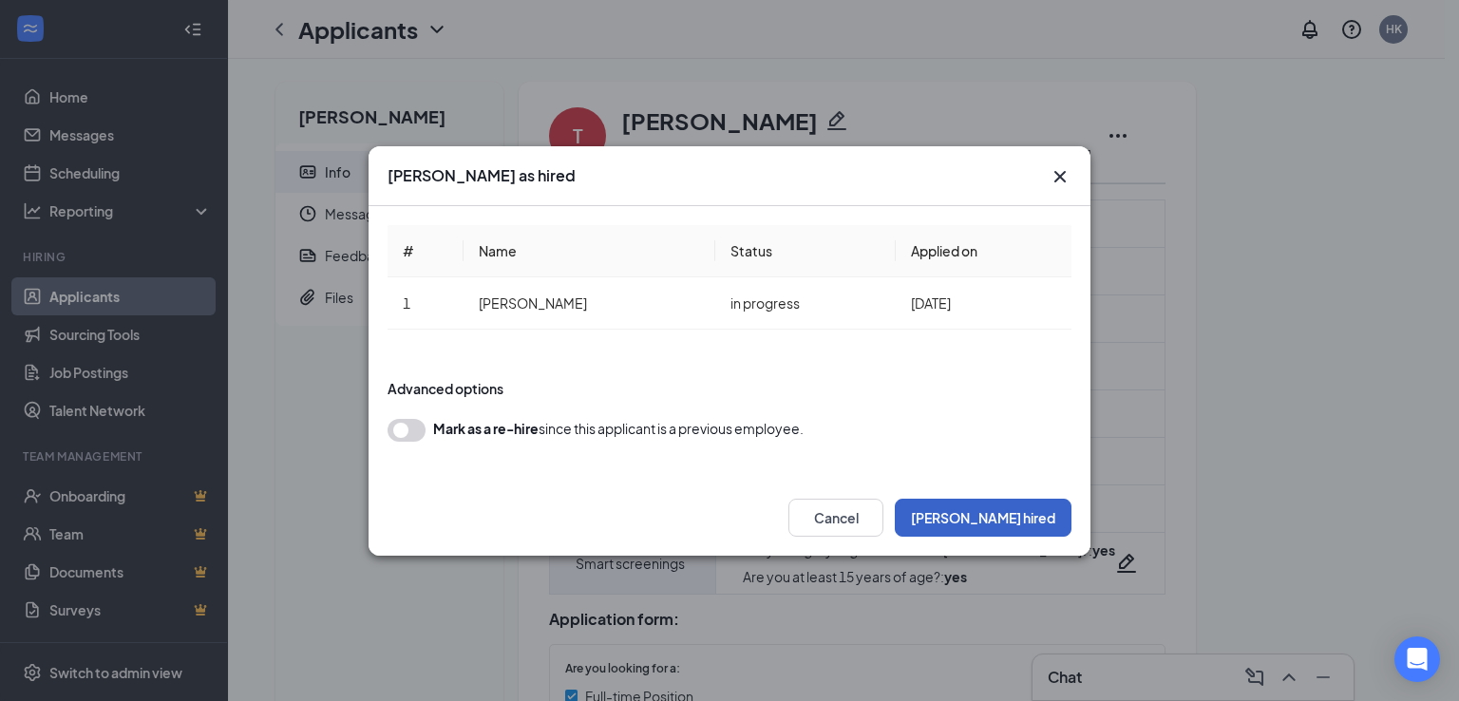
click at [999, 522] on button "[PERSON_NAME] hired" at bounding box center [983, 518] width 177 height 38
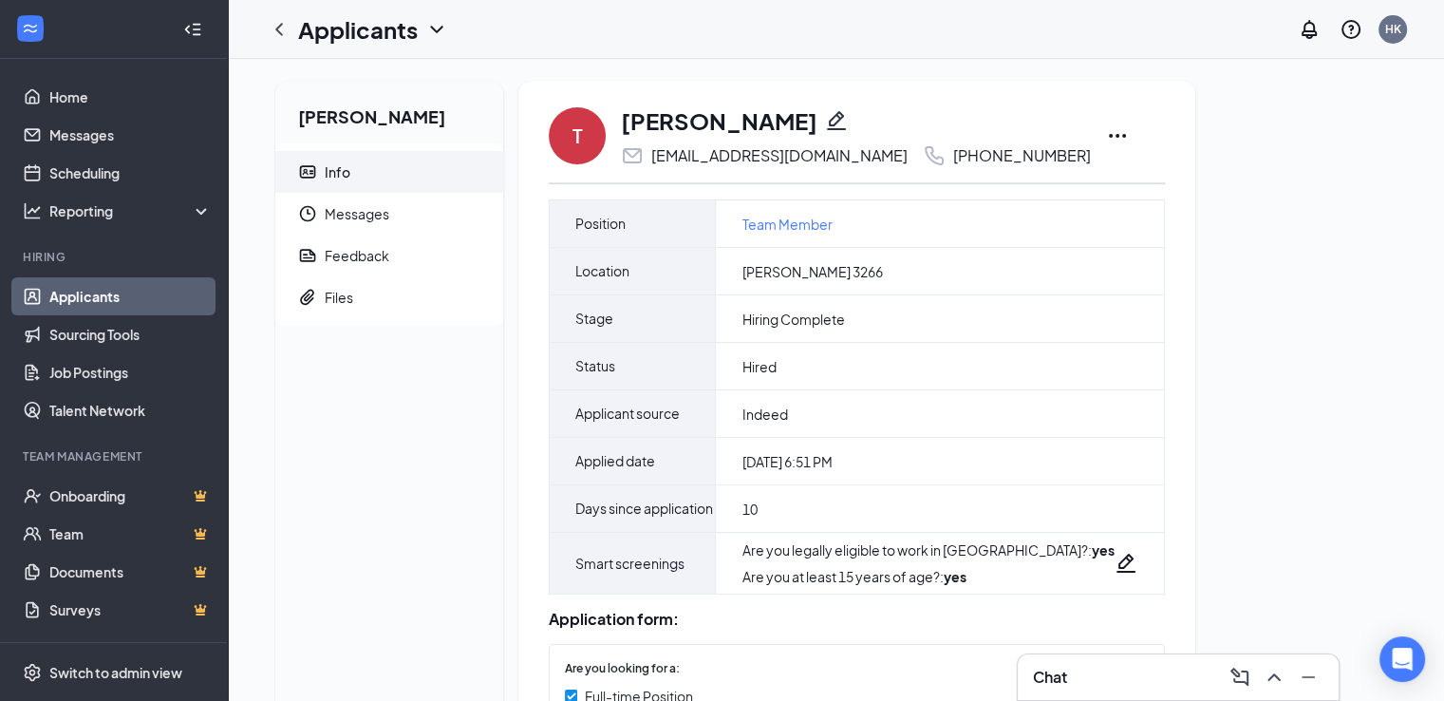
click at [1129, 139] on icon "Ellipses" at bounding box center [1117, 135] width 23 height 23
